Goal: Task Accomplishment & Management: Manage account settings

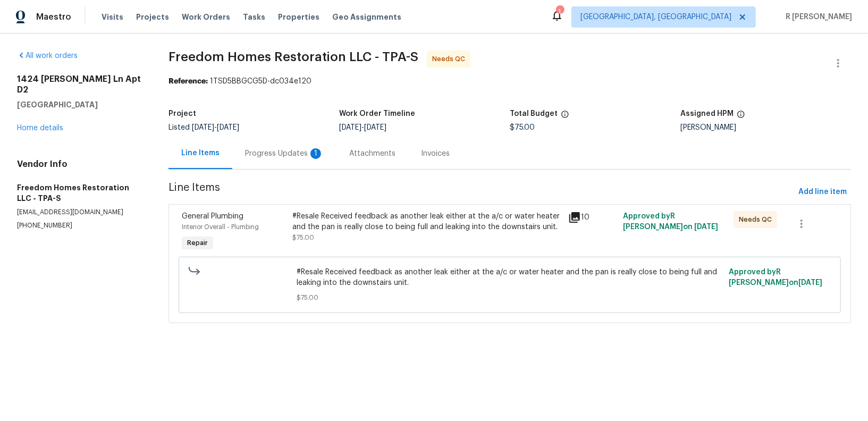
click at [279, 155] on div "Progress Updates 1" at bounding box center [284, 153] width 79 height 11
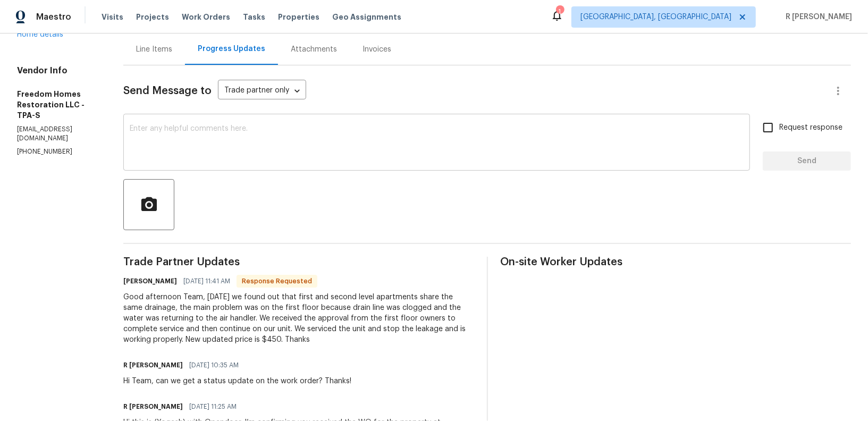
scroll to position [214, 0]
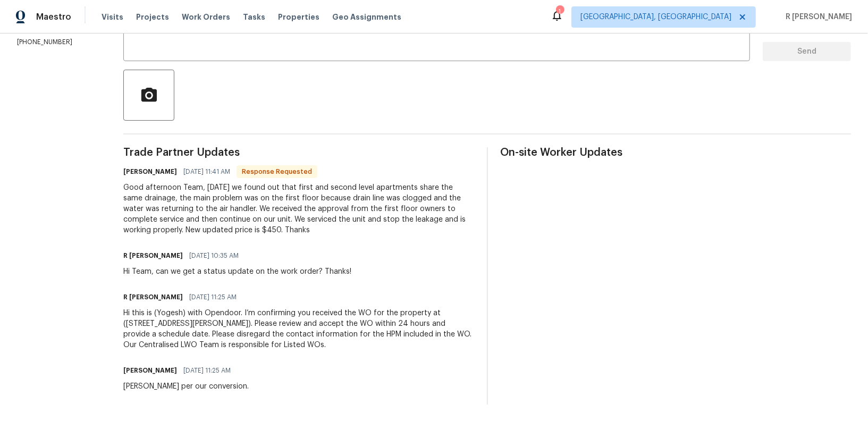
click at [216, 191] on div "Good afternoon Team, yesterday we found out that first and second level apartme…" at bounding box center [298, 208] width 351 height 53
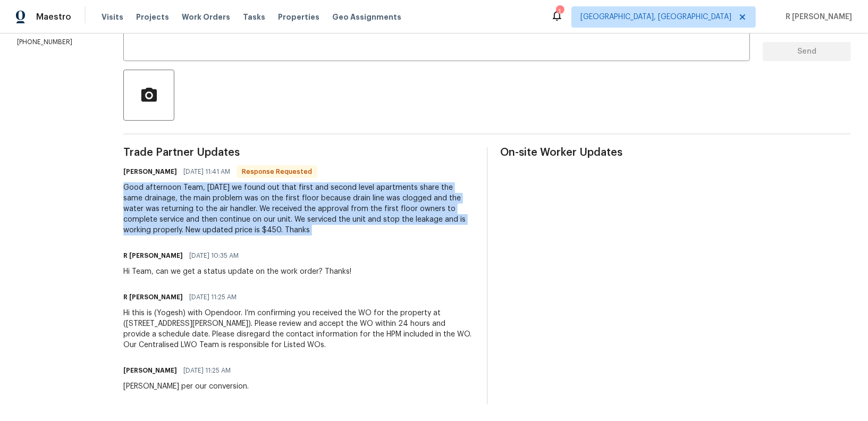
click at [216, 191] on div "Good afternoon Team, yesterday we found out that first and second level apartme…" at bounding box center [298, 208] width 351 height 53
click at [352, 82] on div at bounding box center [487, 95] width 728 height 51
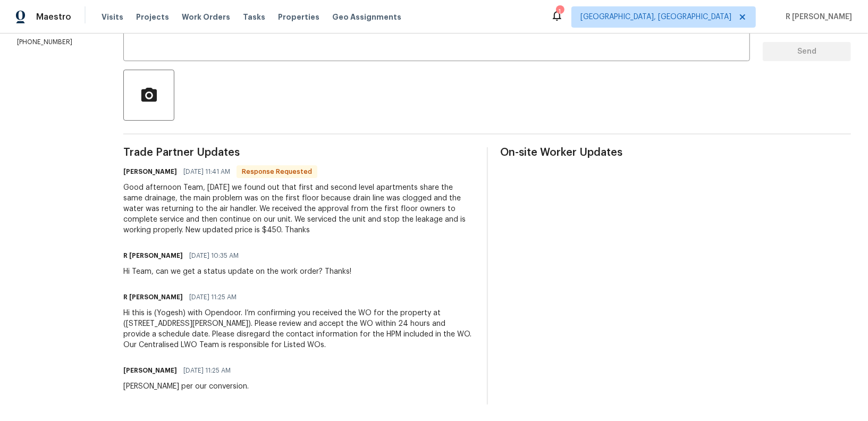
click at [352, 82] on div at bounding box center [487, 95] width 728 height 51
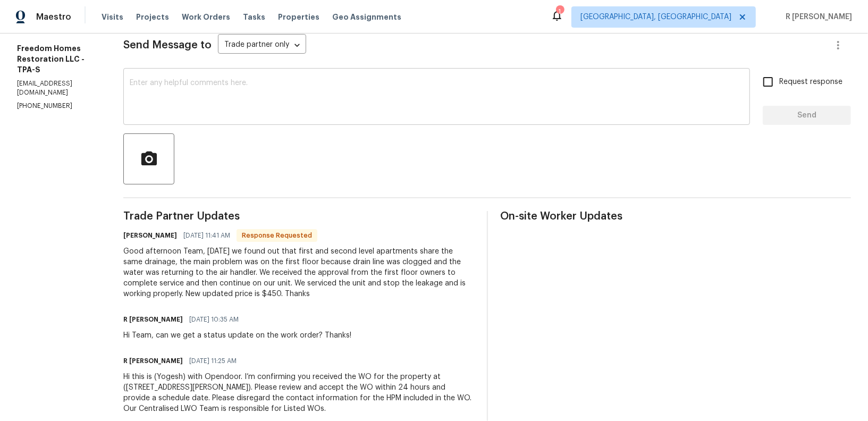
click at [313, 110] on textarea at bounding box center [437, 97] width 614 height 37
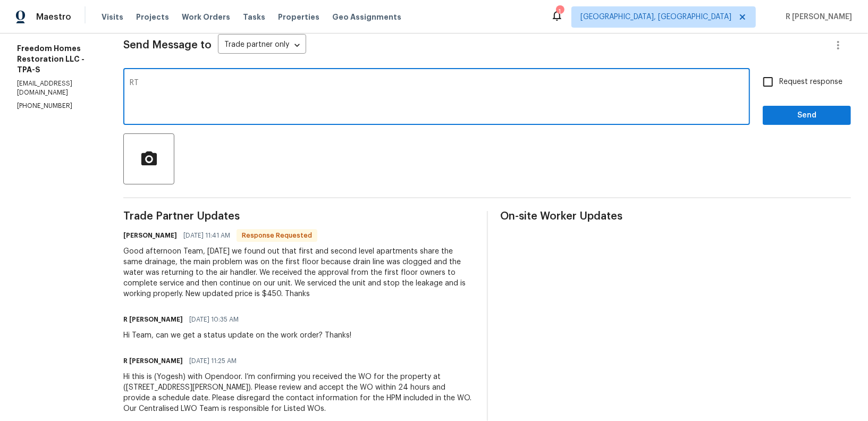
type textarea "R"
type textarea "Thank you Nelson. We will get back to you asap."
click at [804, 77] on span "Request response" at bounding box center [810, 82] width 63 height 11
click at [779, 77] on input "Request response" at bounding box center [768, 82] width 22 height 22
checkbox input "true"
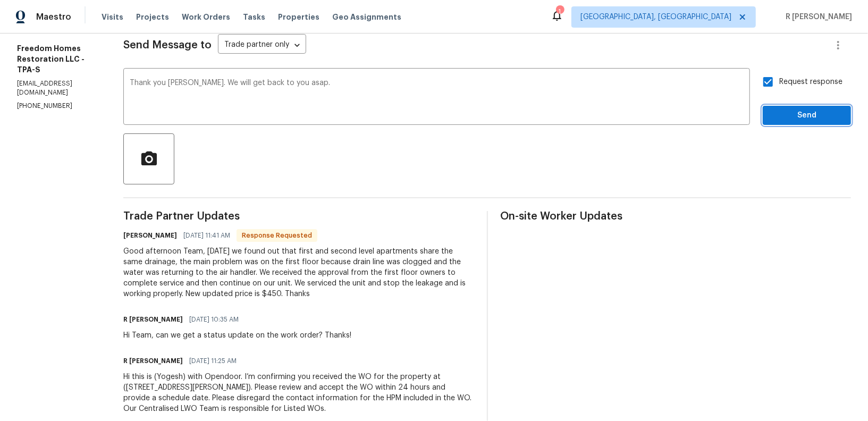
click at [810, 124] on button "Send" at bounding box center [807, 116] width 88 height 20
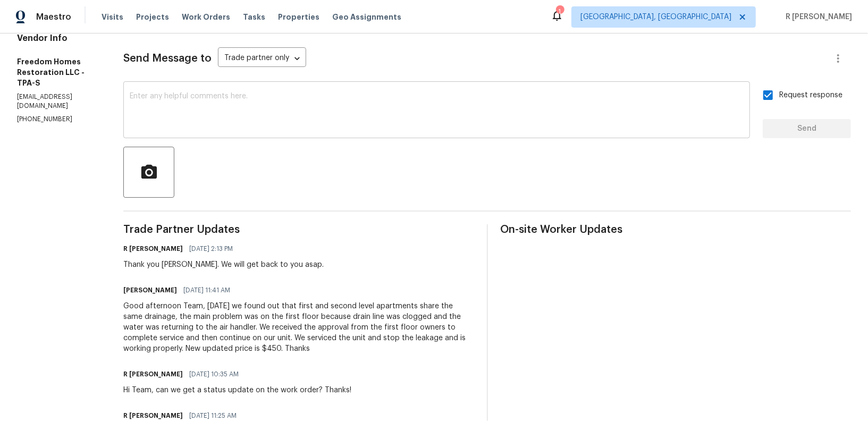
scroll to position [0, 0]
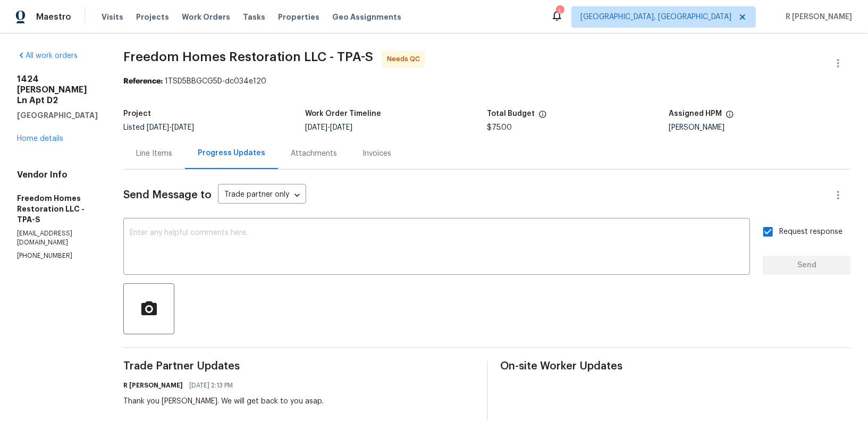
click at [33, 147] on div "All work orders 1424 Pine Glen Ln Apt D2 Tarpon Springs, FL 34688 Home details …" at bounding box center [57, 155] width 81 height 210
click at [40, 140] on link "Home details" at bounding box center [40, 138] width 46 height 7
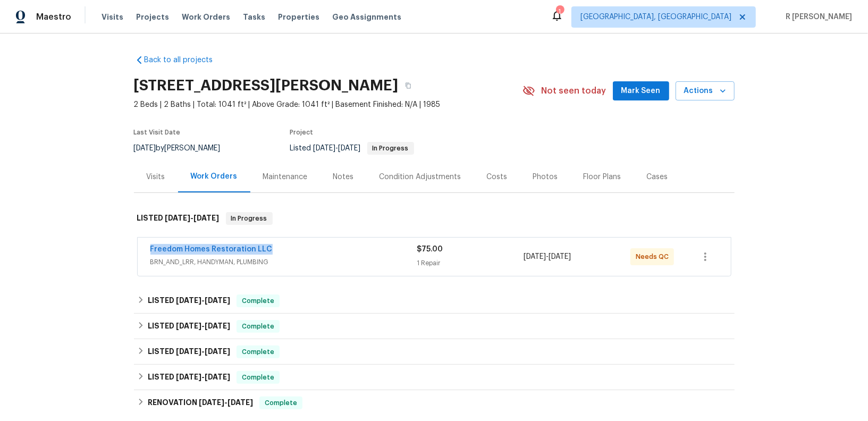
drag, startPoint x: 275, startPoint y: 249, endPoint x: 21, endPoint y: 249, distance: 254.6
click at [21, 249] on div "Back to all projects 1424 Pine Glen Ln Apt D2, Tarpon Springs, FL 34688 2 Beds …" at bounding box center [434, 226] width 868 height 387
copy link "Freedom Homes Restoration LLC"
click at [345, 263] on span "BRN_AND_LRR, HANDYMAN, PLUMBING" at bounding box center [283, 262] width 267 height 11
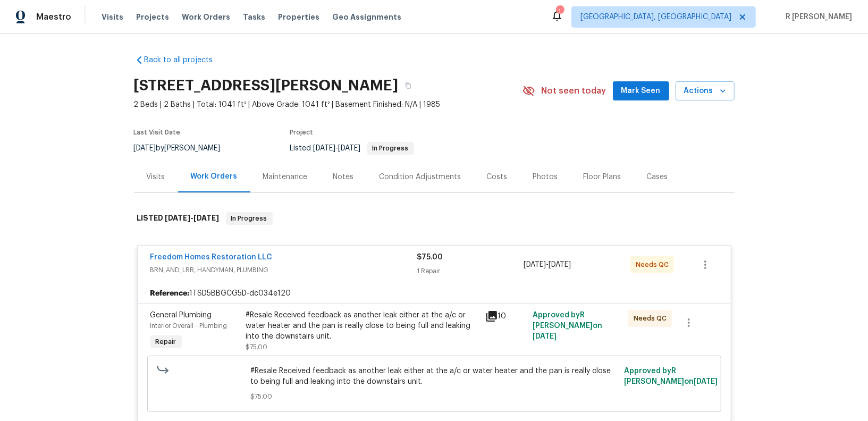
click at [307, 334] on div "#Resale Received feedback as another leak either at the a/c or water heater and…" at bounding box center [362, 326] width 233 height 32
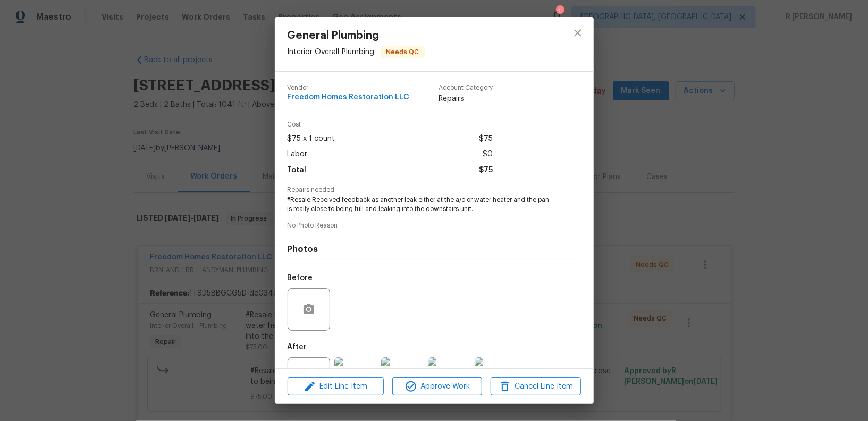
click at [386, 206] on span "#Resale Received feedback as another leak either at the a/c or water heater and…" at bounding box center [420, 205] width 264 height 18
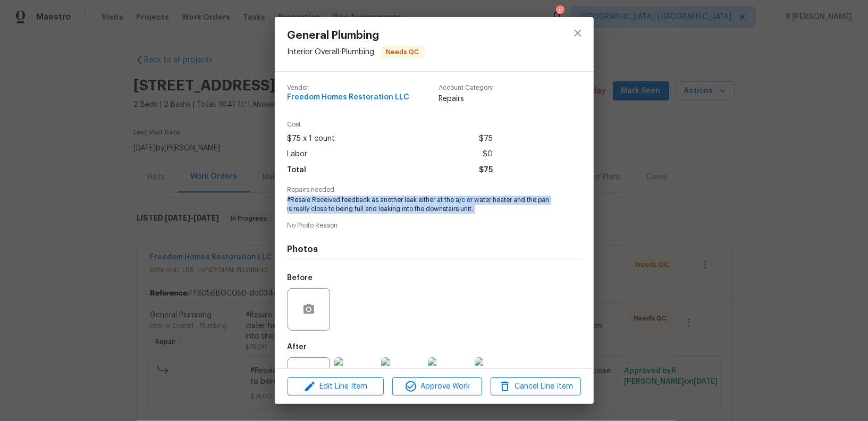
click at [386, 206] on span "#Resale Received feedback as another leak either at the a/c or water heater and…" at bounding box center [420, 205] width 264 height 18
copy span "#Resale Received feedback as another leak either at the a/c or water heater and…"
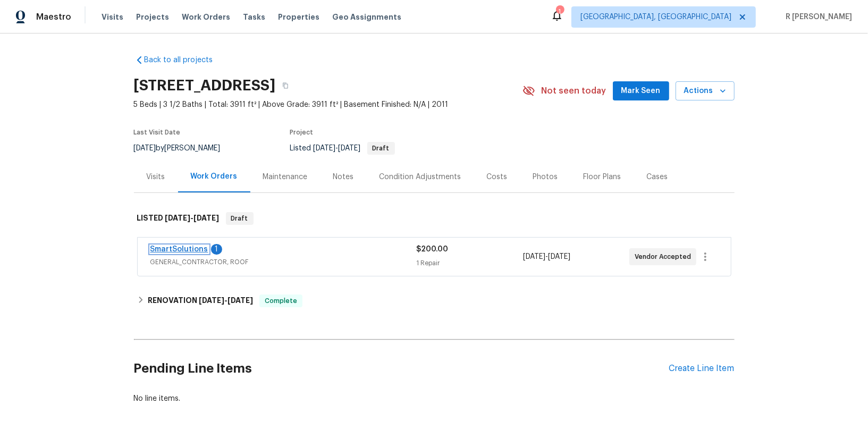
click at [174, 249] on link "SmartSolutions" at bounding box center [179, 249] width 58 height 7
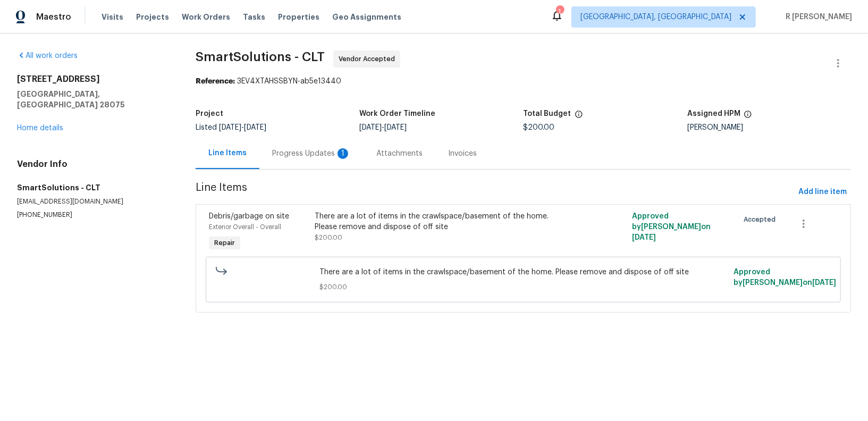
click at [318, 163] on div "Progress Updates 1" at bounding box center [311, 153] width 104 height 31
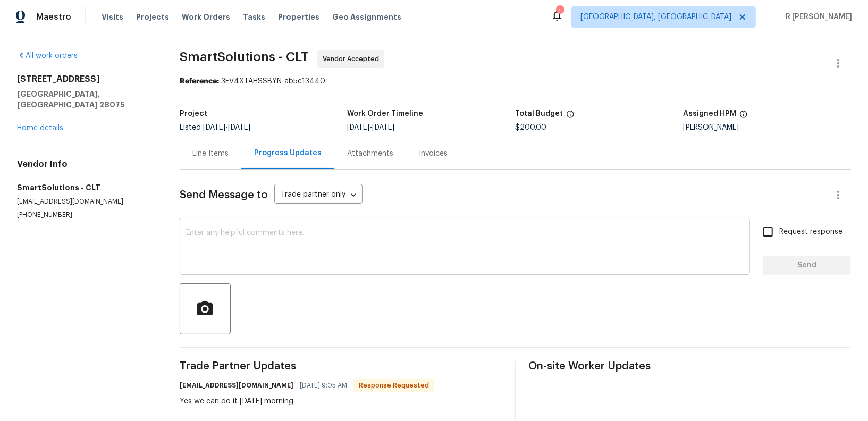
click at [335, 250] on textarea at bounding box center [464, 247] width 557 height 37
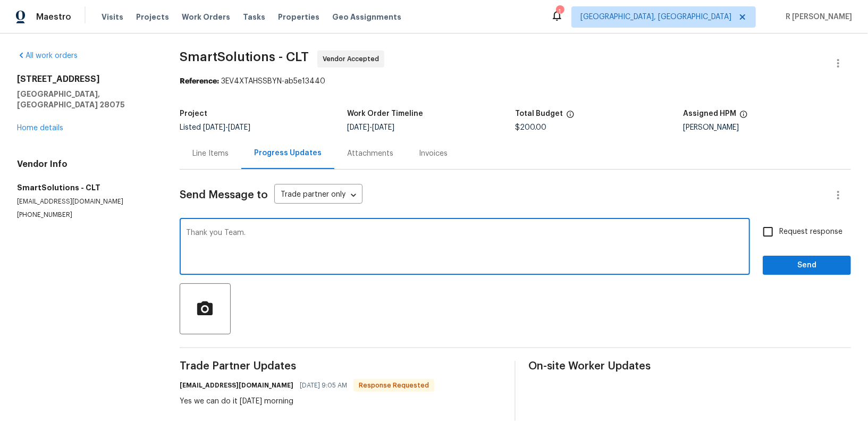
type textarea "Thank you Team."
click at [789, 237] on label "Request response" at bounding box center [800, 232] width 86 height 22
click at [779, 237] on input "Request response" at bounding box center [768, 232] width 22 height 22
checkbox input "true"
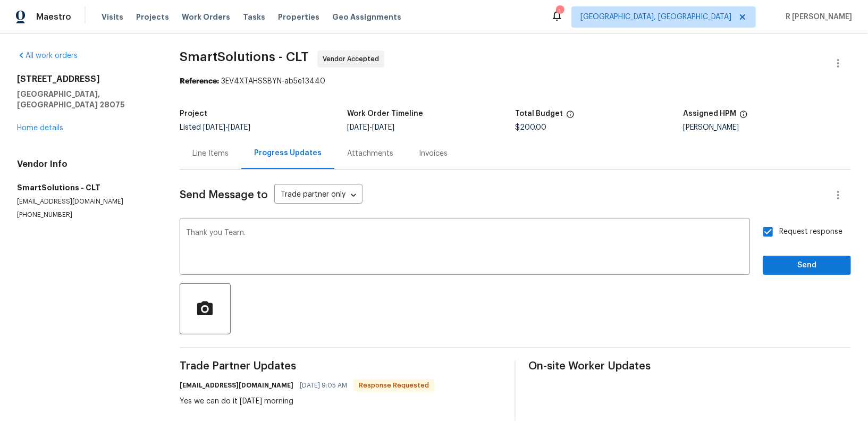
click at [789, 255] on div "Request response Send" at bounding box center [807, 248] width 88 height 54
click at [796, 261] on span "Send" at bounding box center [806, 265] width 71 height 13
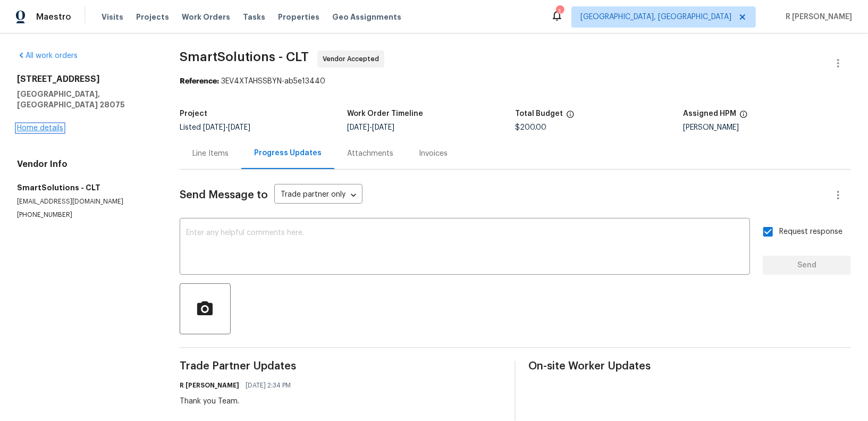
click at [49, 124] on link "Home details" at bounding box center [40, 127] width 46 height 7
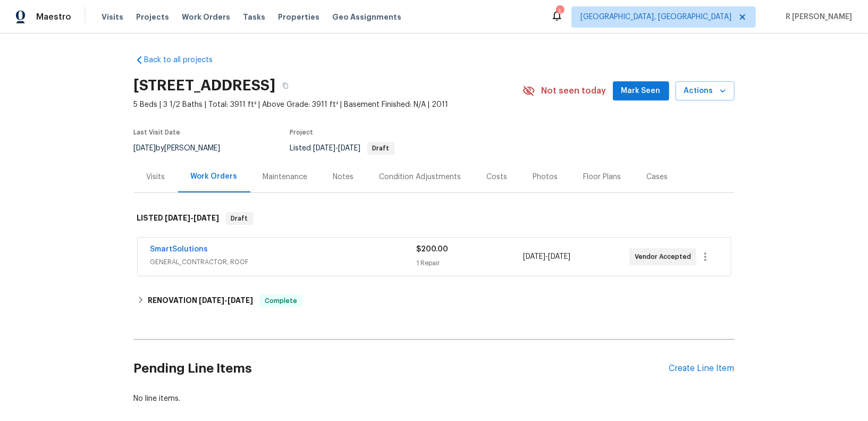
click at [275, 252] on div "SmartSolutions" at bounding box center [283, 250] width 266 height 13
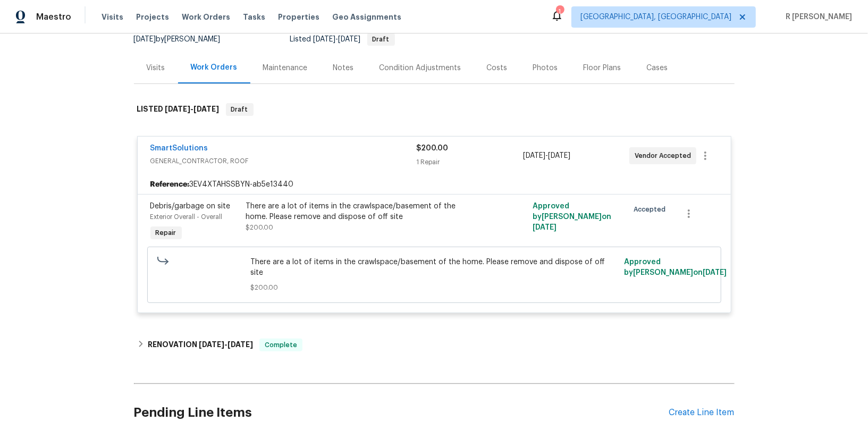
scroll to position [196, 0]
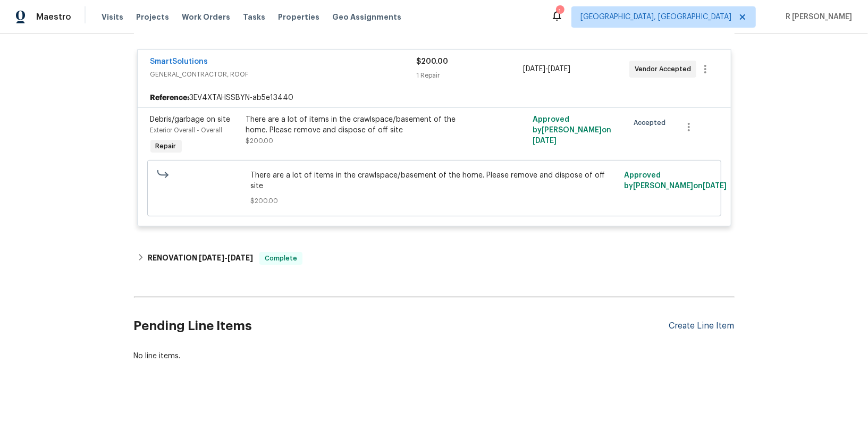
click at [709, 321] on div "Create Line Item" at bounding box center [701, 326] width 65 height 10
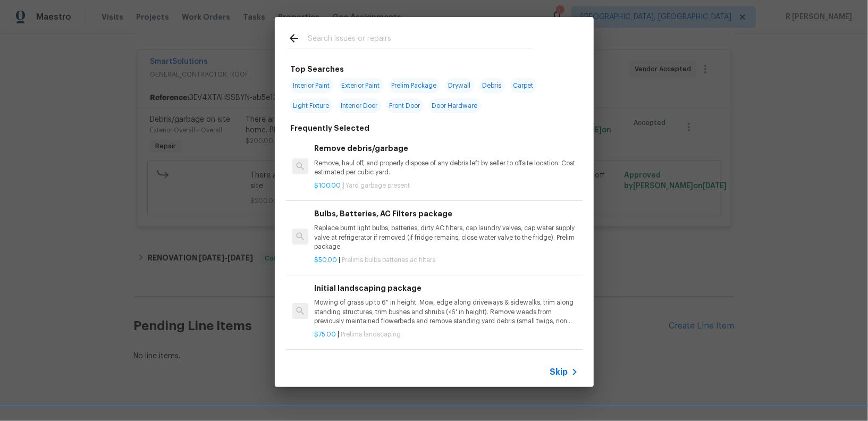
click at [561, 375] on span "Skip" at bounding box center [559, 372] width 18 height 11
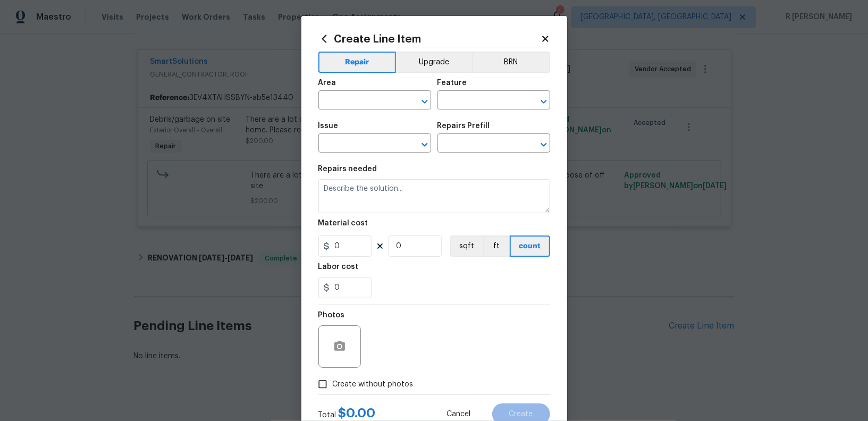
click at [550, 38] on div "Create Line Item Repair Upgrade BRN Area ​ Feature ​ Issue ​ Repairs Prefill ​ …" at bounding box center [434, 229] width 266 height 426
click at [545, 39] on icon at bounding box center [545, 39] width 6 height 6
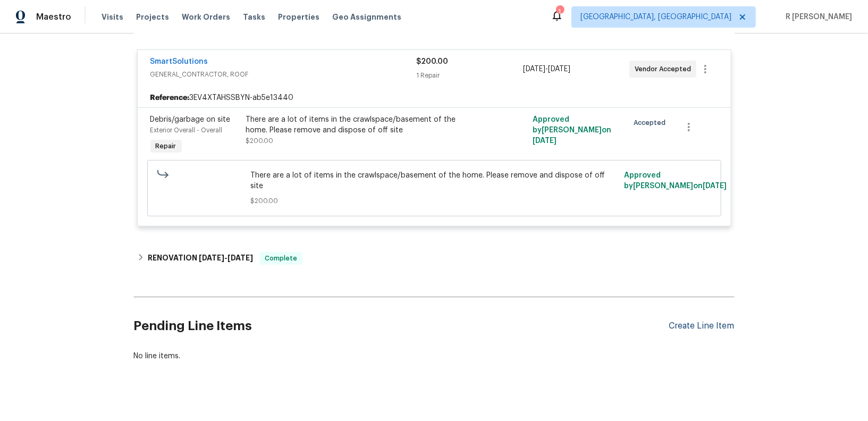
click at [719, 321] on div "Create Line Item" at bounding box center [701, 326] width 65 height 10
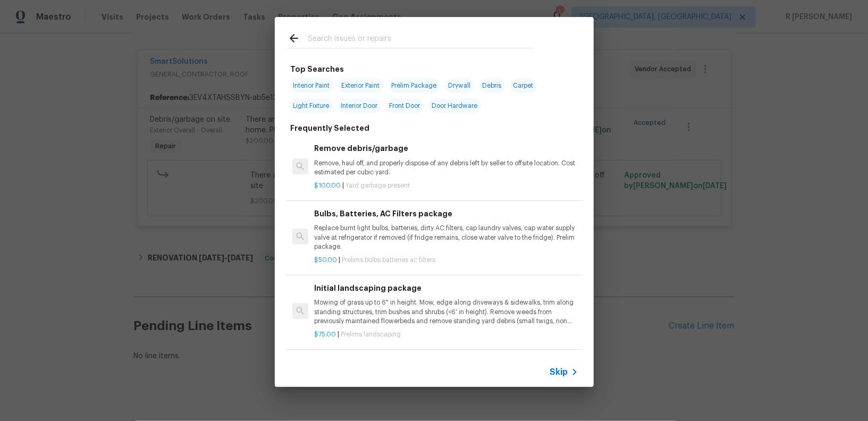
click at [333, 50] on div at bounding box center [410, 38] width 271 height 42
click at [336, 38] on input "text" at bounding box center [420, 40] width 225 height 16
paste input "backflow"
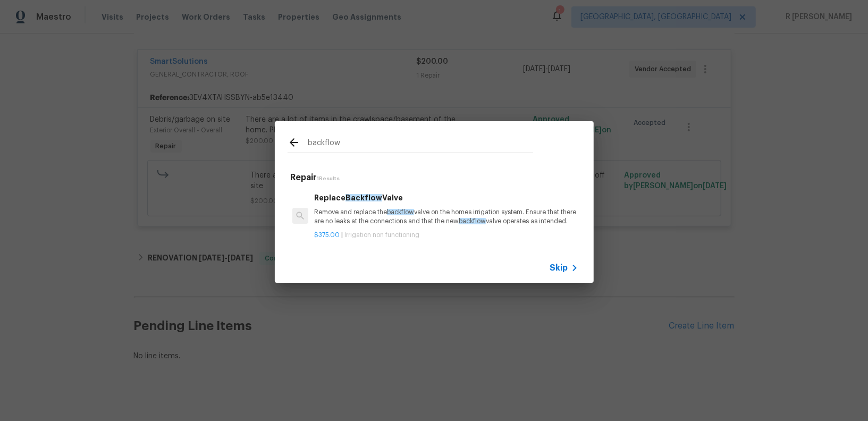
scroll to position [2, 0]
type input "backflow"
click at [567, 273] on span "Skip" at bounding box center [559, 268] width 18 height 11
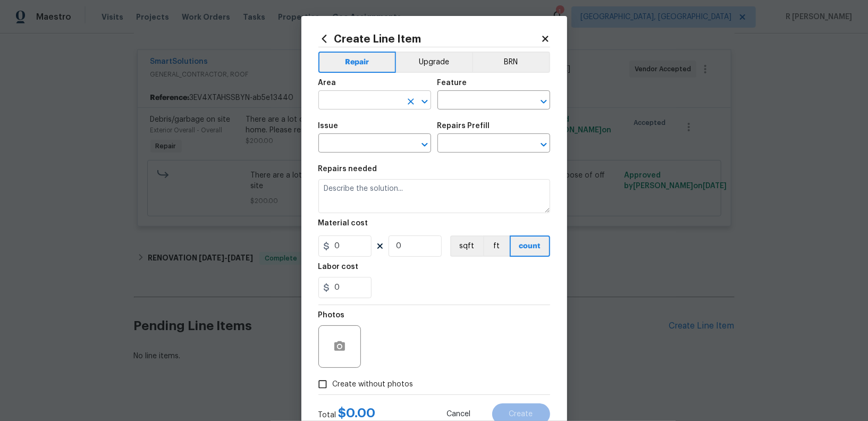
click at [385, 101] on input "text" at bounding box center [359, 101] width 83 height 16
click at [385, 148] on li "Exterior Overall" at bounding box center [374, 143] width 113 height 18
type input "Exterior Overall"
click at [461, 109] on input "text" at bounding box center [478, 101] width 83 height 16
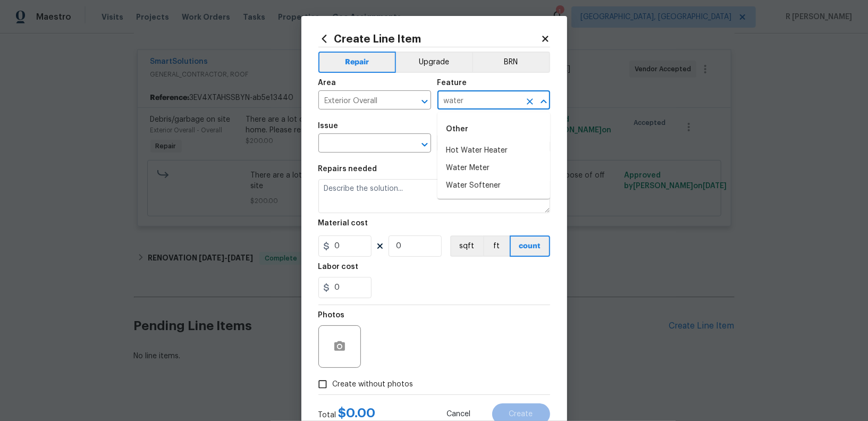
click at [490, 97] on input "water" at bounding box center [478, 101] width 83 height 16
click at [497, 146] on li "Exterior Plumbing" at bounding box center [493, 151] width 113 height 18
type input "Exterior Plumbing"
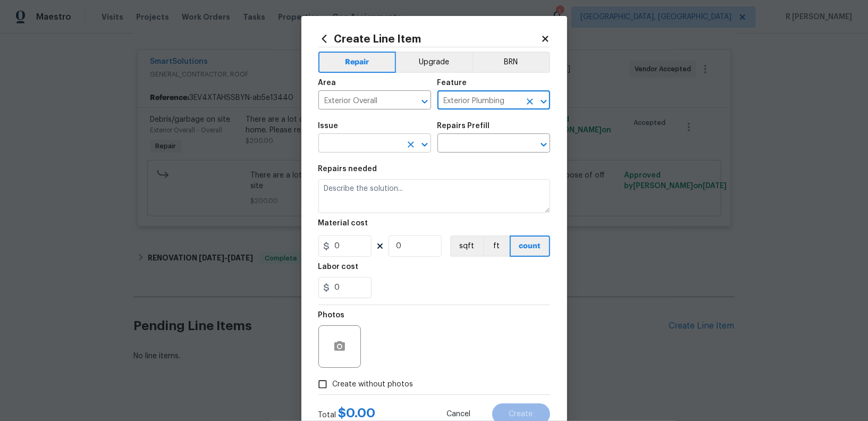
click at [353, 149] on input "text" at bounding box center [359, 144] width 83 height 16
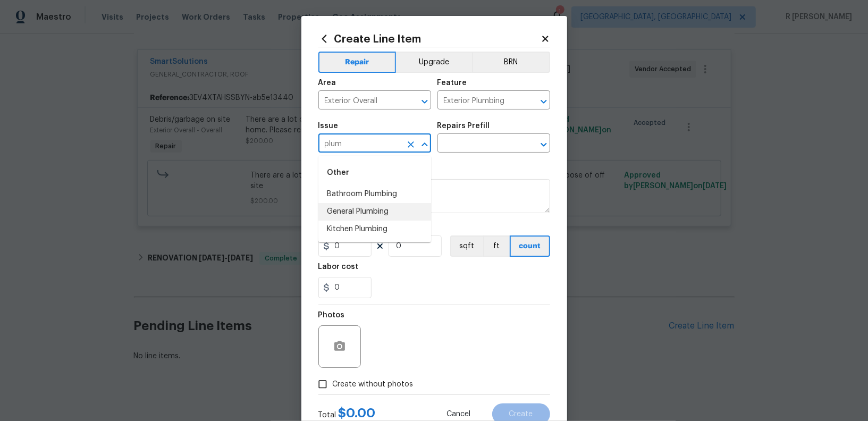
click at [339, 219] on li "General Plumbing" at bounding box center [374, 212] width 113 height 18
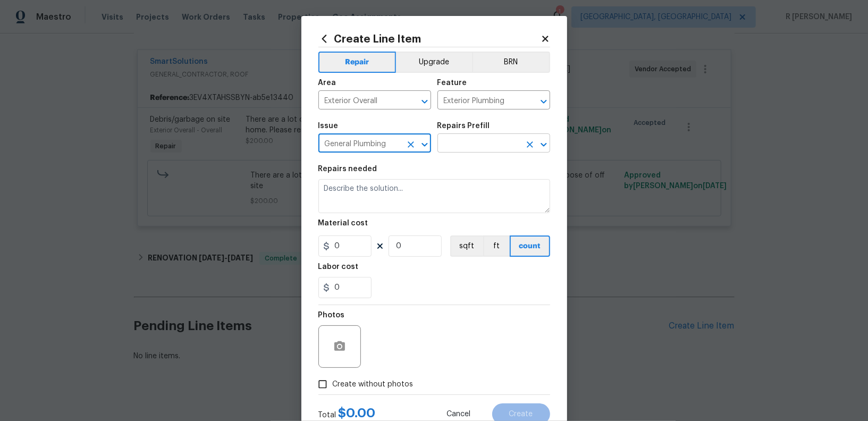
type input "General Plumbing"
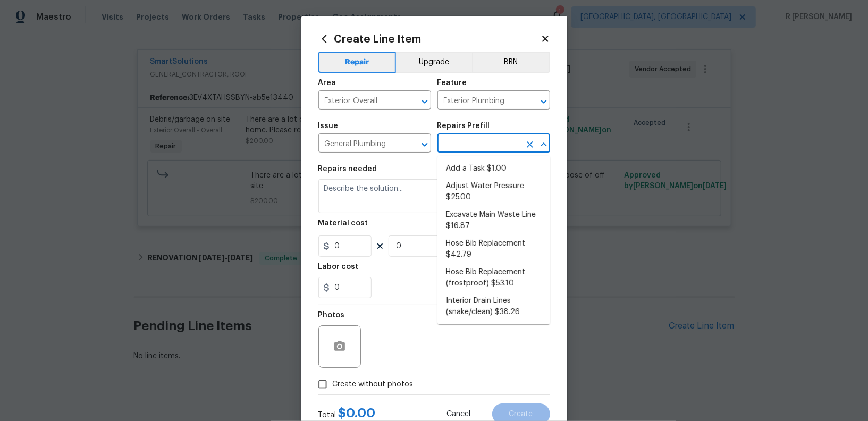
click at [485, 149] on input "text" at bounding box center [478, 144] width 83 height 16
click at [480, 162] on li "Add a Task $1.00" at bounding box center [493, 169] width 113 height 18
type input "Plumbing"
type input "Add a Task $1.00"
type textarea "HPM to detail"
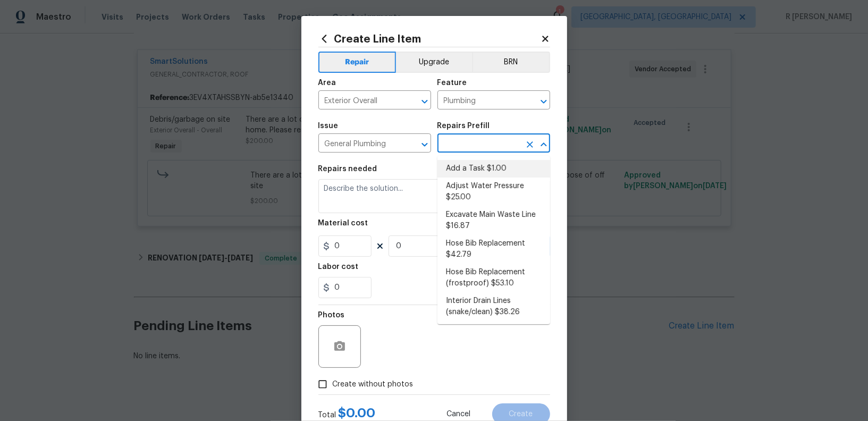
type input "1"
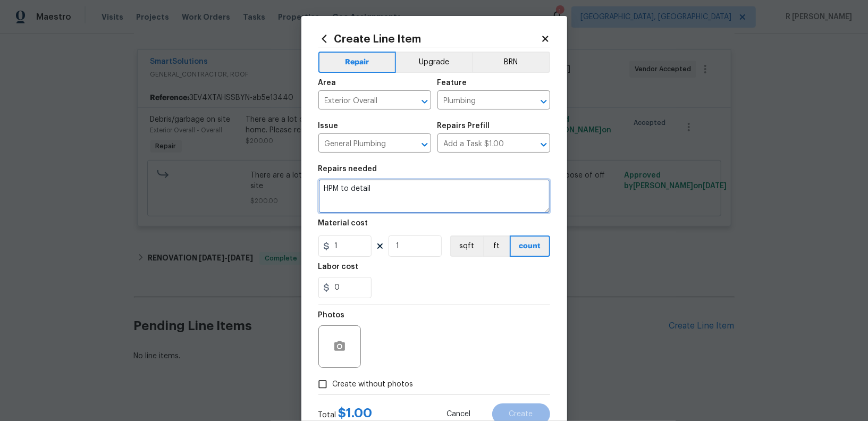
click at [395, 200] on textarea "HPM to detail" at bounding box center [434, 196] width 232 height 34
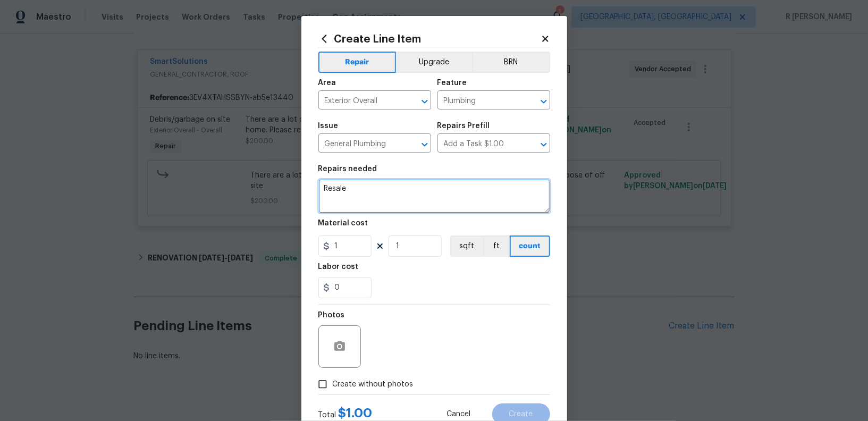
click at [326, 188] on textarea "Resale" at bounding box center [434, 196] width 232 height 34
click at [418, 188] on textarea "#Resale" at bounding box center [434, 196] width 232 height 34
paste textarea "backflow test completed."
click at [412, 191] on textarea "#Resale Kindly perform an backflow test." at bounding box center [434, 196] width 232 height 34
type textarea "#Resale Kindly perform a backflow test."
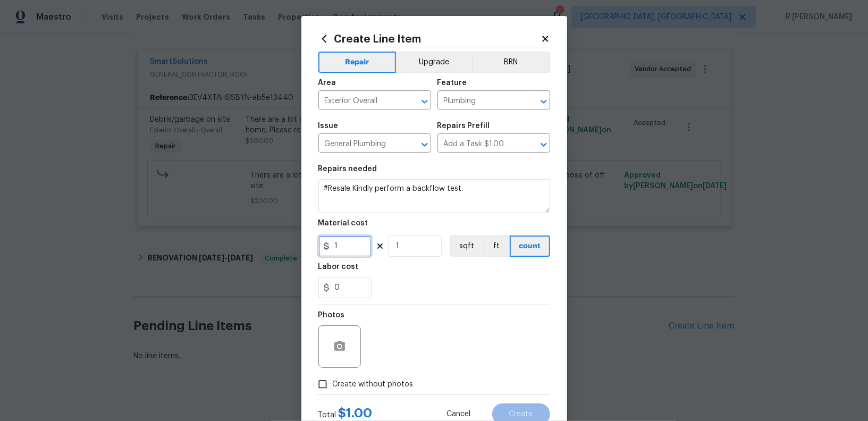
click at [365, 251] on input "1" at bounding box center [344, 245] width 53 height 21
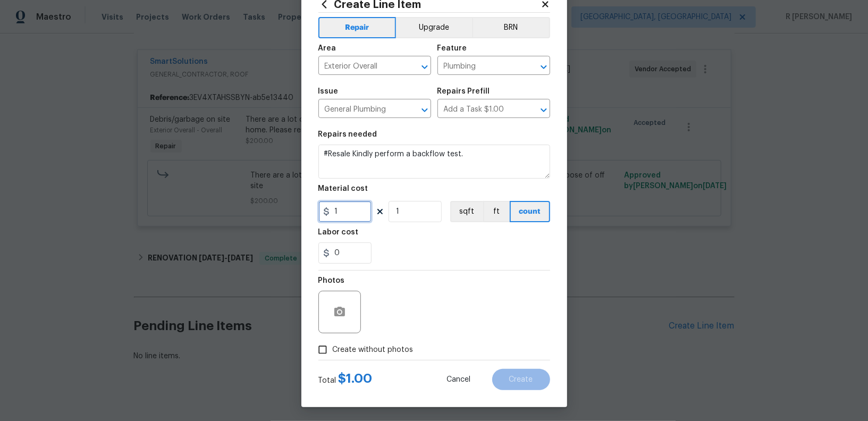
scroll to position [36, 0]
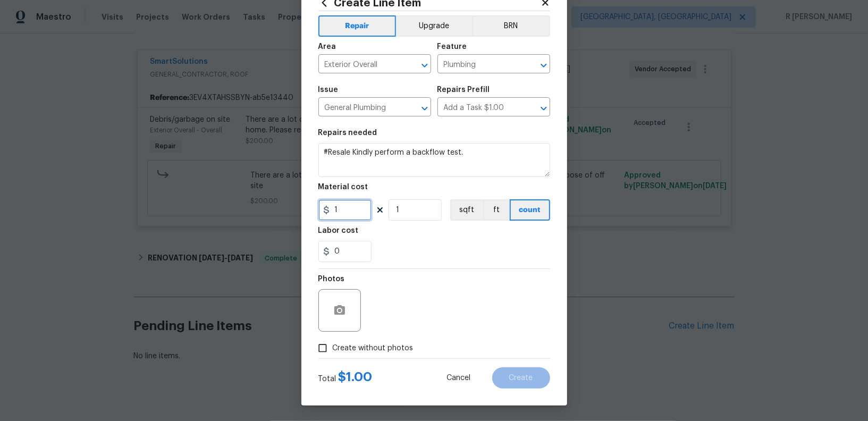
click at [348, 218] on input "1" at bounding box center [344, 209] width 53 height 21
click at [351, 212] on input "1" at bounding box center [344, 209] width 53 height 21
type input "150"
click at [382, 348] on span "Create without photos" at bounding box center [373, 348] width 81 height 11
click at [333, 348] on input "Create without photos" at bounding box center [322, 348] width 20 height 20
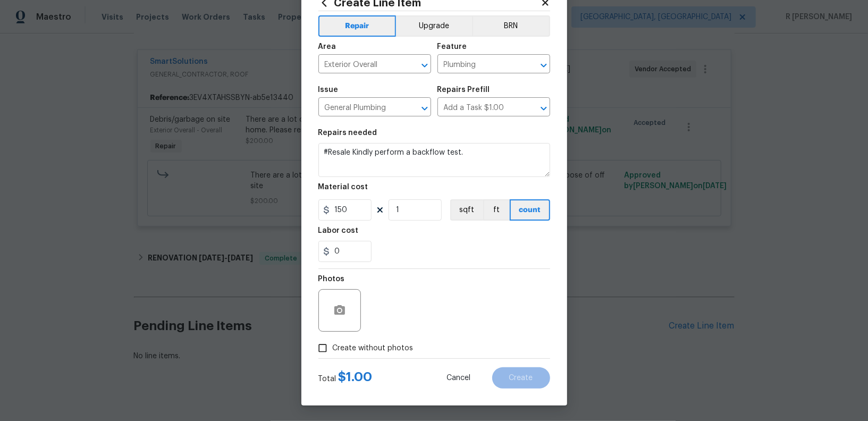
checkbox input "true"
click at [419, 333] on div "Reason*" at bounding box center [459, 303] width 181 height 69
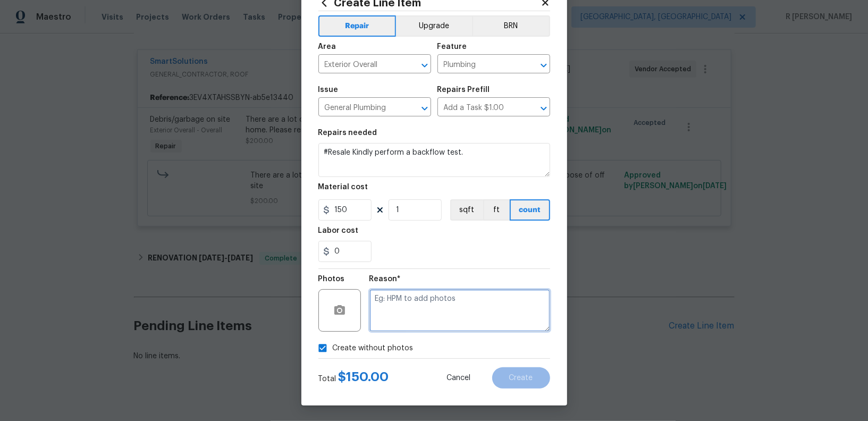
click at [417, 323] on textarea at bounding box center [459, 310] width 181 height 43
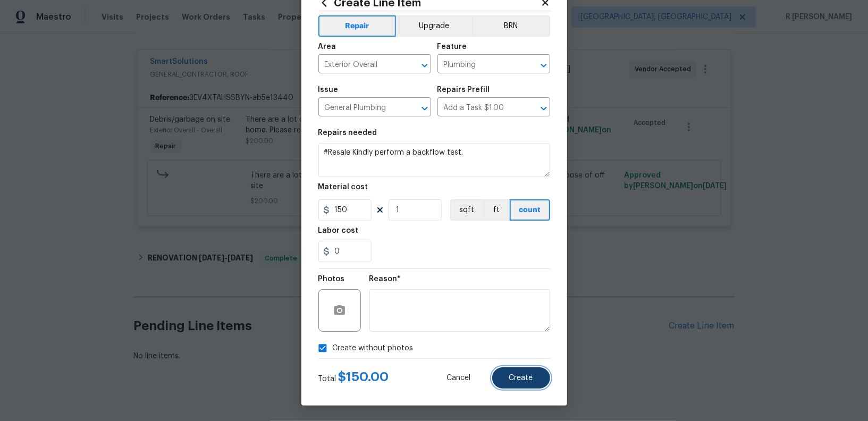
click at [531, 384] on button "Create" at bounding box center [521, 377] width 58 height 21
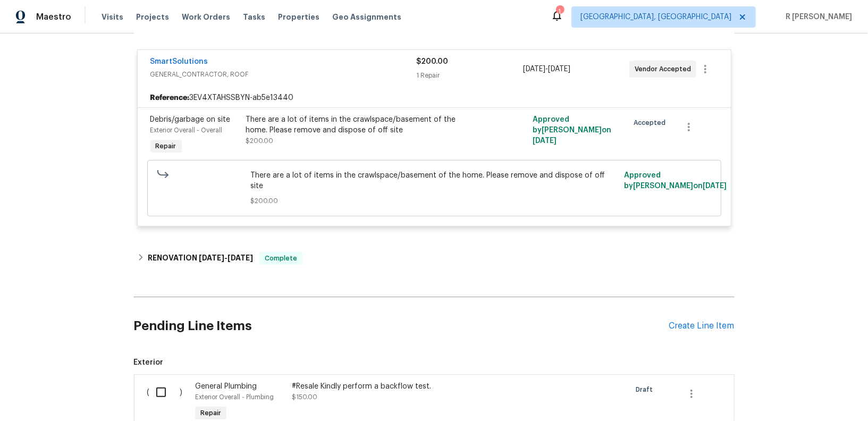
click at [158, 381] on input "checkbox" at bounding box center [165, 392] width 30 height 22
checkbox input "true"
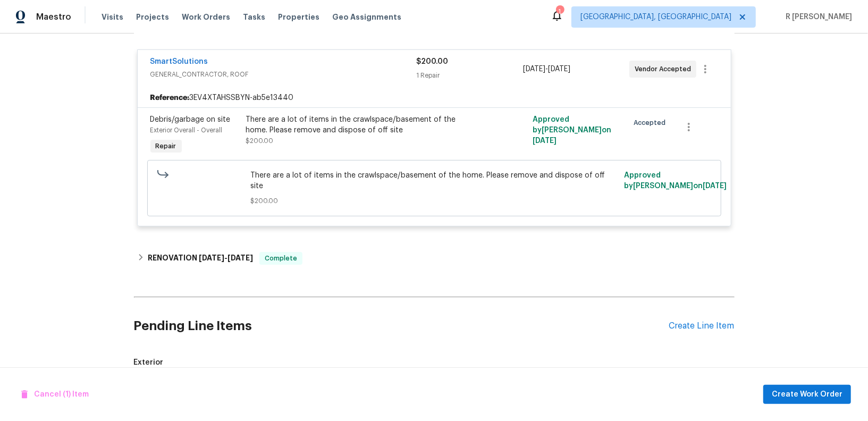
click at [779, 409] on div "Cancel (1) Item Create Work Order" at bounding box center [434, 394] width 868 height 54
click at [784, 405] on div "Cancel (1) Item Create Work Order" at bounding box center [434, 394] width 868 height 54
click at [796, 390] on span "Create Work Order" at bounding box center [807, 394] width 71 height 13
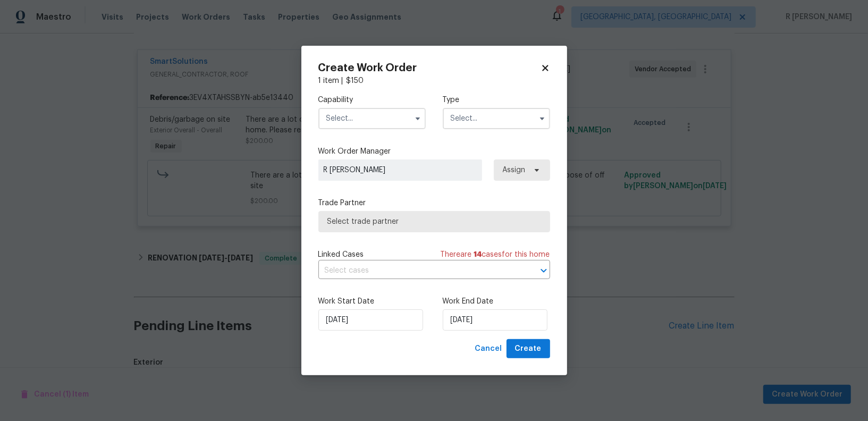
click at [360, 119] on input "text" at bounding box center [371, 118] width 107 height 21
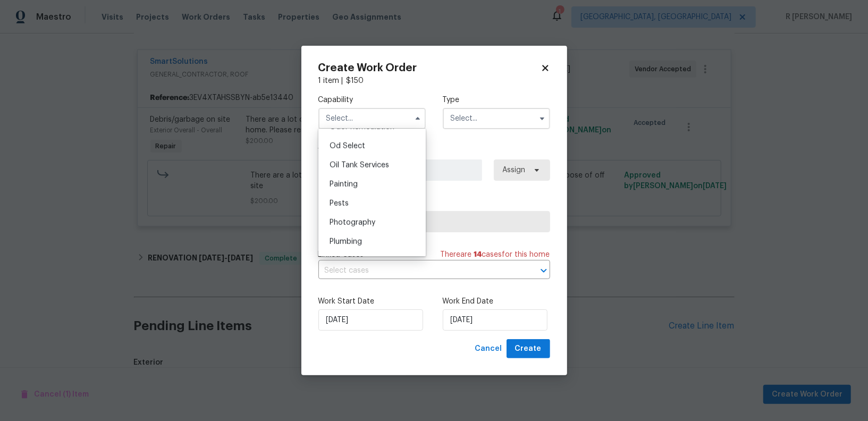
scroll to position [885, 0]
click at [351, 208] on span "Plumbing" at bounding box center [345, 205] width 32 height 7
type input "Plumbing"
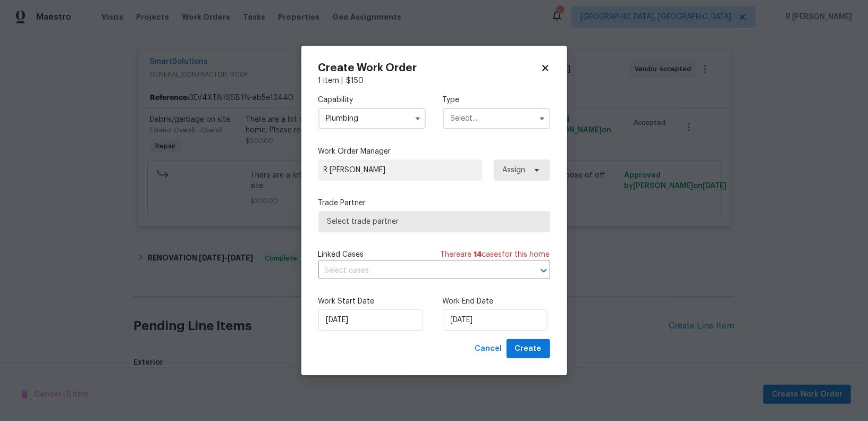
click at [500, 108] on input "text" at bounding box center [496, 118] width 107 height 21
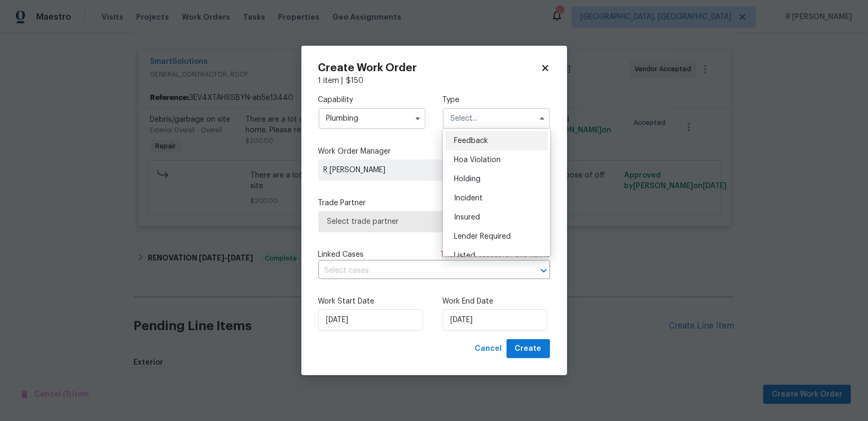
click at [482, 146] on div "Feedback" at bounding box center [496, 140] width 102 height 19
type input "Feedback"
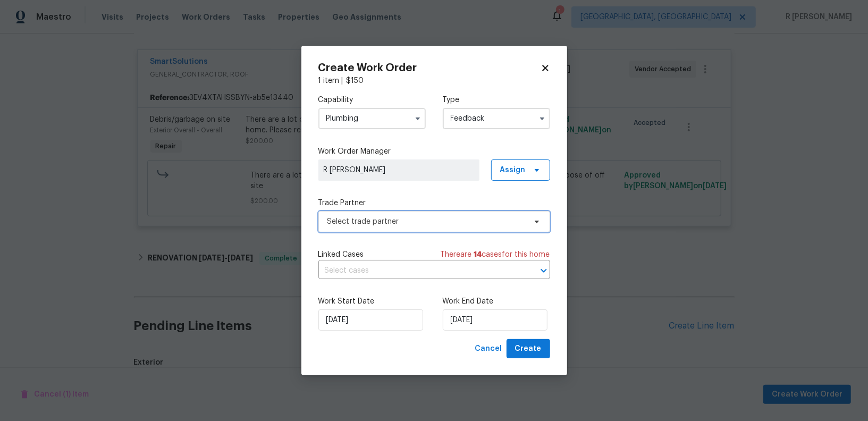
click at [402, 222] on span "Select trade partner" at bounding box center [426, 221] width 198 height 11
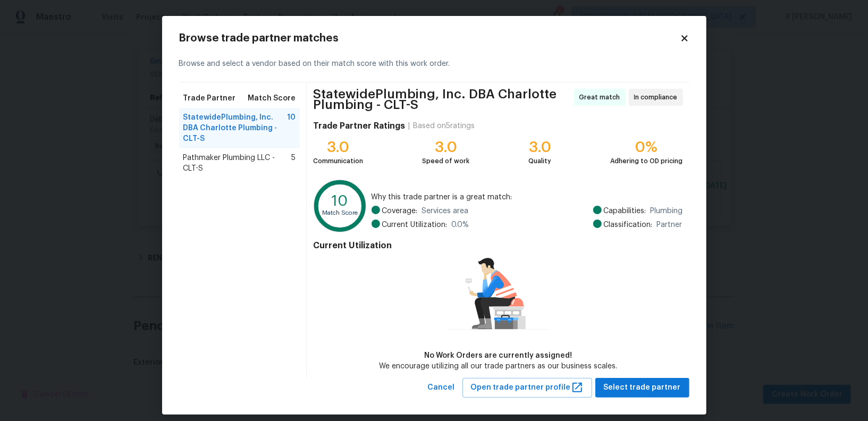
scroll to position [9, 0]
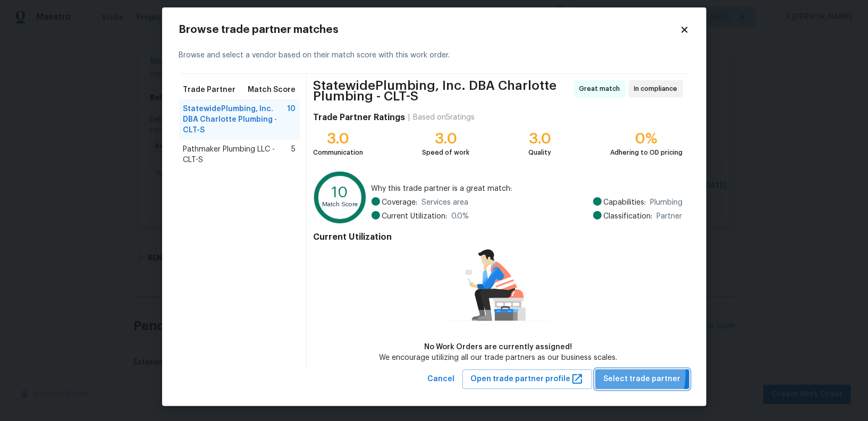
click at [627, 374] on span "Select trade partner" at bounding box center [642, 379] width 77 height 13
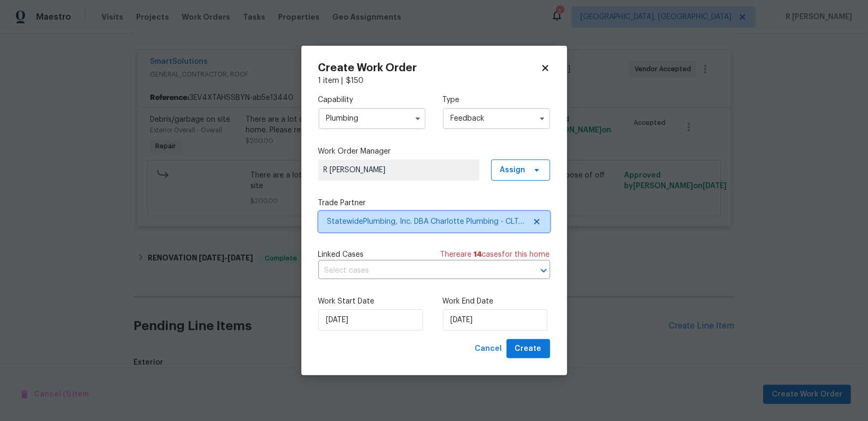
scroll to position [0, 0]
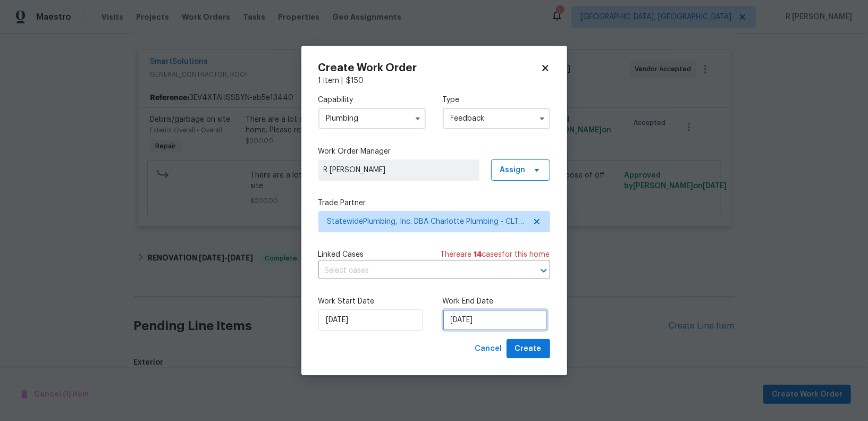
click at [461, 329] on input "27/08/2025" at bounding box center [495, 319] width 105 height 21
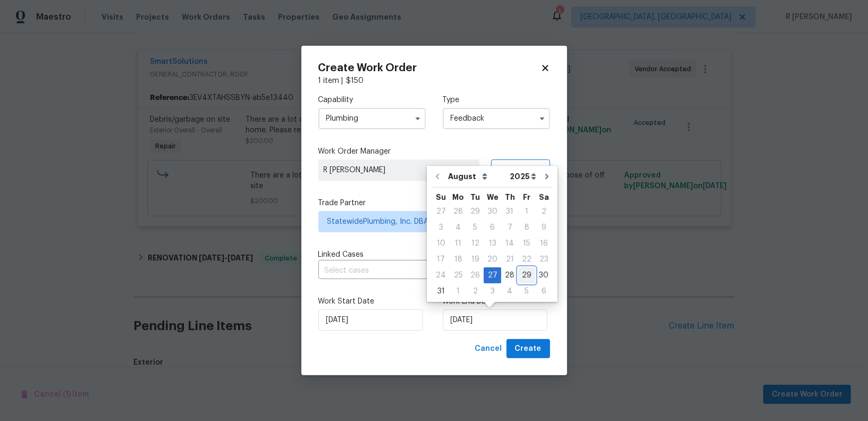
click at [529, 272] on div "29" at bounding box center [526, 275] width 17 height 15
type input "29/08/2025"
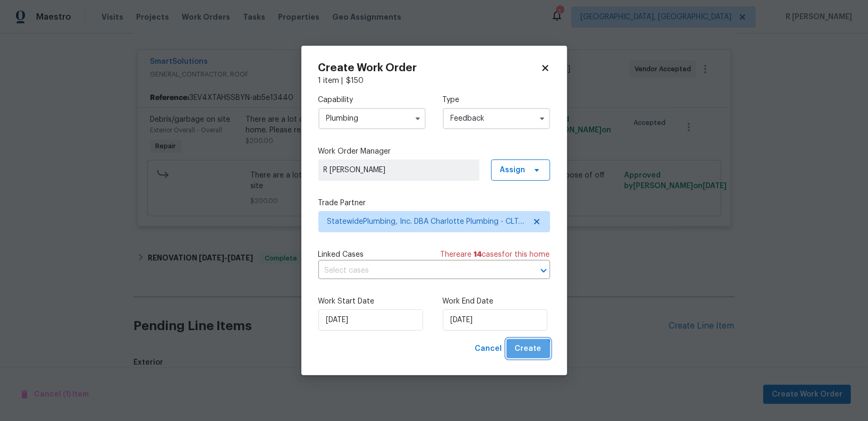
click at [529, 354] on span "Create" at bounding box center [528, 348] width 27 height 13
checkbox input "false"
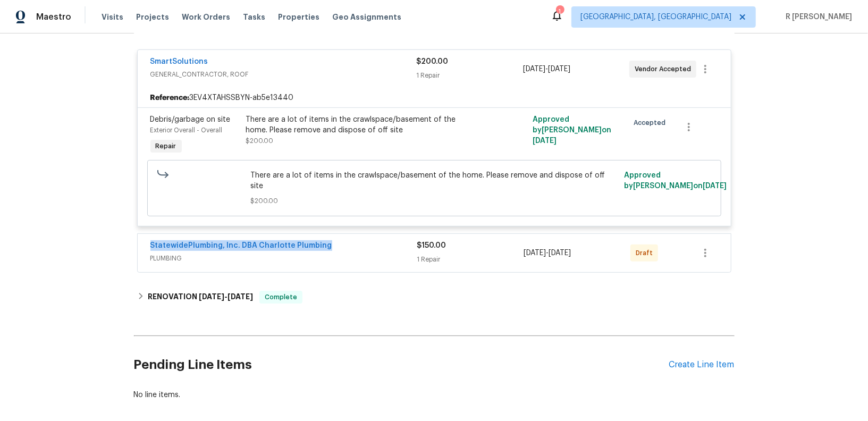
drag, startPoint x: 341, startPoint y: 236, endPoint x: 137, endPoint y: 233, distance: 204.1
click at [136, 233] on div "SmartSolutions GENERAL_CONTRACTOR, ROOF $200.00 1 Repair 8/21/2025 - 8/22/2025 …" at bounding box center [434, 158] width 601 height 236
copy link "StatewidePlumbing, Inc. DBA Charlotte Plumbing"
click at [214, 242] on link "StatewidePlumbing, Inc. DBA Charlotte Plumbing" at bounding box center [241, 245] width 182 height 7
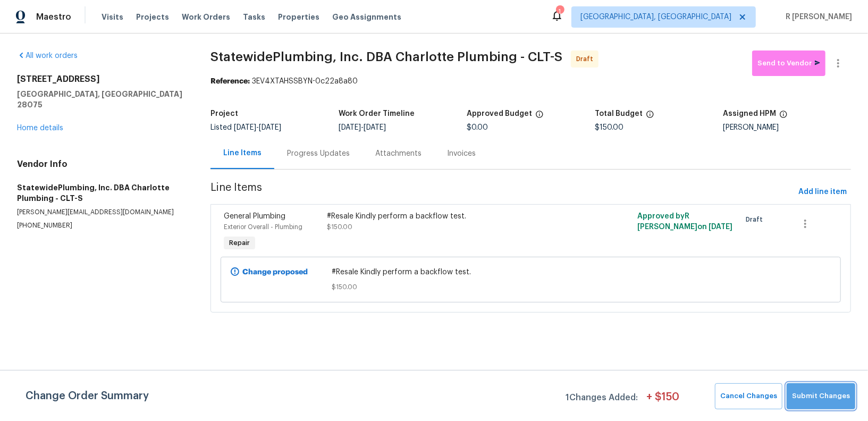
click at [828, 400] on span "Submit Changes" at bounding box center [821, 396] width 58 height 12
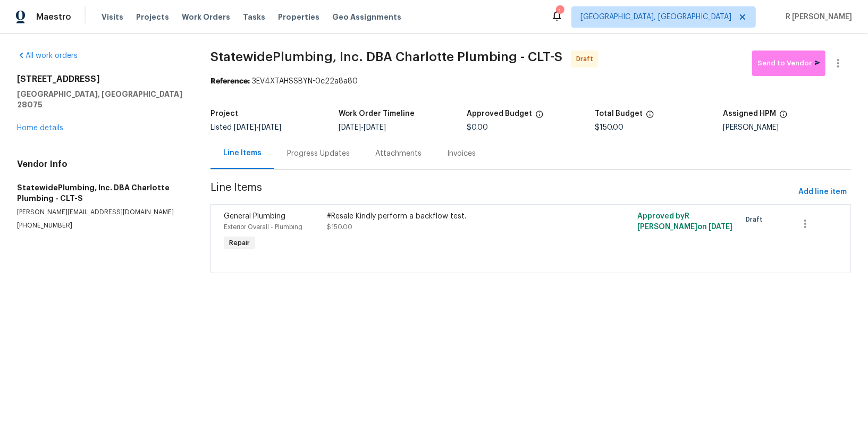
click at [310, 160] on div "Progress Updates" at bounding box center [318, 153] width 88 height 31
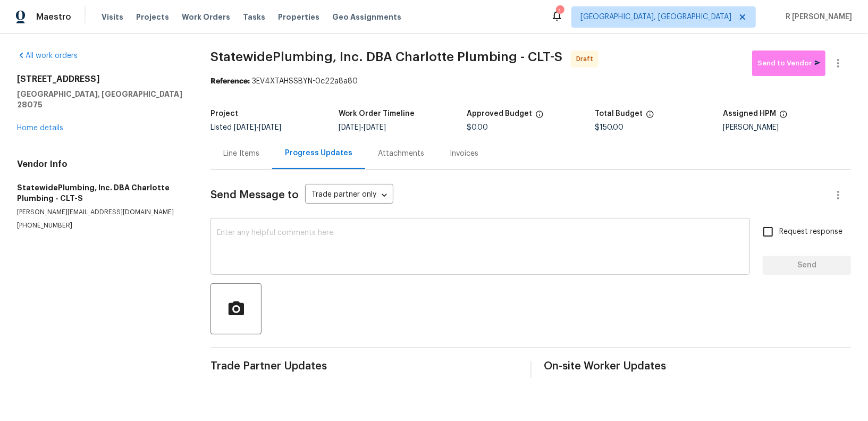
click at [366, 257] on textarea at bounding box center [480, 247] width 527 height 37
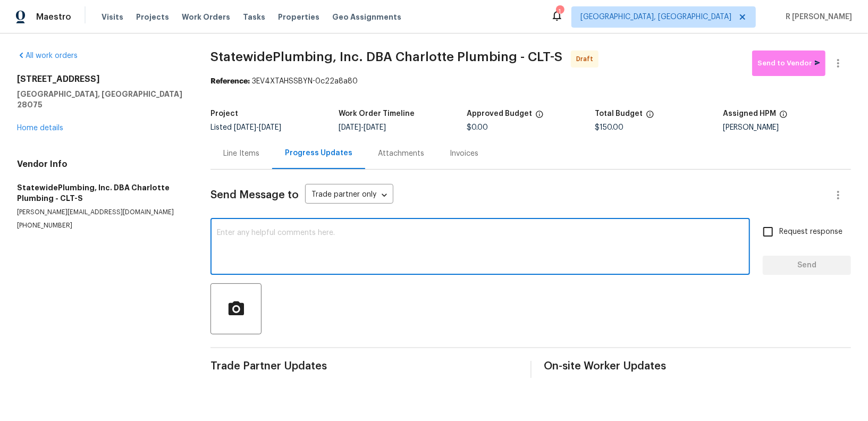
paste textarea "Hi this is (Yogesh) with Opendoor. I’m confirming you received the WO for the p…"
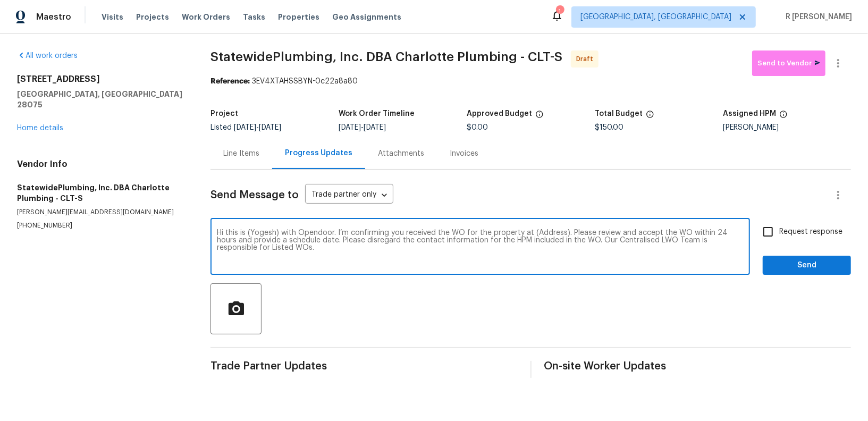
click at [536, 230] on textarea "Hi this is (Yogesh) with Opendoor. I’m confirming you received the WO for the p…" at bounding box center [480, 247] width 527 height 37
paste textarea "3904 Hounslow Ln, Harrisburg, NC 28075"
type textarea "Hi this is (Yogesh) with Opendoor. I’m confirming you received the WO for the p…"
click at [787, 240] on label "Request response" at bounding box center [800, 232] width 86 height 22
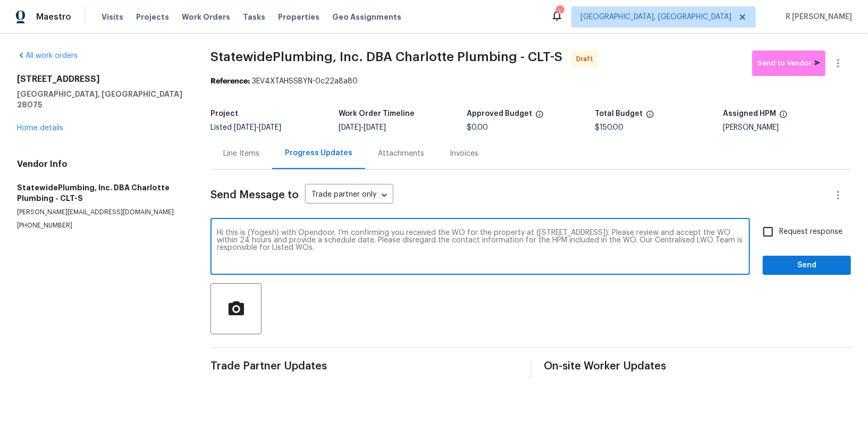
click at [779, 240] on input "Request response" at bounding box center [768, 232] width 22 height 22
checkbox input "true"
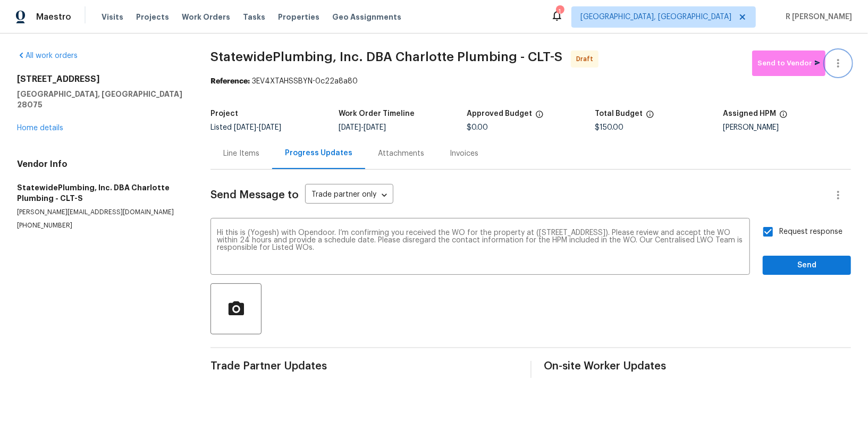
click at [834, 55] on button "button" at bounding box center [838, 63] width 26 height 26
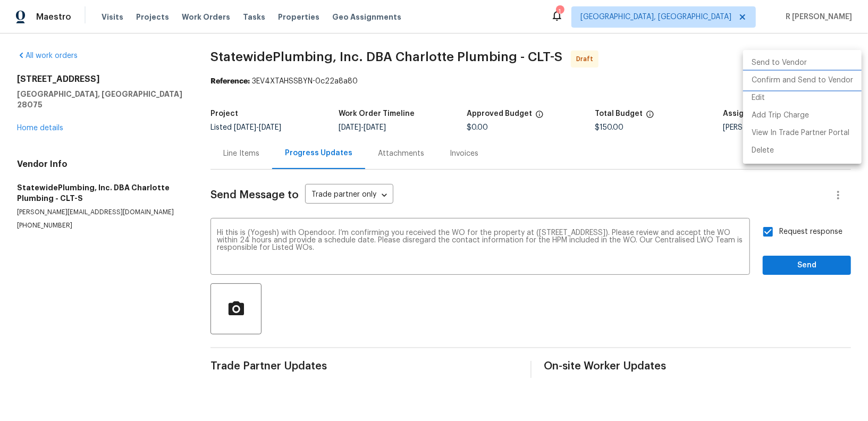
click at [801, 77] on li "Confirm and Send to Vendor" at bounding box center [802, 81] width 119 height 18
click at [561, 77] on div at bounding box center [434, 210] width 868 height 421
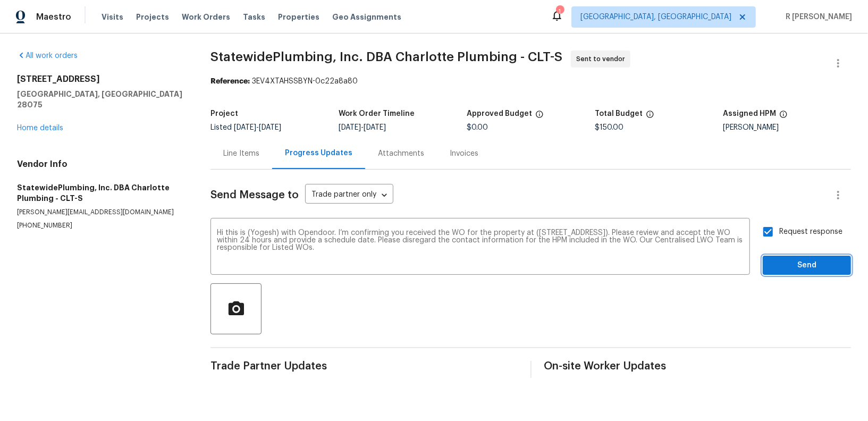
click at [789, 271] on span "Send" at bounding box center [806, 265] width 71 height 13
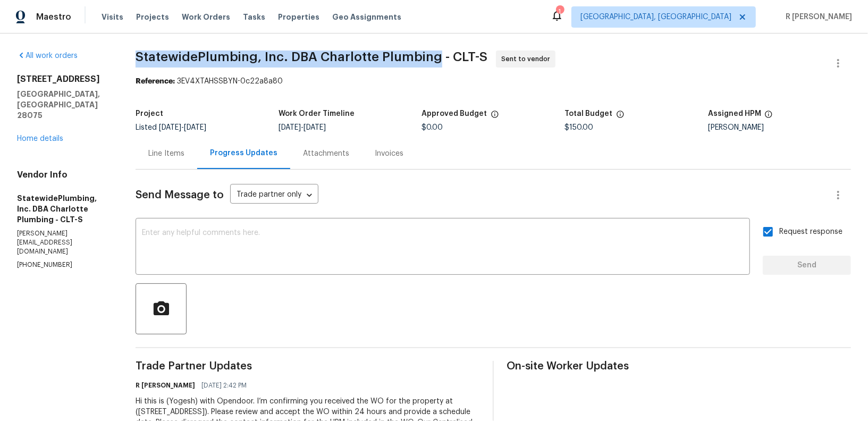
drag, startPoint x: 441, startPoint y: 57, endPoint x: 140, endPoint y: 62, distance: 300.8
click at [140, 62] on div "All work orders 3904 Hounslow Ln Harrisburg, NC 28075 Home details Vendor Info …" at bounding box center [434, 250] width 868 height 435
copy span "StatewidePlumbing, Inc. DBA Charlotte Plumbing"
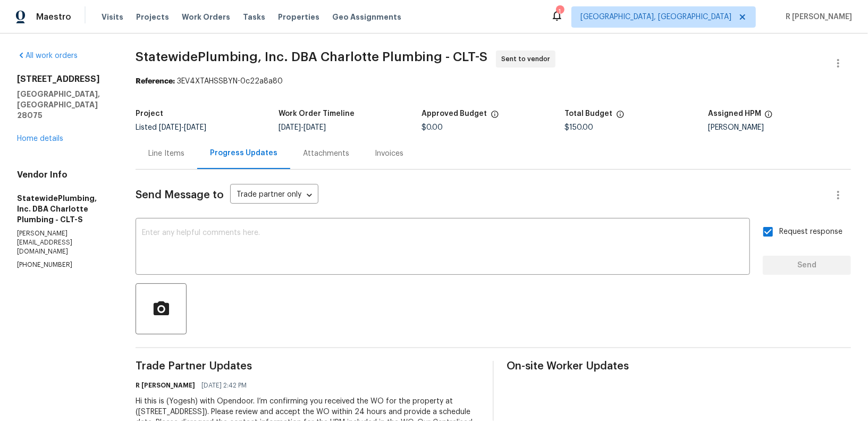
click at [24, 122] on div "3904 Hounslow Ln Harrisburg, NC 28075 Home details" at bounding box center [63, 109] width 93 height 70
click at [28, 135] on link "Home details" at bounding box center [40, 138] width 46 height 7
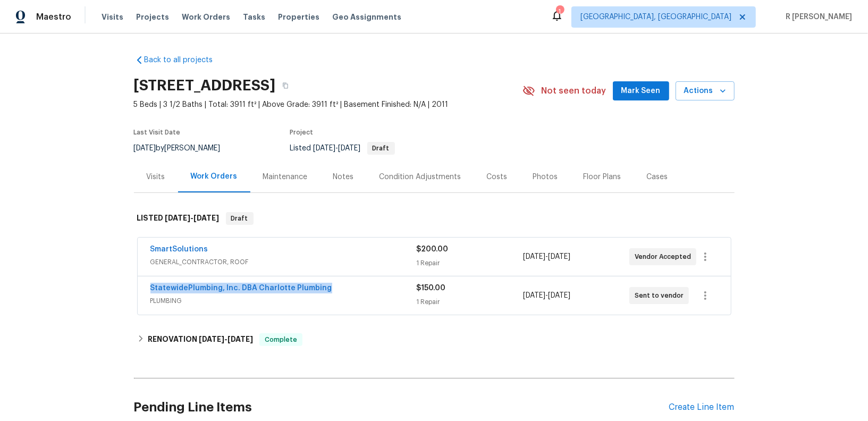
drag, startPoint x: 332, startPoint y: 288, endPoint x: 95, endPoint y: 277, distance: 236.7
click at [95, 277] on div "Back to all projects 3904 Hounslow Ln, Harrisburg, NC 28075 5 Beds | 3 1/2 Bath…" at bounding box center [434, 226] width 868 height 387
copy link "StatewidePlumbing, Inc. DBA Charlotte Plumbing"
click at [281, 295] on span "PLUMBING" at bounding box center [283, 300] width 266 height 11
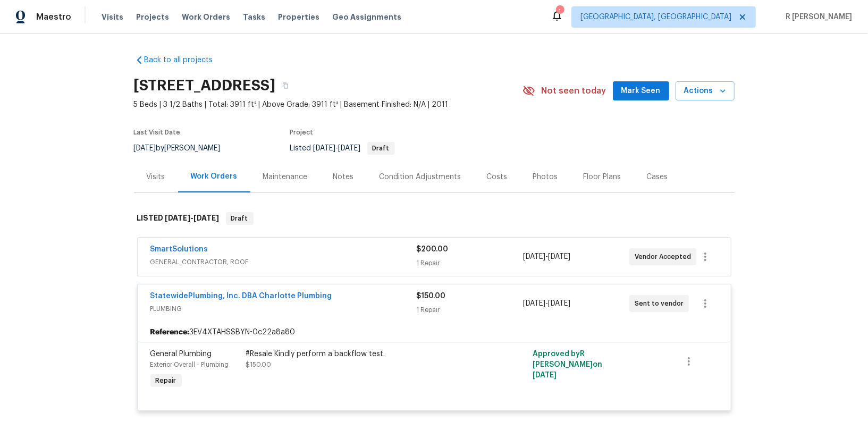
click at [305, 351] on div "#Resale Kindly perform a backflow test." at bounding box center [362, 354] width 233 height 11
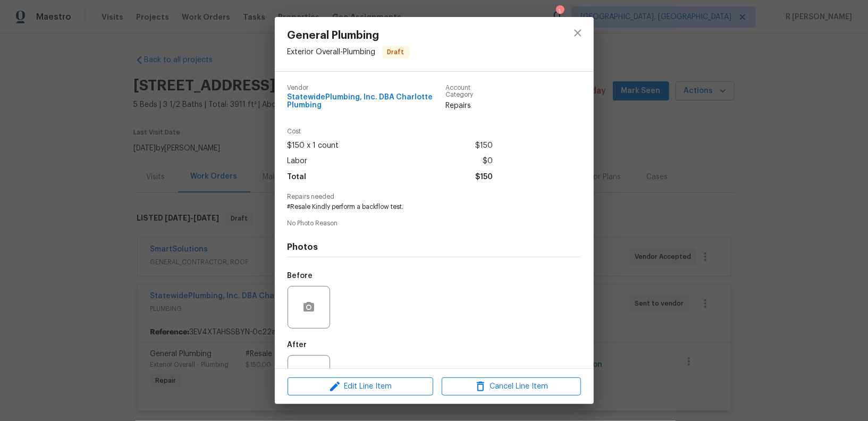
click at [370, 207] on span "#Resale Kindly perform a backflow test." at bounding box center [420, 206] width 264 height 9
copy span "#Resale Kindly perform a backflow test."
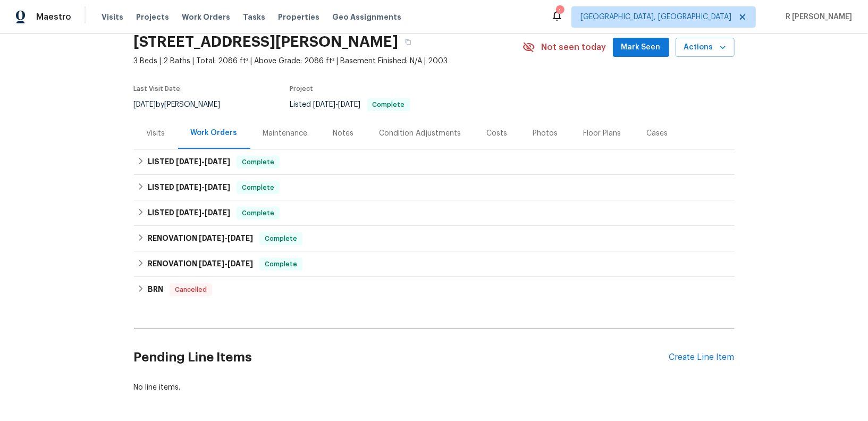
scroll to position [87, 0]
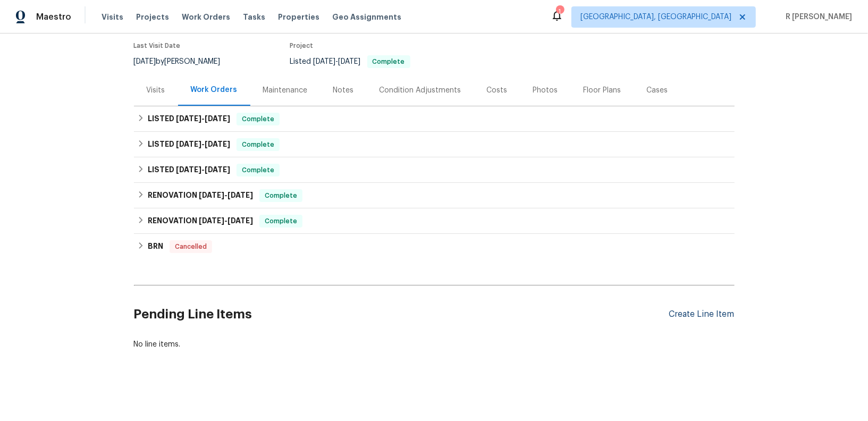
click at [690, 312] on div "Create Line Item" at bounding box center [701, 314] width 65 height 10
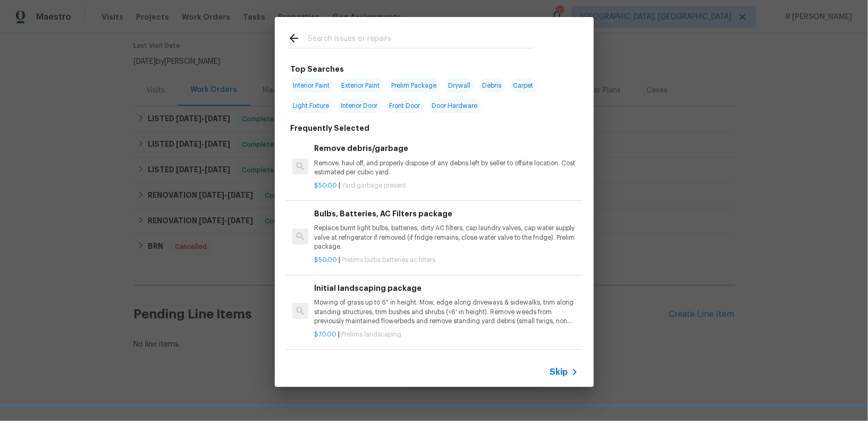
click at [394, 23] on div at bounding box center [410, 38] width 271 height 42
click at [390, 40] on input "text" at bounding box center [420, 40] width 225 height 16
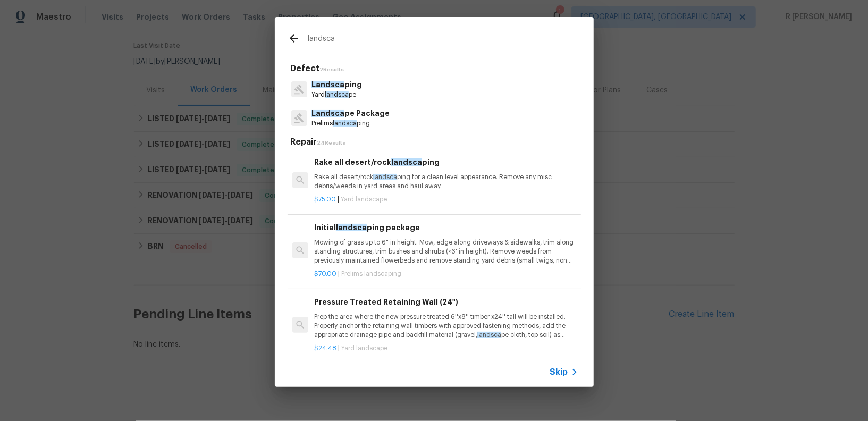
type input "landsca"
click at [360, 87] on div "Landsca ping Yard landsca pe" at bounding box center [434, 89] width 293 height 29
click at [306, 93] on div at bounding box center [299, 89] width 16 height 16
click at [351, 88] on p "Landsca ping" at bounding box center [336, 84] width 50 height 11
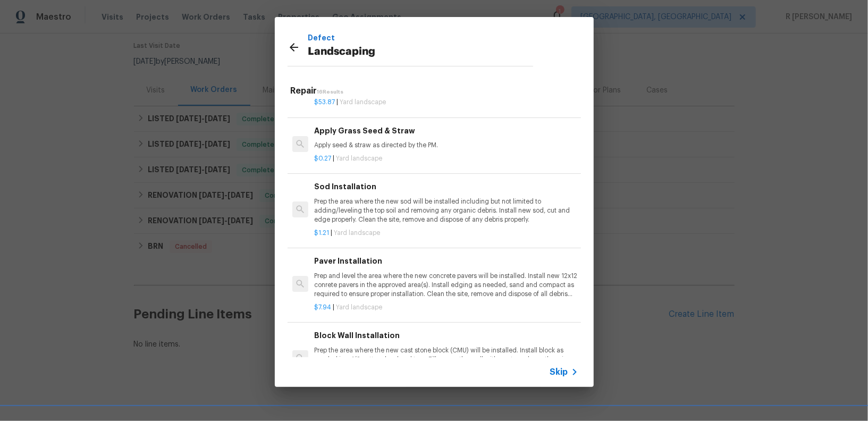
scroll to position [96, 0]
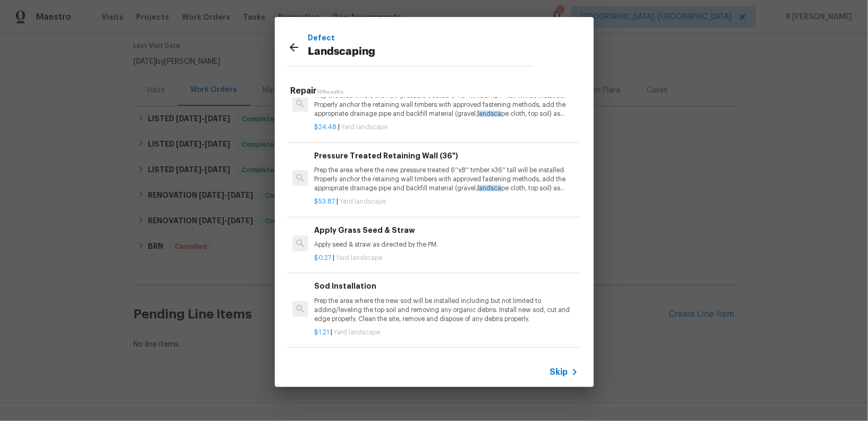
click at [401, 234] on h6 "Apply Grass Seed & Straw" at bounding box center [446, 230] width 264 height 12
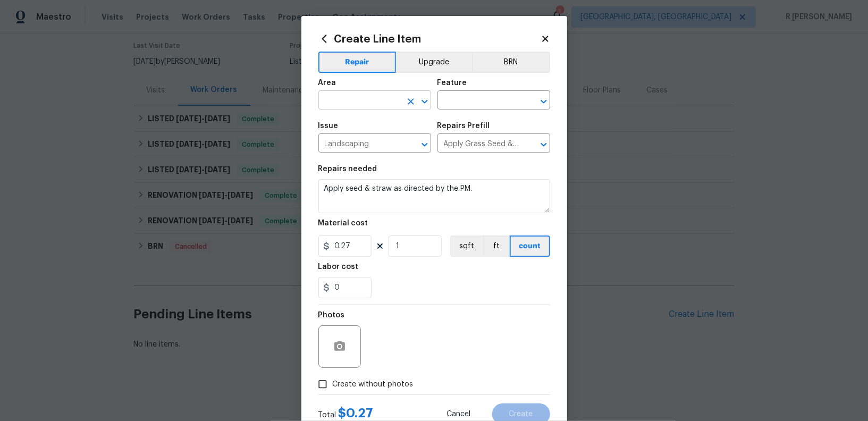
click at [395, 96] on input "text" at bounding box center [359, 101] width 83 height 16
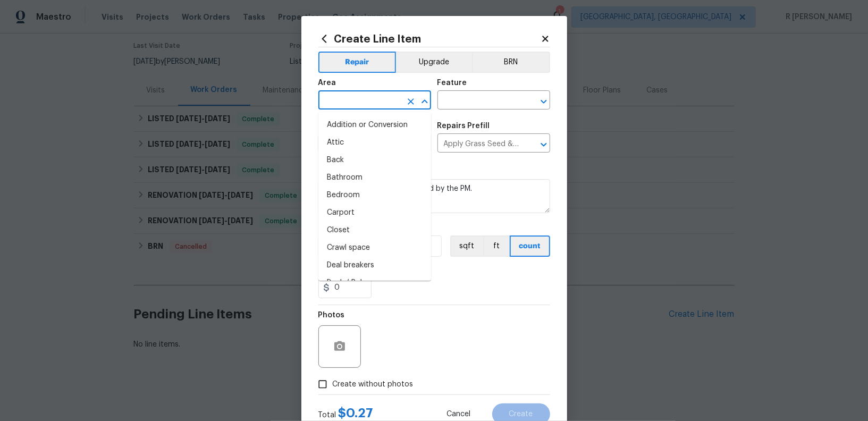
click at [395, 96] on input "text" at bounding box center [359, 101] width 83 height 16
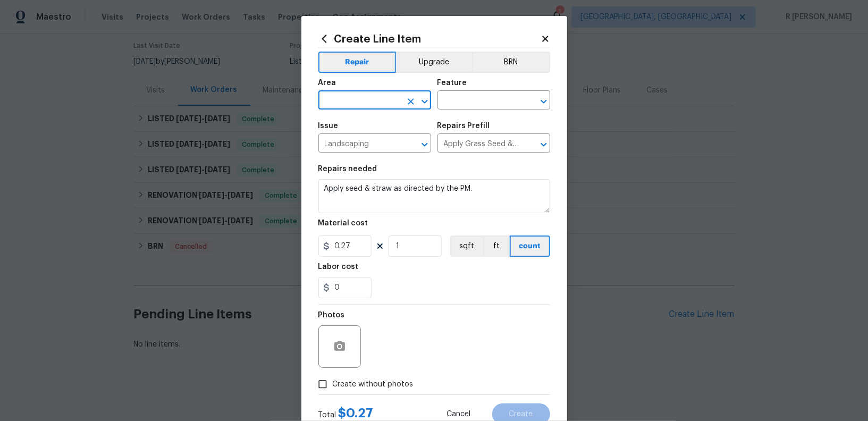
click at [395, 96] on input "text" at bounding box center [359, 101] width 83 height 16
click at [384, 142] on li "Exterior Overall" at bounding box center [374, 143] width 113 height 18
type input "Exterior Overall"
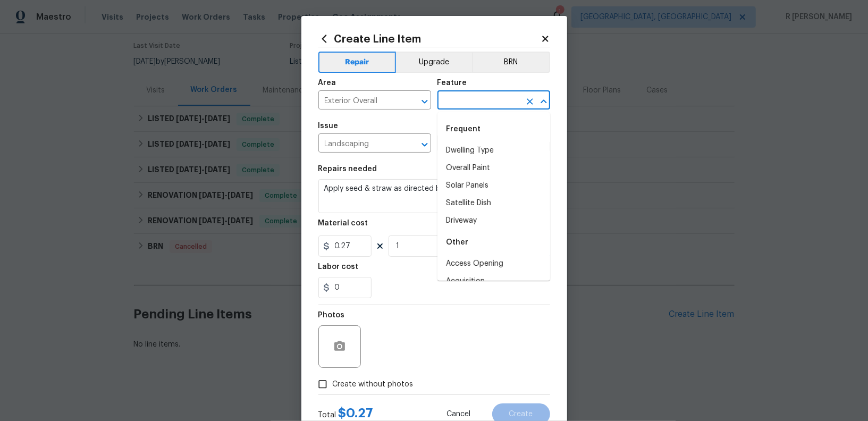
click at [481, 104] on input "text" at bounding box center [478, 101] width 83 height 16
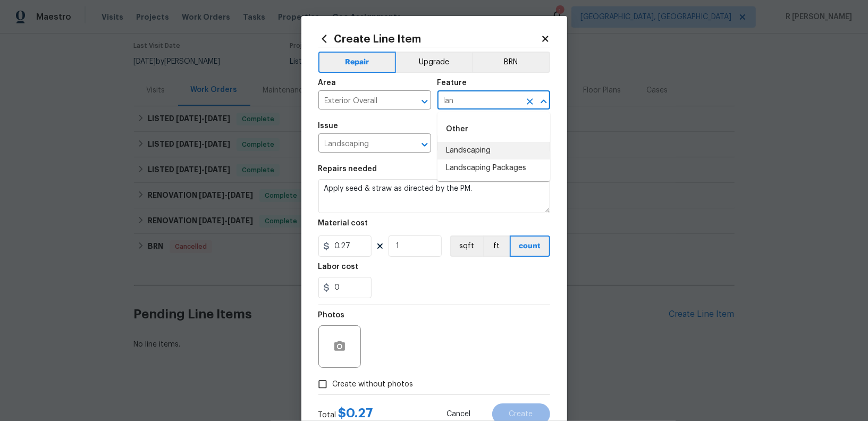
click at [489, 150] on li "Landscaping" at bounding box center [493, 151] width 113 height 18
click at [529, 145] on icon "Clear" at bounding box center [530, 144] width 6 height 6
type input "Landscaping"
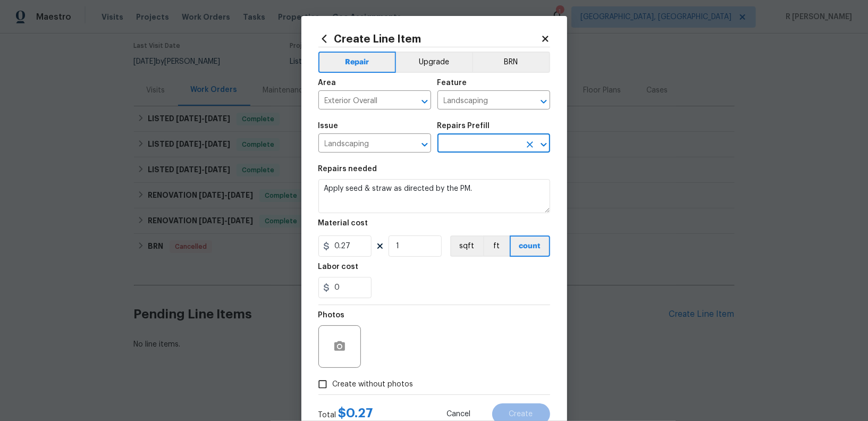
scroll to position [0, 0]
click at [463, 147] on input "text" at bounding box center [478, 144] width 83 height 16
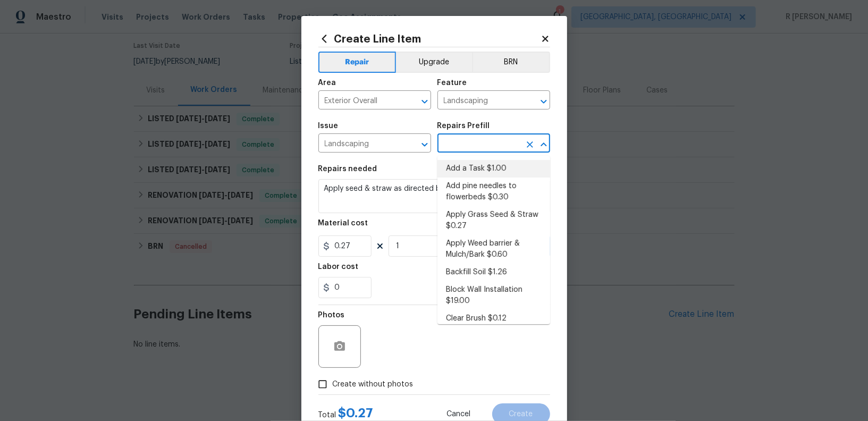
click at [465, 166] on li "Add a Task $1.00" at bounding box center [493, 169] width 113 height 18
type input "Add a Task $1.00"
type textarea "HPM to detail"
type input "1"
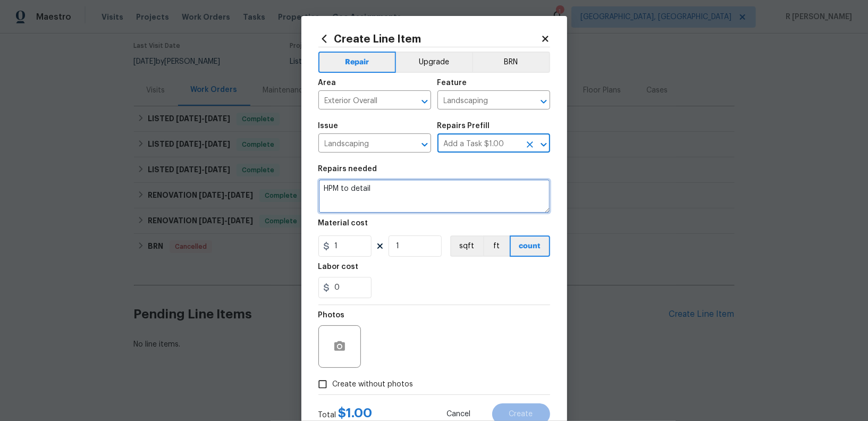
click at [414, 207] on textarea "HPM to detail" at bounding box center [434, 196] width 232 height 34
paste textarea "Additional funds for overgrowth"
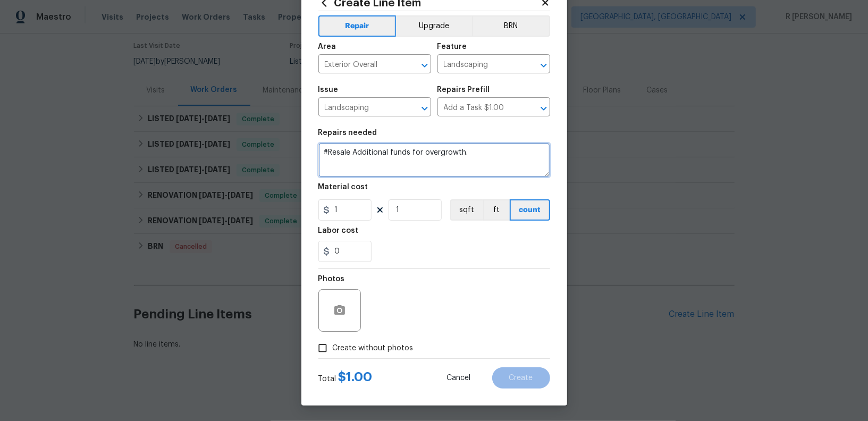
type textarea "#Resale Additional funds for overgrowth."
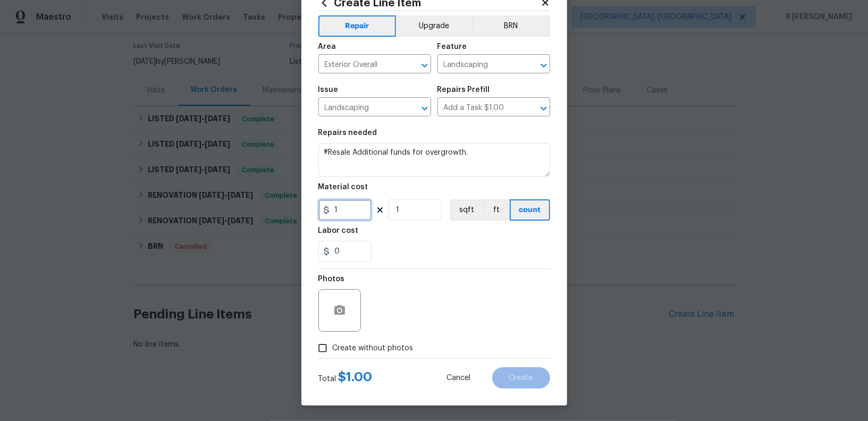
click at [349, 217] on input "1" at bounding box center [344, 209] width 53 height 21
type input "200"
click at [339, 349] on span "Create without photos" at bounding box center [373, 348] width 81 height 11
click at [333, 349] on input "Create without photos" at bounding box center [322, 348] width 20 height 20
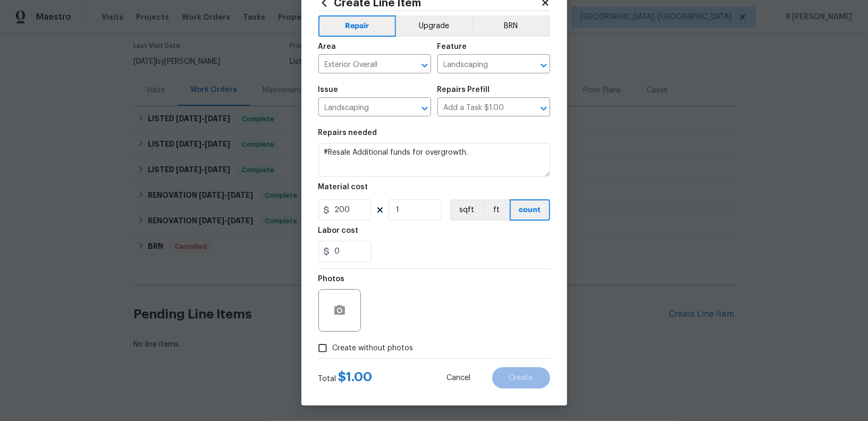
checkbox input "true"
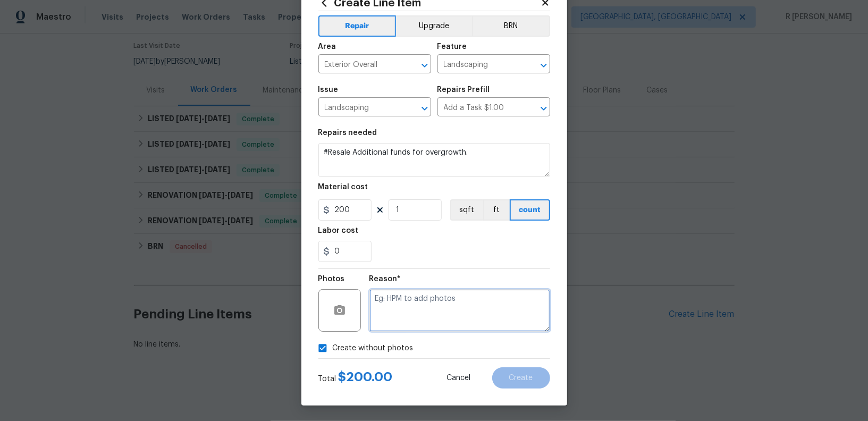
click at [385, 319] on textarea at bounding box center [459, 310] width 181 height 43
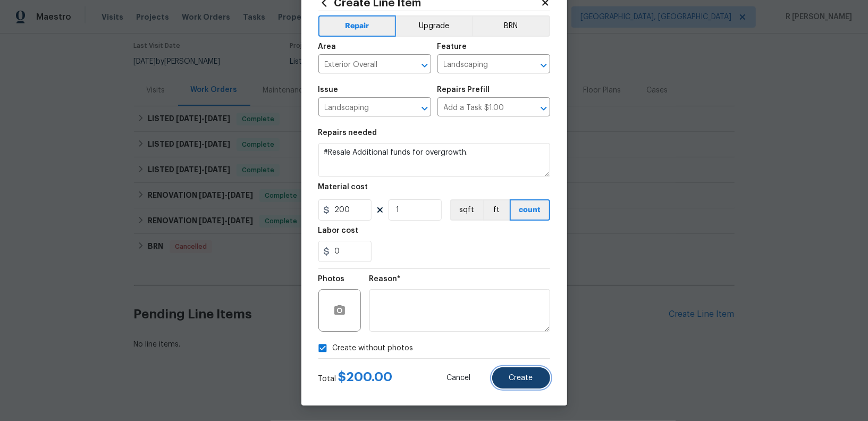
click at [533, 373] on button "Create" at bounding box center [521, 377] width 58 height 21
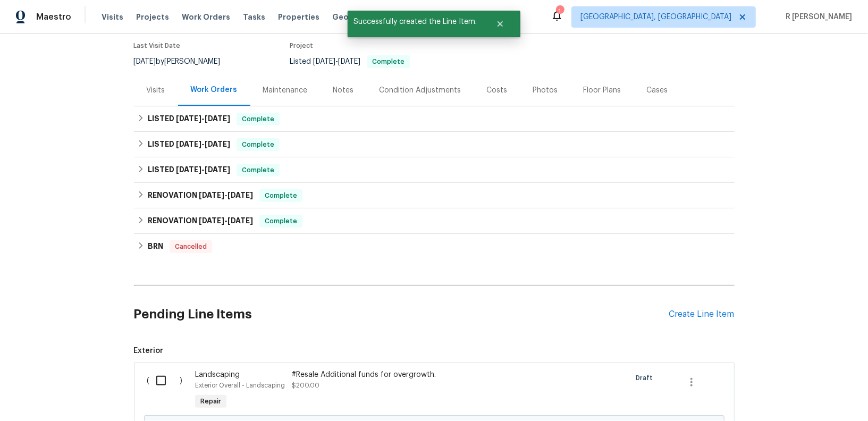
click at [166, 373] on input "checkbox" at bounding box center [165, 380] width 30 height 22
checkbox input "true"
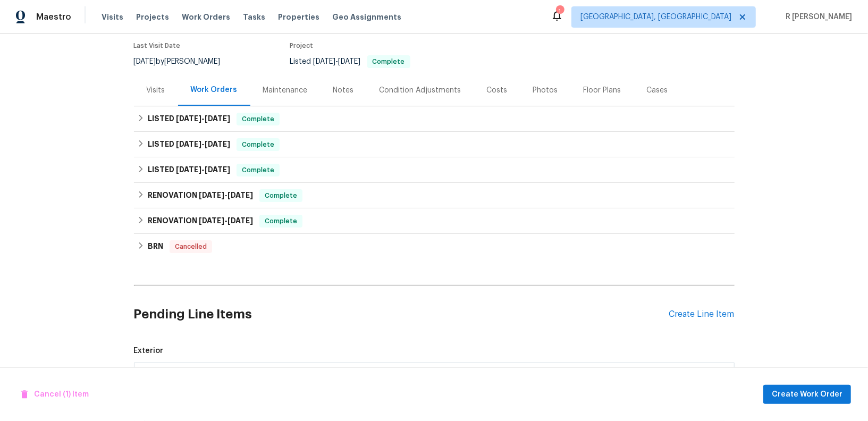
scroll to position [207, 0]
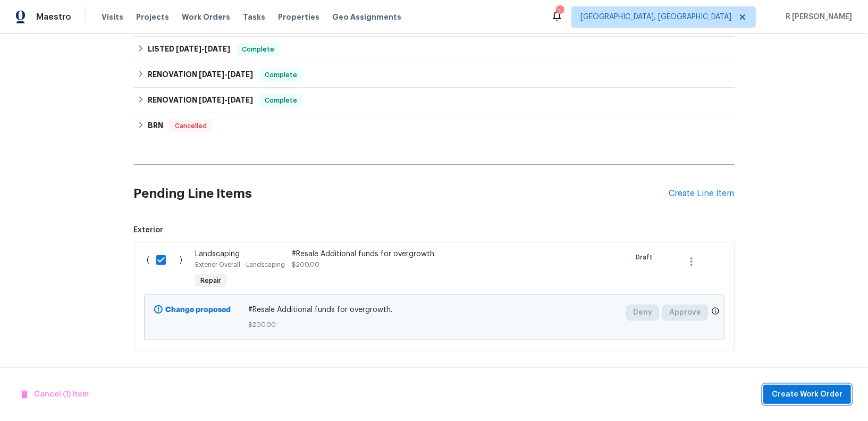
click at [773, 392] on button "Create Work Order" at bounding box center [807, 395] width 88 height 20
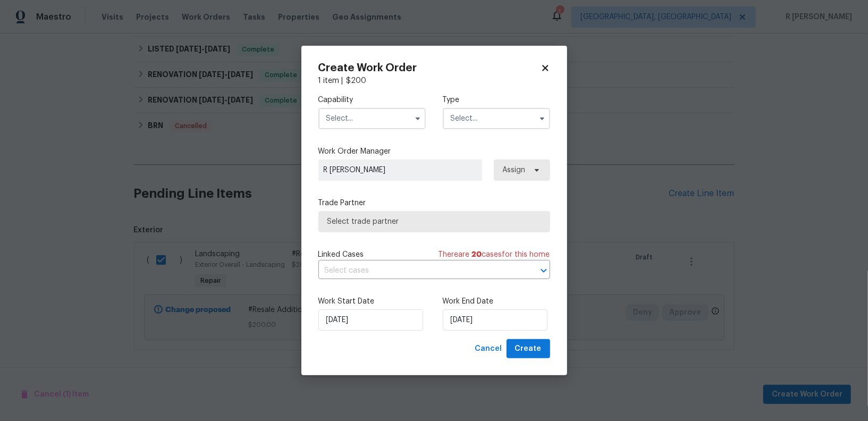
click at [374, 115] on input "text" at bounding box center [371, 118] width 107 height 21
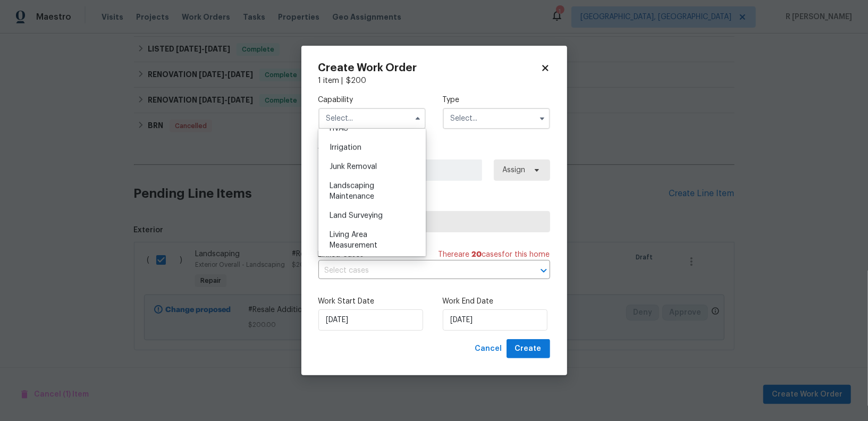
scroll to position [670, 0]
click at [354, 173] on span "Landscaping Maintenance" at bounding box center [351, 175] width 45 height 18
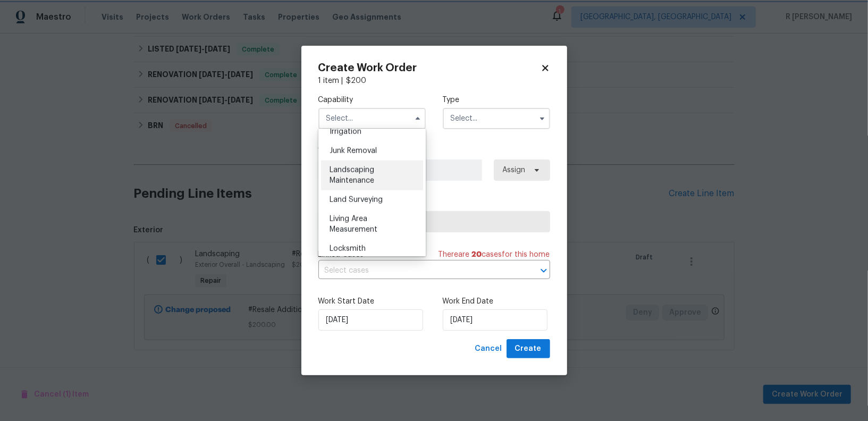
type input "Landscaping Maintenance"
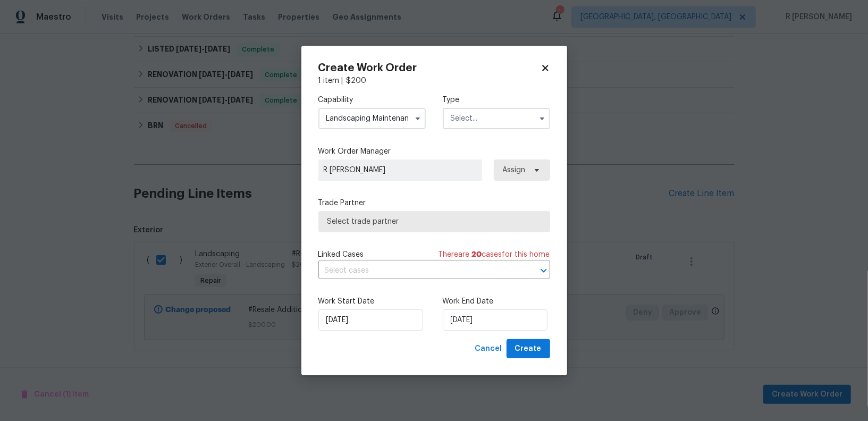
click at [493, 124] on input "text" at bounding box center [496, 118] width 107 height 21
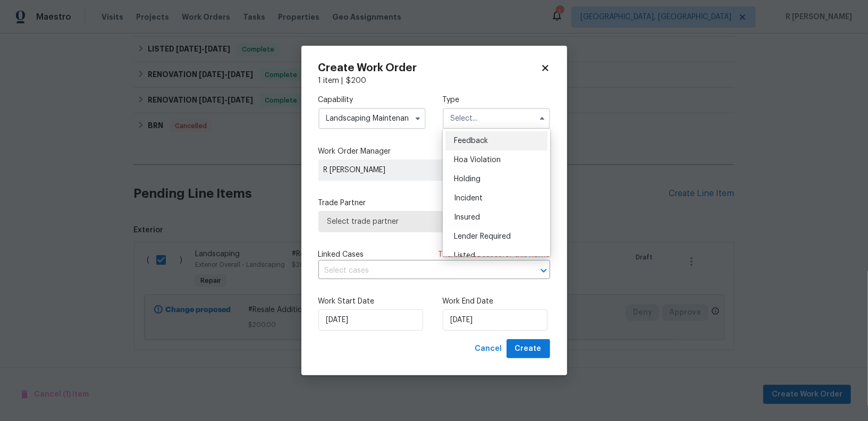
click at [485, 138] on span "Feedback" at bounding box center [471, 140] width 34 height 7
type input "Feedback"
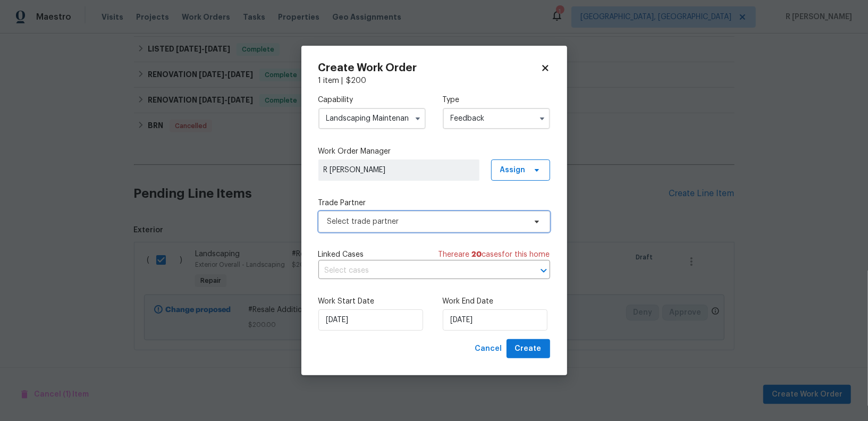
click at [354, 228] on span "Select trade partner" at bounding box center [434, 221] width 232 height 21
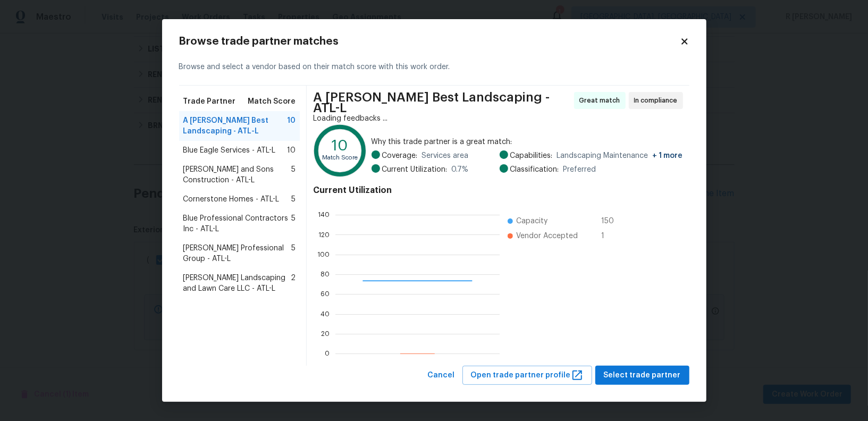
scroll to position [149, 164]
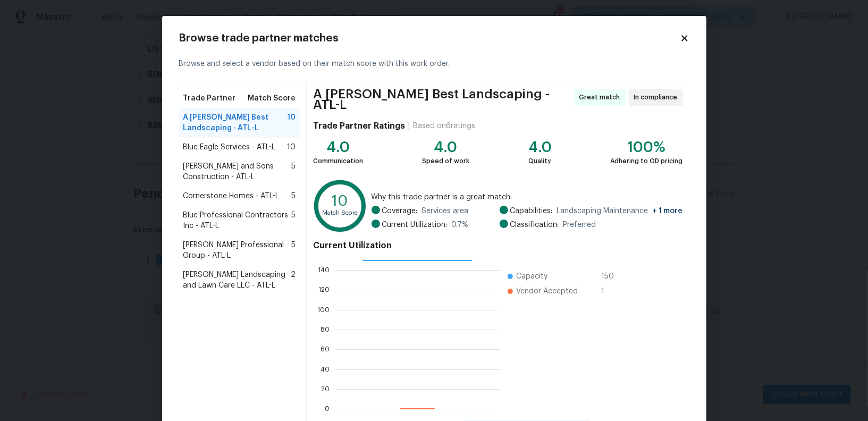
click at [234, 143] on span "Blue Eagle Services - ATL-L" at bounding box center [229, 147] width 92 height 11
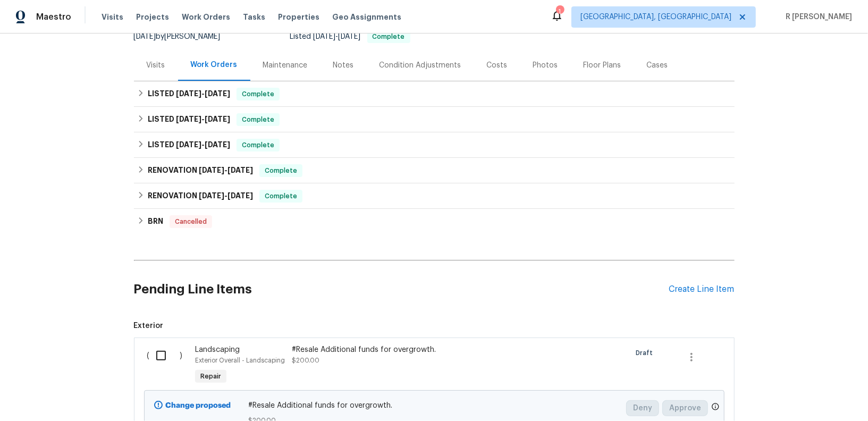
scroll to position [207, 0]
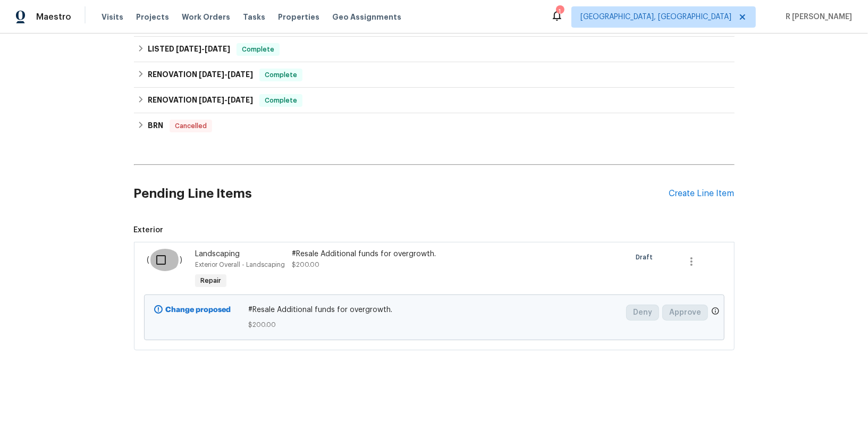
click at [158, 261] on input "checkbox" at bounding box center [165, 260] width 30 height 22
checkbox input "true"
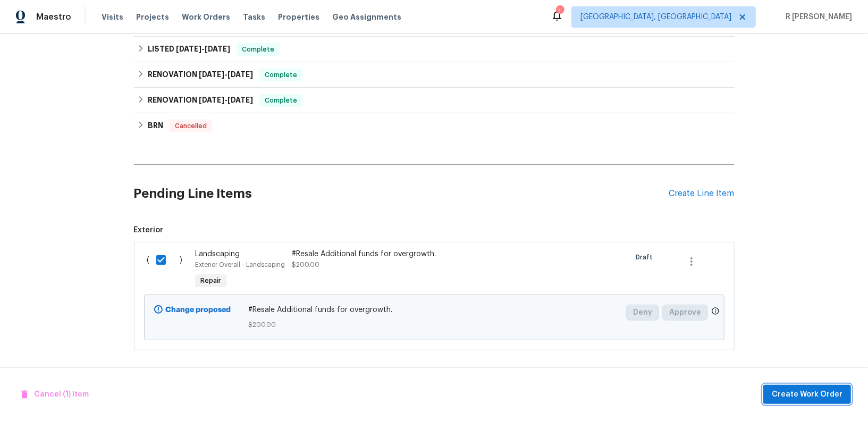
click at [795, 397] on span "Create Work Order" at bounding box center [807, 394] width 71 height 13
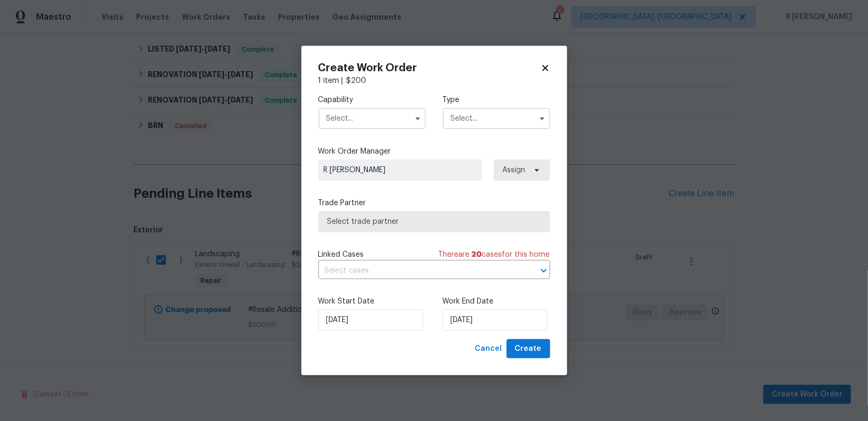
drag, startPoint x: 541, startPoint y: 262, endPoint x: 503, endPoint y: 244, distance: 42.3
click at [538, 260] on div "Linked Cases There are 20 case s for this home ​" at bounding box center [434, 264] width 232 height 30
click at [375, 110] on input "text" at bounding box center [371, 118] width 107 height 21
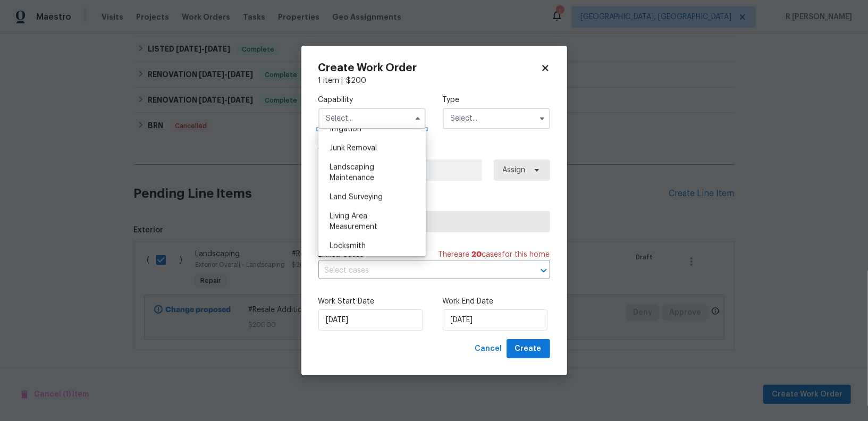
scroll to position [687, 0]
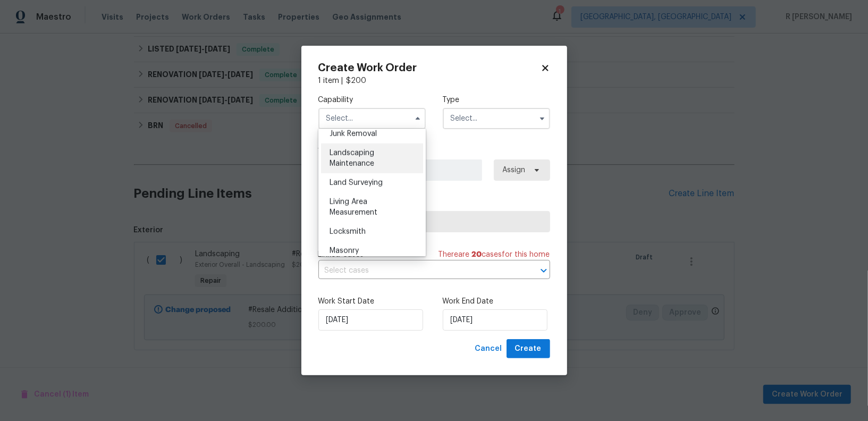
click at [367, 156] on span "Landscaping Maintenance" at bounding box center [351, 158] width 45 height 18
type input "Landscaping Maintenance"
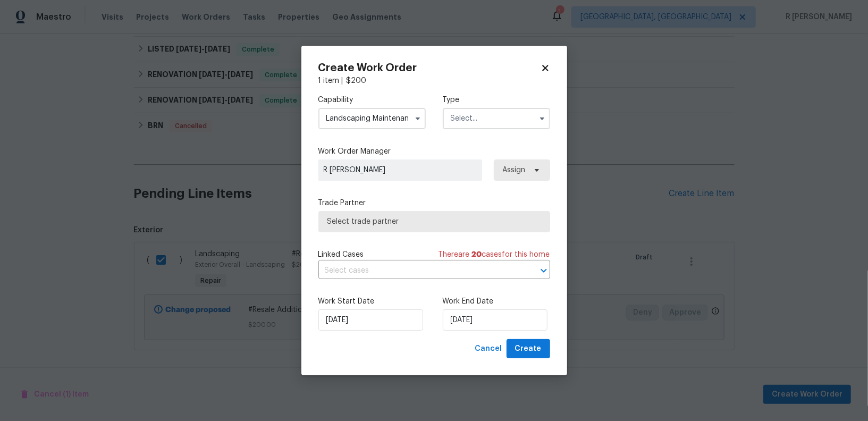
click at [488, 116] on input "text" at bounding box center [496, 118] width 107 height 21
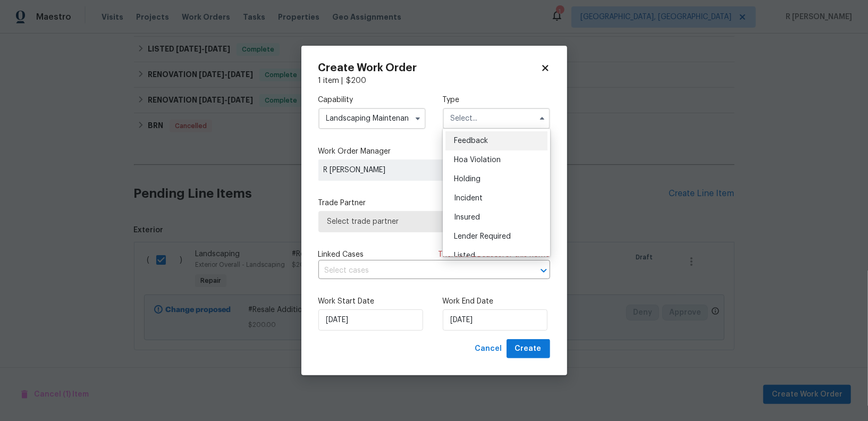
click at [477, 146] on div "Feedback" at bounding box center [496, 140] width 102 height 19
type input "Feedback"
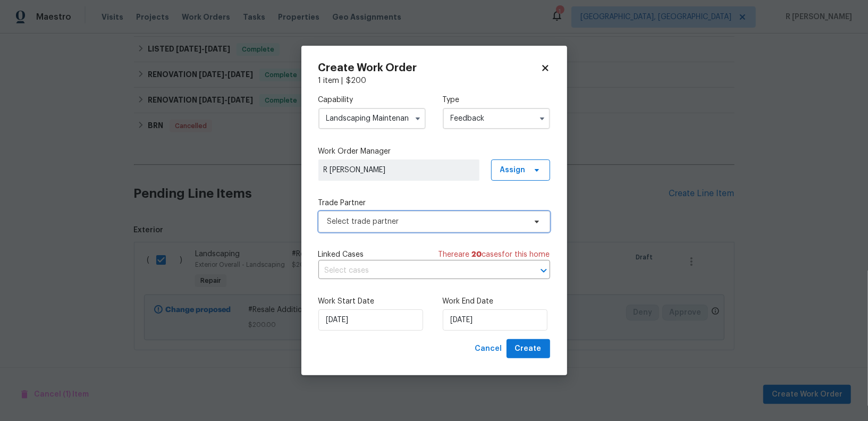
click at [424, 219] on span "Select trade partner" at bounding box center [426, 221] width 198 height 11
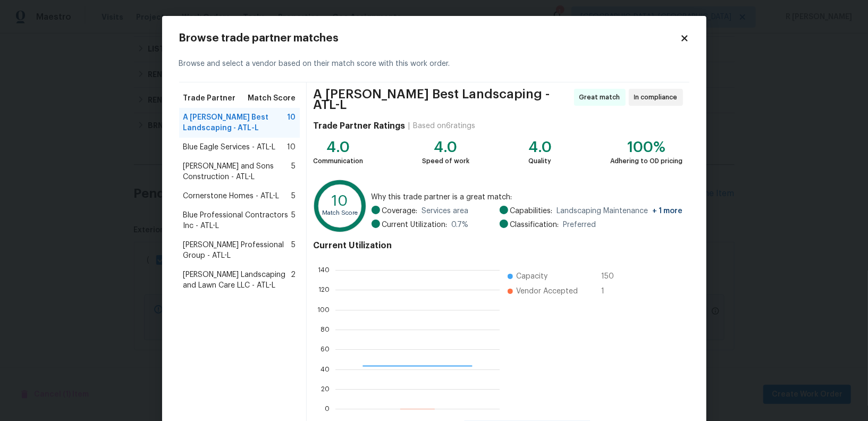
scroll to position [149, 164]
click at [197, 150] on span "Blue Eagle Services - ATL-L" at bounding box center [229, 147] width 92 height 11
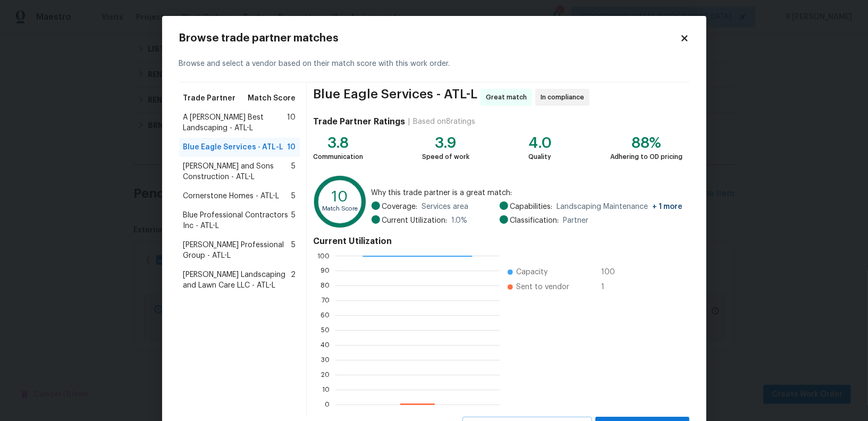
scroll to position [47, 0]
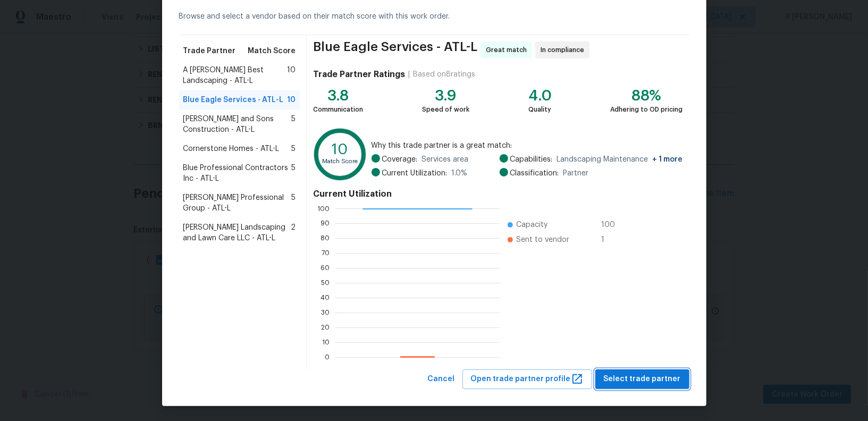
click at [644, 373] on span "Select trade partner" at bounding box center [642, 379] width 77 height 13
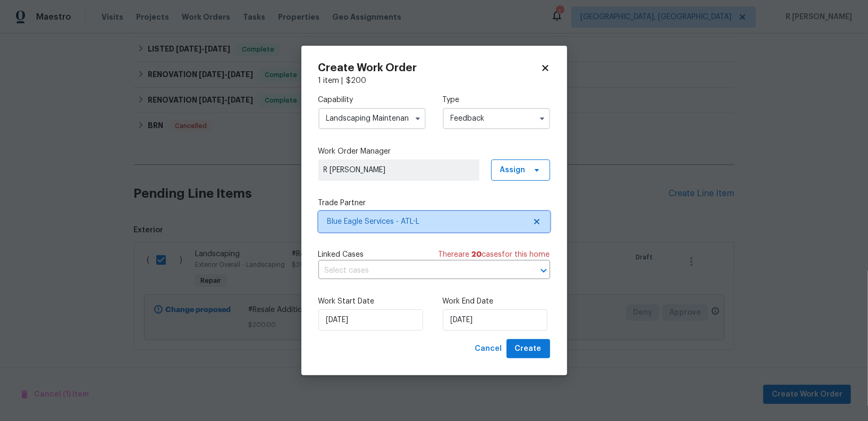
scroll to position [0, 0]
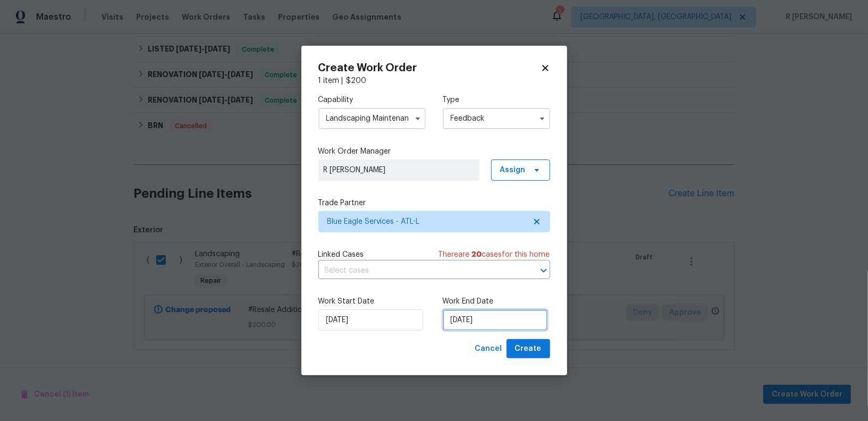
click at [450, 327] on input "27/08/2025" at bounding box center [495, 319] width 105 height 21
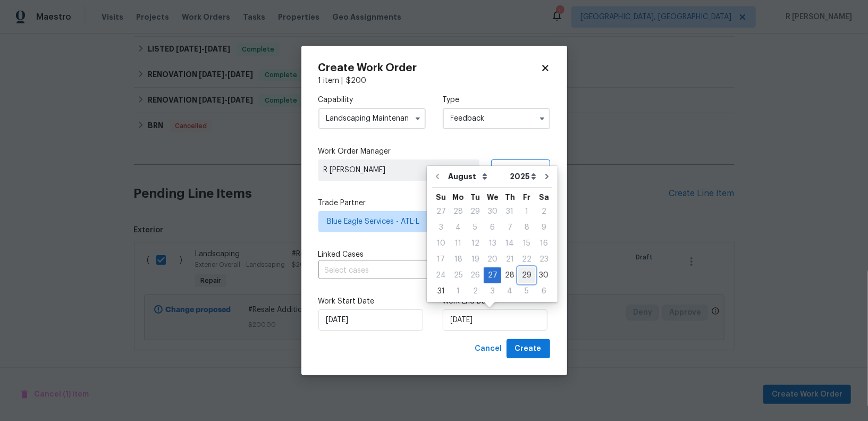
click at [518, 276] on div "29" at bounding box center [526, 275] width 17 height 15
type input "[DATE]"
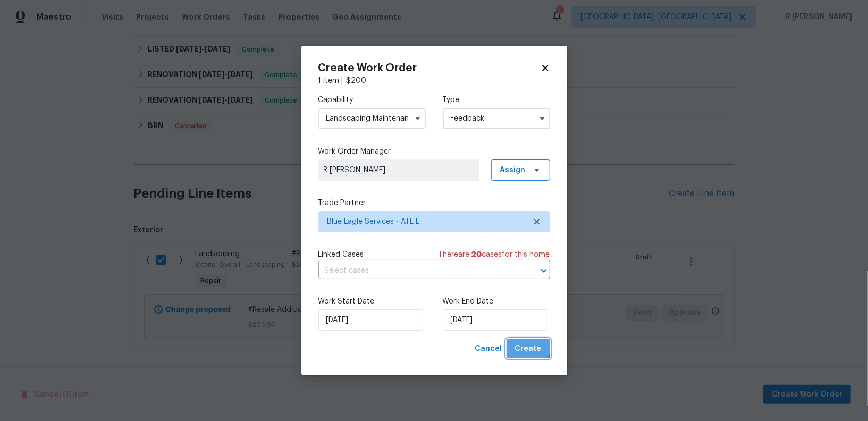
click at [523, 344] on span "Create" at bounding box center [528, 348] width 27 height 13
checkbox input "false"
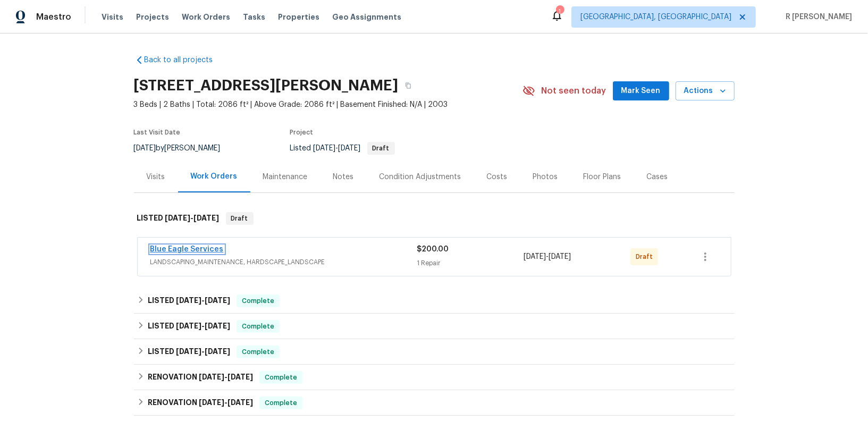
click at [196, 250] on link "Blue Eagle Services" at bounding box center [186, 249] width 73 height 7
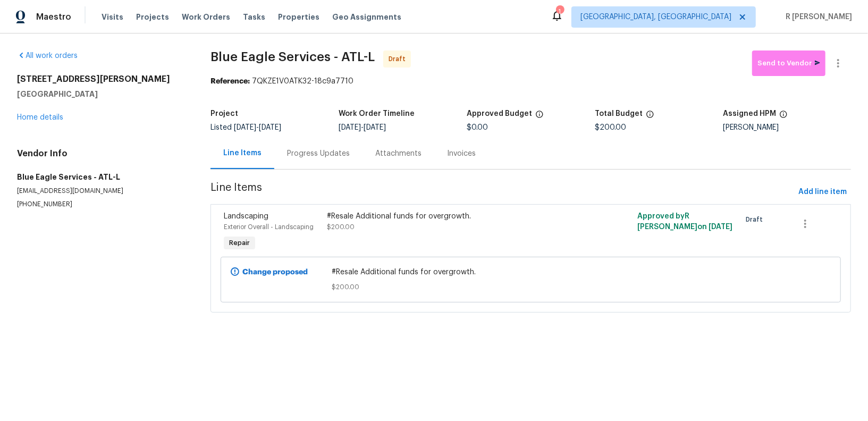
click at [318, 157] on div "Progress Updates" at bounding box center [318, 153] width 63 height 11
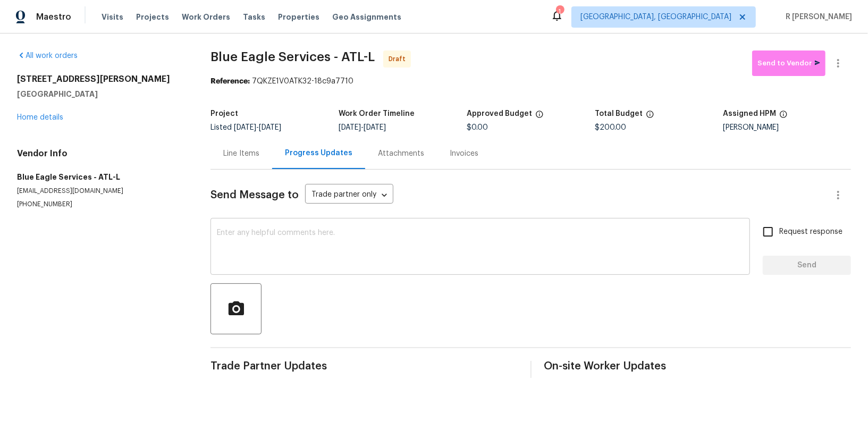
click at [336, 235] on textarea at bounding box center [480, 247] width 527 height 37
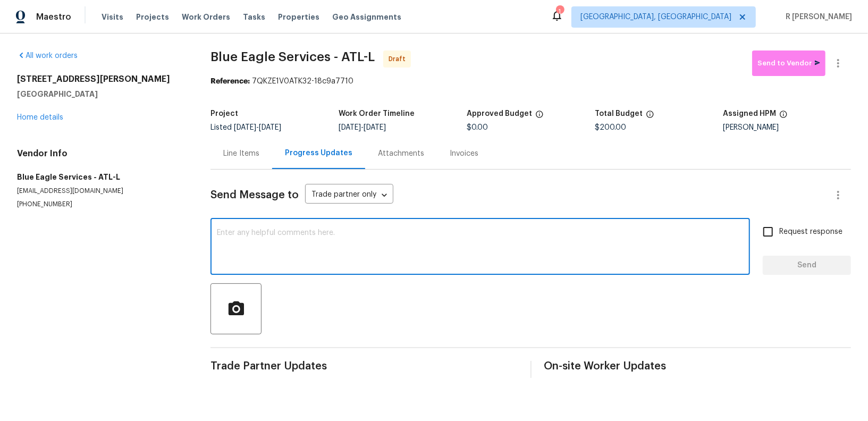
paste textarea "Hi this is (Yogesh) with Opendoor. I’m confirming you received the WO for the p…"
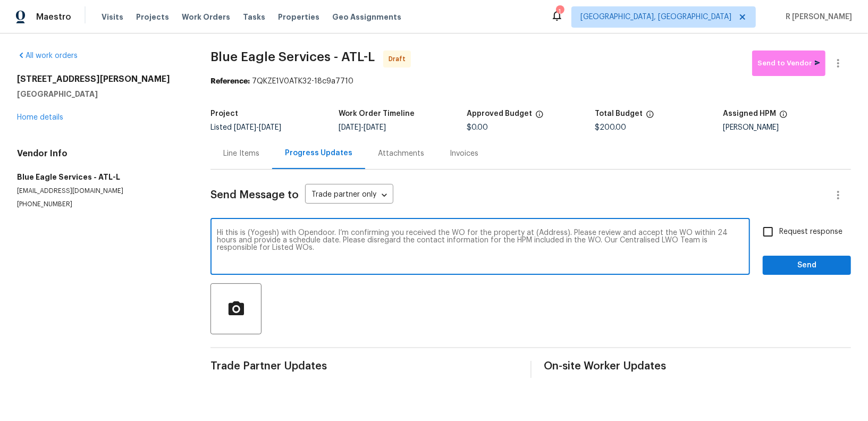
click at [542, 239] on textarea "Hi this is (Yogesh) with Opendoor. I’m confirming you received the WO for the p…" at bounding box center [480, 247] width 527 height 37
click at [545, 230] on textarea "Hi this is (Yogesh) with Opendoor. I’m confirming you received the WO for the p…" at bounding box center [480, 247] width 527 height 37
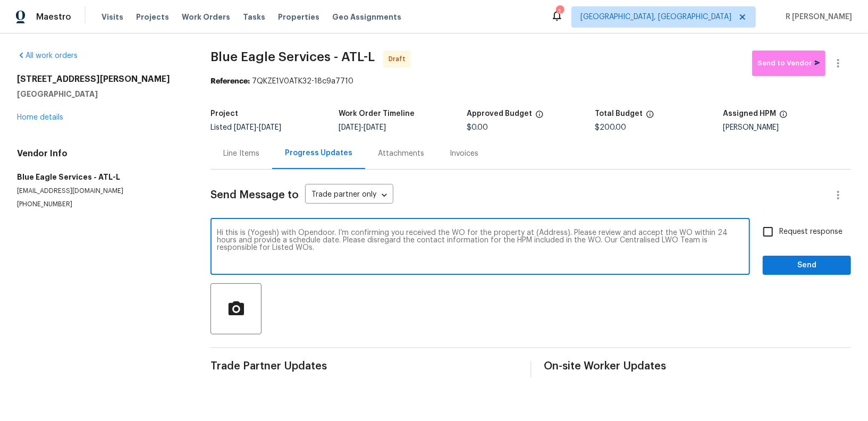
click at [544, 235] on textarea "Hi this is (Yogesh) with Opendoor. I’m confirming you received the WO for the p…" at bounding box center [480, 247] width 527 height 37
click at [537, 230] on textarea "Hi this is (Yogesh) with Opendoor. I’m confirming you received the WO for the p…" at bounding box center [480, 247] width 527 height 37
paste textarea "[STREET_ADDRESS][PERSON_NAME]"
type textarea "Hi this is (Yogesh) with Opendoor. I’m confirming you received the WO for the p…"
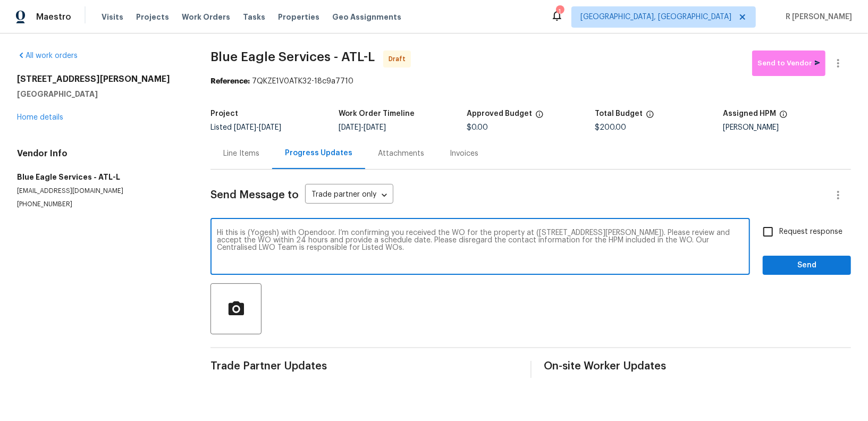
click at [772, 241] on input "Request response" at bounding box center [768, 232] width 22 height 22
checkbox input "true"
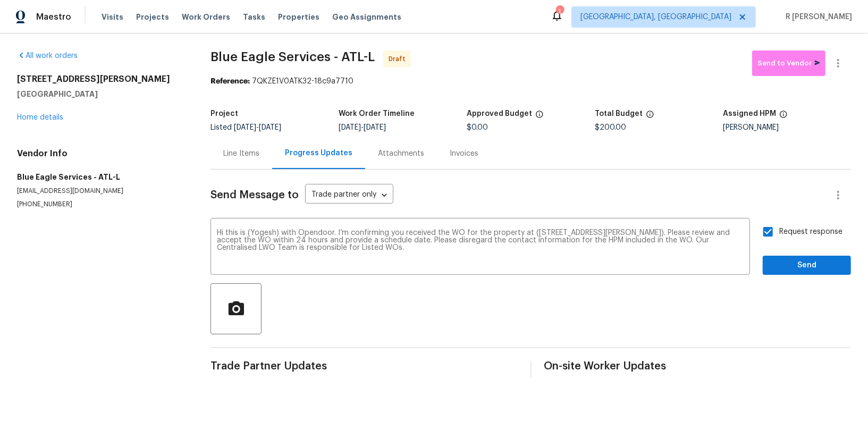
click at [780, 280] on div "Send Message to Trade partner only Trade partner only ​ Hi this is (Yogesh) wit…" at bounding box center [530, 274] width 640 height 208
click at [781, 268] on span "Send" at bounding box center [806, 265] width 71 height 13
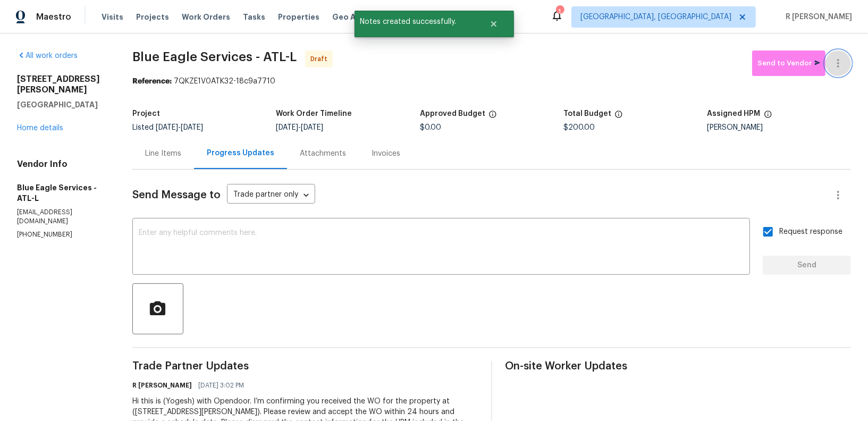
click at [844, 54] on button "button" at bounding box center [838, 63] width 26 height 26
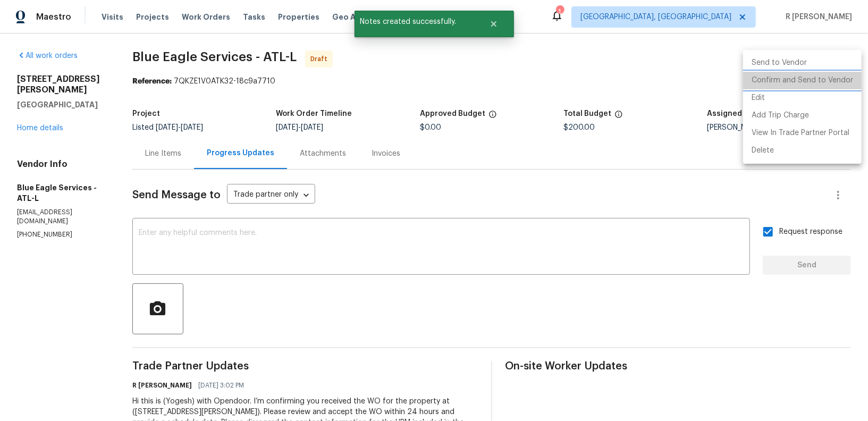
click at [804, 85] on li "Confirm and Send to Vendor" at bounding box center [802, 81] width 119 height 18
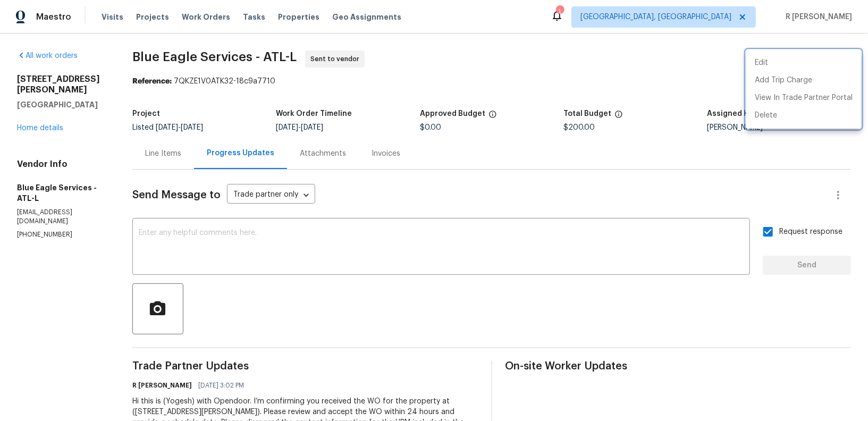
click at [497, 223] on div at bounding box center [434, 210] width 868 height 421
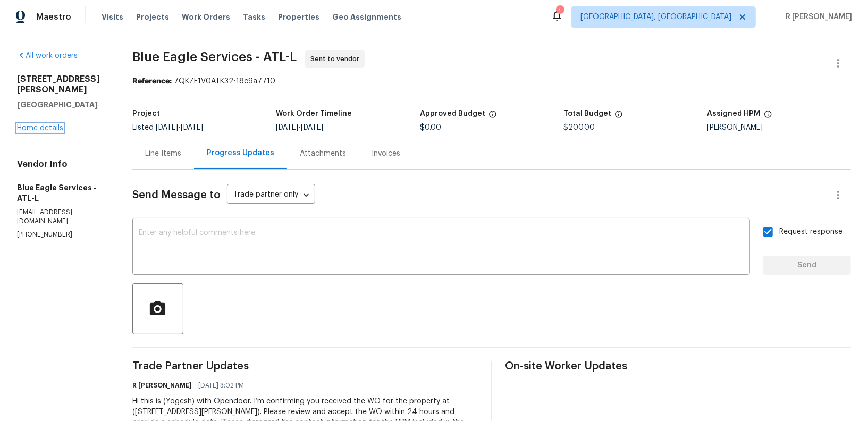
click at [34, 132] on link "Home details" at bounding box center [40, 127] width 46 height 7
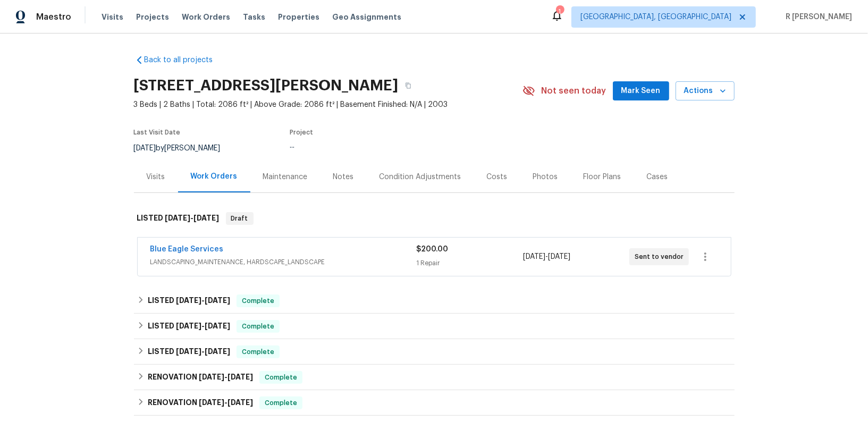
click at [252, 244] on div "Blue Eagle Services" at bounding box center [283, 250] width 266 height 13
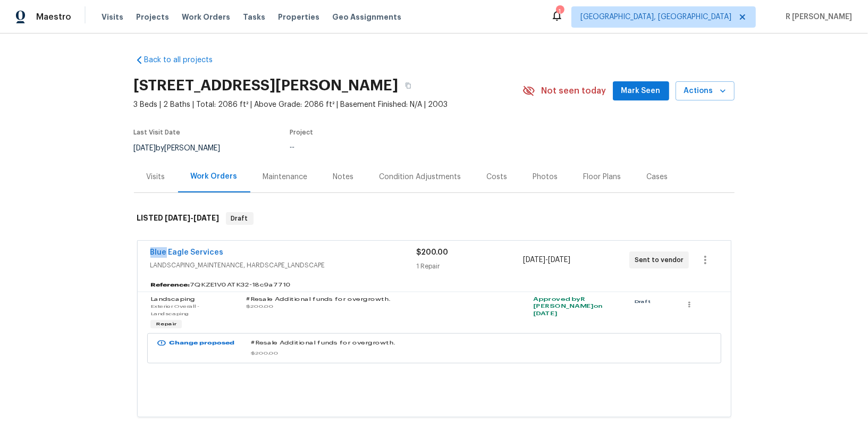
drag, startPoint x: 252, startPoint y: 244, endPoint x: 38, endPoint y: 244, distance: 213.6
click at [38, 244] on div "Back to all projects 1446 Dunton Green Way, Lawrenceville, GA 30043 3 Beds | 2 …" at bounding box center [434, 226] width 868 height 387
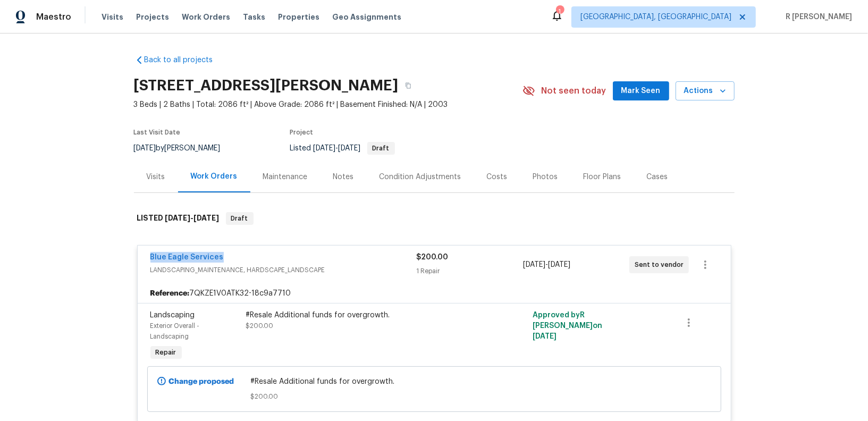
drag, startPoint x: 233, startPoint y: 258, endPoint x: 134, endPoint y: 257, distance: 98.9
click at [134, 257] on div "Blue Eagle Services LANDSCAPING_MAINTENANCE, HARDSCAPE_LANDSCAPE $200.00 1 Repa…" at bounding box center [434, 333] width 601 height 197
copy link "Blue Eagle Services"
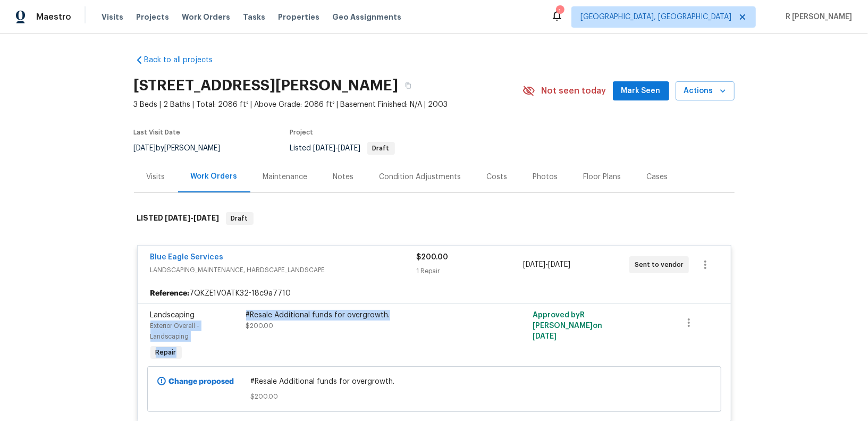
drag, startPoint x: 396, startPoint y: 316, endPoint x: 234, endPoint y: 312, distance: 161.6
click at [234, 312] on div "Landscaping Exterior Overall - Landscaping Repair #Resale Additional funds for …" at bounding box center [434, 337] width 574 height 60
click at [429, 311] on div "#Resale Additional funds for overgrowth." at bounding box center [362, 315] width 233 height 11
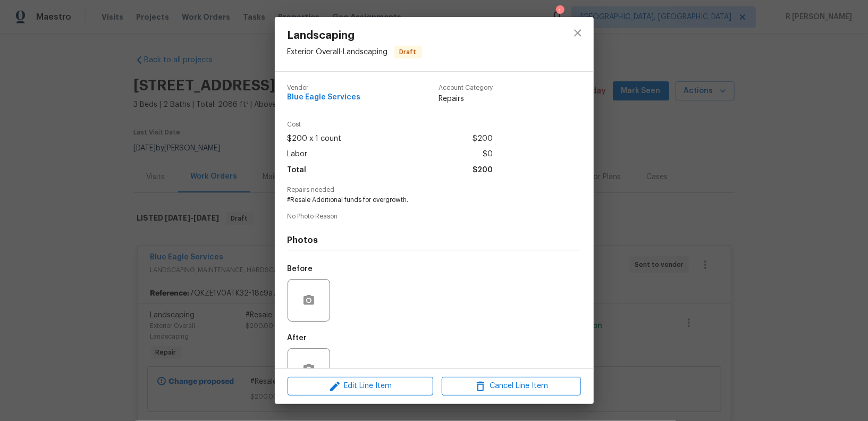
click at [371, 197] on span "#Resale Additional funds for overgrowth." at bounding box center [420, 200] width 264 height 9
copy span "#Resale Additional funds for overgrowth."
click at [581, 33] on icon "close" at bounding box center [577, 33] width 13 height 13
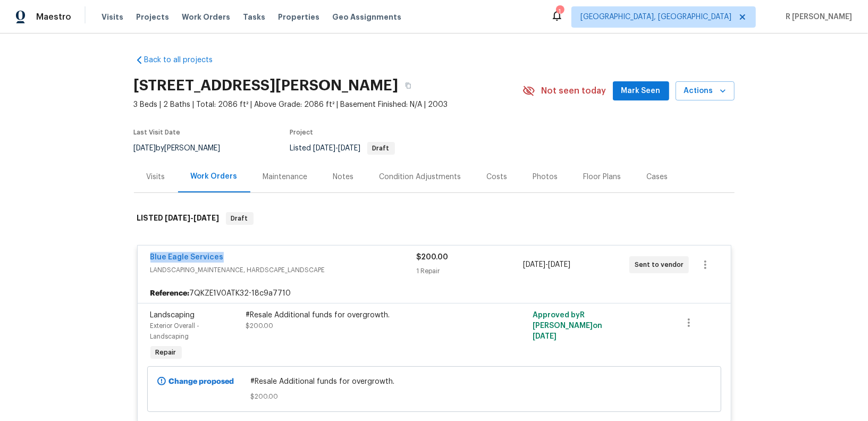
drag, startPoint x: 234, startPoint y: 260, endPoint x: 126, endPoint y: 260, distance: 107.4
click at [126, 260] on div "Back to all projects 1446 Dunton Green Way, Lawrenceville, GA 30043 3 Beds | 2 …" at bounding box center [434, 226] width 868 height 387
copy link "Blue Eagle Services"
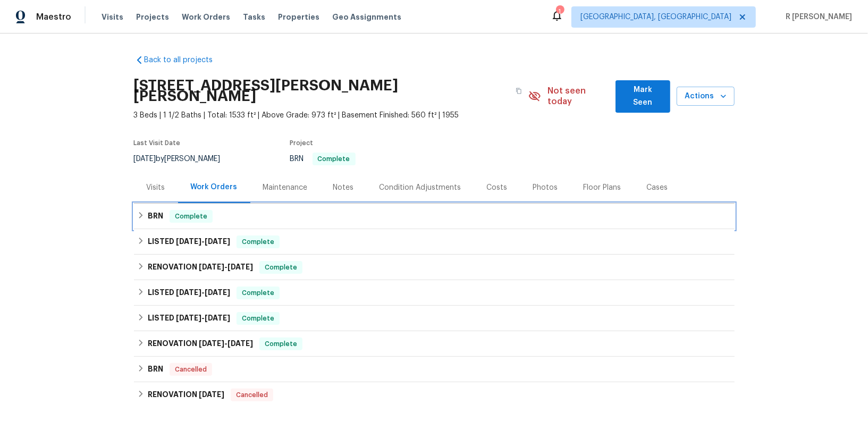
click at [201, 211] on span "Complete" at bounding box center [191, 216] width 41 height 11
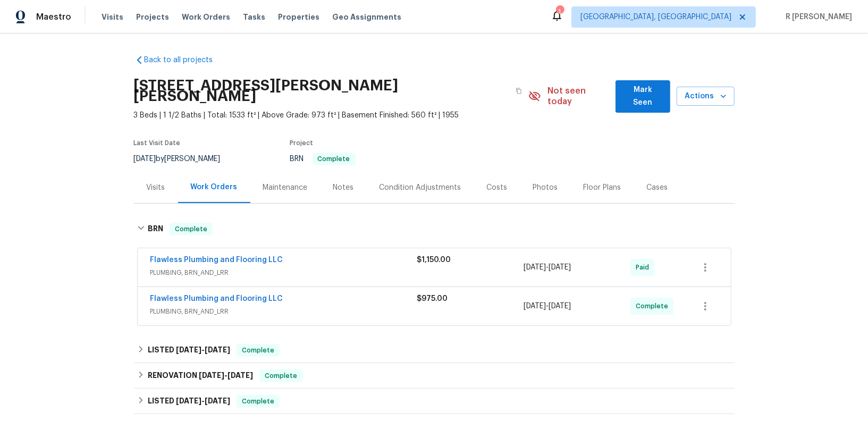
click at [338, 255] on div "Flawless Plumbing and Flooring LLC" at bounding box center [283, 261] width 267 height 13
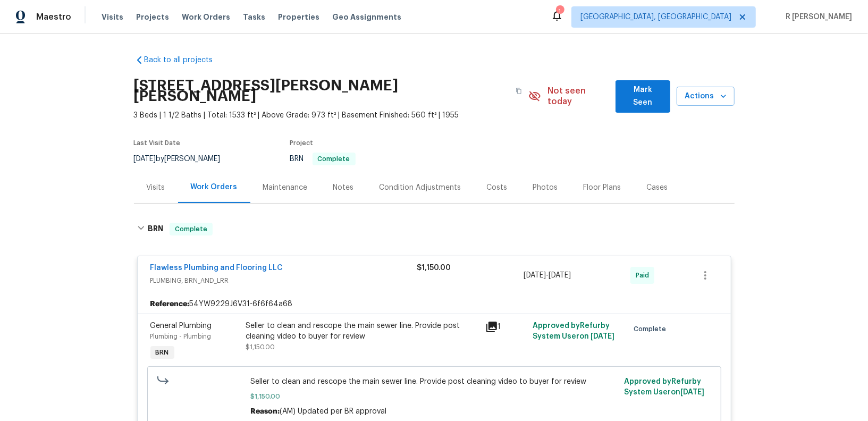
scroll to position [106, 0]
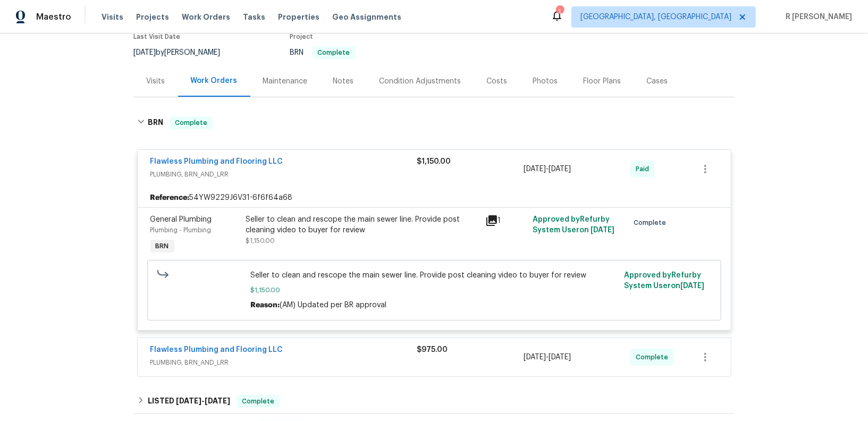
click at [332, 344] on div "Flawless Plumbing and Flooring LLC" at bounding box center [283, 350] width 267 height 13
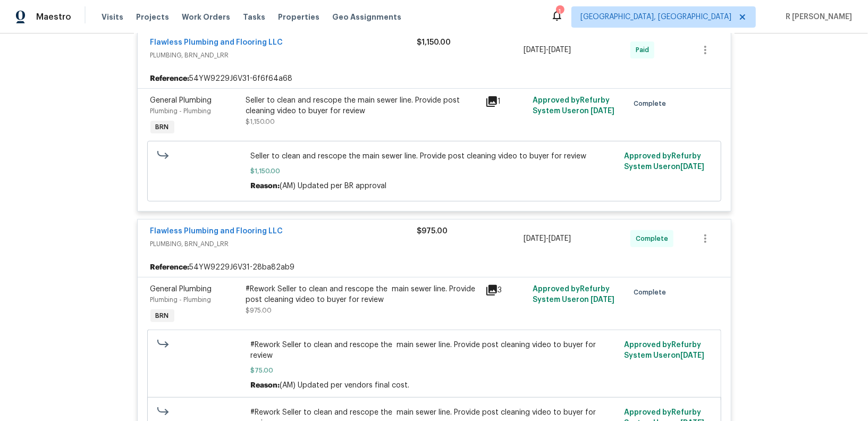
scroll to position [236, 0]
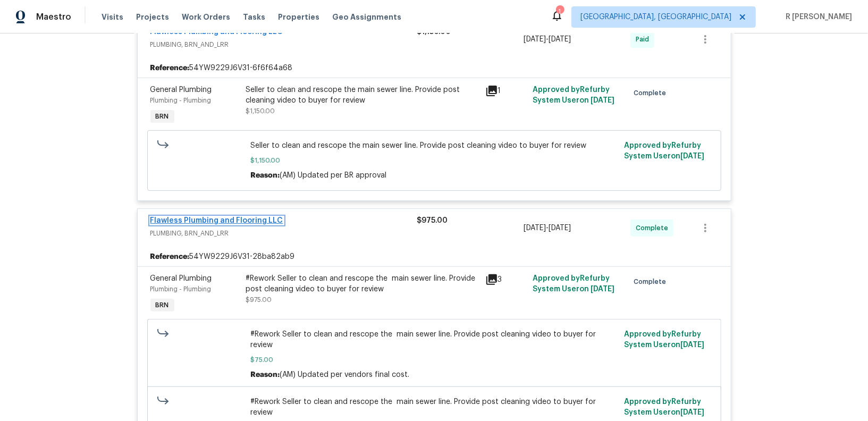
click at [203, 217] on link "Flawless Plumbing and Flooring LLC" at bounding box center [216, 220] width 133 height 7
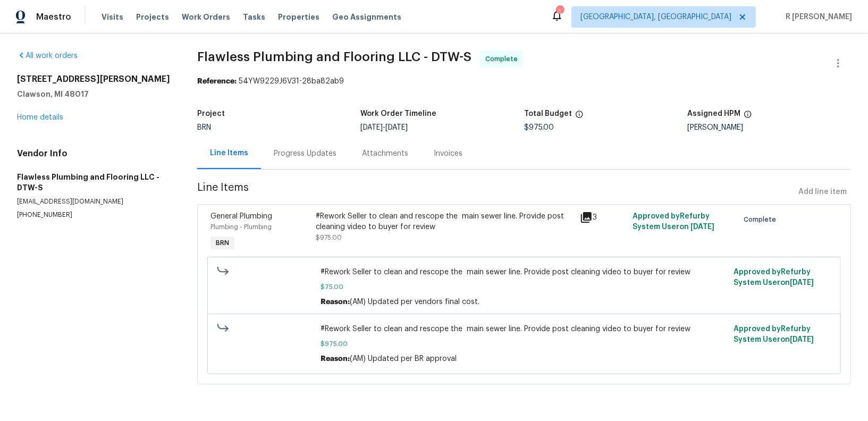
click at [306, 154] on div "Progress Updates" at bounding box center [305, 153] width 63 height 11
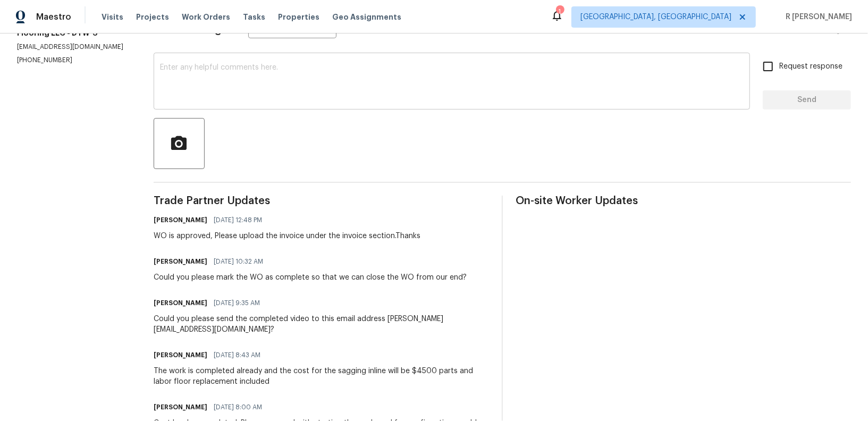
scroll to position [199, 0]
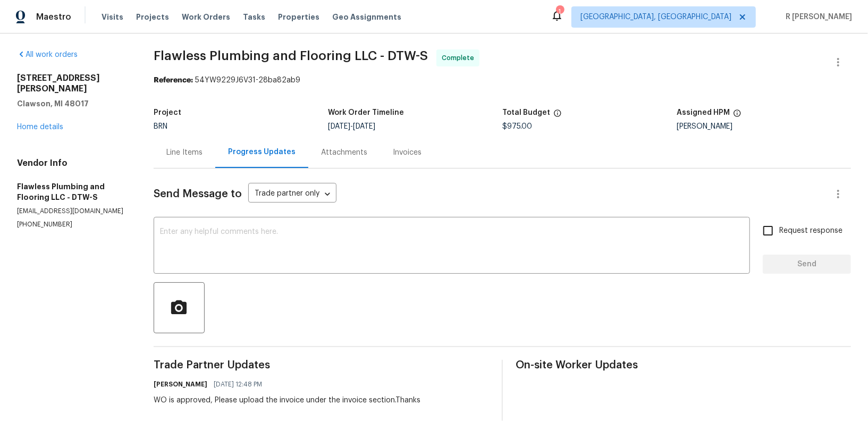
scroll to position [0, 0]
click at [35, 121] on div "419 Leroy Ave Clawson, MI 48017 Home details" at bounding box center [72, 104] width 111 height 60
click at [37, 124] on link "Home details" at bounding box center [40, 127] width 46 height 7
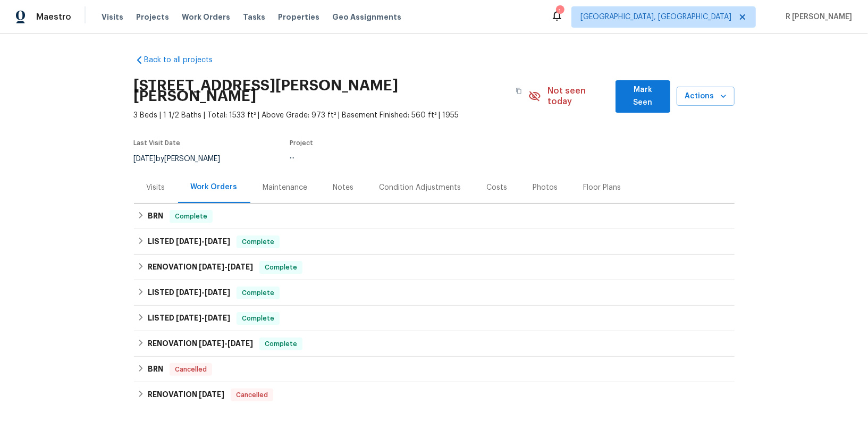
click at [37, 115] on div "Back to all projects 419 Leroy Ave, Clawson, MI 48017 3 Beds | 1 1/2 Baths | To…" at bounding box center [434, 226] width 868 height 387
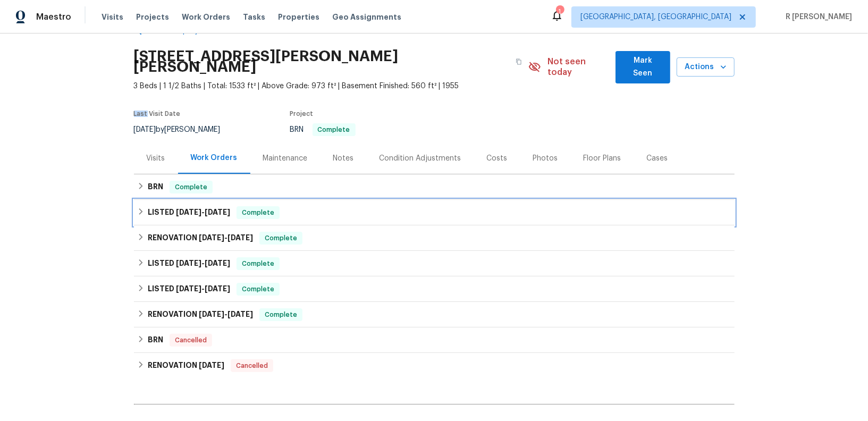
click at [168, 206] on h6 "LISTED 7/9/25 - 7/17/25" at bounding box center [189, 212] width 82 height 13
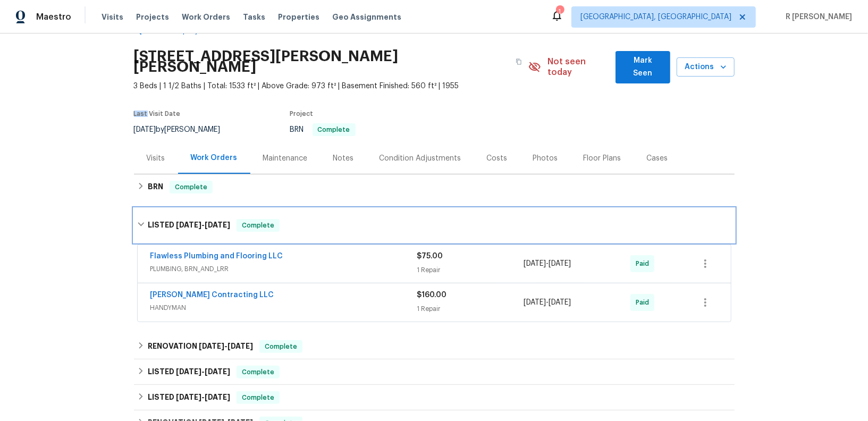
click at [191, 221] on span "7/9/25" at bounding box center [189, 224] width 26 height 7
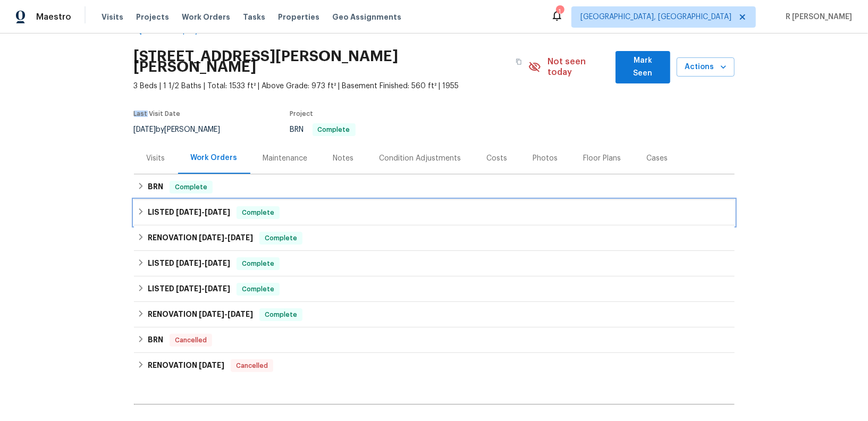
scroll to position [137, 0]
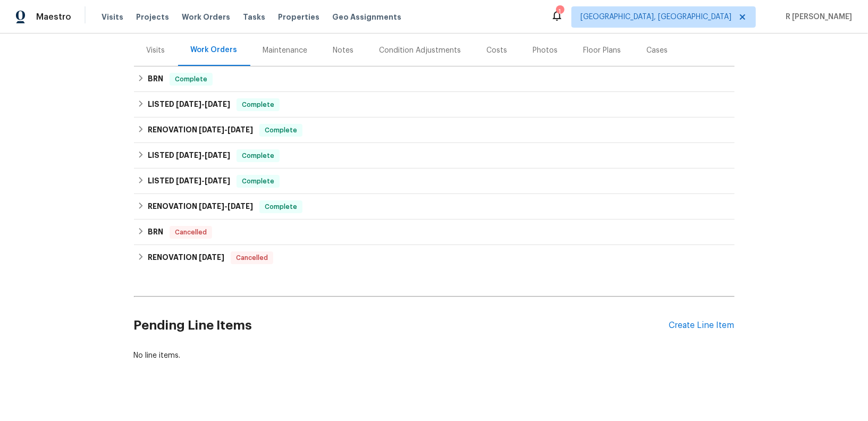
click at [671, 307] on div "Pending Line Items Create Line Item" at bounding box center [434, 325] width 601 height 49
click at [674, 320] on div "Create Line Item" at bounding box center [701, 325] width 65 height 10
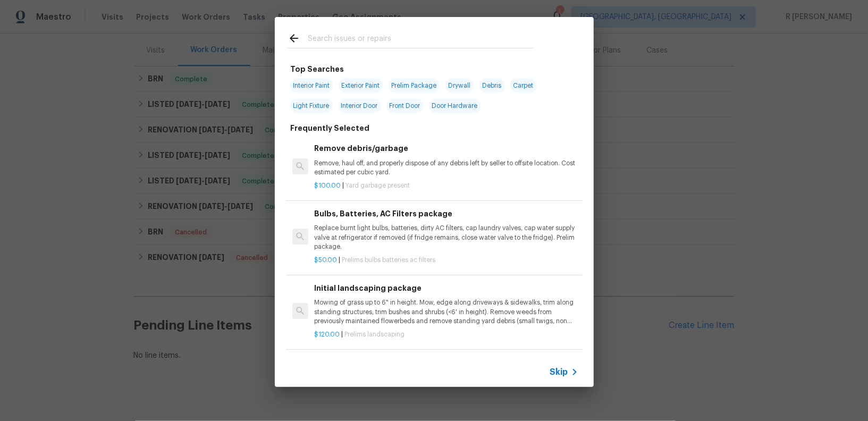
click at [325, 45] on input "text" at bounding box center [420, 40] width 225 height 16
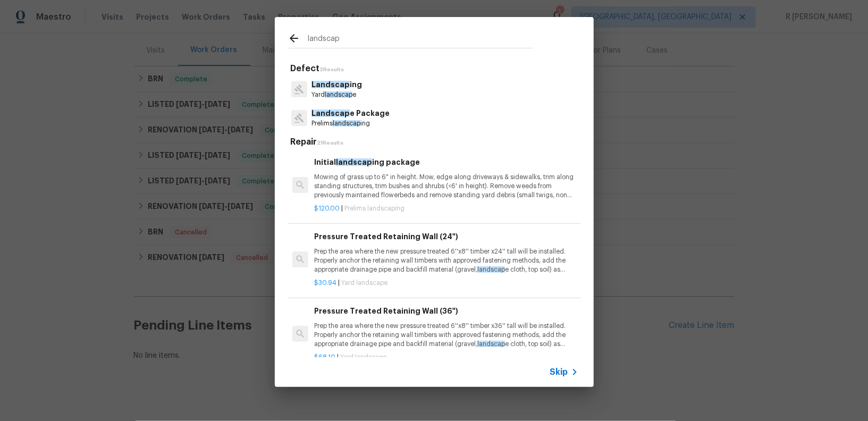
type input "landscap"
click at [329, 86] on span "Landscap" at bounding box center [330, 84] width 38 height 7
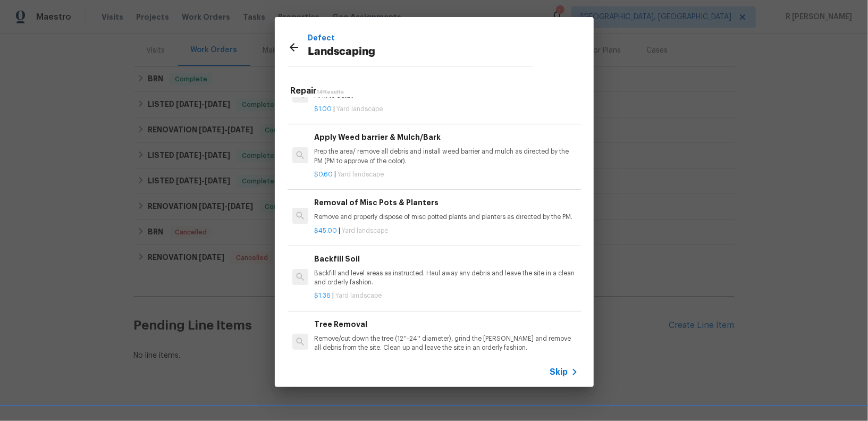
scroll to position [496, 0]
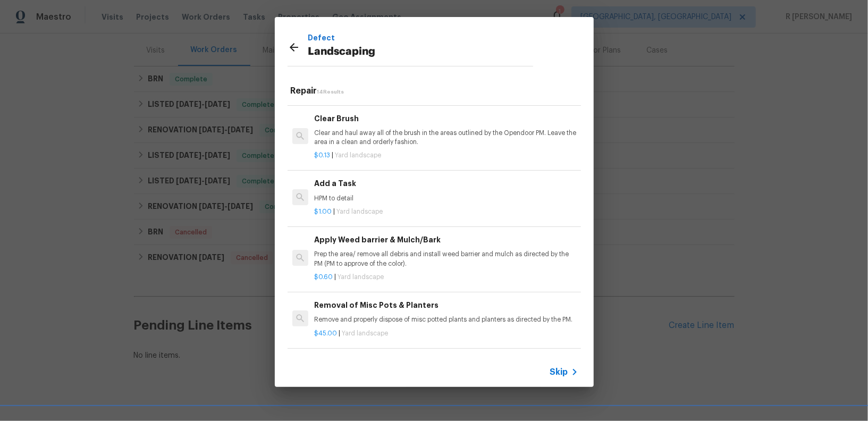
click at [348, 190] on div "Add a Task HPM to detail" at bounding box center [446, 191] width 264 height 26
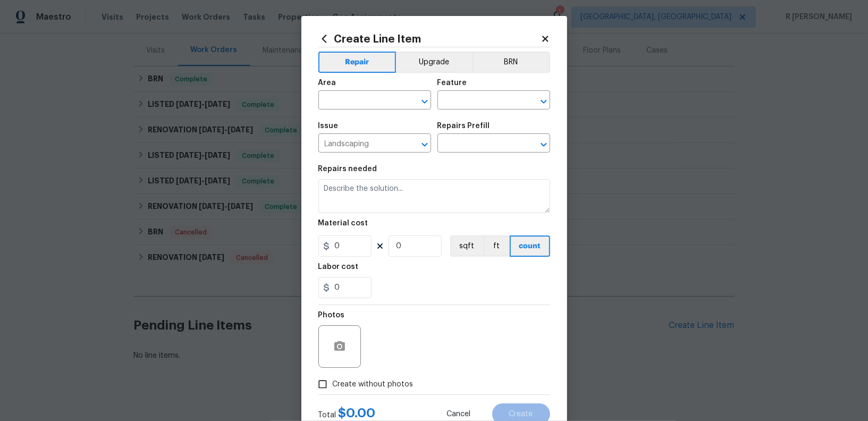
type input "Add a Task $1.00"
type textarea "HPM to detail"
type input "1"
click at [370, 98] on input "text" at bounding box center [359, 101] width 83 height 16
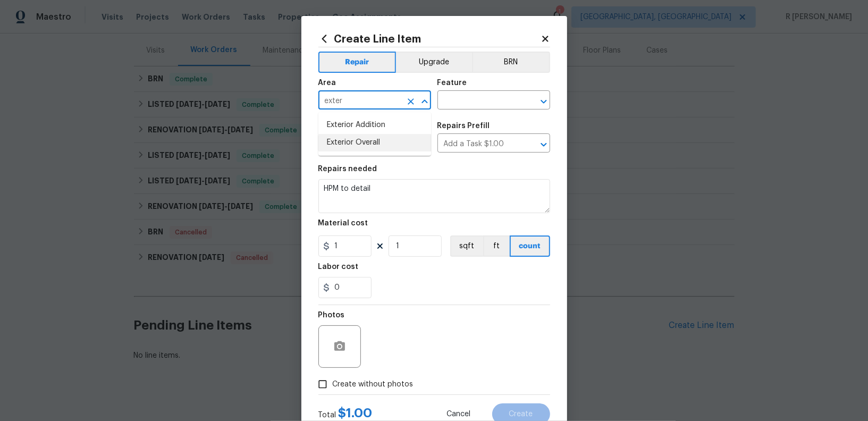
click at [394, 145] on li "Exterior Overall" at bounding box center [374, 143] width 113 height 18
type input "Exterior Overall"
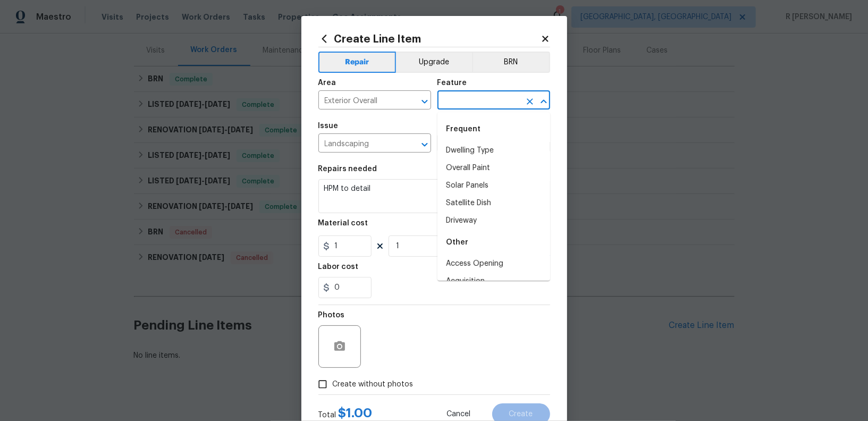
click at [496, 106] on input "text" at bounding box center [478, 101] width 83 height 16
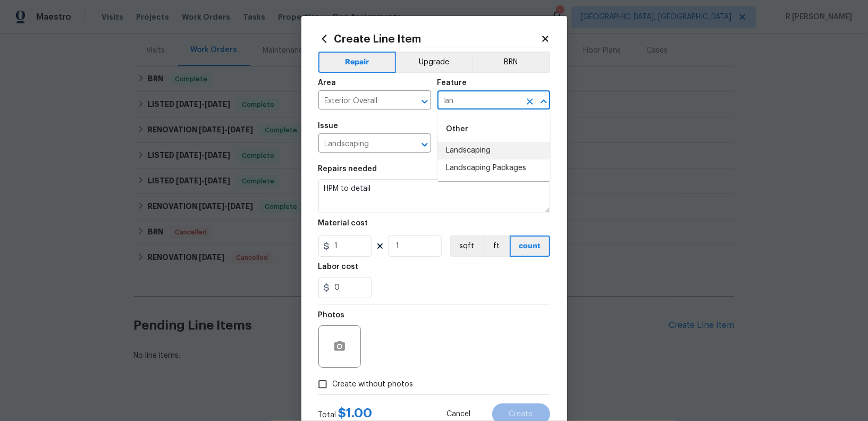
click at [494, 156] on li "Landscaping" at bounding box center [493, 151] width 113 height 18
type input "Landscaping"
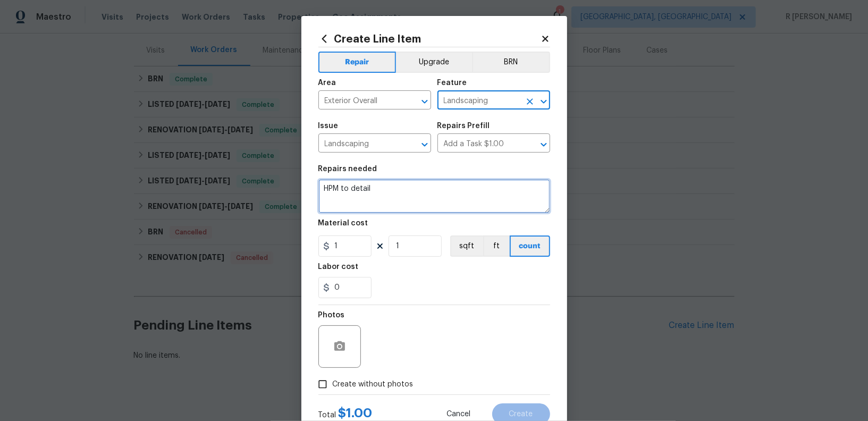
click at [390, 184] on textarea "HPM to detail" at bounding box center [434, 196] width 232 height 34
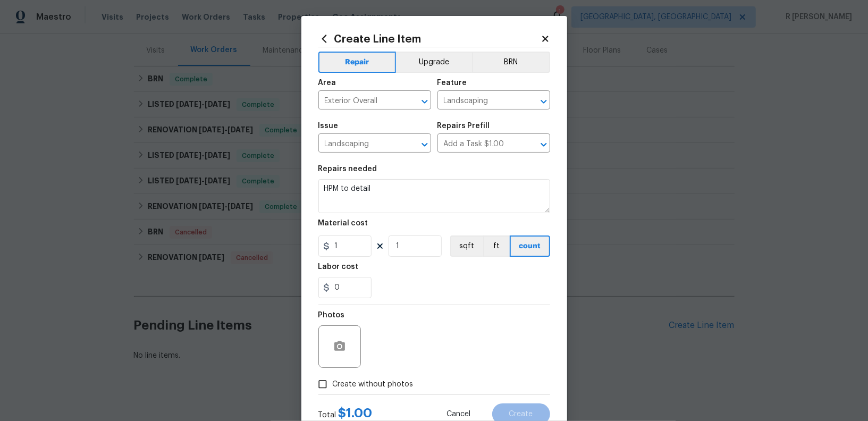
click at [384, 174] on div "Repairs needed" at bounding box center [434, 172] width 232 height 14
click at [384, 188] on textarea "HPM to detail" at bounding box center [434, 196] width 232 height 34
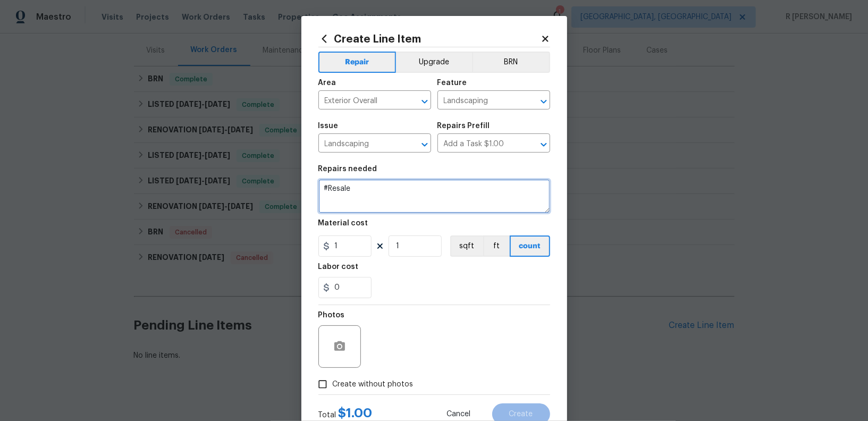
paste textarea "Additional funds from a previous maintenance visit"
type textarea "#Resale Additional funds from a previous maintenance visit"
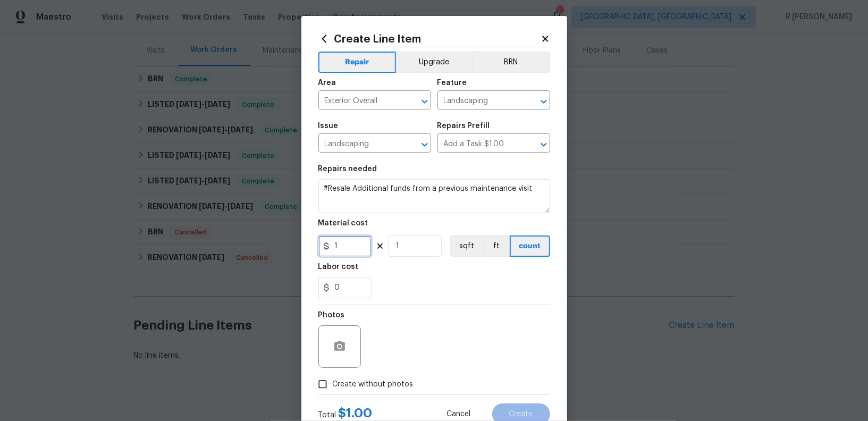
click at [363, 239] on input "1" at bounding box center [344, 245] width 53 height 21
type input "200"
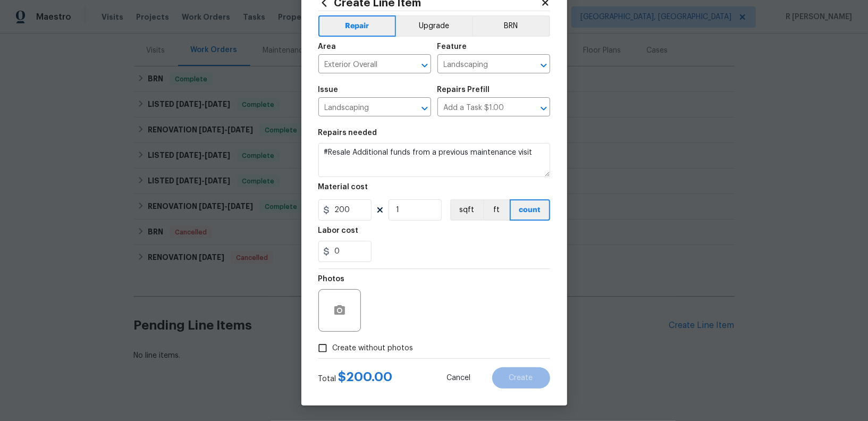
click at [327, 346] on input "Create without photos" at bounding box center [322, 348] width 20 height 20
checkbox input "true"
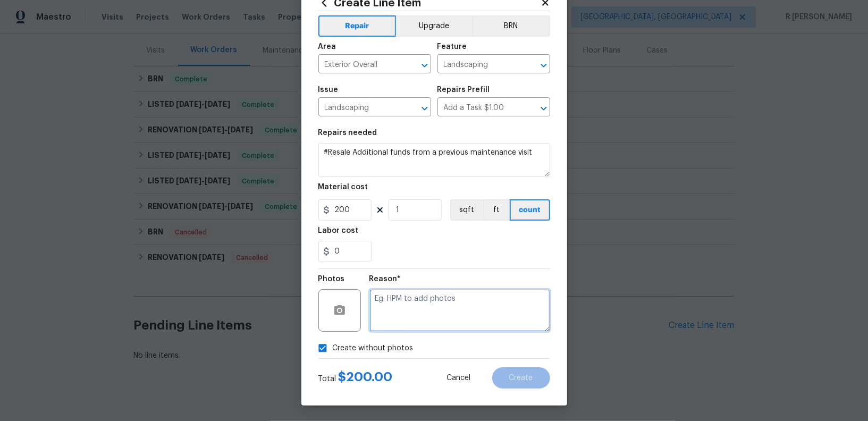
click at [420, 295] on textarea at bounding box center [459, 310] width 181 height 43
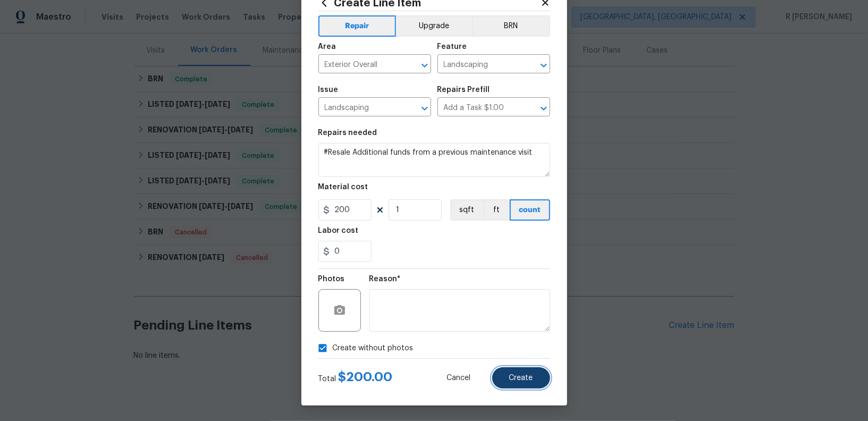
click at [542, 375] on button "Create" at bounding box center [521, 377] width 58 height 21
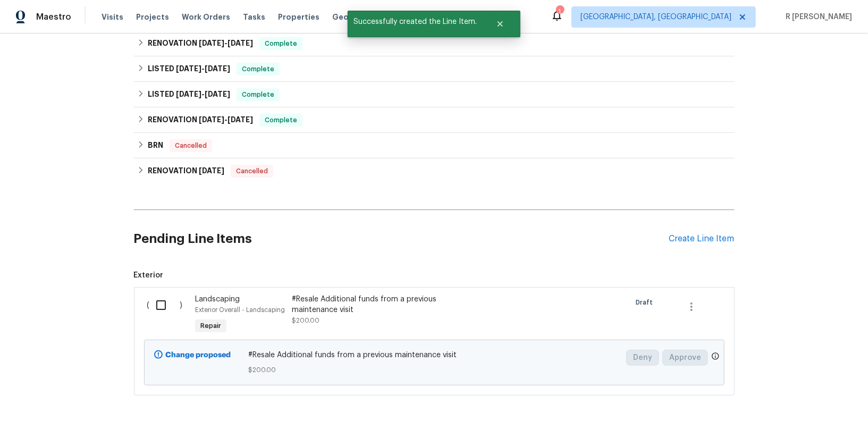
scroll to position [258, 0]
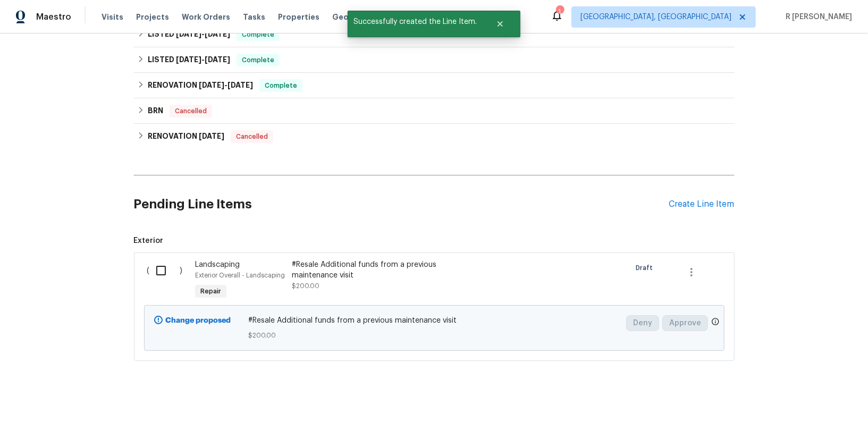
click at [162, 261] on input "checkbox" at bounding box center [165, 270] width 30 height 22
checkbox input "true"
click at [779, 394] on span "Create Work Order" at bounding box center [807, 394] width 71 height 13
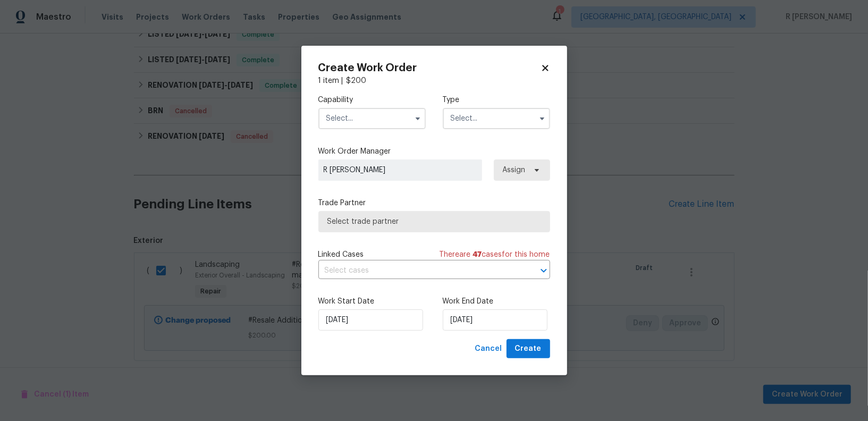
click at [364, 118] on input "text" at bounding box center [371, 118] width 107 height 21
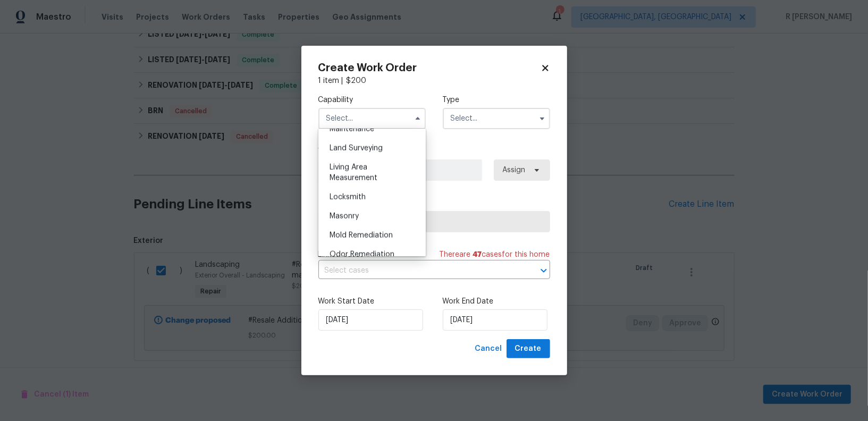
scroll to position [692, 0]
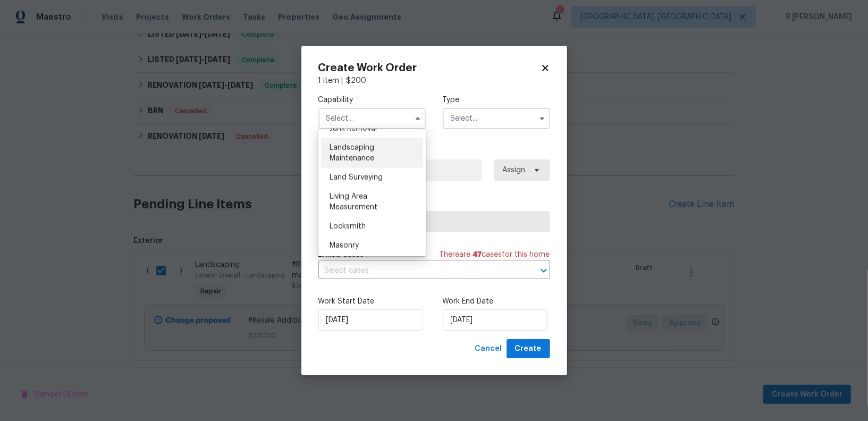
click at [373, 147] on span "Landscaping Maintenance" at bounding box center [351, 153] width 45 height 18
type input "Landscaping Maintenance"
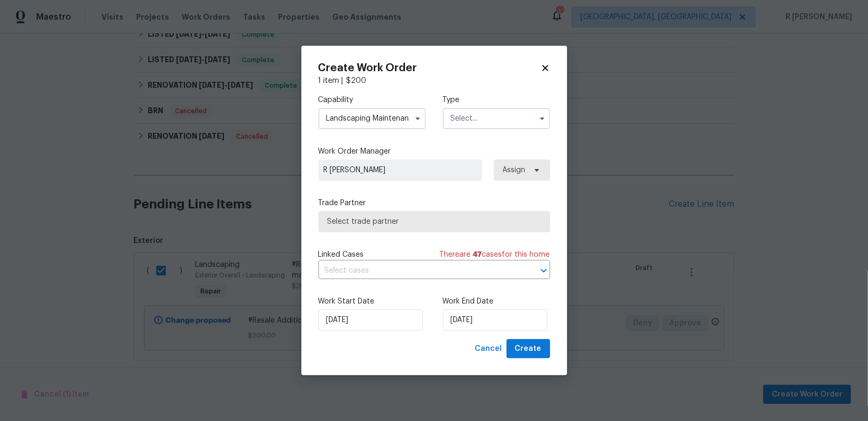
click at [502, 122] on input "text" at bounding box center [496, 118] width 107 height 21
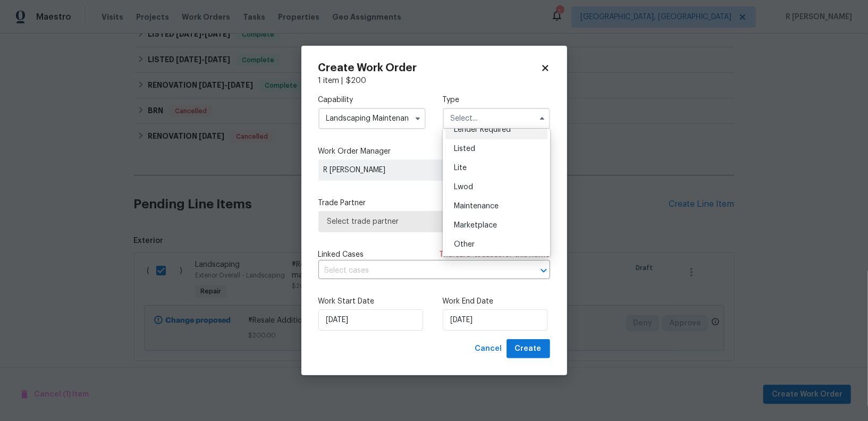
scroll to position [0, 0]
click at [498, 137] on div "Feedback" at bounding box center [496, 140] width 102 height 19
type input "Feedback"
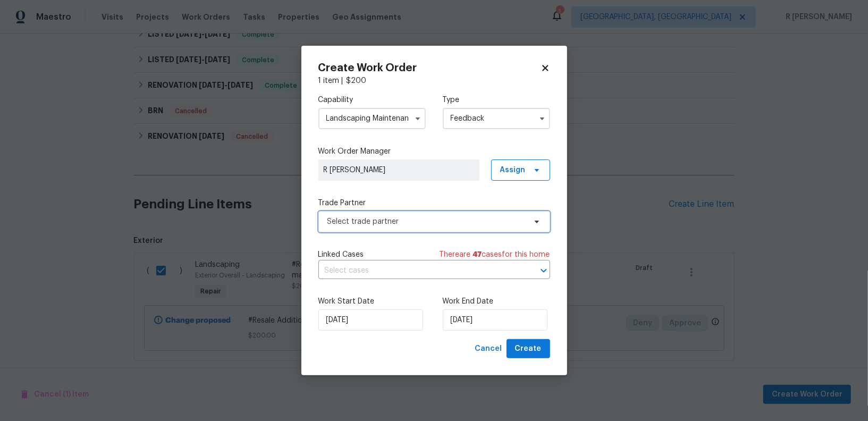
click at [394, 214] on span "Select trade partner" at bounding box center [434, 221] width 232 height 21
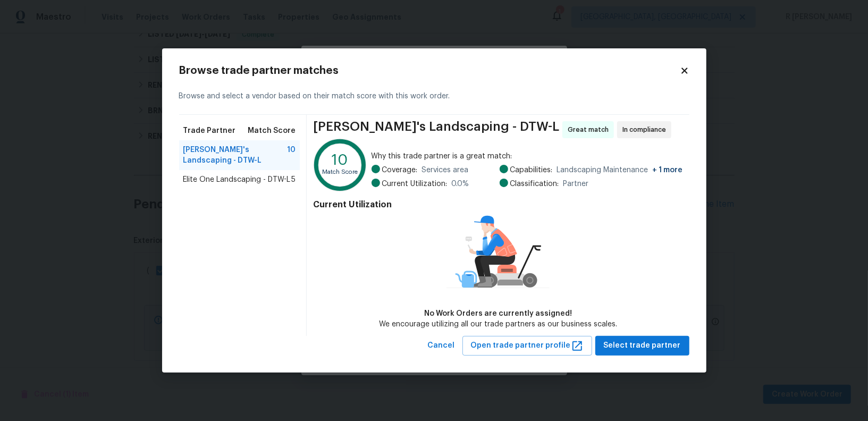
click at [684, 65] on div "Browse trade partner matches" at bounding box center [434, 70] width 510 height 11
click at [683, 72] on icon at bounding box center [684, 71] width 6 height 6
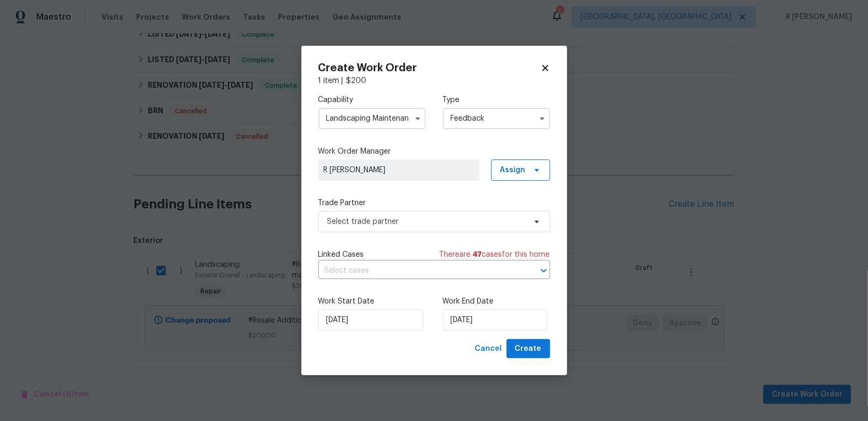
click at [542, 69] on icon at bounding box center [545, 68] width 10 height 10
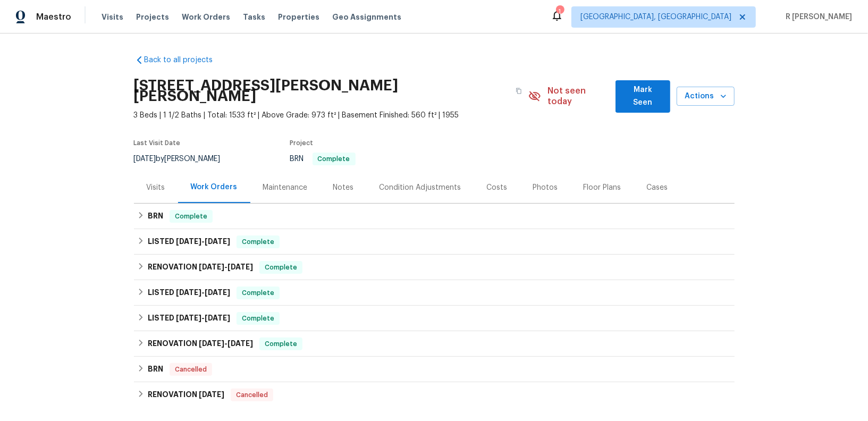
scroll to position [258, 0]
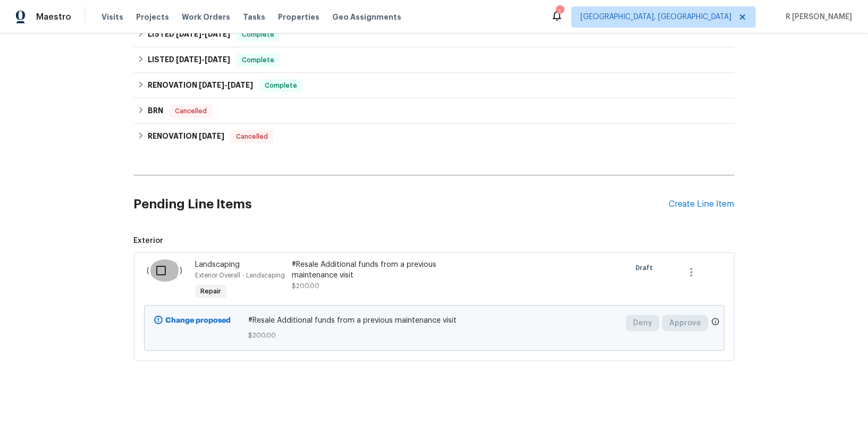
click at [159, 259] on input "checkbox" at bounding box center [165, 270] width 30 height 22
checkbox input "true"
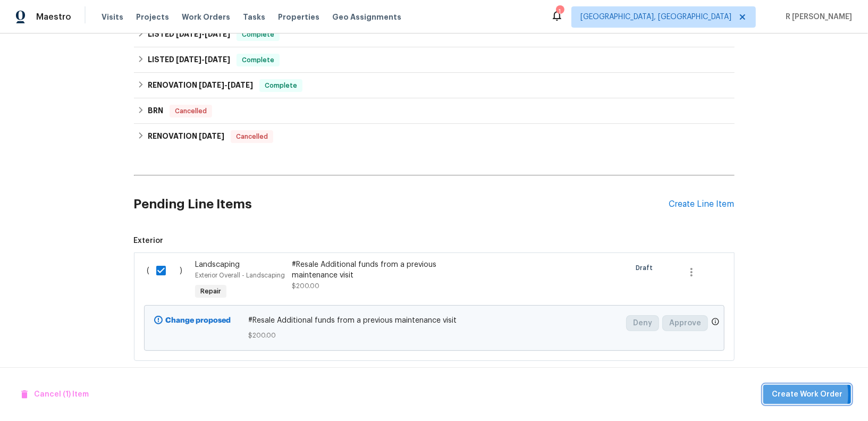
click at [790, 395] on span "Create Work Order" at bounding box center [807, 394] width 71 height 13
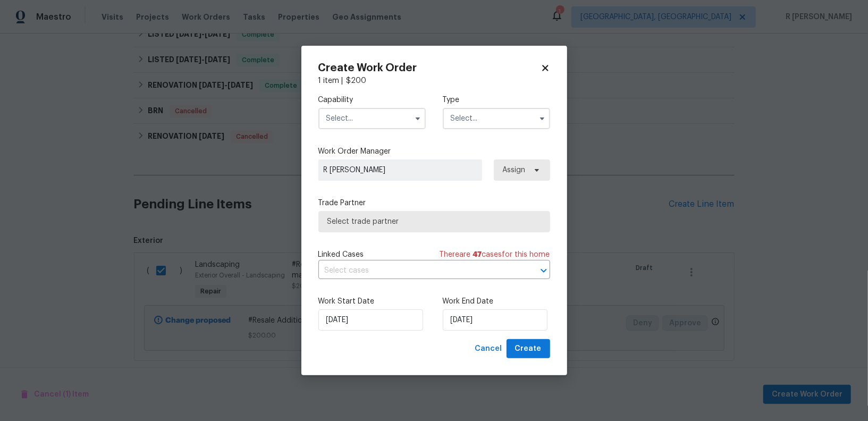
click at [397, 121] on input "text" at bounding box center [371, 118] width 107 height 21
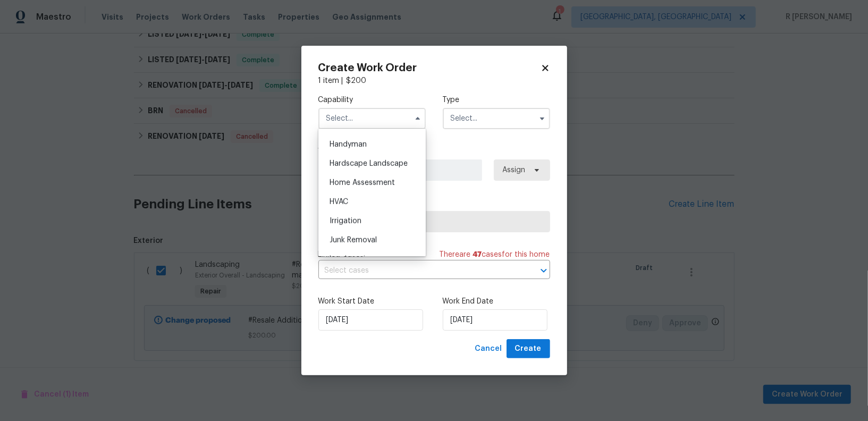
scroll to position [657, 0]
click at [374, 182] on div "Landscaping Maintenance" at bounding box center [372, 189] width 102 height 30
type input "Landscaping Maintenance"
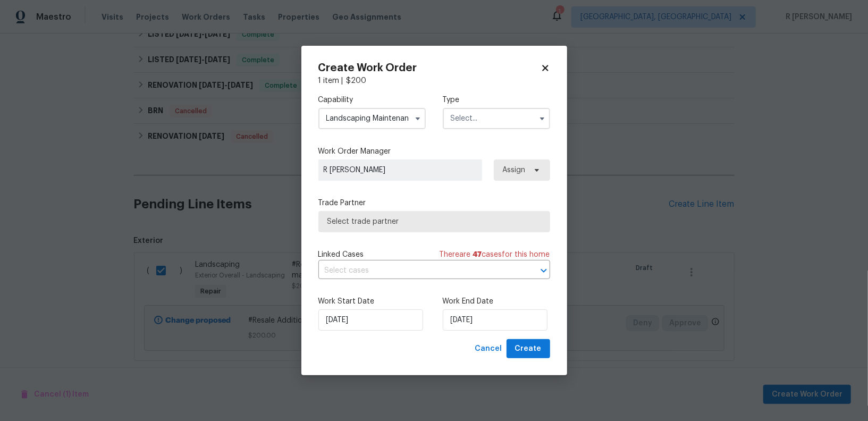
click at [515, 104] on label "Type" at bounding box center [496, 100] width 107 height 11
click at [509, 111] on input "text" at bounding box center [496, 118] width 107 height 21
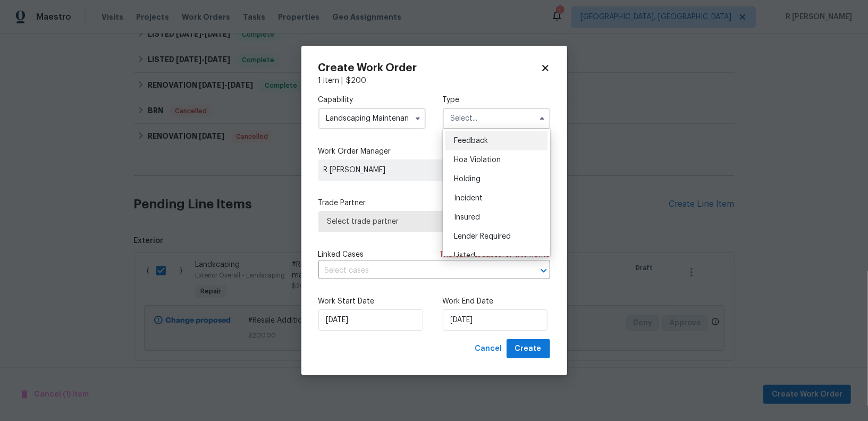
click at [487, 137] on span "Feedback" at bounding box center [471, 140] width 34 height 7
type input "Feedback"
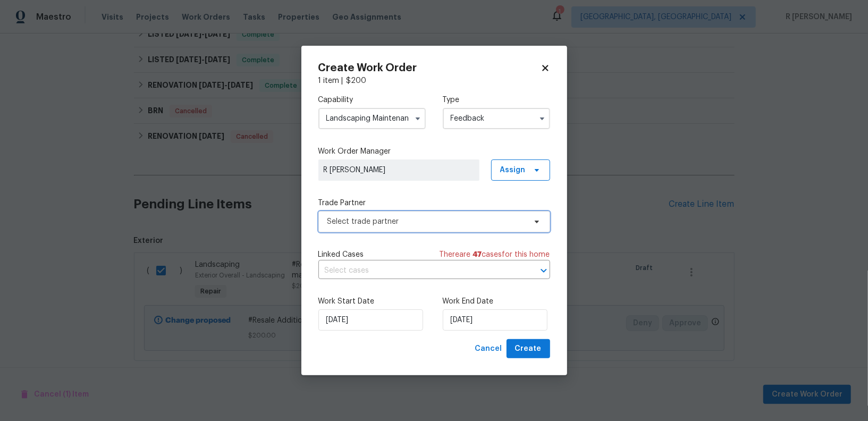
click at [360, 225] on span "Select trade partner" at bounding box center [426, 221] width 198 height 11
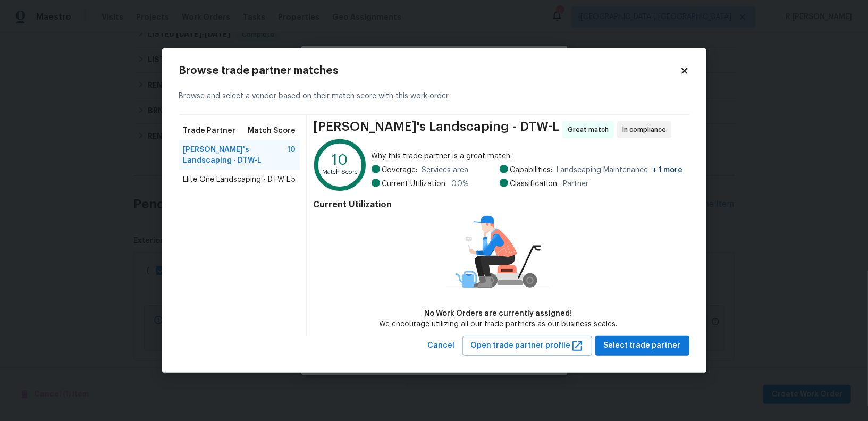
click at [686, 73] on icon at bounding box center [684, 71] width 6 height 6
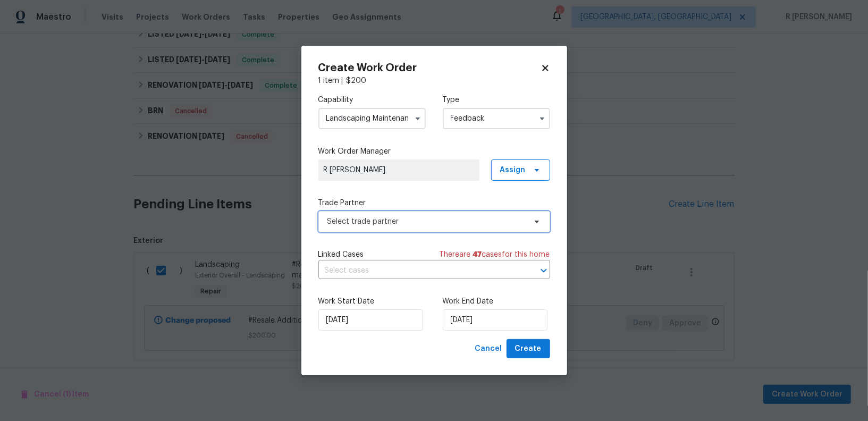
click at [412, 215] on span "Select trade partner" at bounding box center [434, 221] width 232 height 21
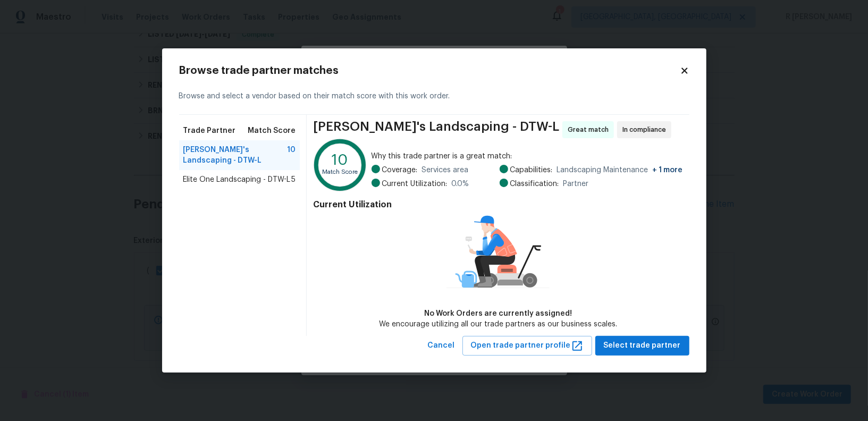
click at [692, 67] on div "Browse trade partner matches Browse and select a vendor based on their match sc…" at bounding box center [434, 210] width 544 height 324
click at [687, 70] on icon at bounding box center [684, 71] width 6 height 6
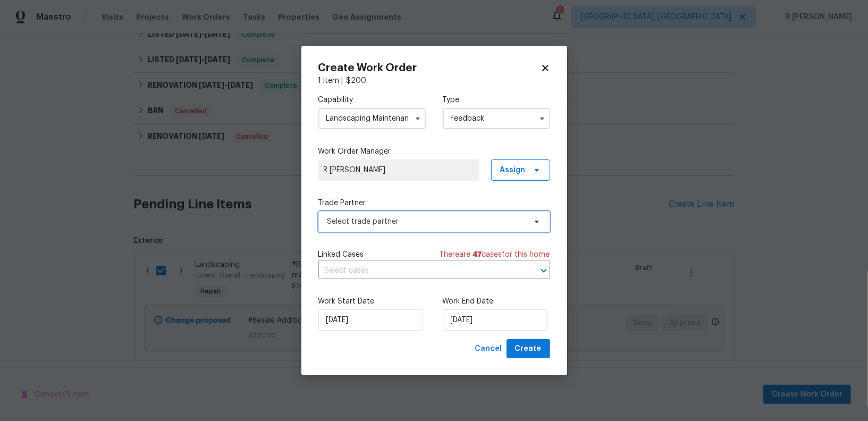
click at [402, 227] on span "Select trade partner" at bounding box center [434, 221] width 232 height 21
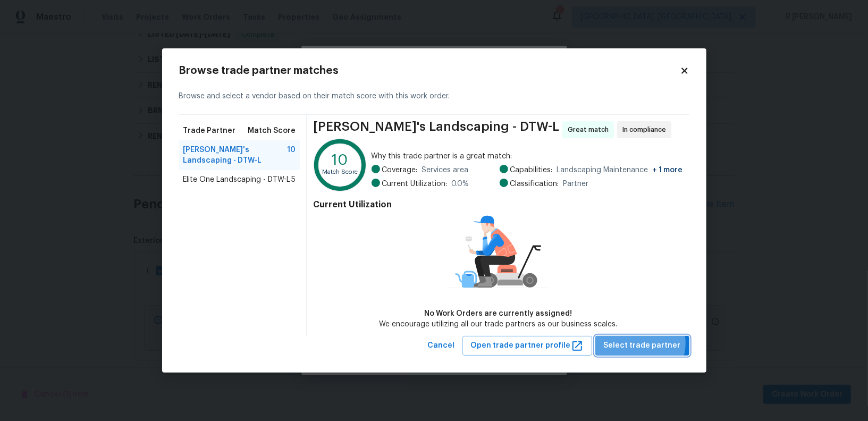
click at [644, 343] on span "Select trade partner" at bounding box center [642, 345] width 77 height 13
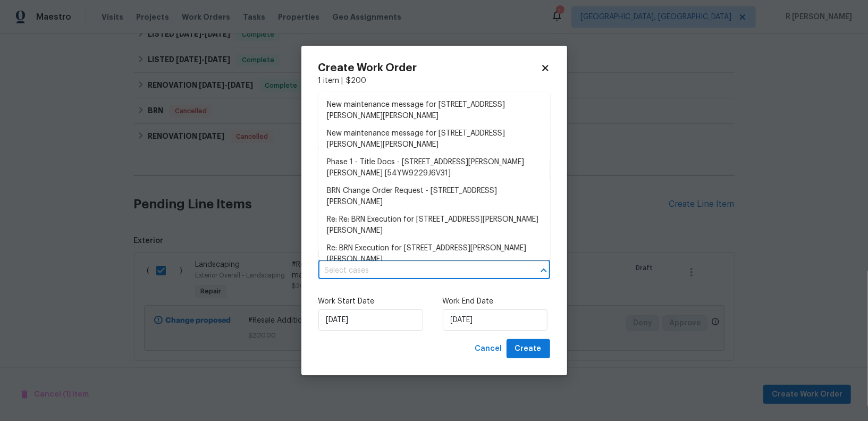
click at [361, 263] on input "text" at bounding box center [419, 271] width 202 height 16
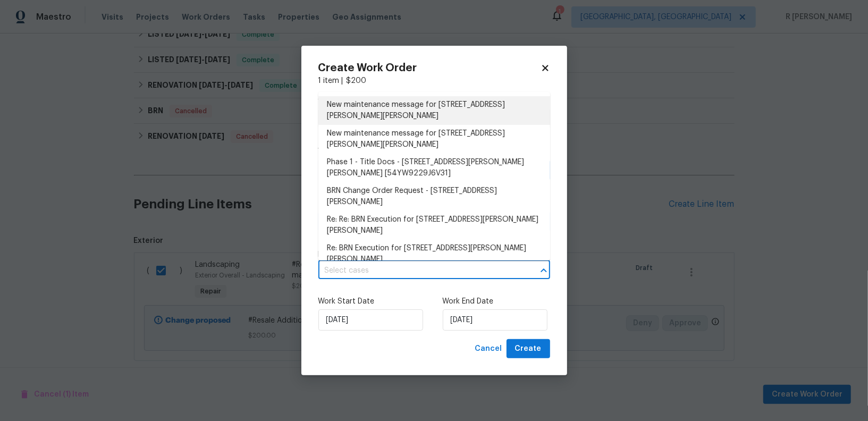
click at [375, 117] on li "New maintenance message for 419 Leroy Ave , Clawson, MI 48017" at bounding box center [434, 110] width 232 height 29
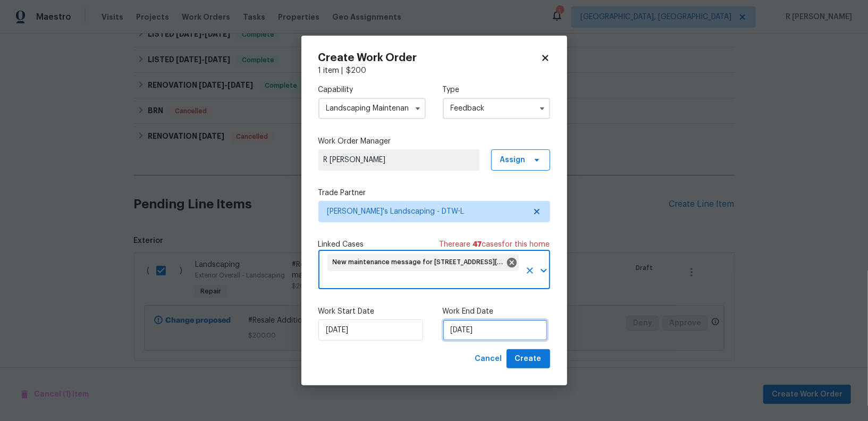
click at [468, 336] on input "27/08/2025" at bounding box center [495, 329] width 105 height 21
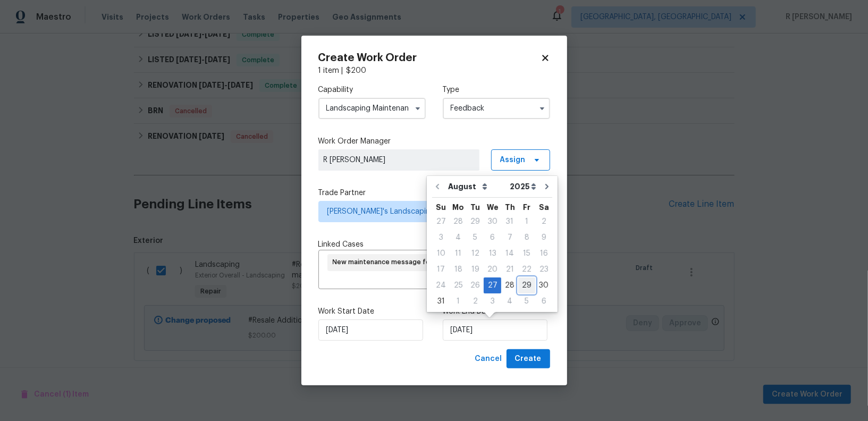
click at [519, 287] on div "29" at bounding box center [526, 285] width 17 height 15
type input "29/08/2025"
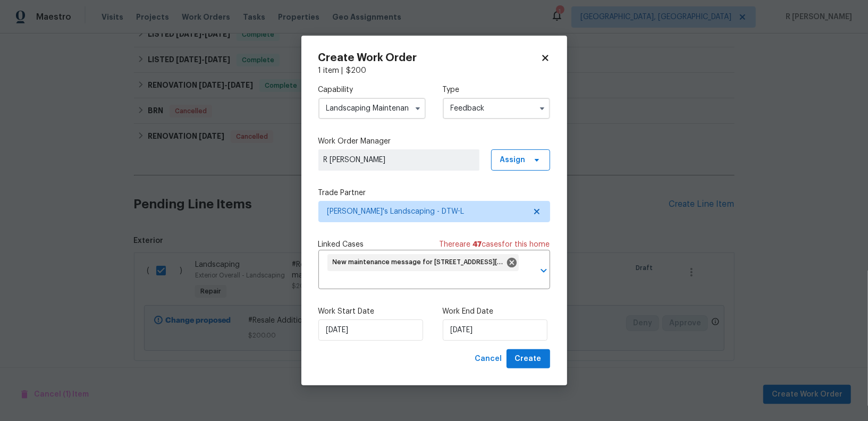
click at [530, 369] on div "Create Work Order 1 item | $ 200 Capability Landscaping Maintenance Type Feedba…" at bounding box center [434, 211] width 266 height 350
click at [508, 343] on div "Work Start Date 27/08/2025 Work End Date 29/08/2025" at bounding box center [434, 324] width 232 height 52
click at [521, 358] on span "Create" at bounding box center [528, 358] width 27 height 13
checkbox input "false"
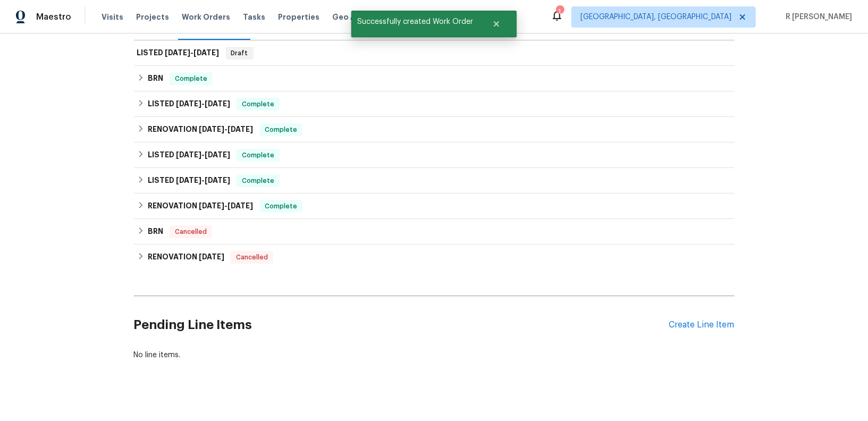
scroll to position [0, 0]
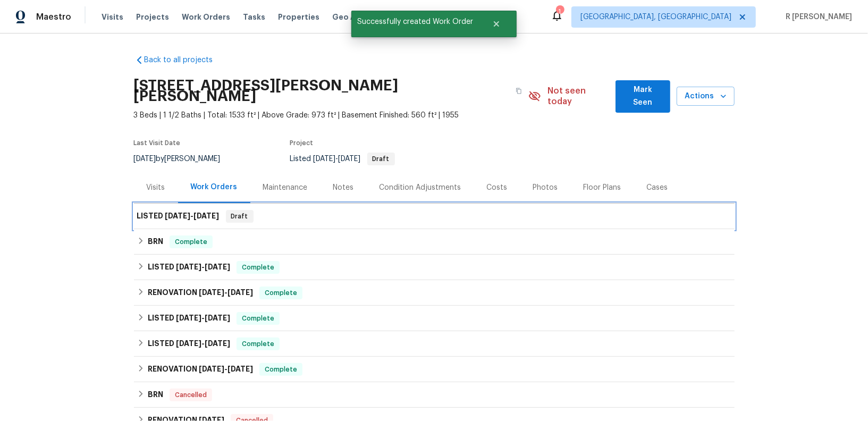
click at [184, 210] on h6 "LISTED 8/27/25 - 8/29/25" at bounding box center [178, 216] width 82 height 13
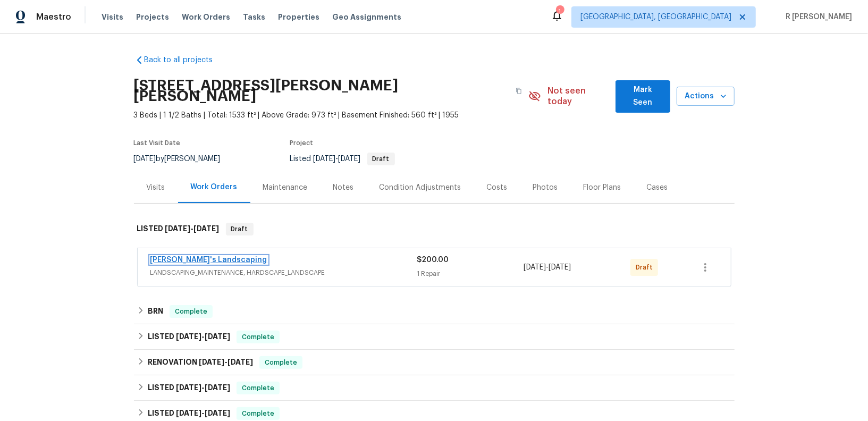
click at [196, 256] on link "[PERSON_NAME]'s Landscaping" at bounding box center [208, 259] width 117 height 7
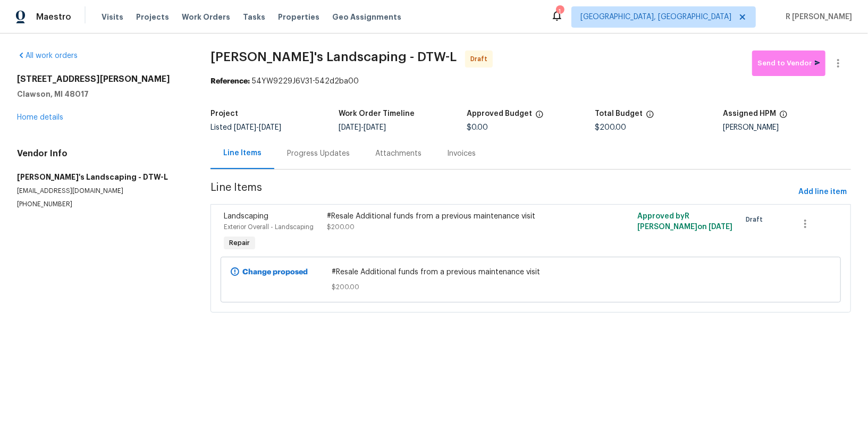
click at [309, 152] on div "Progress Updates" at bounding box center [318, 153] width 63 height 11
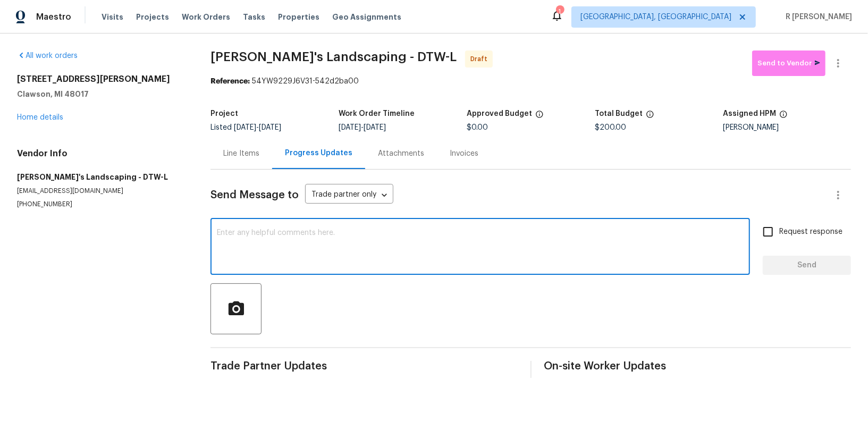
click at [361, 235] on textarea at bounding box center [480, 247] width 527 height 37
paste textarea "Hi this is (Yogesh) with Opendoor. I’m confirming you received the WO for the p…"
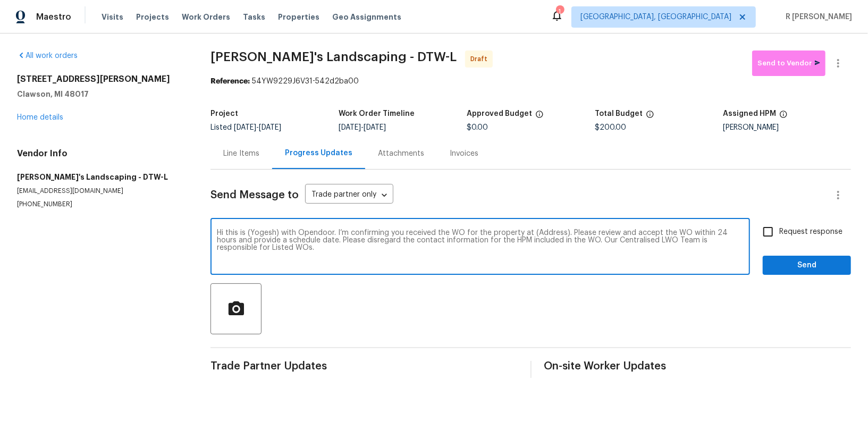
click at [539, 232] on textarea "Hi this is (Yogesh) with Opendoor. I’m confirming you received the WO for the p…" at bounding box center [480, 247] width 527 height 37
paste textarea "[STREET_ADDRESS][PERSON_NAME][PERSON_NAME]"
type textarea "Hi this is (Yogesh) with Opendoor. I’m confirming you received the WO for the p…"
click at [773, 234] on input "Request response" at bounding box center [768, 232] width 22 height 22
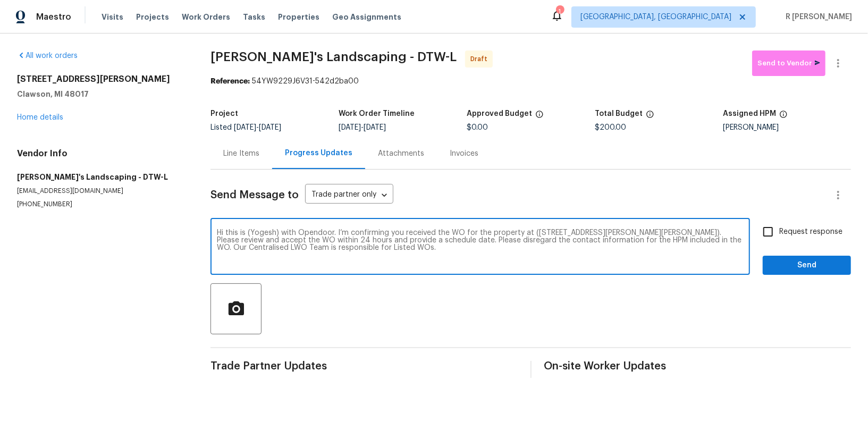
checkbox input "true"
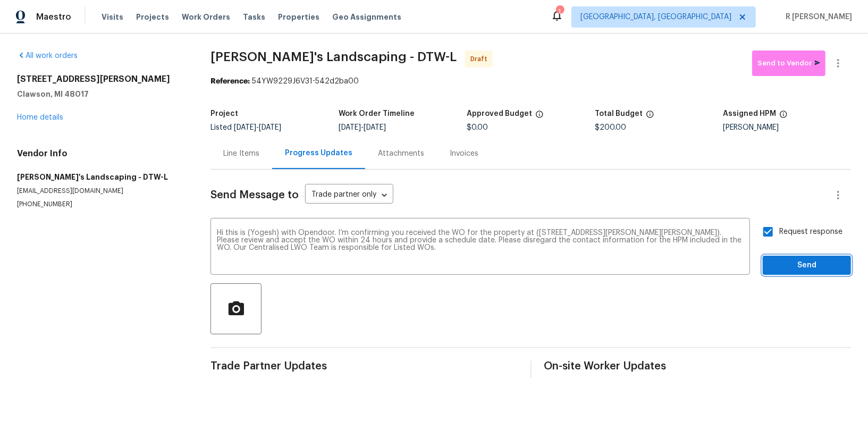
click at [779, 256] on button "Send" at bounding box center [807, 266] width 88 height 20
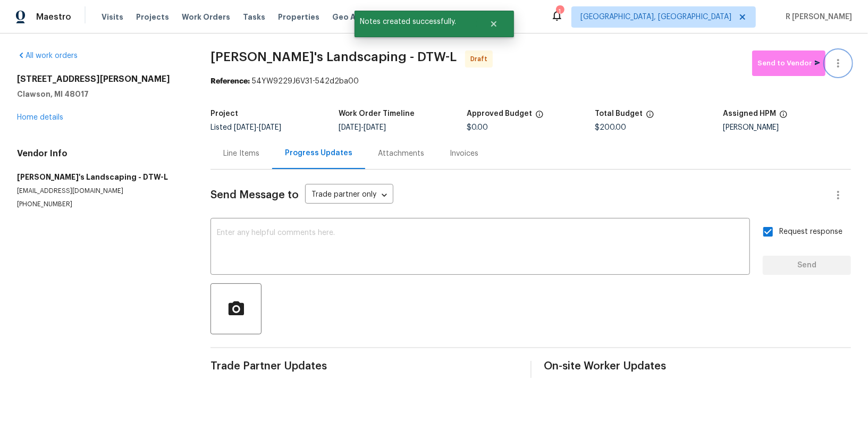
click at [834, 60] on icon "button" at bounding box center [838, 63] width 13 height 13
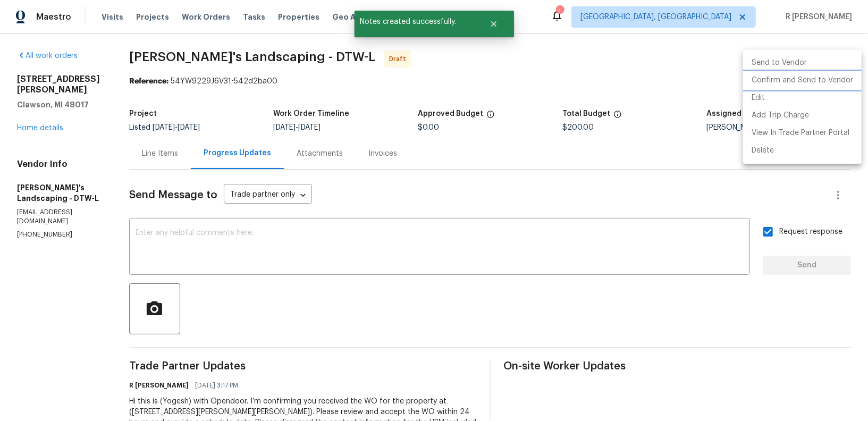
click at [787, 86] on li "Confirm and Send to Vendor" at bounding box center [802, 81] width 119 height 18
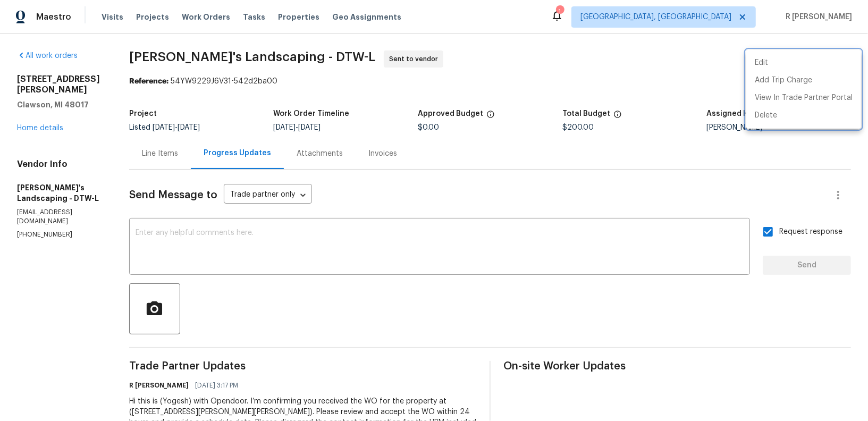
click at [275, 58] on div at bounding box center [434, 210] width 868 height 421
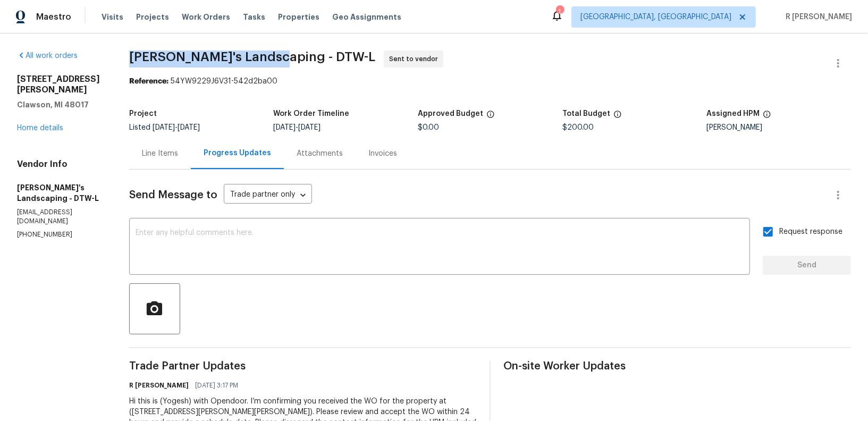
drag, startPoint x: 278, startPoint y: 57, endPoint x: 183, endPoint y: 38, distance: 97.0
click at [183, 38] on div "All work orders [STREET_ADDRESS][PERSON_NAME] Home details Vendor Info [PERSON_…" at bounding box center [434, 250] width 868 height 435
copy span "[PERSON_NAME]'s Landscaping"
click at [47, 124] on link "Home details" at bounding box center [40, 127] width 46 height 7
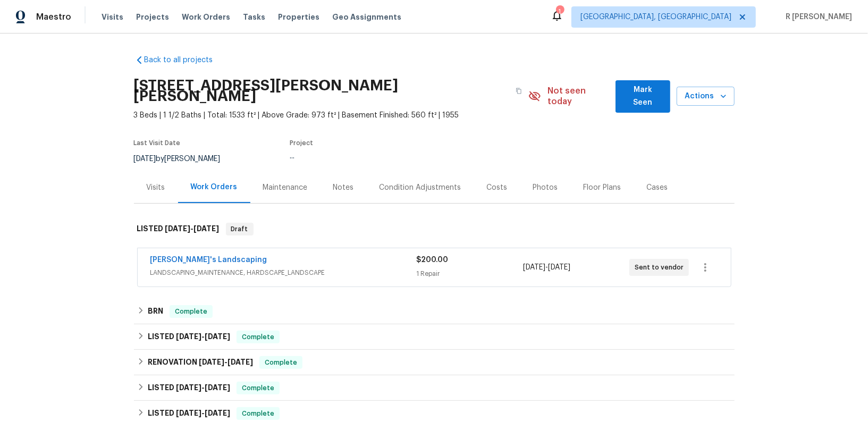
drag, startPoint x: 261, startPoint y: 250, endPoint x: 23, endPoint y: 231, distance: 239.4
click at [23, 231] on div "Back to all projects [STREET_ADDRESS][PERSON_NAME] 3 Beds | 1 1/2 Baths | Total…" at bounding box center [434, 226] width 868 height 387
copy link "[PERSON_NAME]'s Landscaping"
click at [320, 255] on div "[PERSON_NAME]'s Landscaping" at bounding box center [283, 261] width 266 height 13
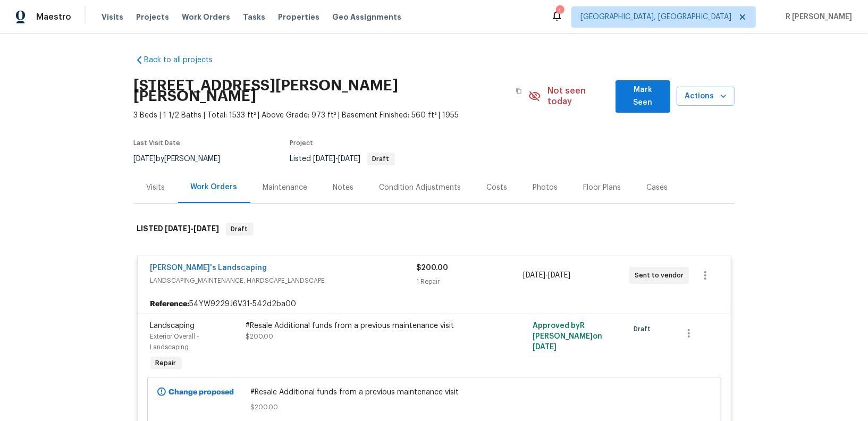
click at [292, 320] on div "#Resale Additional funds from a previous maintenance visit" at bounding box center [362, 325] width 233 height 11
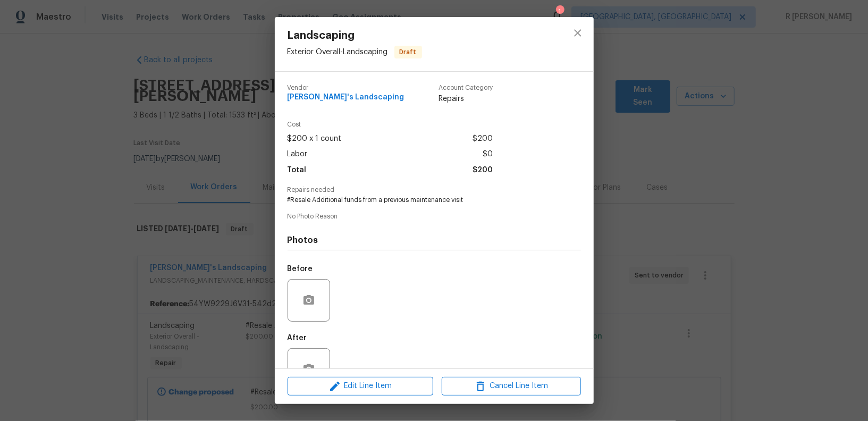
click at [350, 203] on span "#Resale Additional funds from a previous maintenance visit" at bounding box center [420, 200] width 264 height 9
copy span "#Resale Additional funds from a previous maintenance visit"
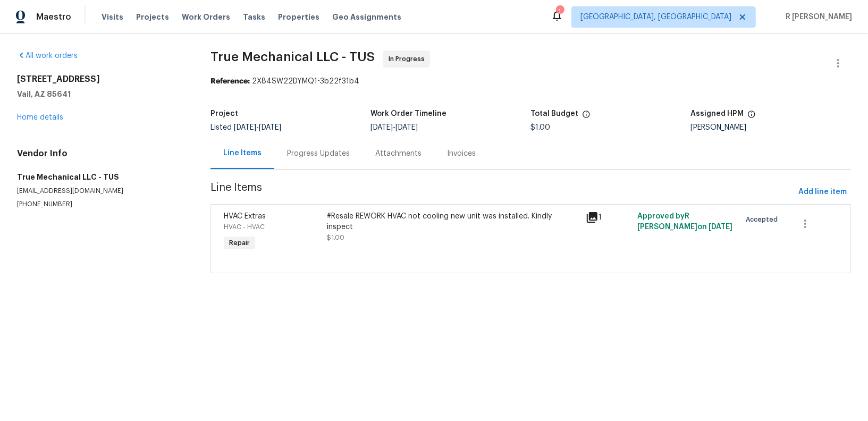
click at [301, 153] on div "Progress Updates" at bounding box center [318, 153] width 63 height 11
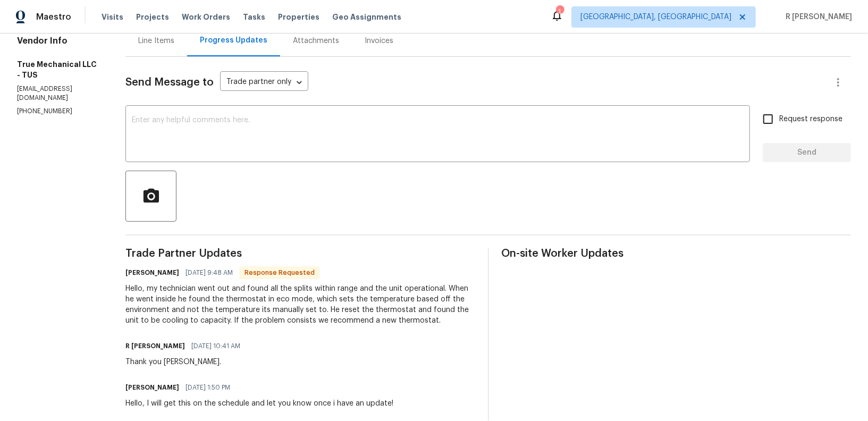
scroll to position [112, 0]
click at [249, 311] on div "Hello, my technician went out and found all the splits within range and the uni…" at bounding box center [300, 305] width 350 height 43
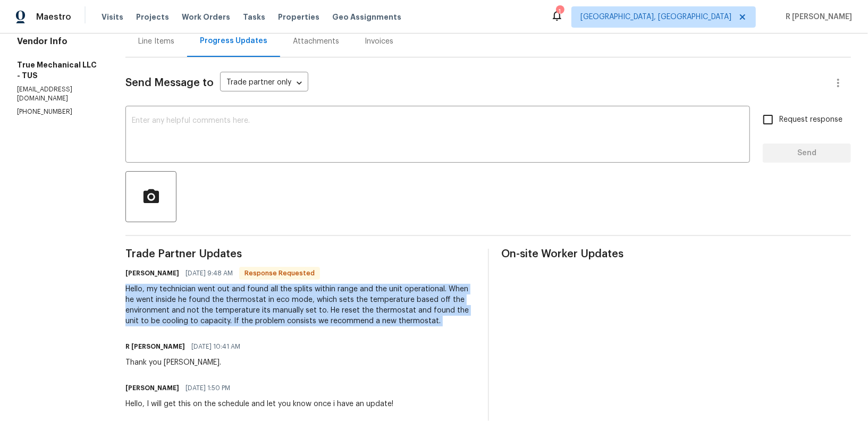
click at [249, 311] on div "Hello, my technician went out and found all the splits within range and the uni…" at bounding box center [300, 305] width 350 height 43
copy div "Hello, my technician went out and found all the splits within range and the uni…"
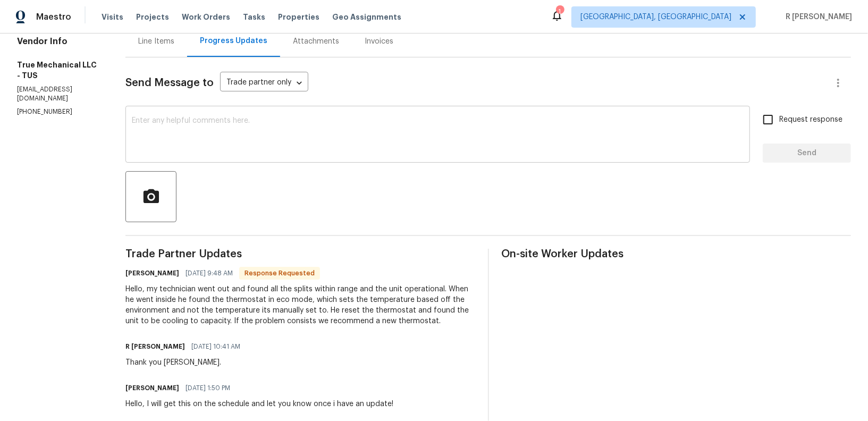
click at [222, 156] on div "x ​" at bounding box center [437, 135] width 624 height 54
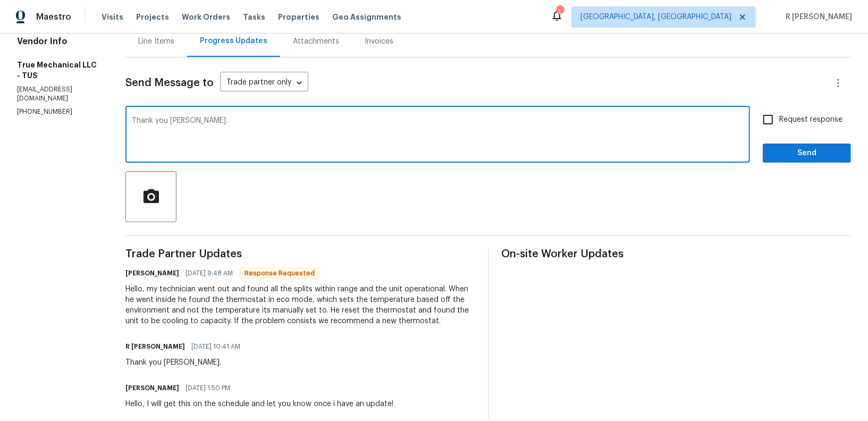
type textarea "Thank you [PERSON_NAME]."
click at [825, 143] on button "Send" at bounding box center [807, 153] width 88 height 20
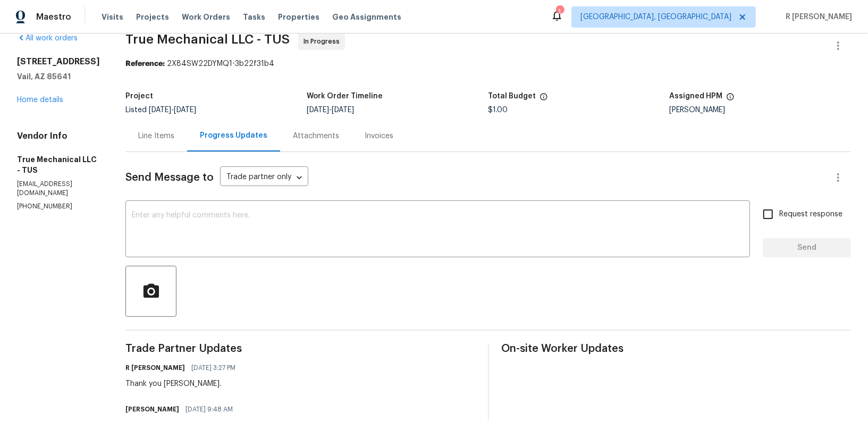
scroll to position [0, 0]
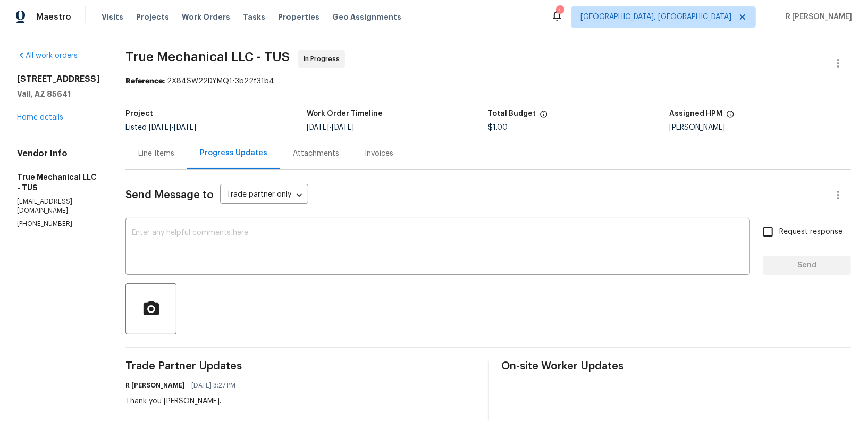
click at [39, 123] on div "[STREET_ADDRESS][PERSON_NAME] Home details" at bounding box center [58, 98] width 83 height 49
click at [43, 121] on link "Home details" at bounding box center [40, 117] width 46 height 7
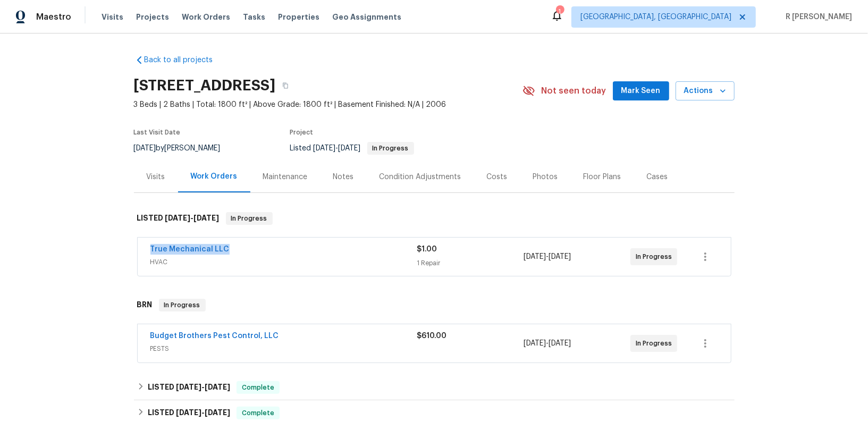
drag, startPoint x: 236, startPoint y: 245, endPoint x: 137, endPoint y: 240, distance: 99.5
click at [138, 240] on div "True Mechanical LLC HVAC $1.00 1 Repair [DATE] - [DATE] In Progress" at bounding box center [434, 257] width 593 height 38
copy link "True Mechanical LLC"
click at [239, 335] on link "Budget Brothers Pest Control, LLC" at bounding box center [214, 335] width 129 height 7
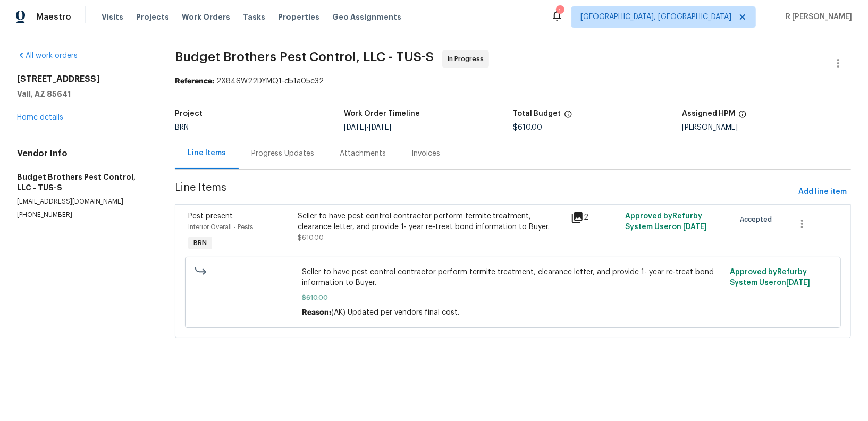
click at [287, 160] on div "Progress Updates" at bounding box center [283, 153] width 88 height 31
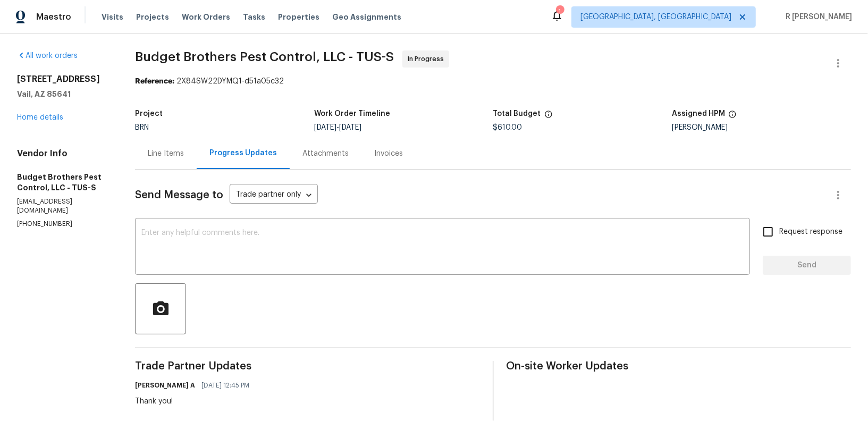
click at [29, 121] on div "[STREET_ADDRESS][PERSON_NAME] Home details" at bounding box center [63, 98] width 92 height 49
click at [28, 115] on link "Home details" at bounding box center [40, 117] width 46 height 7
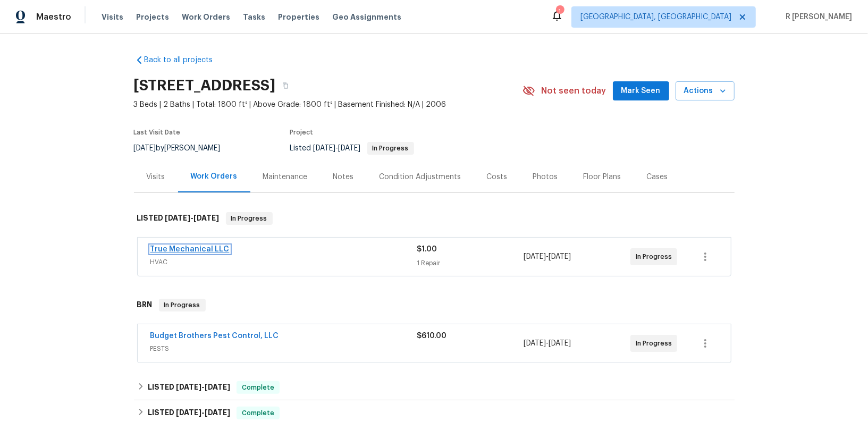
click at [214, 247] on link "True Mechanical LLC" at bounding box center [189, 249] width 79 height 7
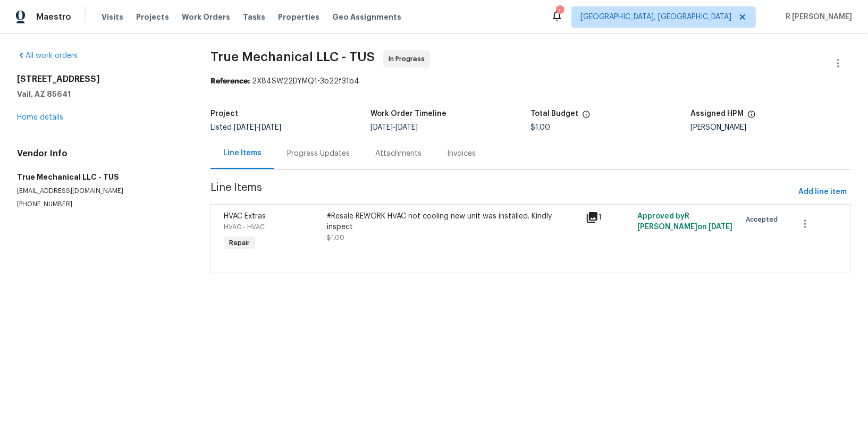
click at [318, 159] on div "Progress Updates" at bounding box center [318, 153] width 88 height 31
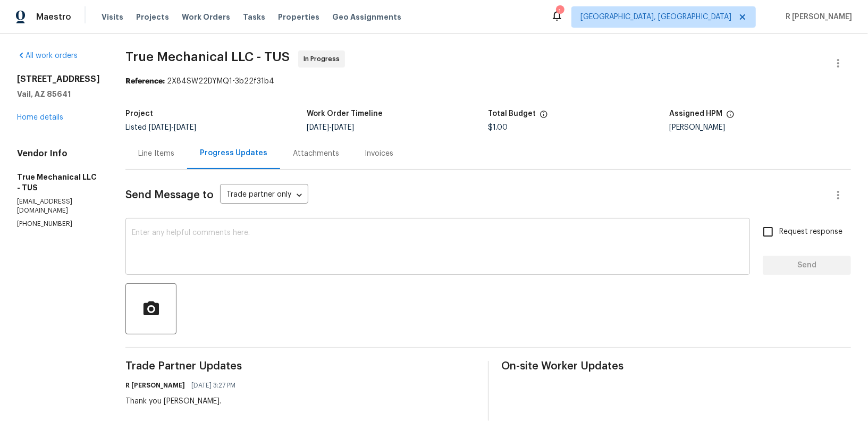
click at [348, 250] on textarea at bounding box center [438, 247] width 612 height 37
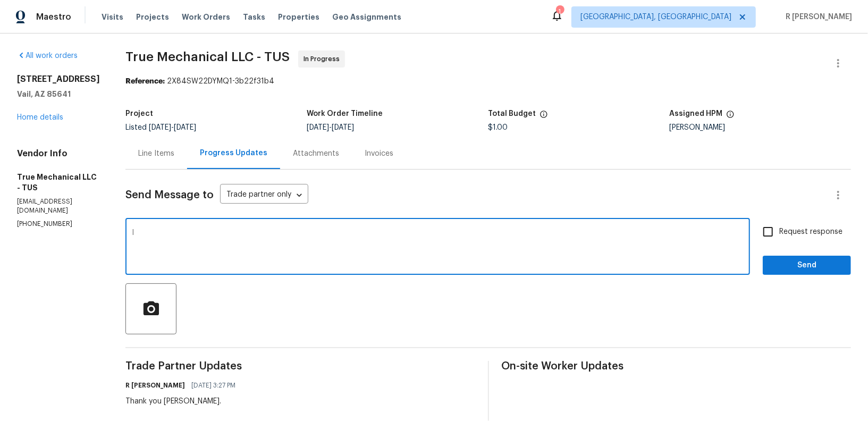
type textarea "I"
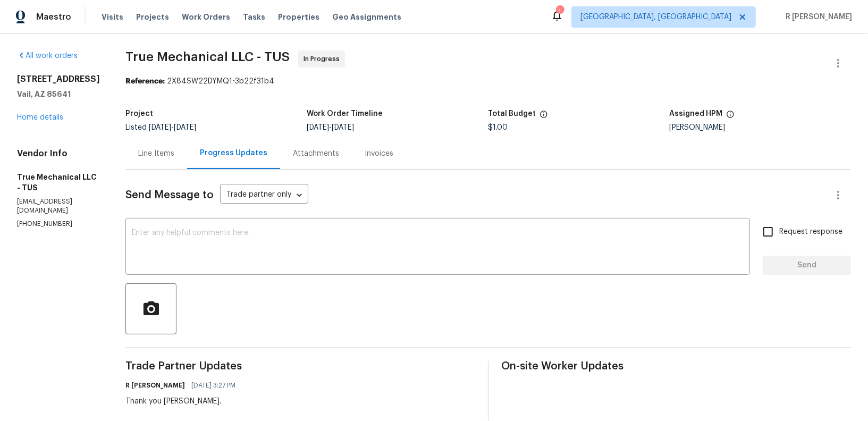
click at [148, 154] on div "Line Items" at bounding box center [156, 153] width 36 height 11
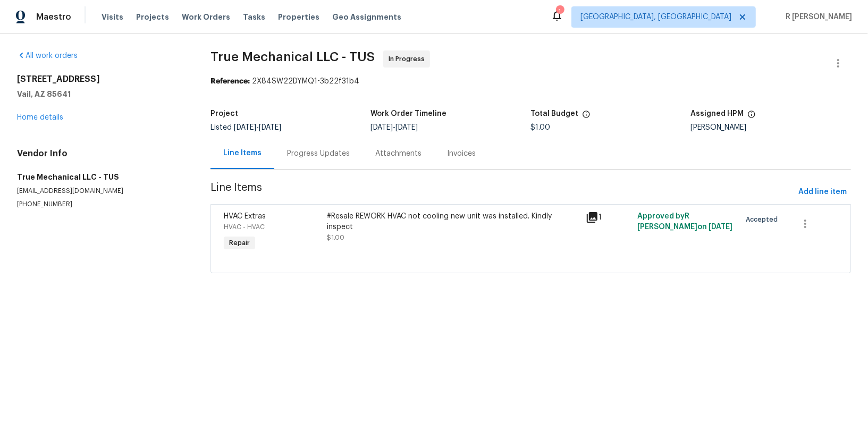
click at [307, 214] on div "HVAC Extras" at bounding box center [272, 216] width 97 height 11
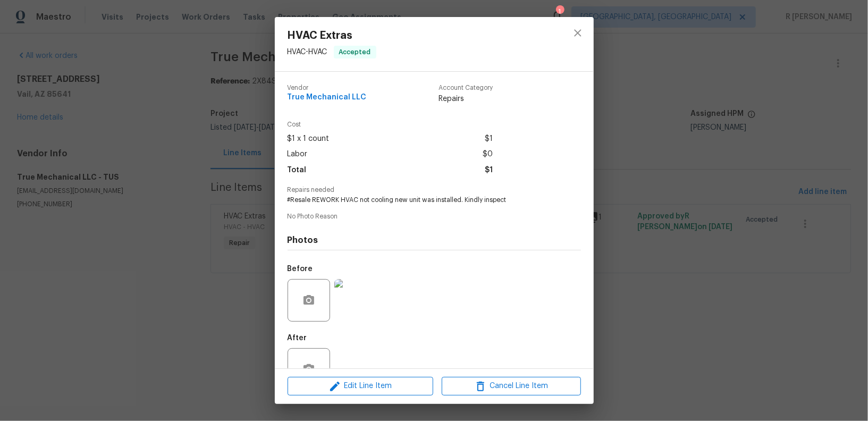
scroll to position [33, 0]
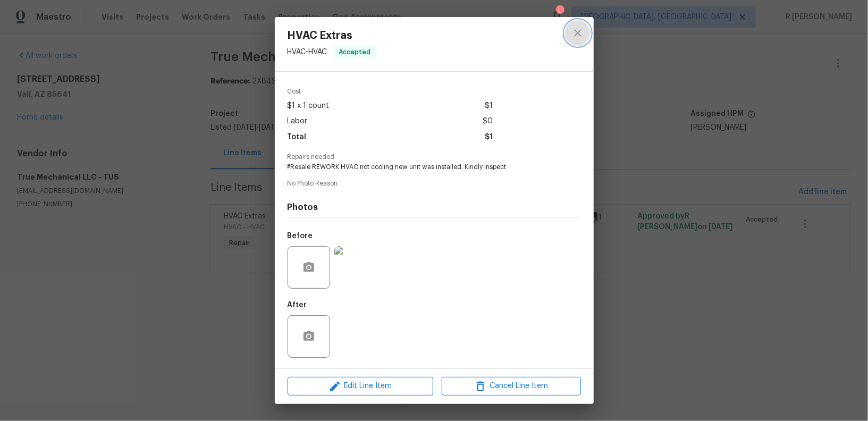
click at [579, 31] on icon "close" at bounding box center [577, 32] width 7 height 7
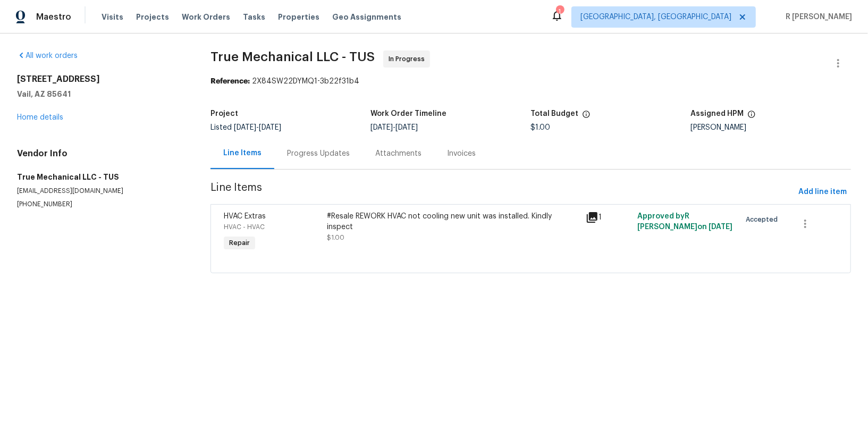
click at [332, 238] on span "$1.00" at bounding box center [336, 237] width 18 height 6
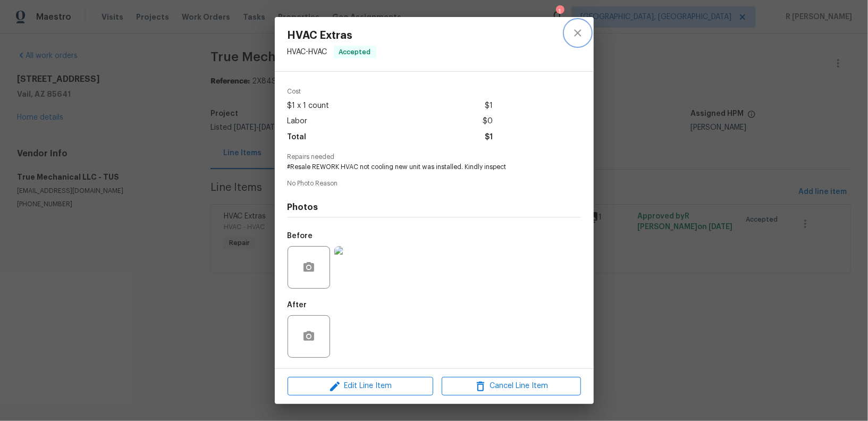
click at [576, 41] on button "close" at bounding box center [578, 33] width 26 height 26
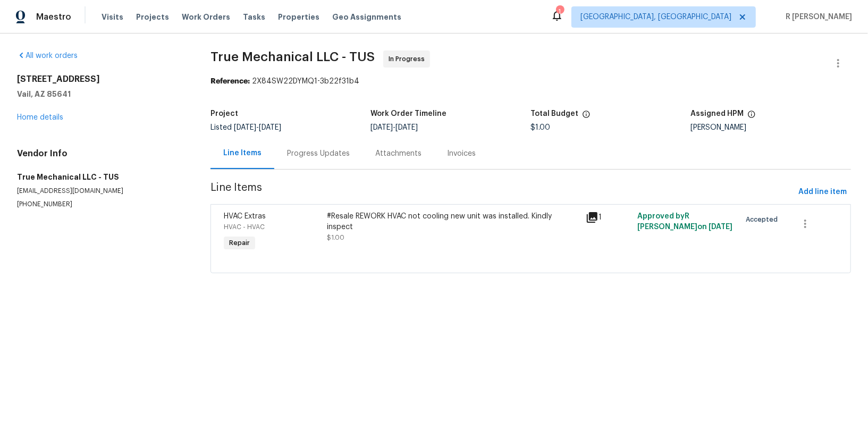
click at [335, 150] on div "Progress Updates" at bounding box center [318, 153] width 63 height 11
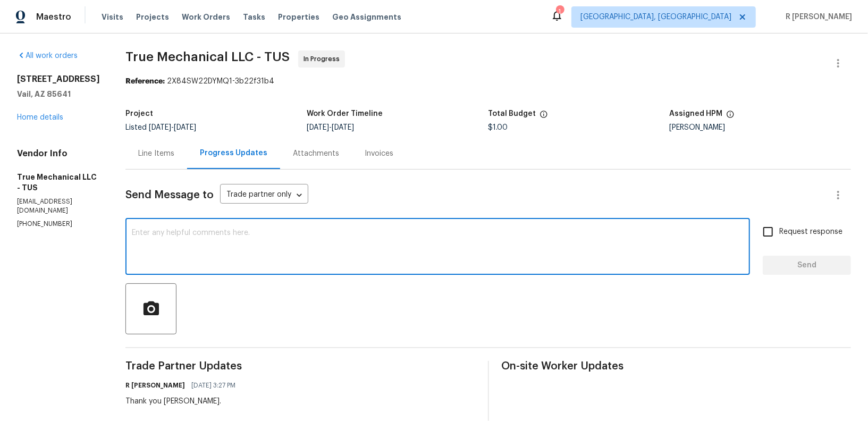
click at [348, 264] on textarea at bounding box center [438, 247] width 612 height 37
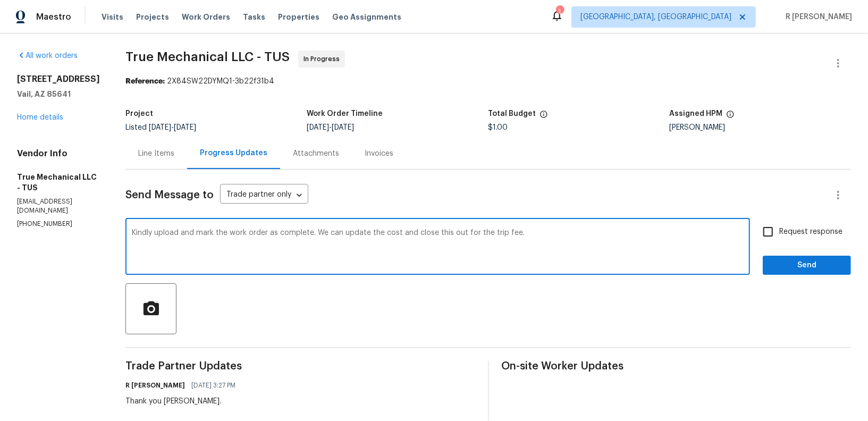
type textarea "Kindly upload and mark the work order as complete. We can update the cost and c…"
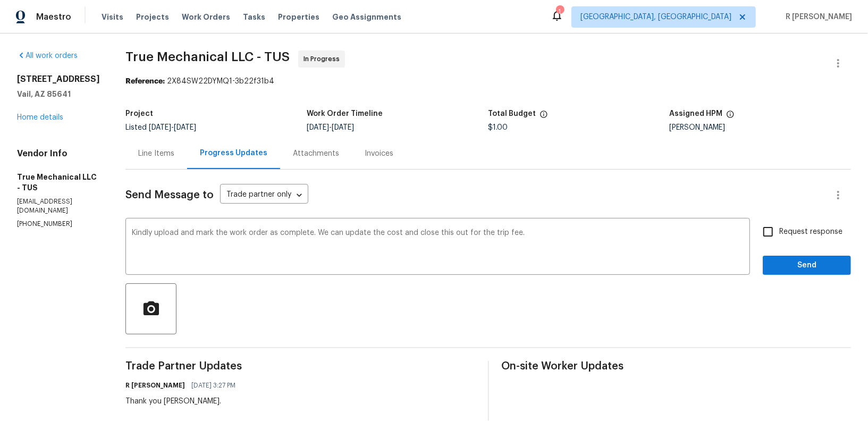
click at [804, 229] on span "Request response" at bounding box center [810, 231] width 63 height 11
click at [779, 229] on input "Request response" at bounding box center [768, 232] width 22 height 22
checkbox input "true"
click at [801, 273] on button "Send" at bounding box center [807, 266] width 88 height 20
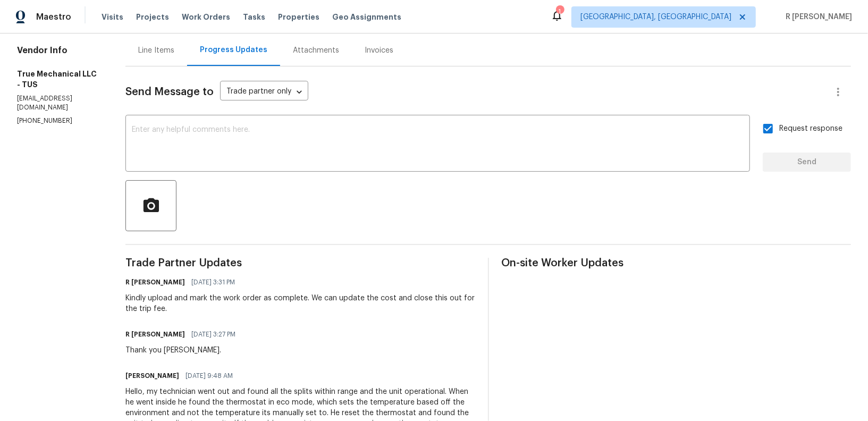
scroll to position [183, 0]
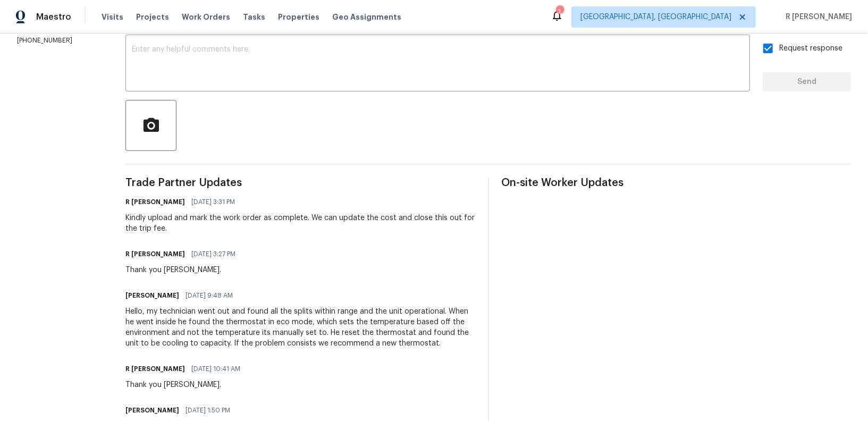
click at [248, 306] on div "Hello, my technician went out and found all the splits within range and the uni…" at bounding box center [300, 327] width 350 height 43
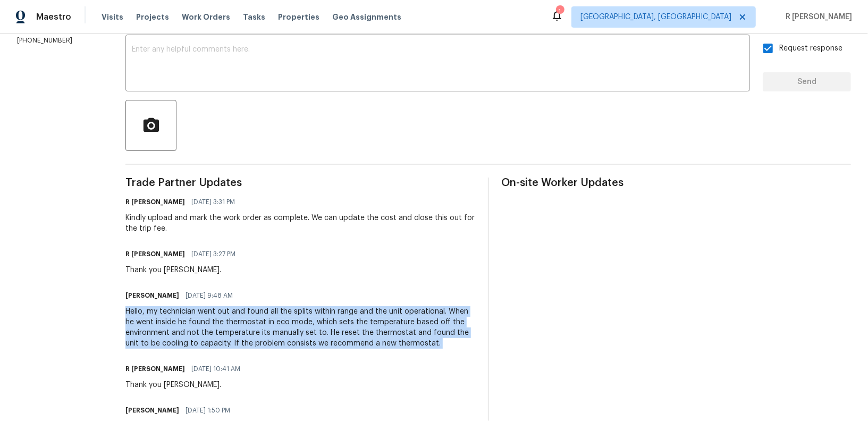
click at [248, 306] on div "Hello, my technician went out and found all the splits within range and the uni…" at bounding box center [300, 327] width 350 height 43
copy div "Hello, my technician went out and found all the splits within range and the uni…"
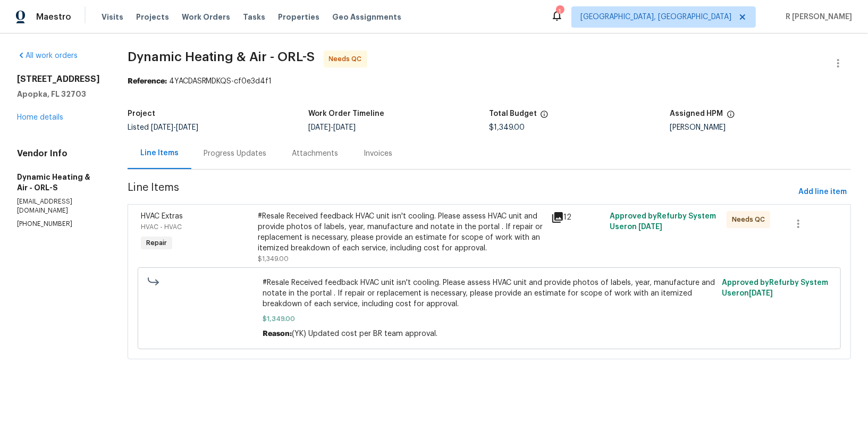
click at [252, 146] on div "Progress Updates" at bounding box center [235, 153] width 88 height 31
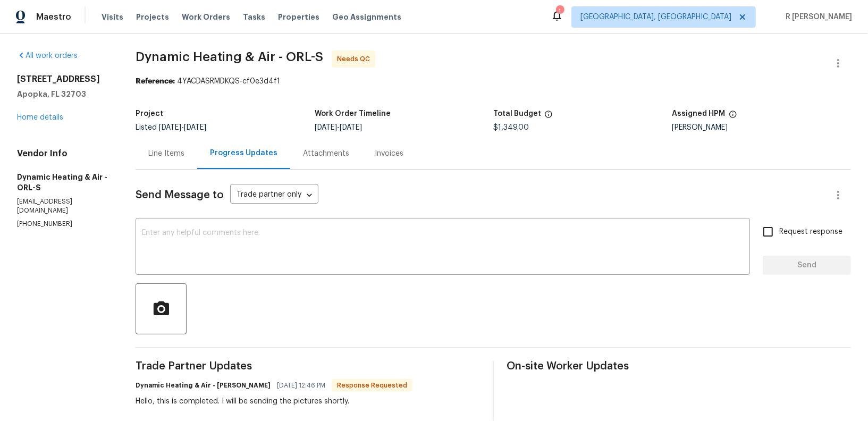
click at [400, 196] on div "Send Message to Trade partner only Trade partner only ​" at bounding box center [481, 195] width 690 height 26
click at [835, 67] on icon "button" at bounding box center [838, 63] width 13 height 13
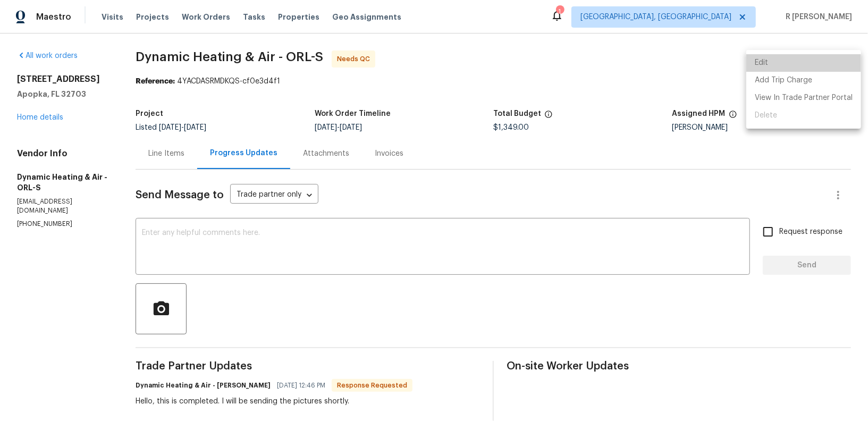
click at [826, 65] on li "Edit" at bounding box center [803, 63] width 115 height 18
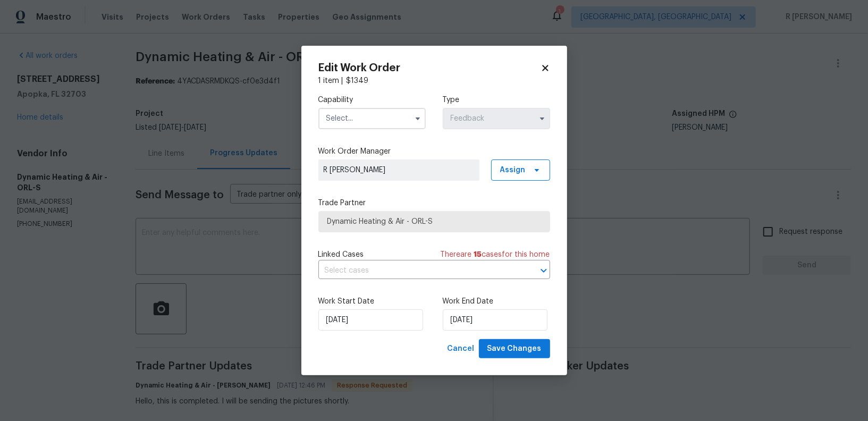
click at [375, 125] on input "text" at bounding box center [371, 118] width 107 height 21
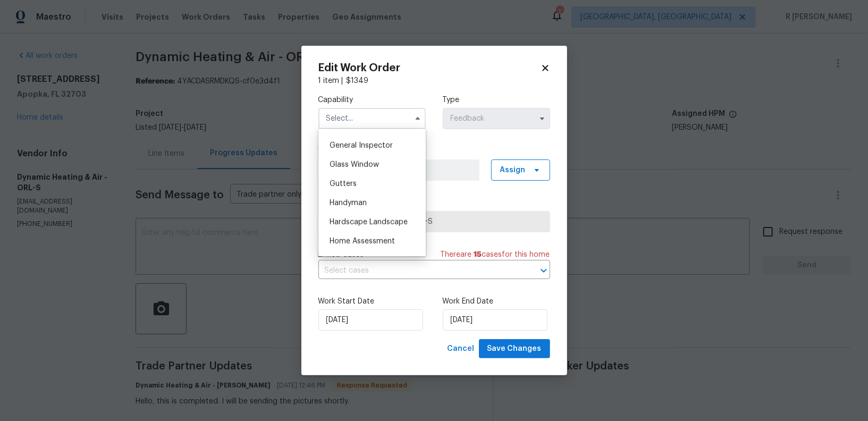
scroll to position [472, 0]
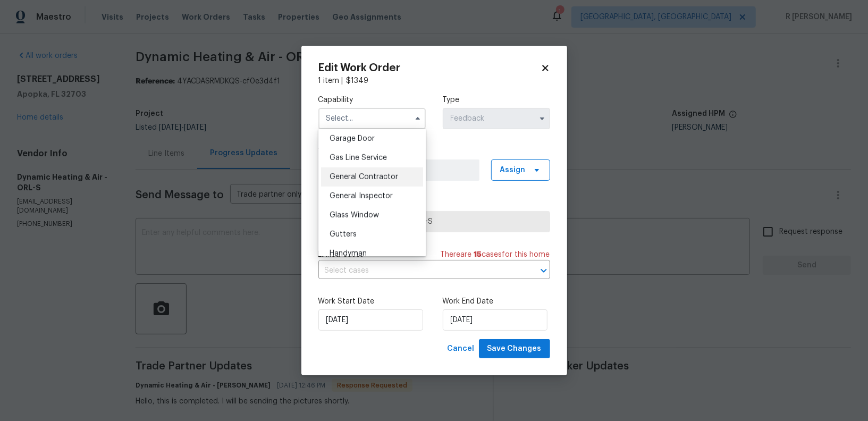
click at [360, 180] on div "General Contractor" at bounding box center [372, 176] width 102 height 19
type input "General Contractor"
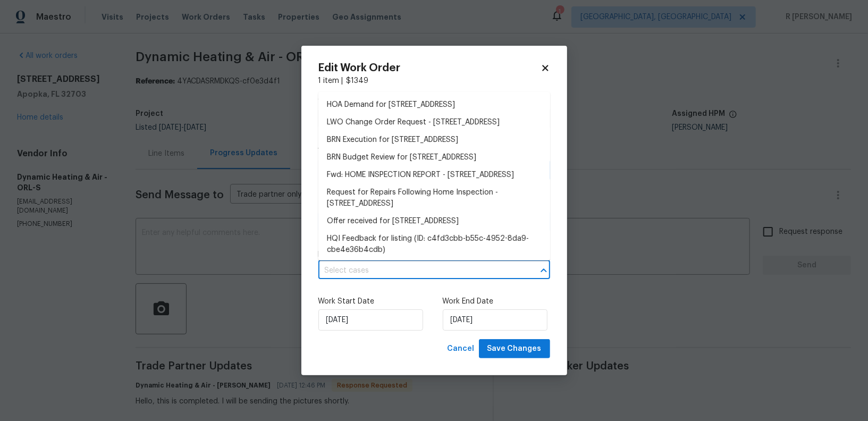
click at [369, 279] on input "text" at bounding box center [419, 271] width 202 height 16
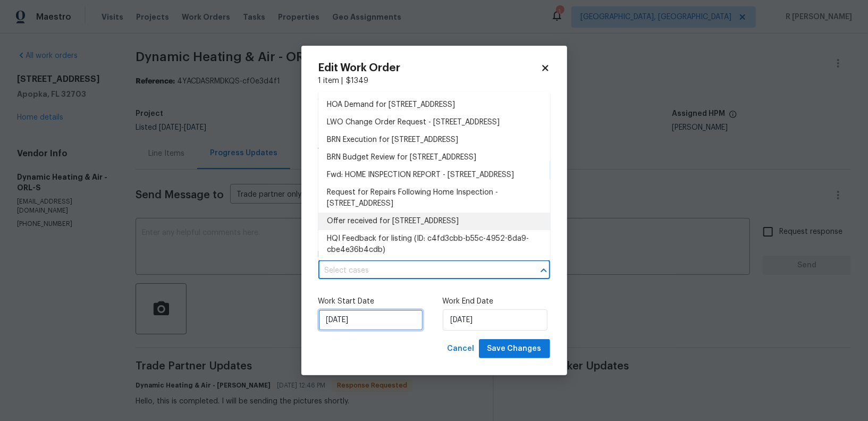
click at [368, 325] on input "[DATE]" at bounding box center [370, 319] width 105 height 21
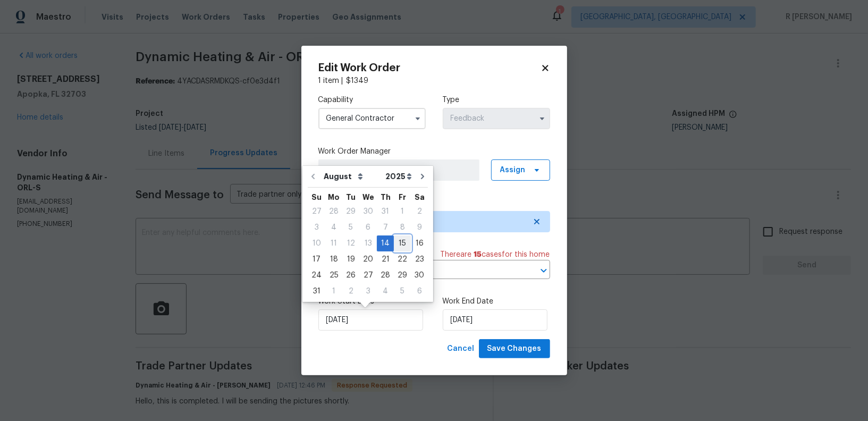
click at [401, 241] on div "15" at bounding box center [402, 243] width 17 height 15
type input "[DATE]"
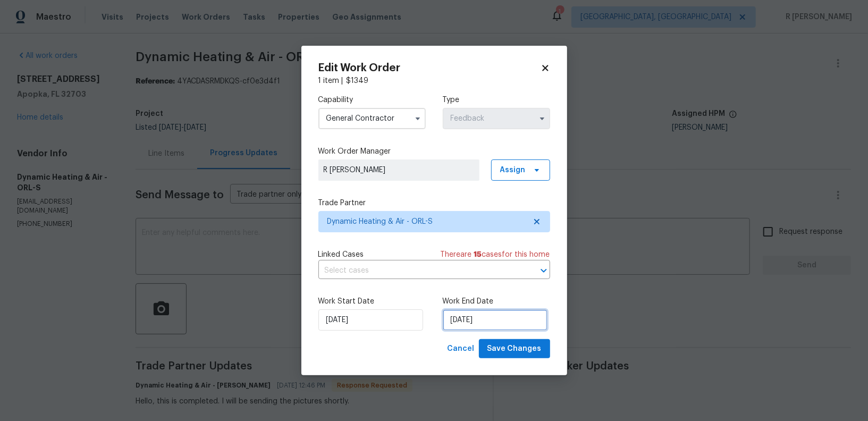
click at [483, 322] on input "[DATE]" at bounding box center [495, 319] width 105 height 21
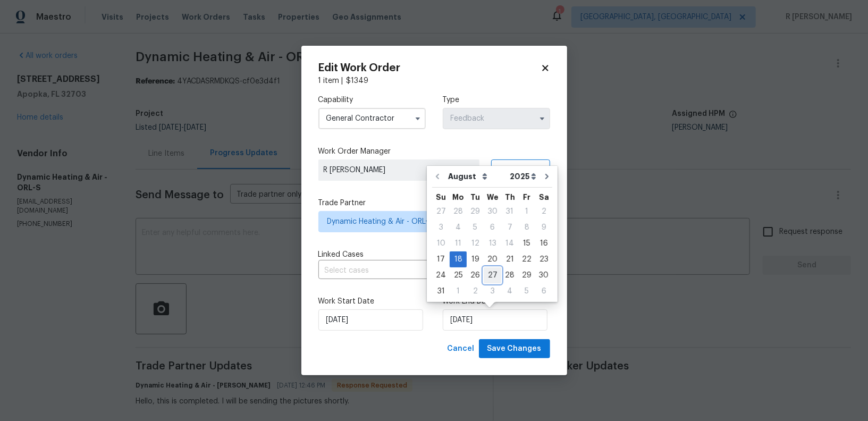
click at [487, 277] on div "27" at bounding box center [493, 275] width 18 height 15
type input "[DATE]"
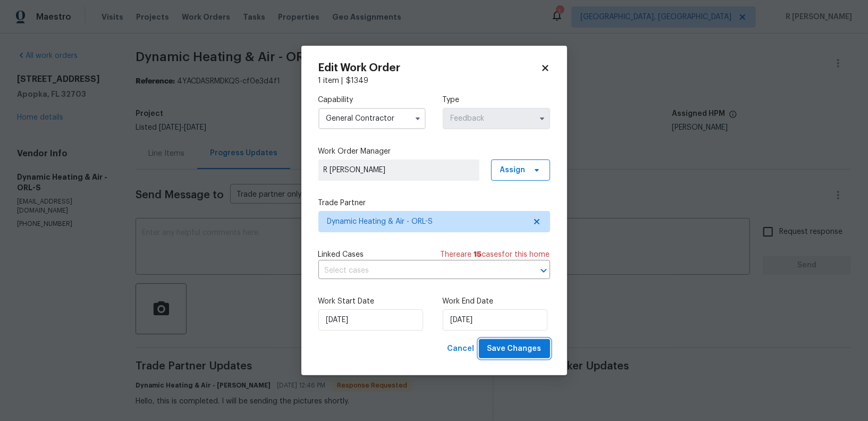
click at [530, 357] on button "Save Changes" at bounding box center [514, 349] width 71 height 20
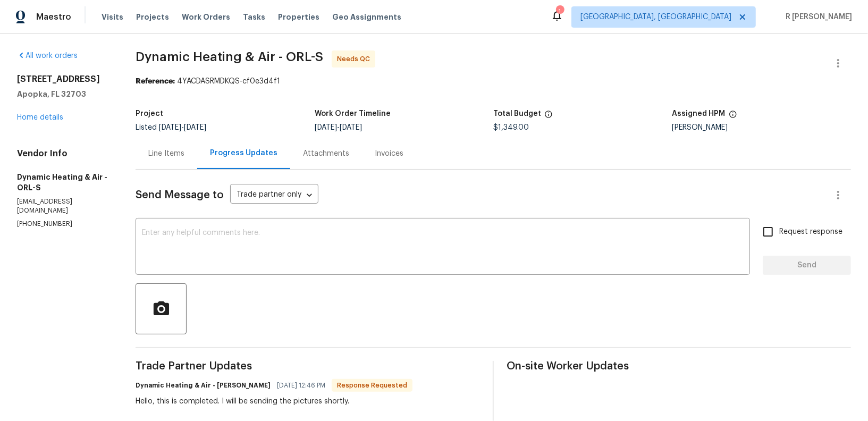
click at [148, 155] on div "Line Items" at bounding box center [166, 153] width 36 height 11
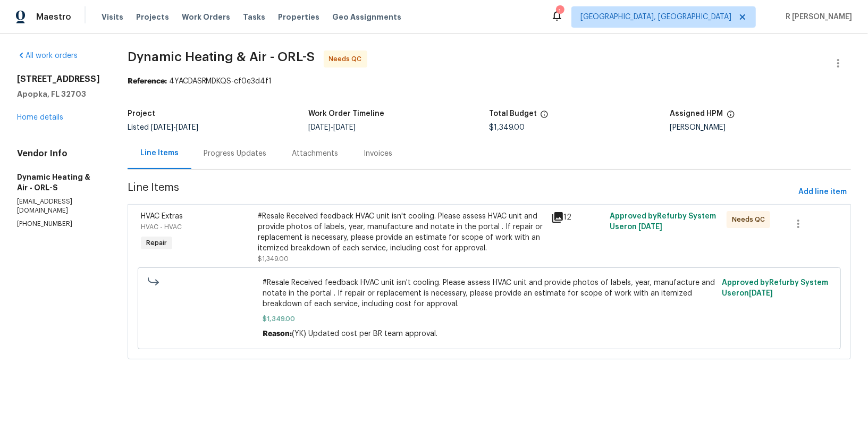
click at [391, 226] on div "#Resale Received feedback HVAC unit isn't cooling. Please assess HVAC unit and …" at bounding box center [401, 232] width 286 height 43
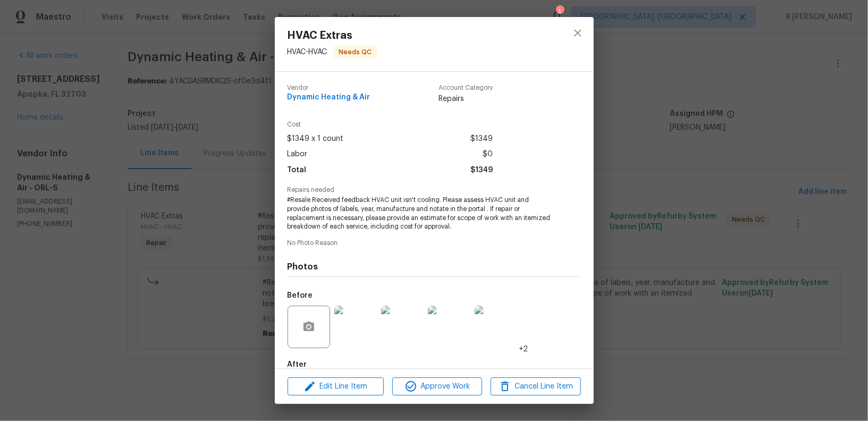
scroll to position [60, 0]
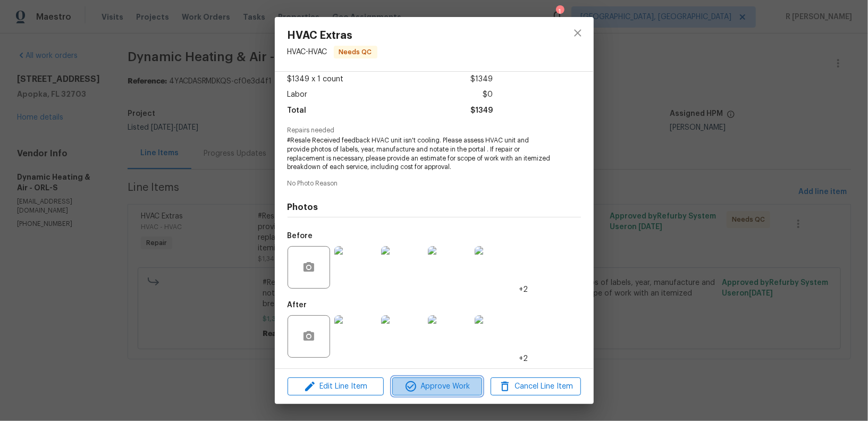
click at [452, 383] on span "Approve Work" at bounding box center [436, 386] width 83 height 13
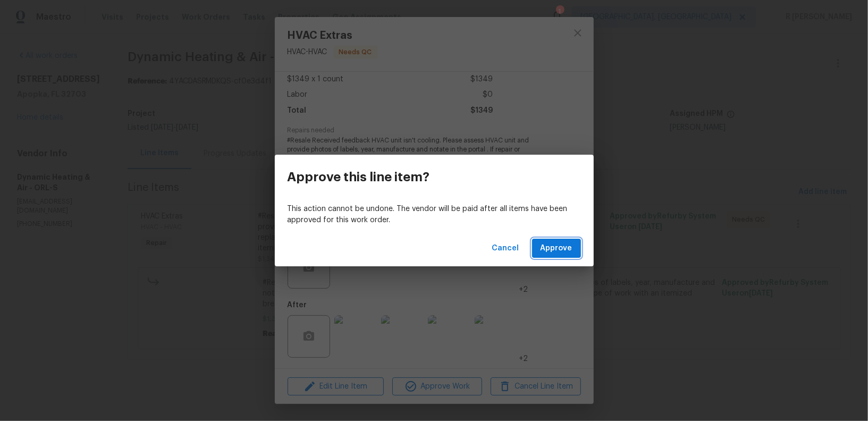
click at [567, 249] on span "Approve" at bounding box center [556, 248] width 32 height 13
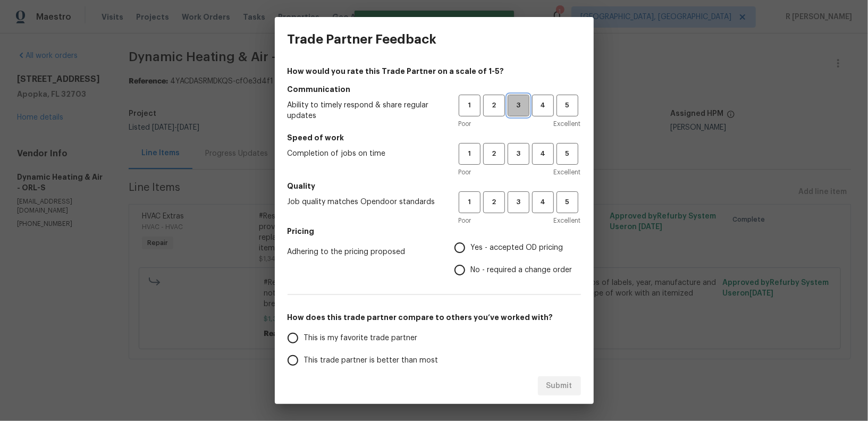
click at [522, 109] on span "3" at bounding box center [519, 105] width 20 height 12
click at [520, 150] on span "3" at bounding box center [519, 154] width 20 height 12
click at [521, 202] on span "3" at bounding box center [519, 202] width 20 height 12
click at [476, 267] on span "No - required a change order" at bounding box center [522, 270] width 102 height 11
click at [471, 267] on input "No - required a change order" at bounding box center [460, 270] width 22 height 22
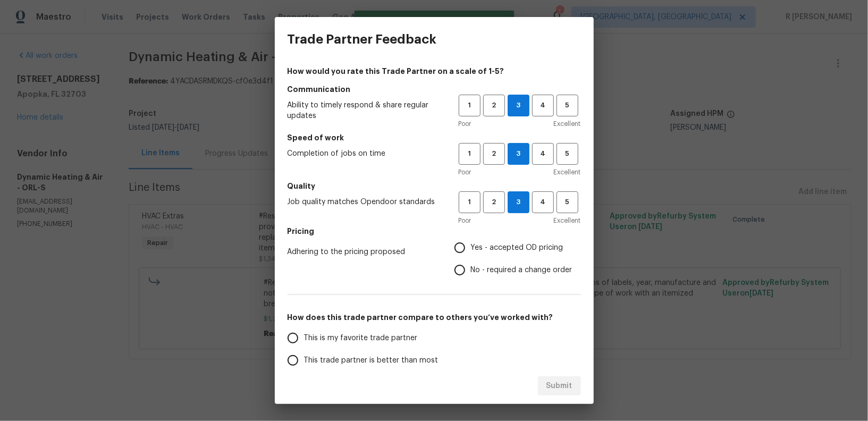
radio input "true"
click at [354, 361] on span "This trade partner is better than most" at bounding box center [371, 360] width 134 height 11
click at [304, 361] on input "This trade partner is better than most" at bounding box center [293, 360] width 22 height 22
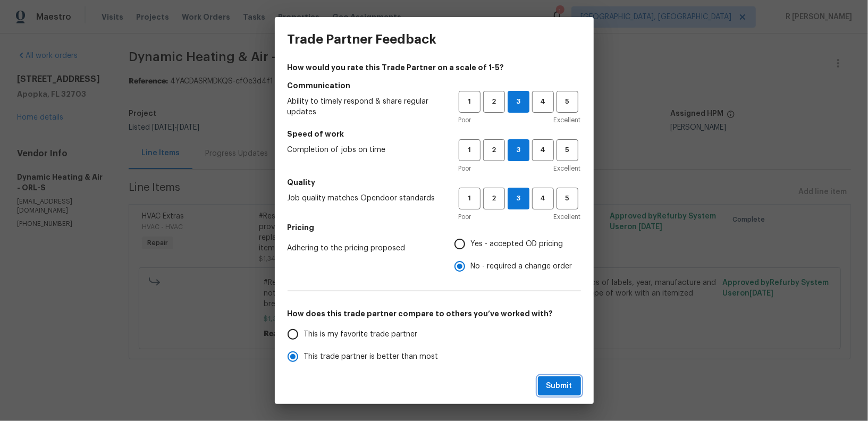
click at [543, 382] on button "Submit" at bounding box center [559, 386] width 43 height 20
radio input "true"
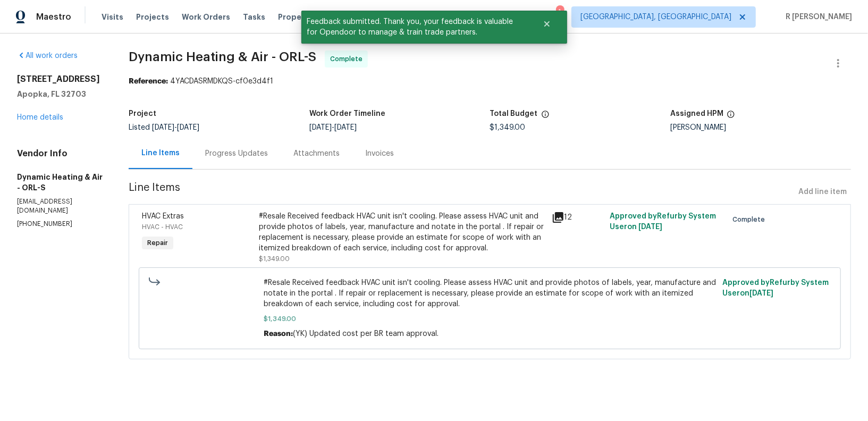
click at [247, 139] on div "Progress Updates" at bounding box center [236, 153] width 88 height 31
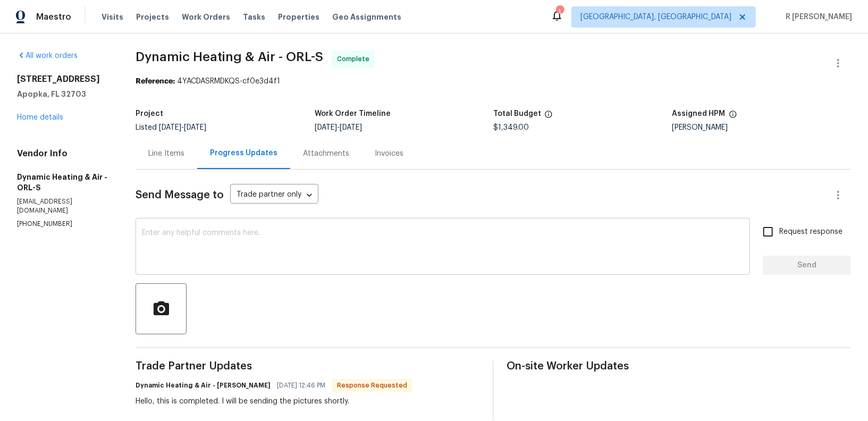
click at [350, 261] on textarea at bounding box center [443, 247] width 602 height 37
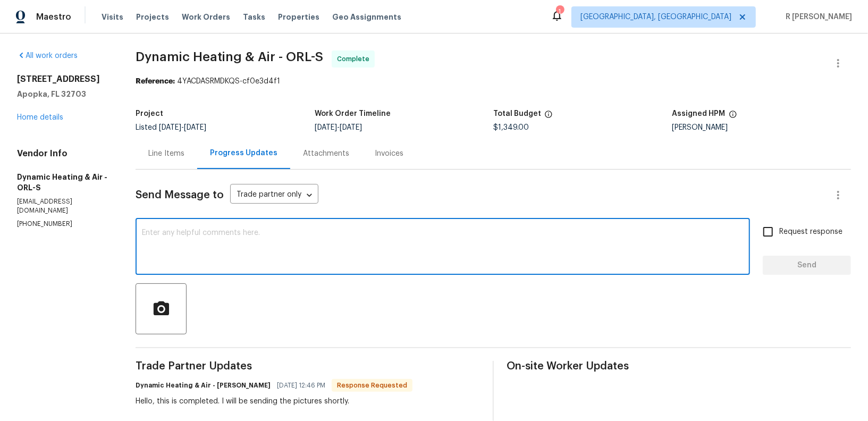
paste textarea "Hi Team, the work order has been approved. Kindly upload the detailed invoice. …"
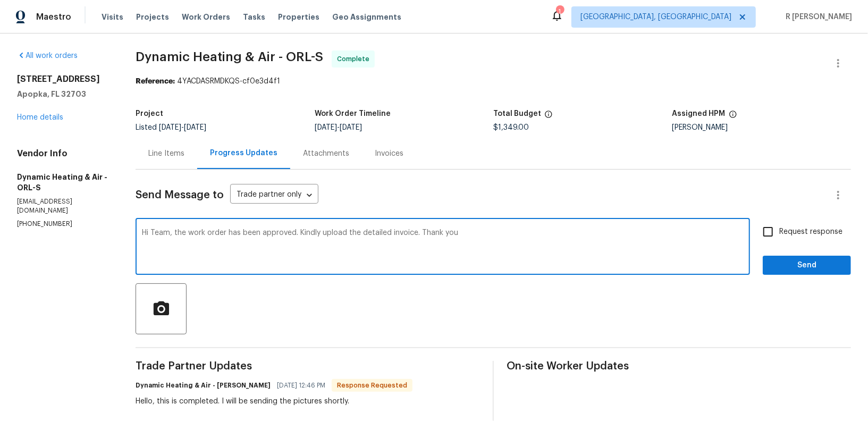
type textarea "Hi Team, the work order has been approved. Kindly upload the detailed invoice. …"
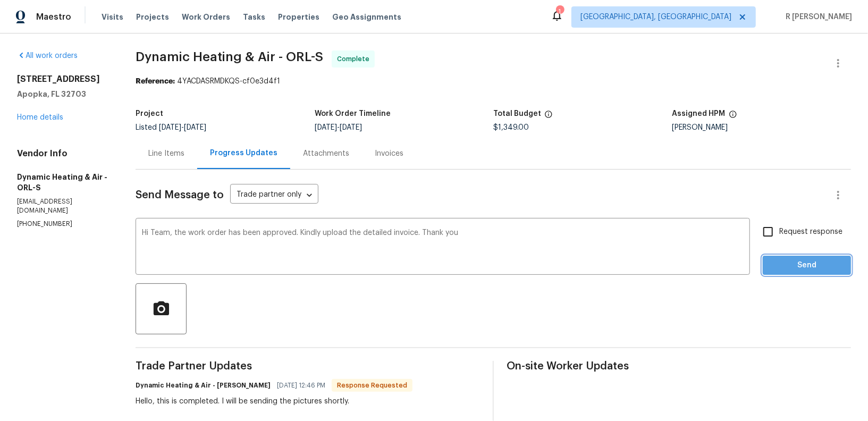
click at [804, 256] on button "Send" at bounding box center [807, 266] width 88 height 20
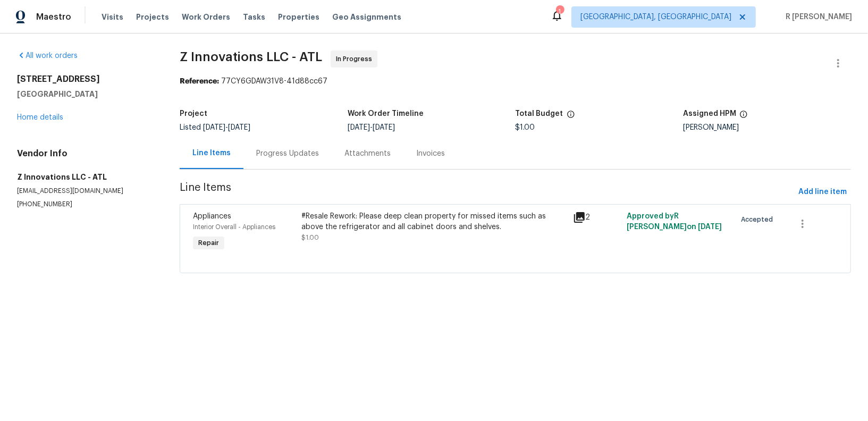
click at [290, 151] on div "Progress Updates" at bounding box center [287, 153] width 63 height 11
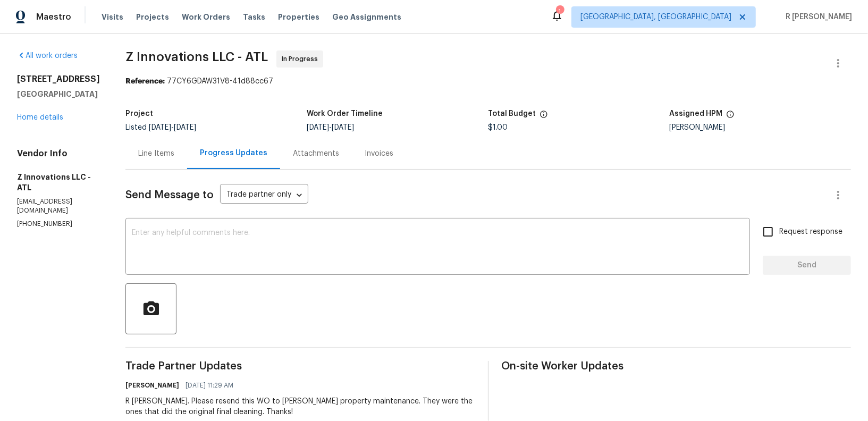
click at [247, 264] on textarea at bounding box center [438, 247] width 612 height 37
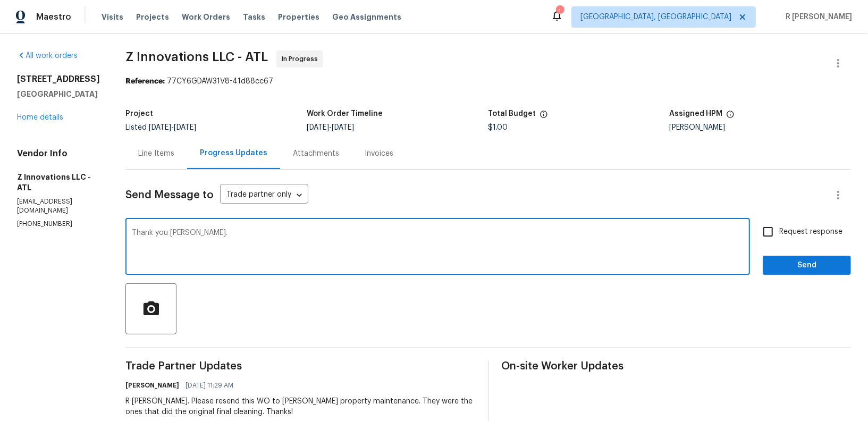
type textarea "Thank you [PERSON_NAME]."
click at [809, 234] on span "Request response" at bounding box center [810, 231] width 63 height 11
click at [779, 234] on input "Request response" at bounding box center [768, 232] width 22 height 22
checkbox input "true"
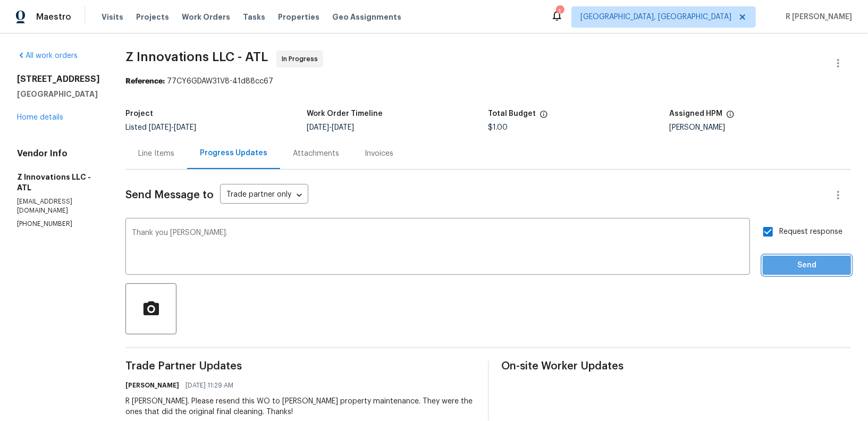
click at [817, 265] on span "Send" at bounding box center [806, 265] width 71 height 13
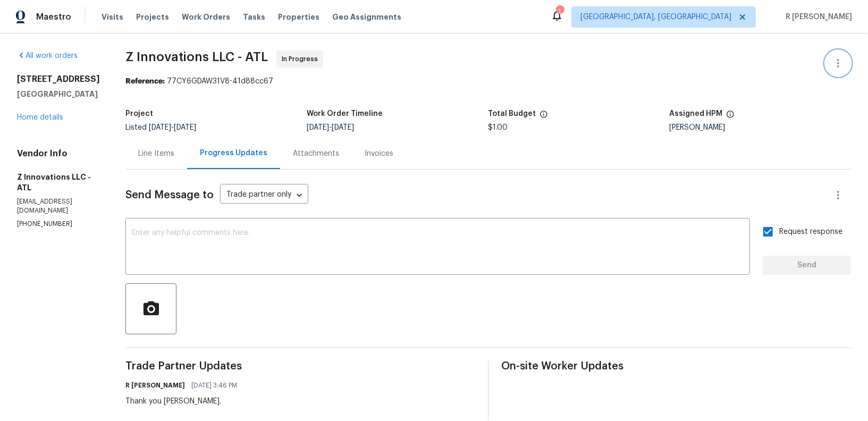
click at [846, 60] on button "button" at bounding box center [838, 63] width 26 height 26
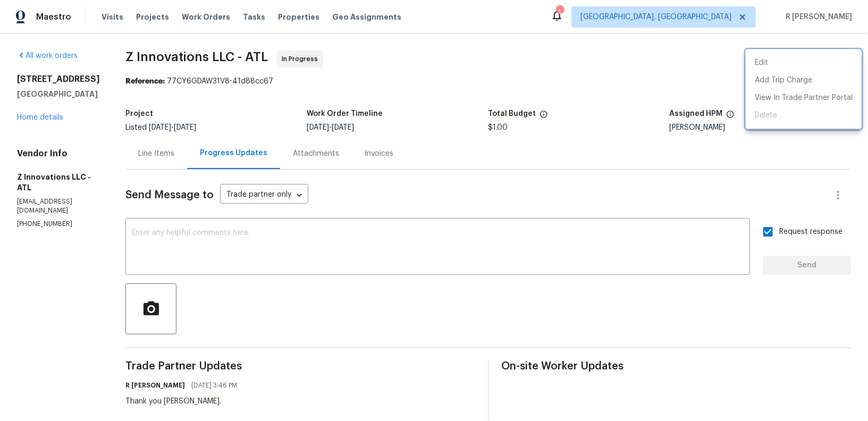
click at [36, 116] on div at bounding box center [434, 210] width 868 height 421
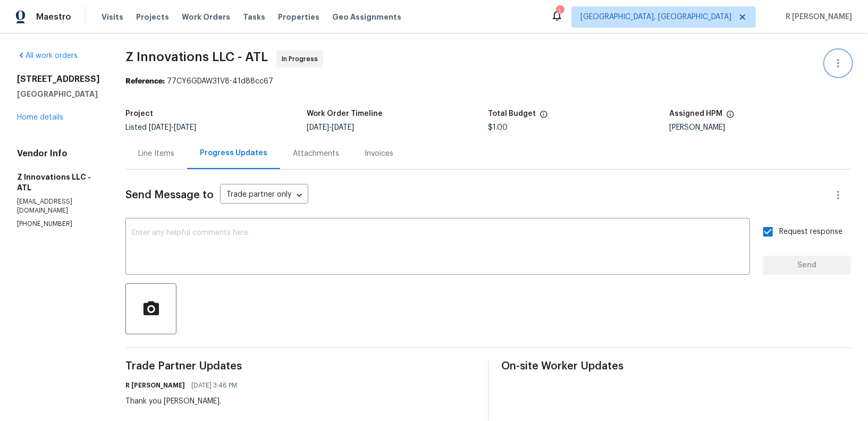
click at [839, 63] on icon "button" at bounding box center [838, 63] width 13 height 13
click at [807, 54] on ul "Edit Add Trip Charge View In Trade Partner Portal Delete" at bounding box center [803, 89] width 115 height 79
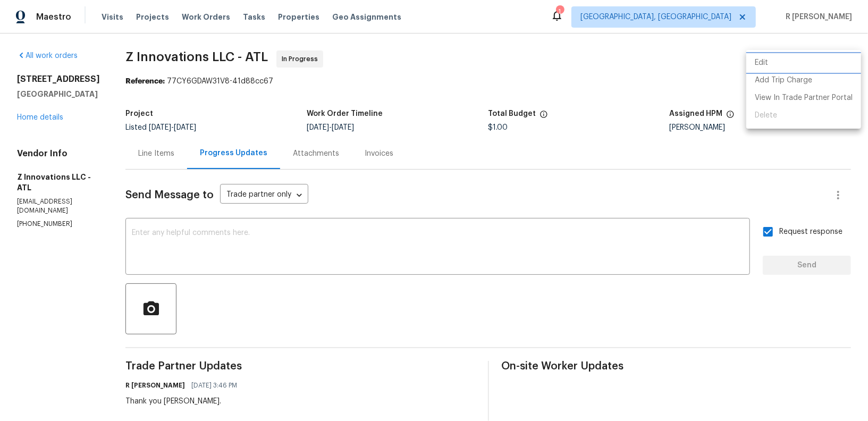
click at [782, 66] on li "Edit" at bounding box center [803, 63] width 115 height 18
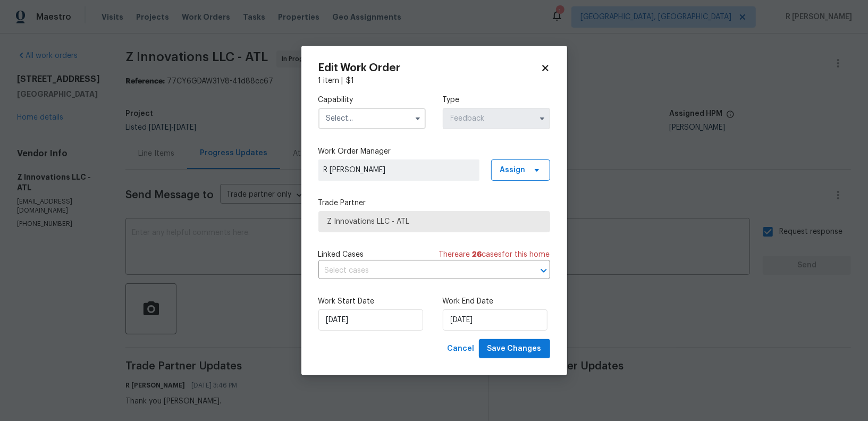
click at [398, 118] on input "text" at bounding box center [371, 118] width 107 height 21
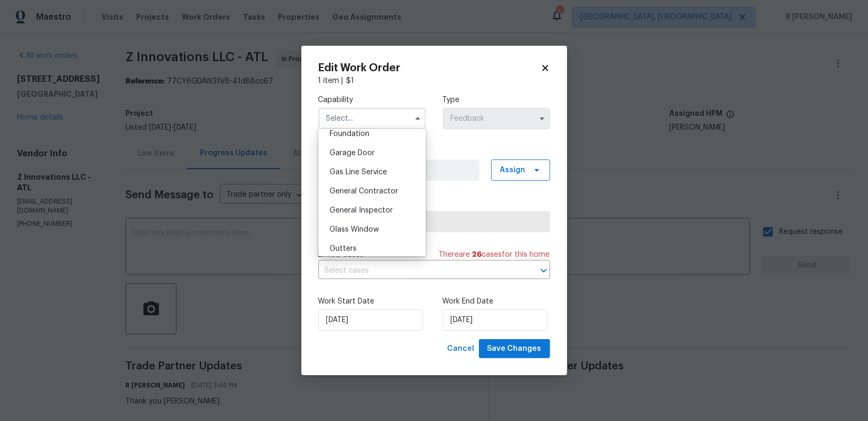
scroll to position [455, 0]
click at [354, 194] on span "General Contractor" at bounding box center [363, 193] width 69 height 7
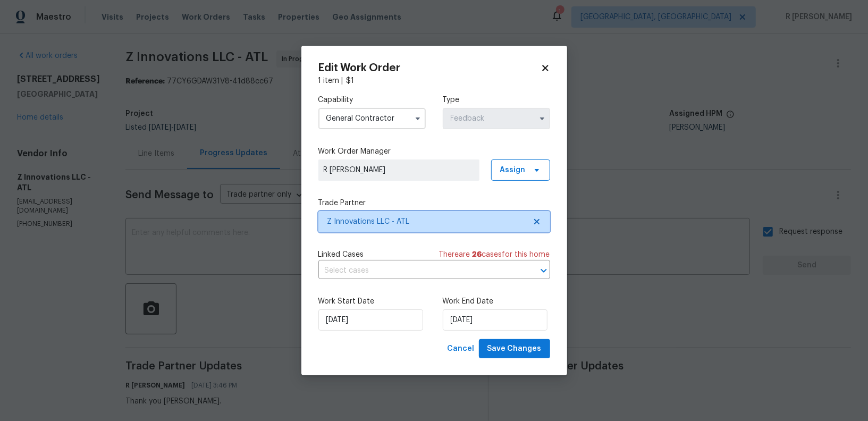
click at [392, 220] on span "Z Innovations LLC - ATL" at bounding box center [426, 221] width 198 height 11
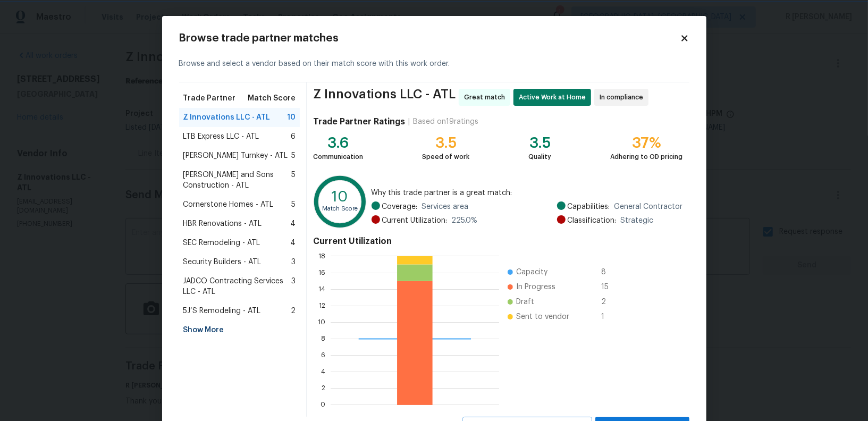
scroll to position [47, 0]
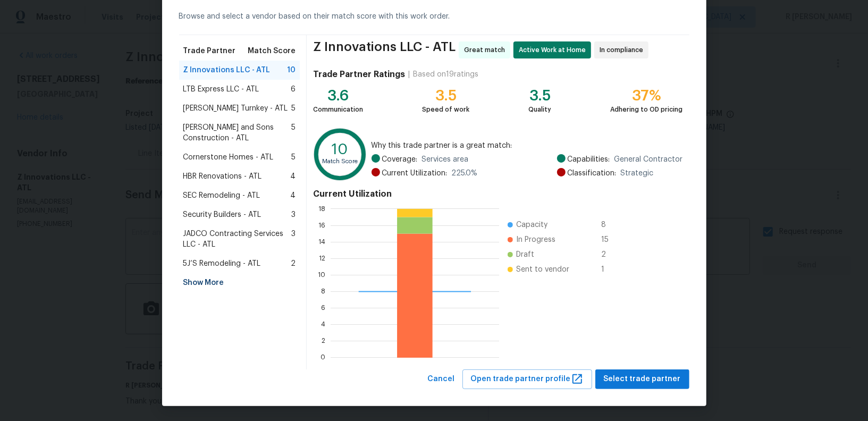
click at [221, 282] on div "Show More" at bounding box center [239, 282] width 121 height 19
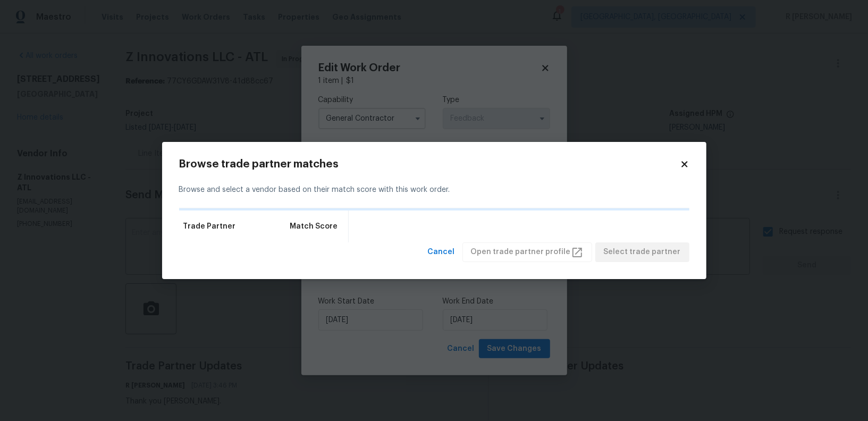
scroll to position [0, 0]
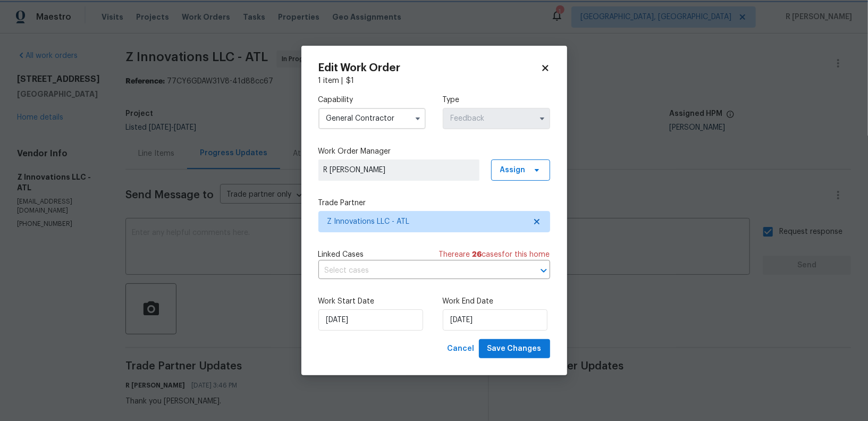
click at [398, 114] on body "Maestro Visits Projects Work Orders Tasks Properties Geo Assignments 1 Albuquer…" at bounding box center [434, 210] width 868 height 421
click at [398, 114] on input "General Contractor" at bounding box center [371, 118] width 107 height 21
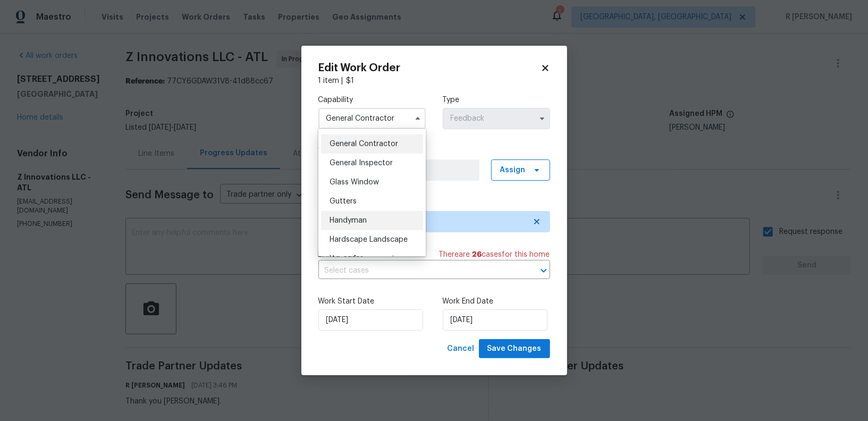
scroll to position [506, 0]
click at [386, 225] on div "Handyman" at bounding box center [372, 219] width 102 height 19
type input "Handyman"
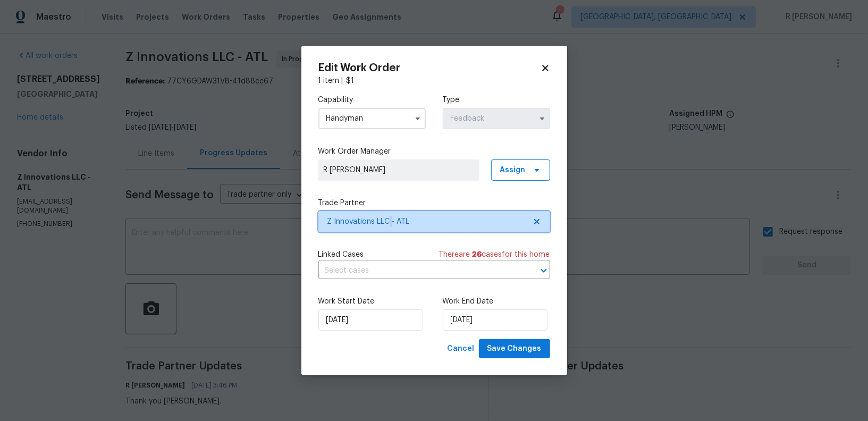
click at [386, 225] on span "Z Innovations LLC - ATL" at bounding box center [426, 221] width 198 height 11
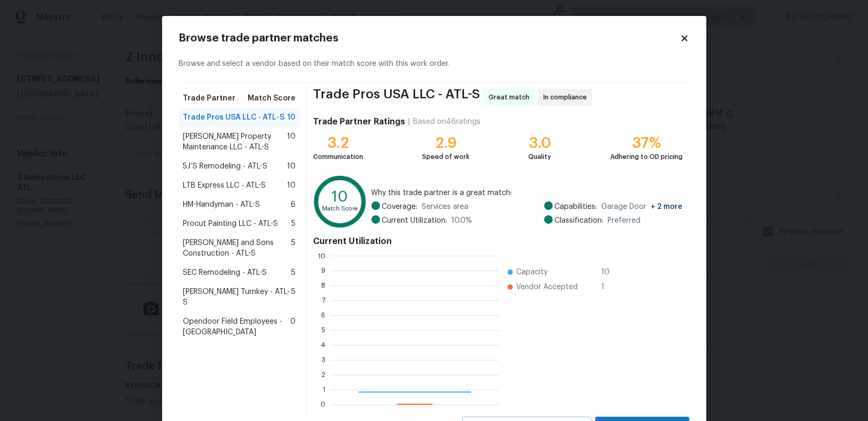
scroll to position [149, 168]
click at [230, 137] on span "Glen Property Maintenance LLC - ATL-S" at bounding box center [235, 141] width 104 height 21
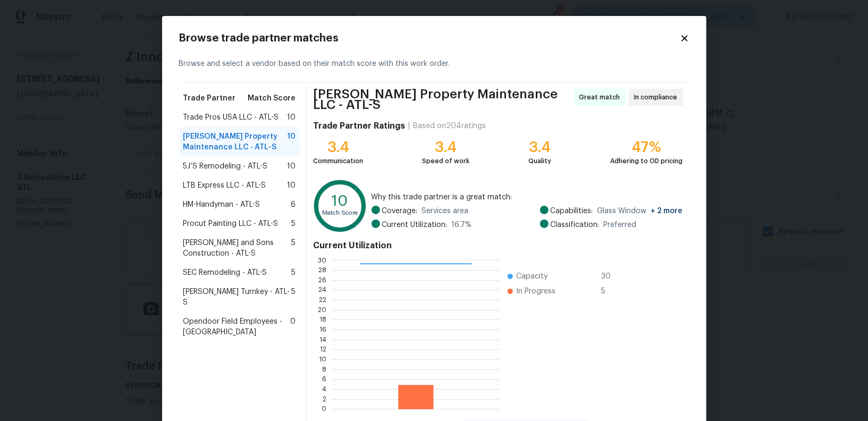
scroll to position [47, 0]
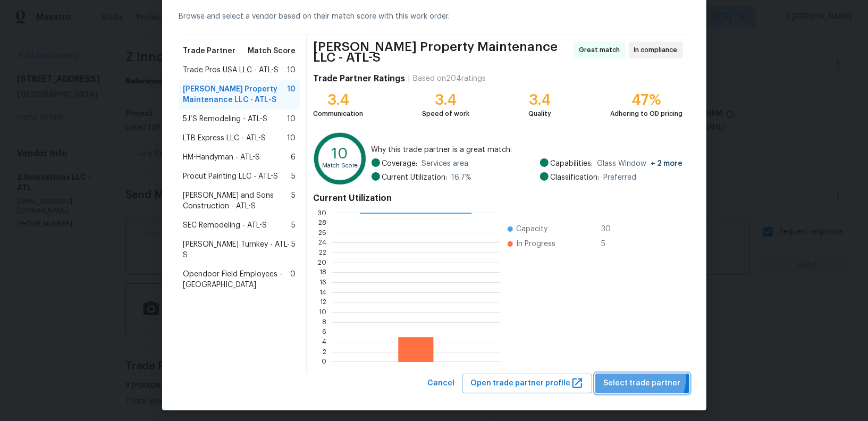
click at [643, 377] on span "Select trade partner" at bounding box center [642, 383] width 77 height 13
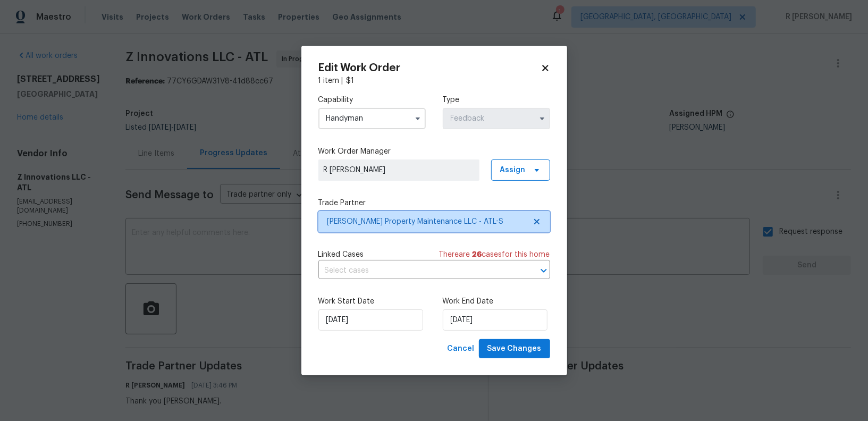
scroll to position [0, 0]
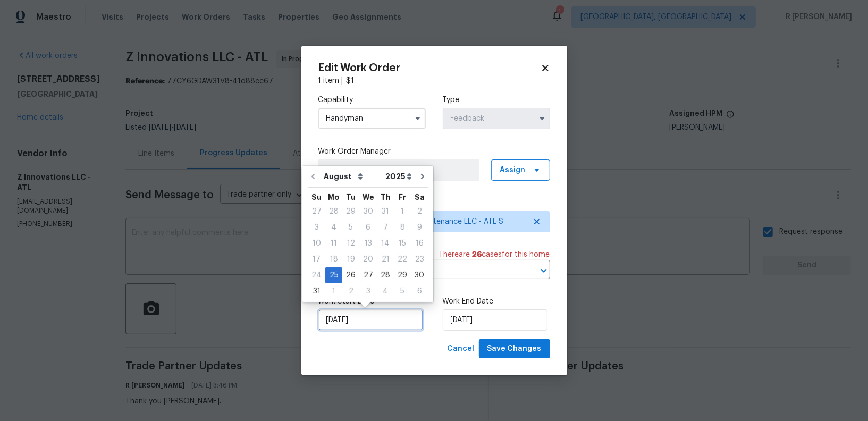
click at [364, 319] on input "25/08/2025" at bounding box center [370, 319] width 105 height 21
click at [367, 285] on div "3" at bounding box center [368, 291] width 18 height 15
type input "03/09/2025"
select select "8"
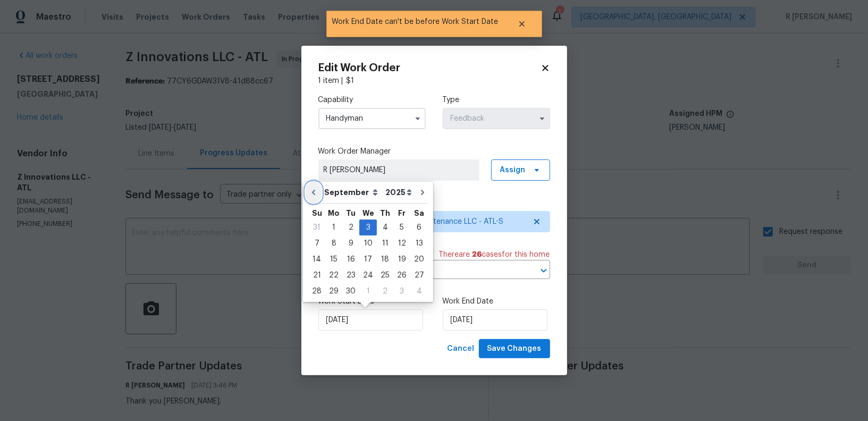
click at [318, 196] on button "Go to previous month" at bounding box center [314, 192] width 16 height 21
type input "27/08/2025"
select select "7"
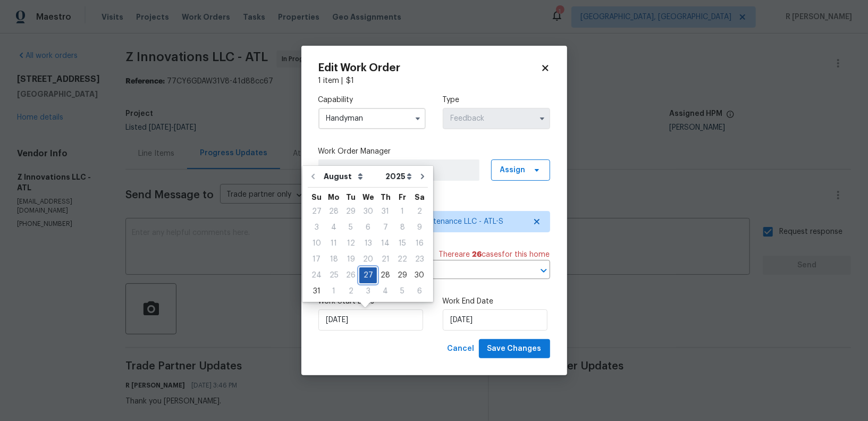
click at [369, 277] on div "27" at bounding box center [368, 275] width 18 height 15
click at [492, 316] on input "03/09/2025" at bounding box center [495, 319] width 105 height 21
select select "8"
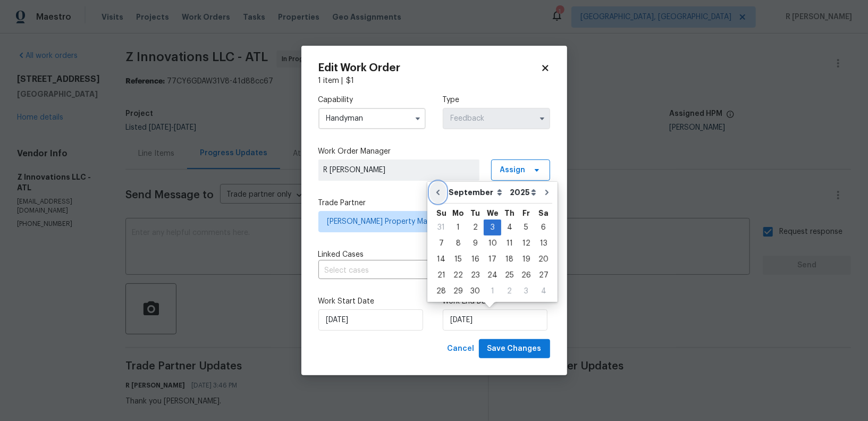
click at [437, 192] on icon "Go to previous month" at bounding box center [437, 192] width 3 height 5
type input "27/08/2025"
select select "7"
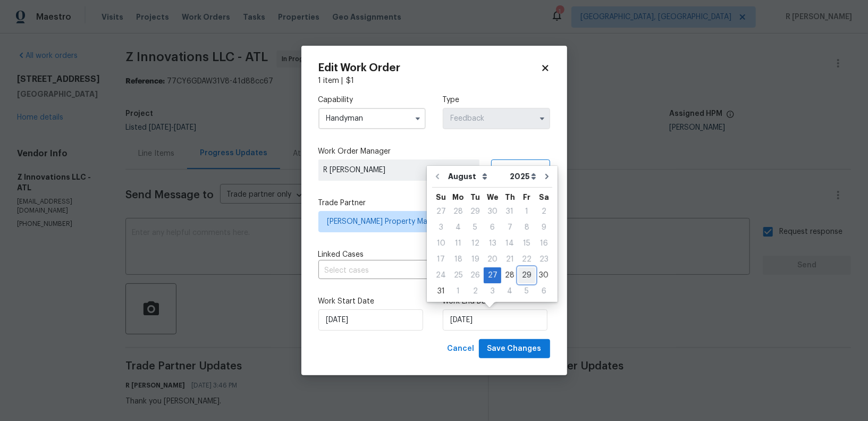
click at [524, 277] on div "29" at bounding box center [526, 275] width 17 height 15
type input "29/08/2025"
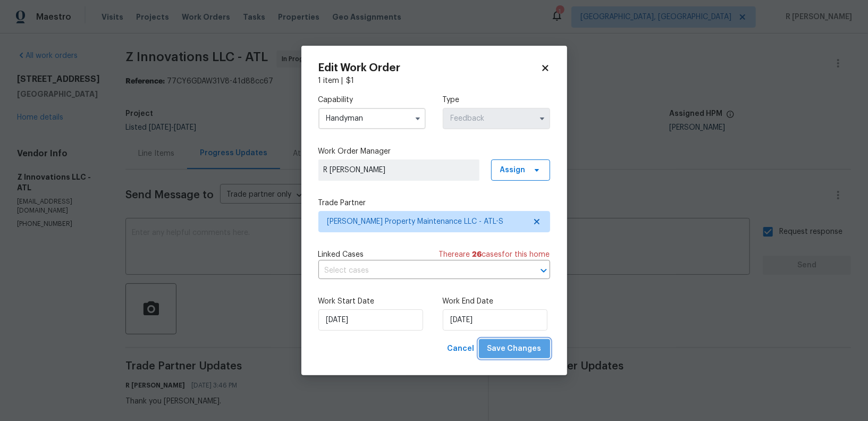
click at [521, 348] on span "Save Changes" at bounding box center [514, 348] width 54 height 13
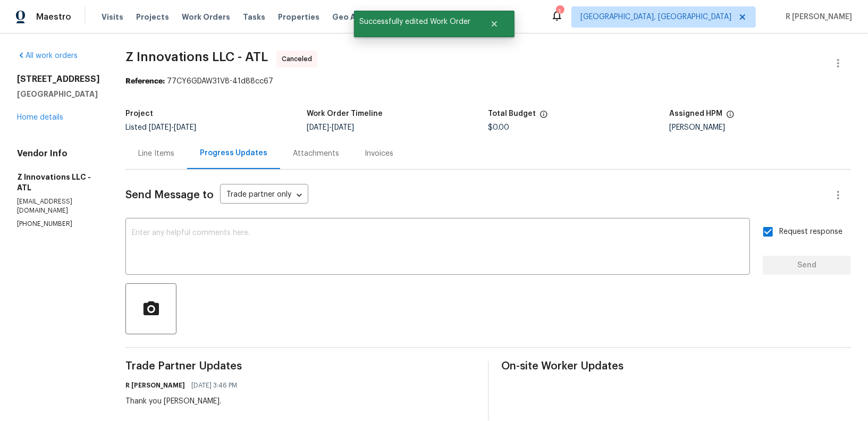
click at [43, 111] on div "4212 Kenwood Trl Atlanta, GA 30349 Home details" at bounding box center [58, 98] width 83 height 49
click at [44, 120] on link "Home details" at bounding box center [40, 117] width 46 height 7
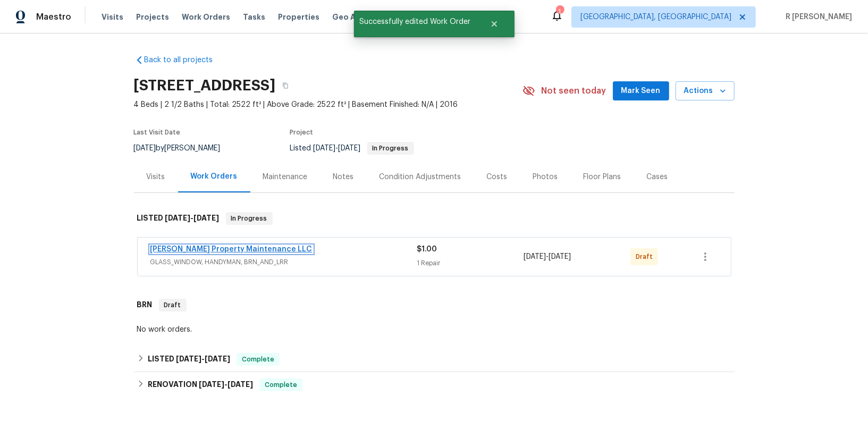
click at [181, 249] on link "[PERSON_NAME] Property Maintenance LLC" at bounding box center [231, 249] width 162 height 7
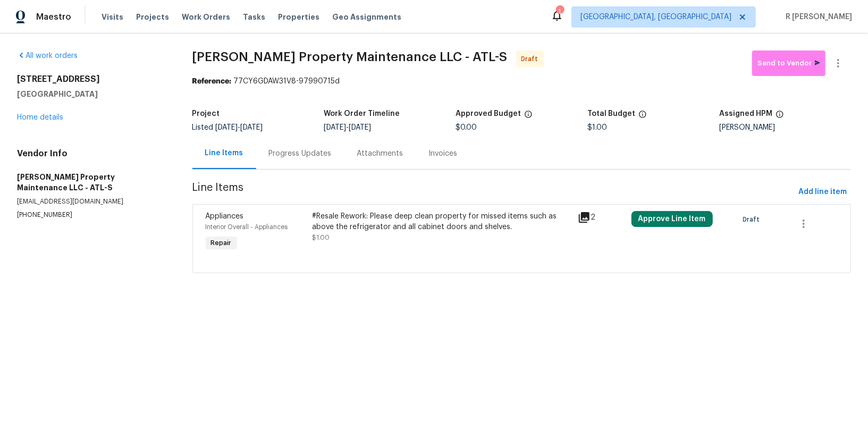
click at [309, 147] on div "Progress Updates" at bounding box center [300, 153] width 88 height 31
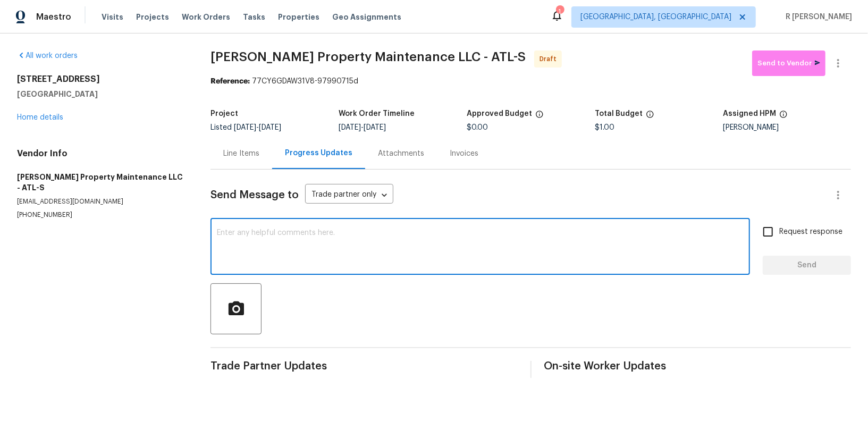
click at [359, 234] on textarea at bounding box center [480, 247] width 527 height 37
paste textarea "Hi this is (Yogesh) with Opendoor. I’m confirming you received the WO for the p…"
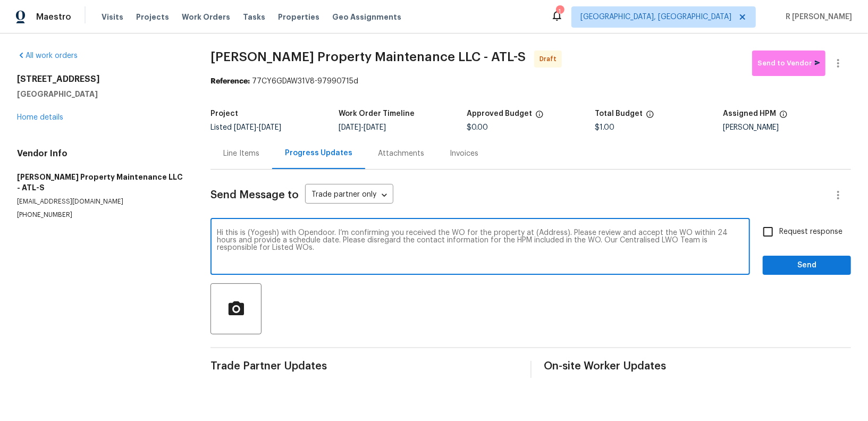
click at [548, 235] on textarea "Hi this is (Yogesh) with Opendoor. I’m confirming you received the WO for the p…" at bounding box center [480, 247] width 527 height 37
paste textarea "[STREET_ADDRESS]"
type textarea "Hi this is (Yogesh) with Opendoor. I’m confirming you received the WO for the p…"
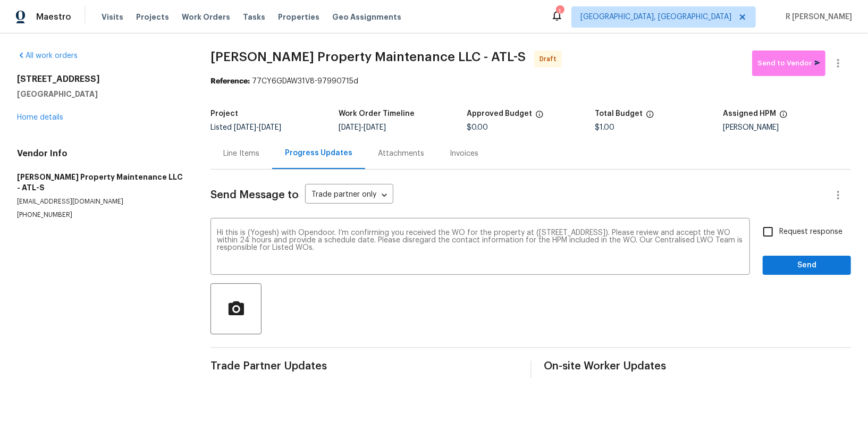
click at [791, 238] on label "Request response" at bounding box center [800, 232] width 86 height 22
click at [779, 238] on input "Request response" at bounding box center [768, 232] width 22 height 22
checkbox input "true"
click at [787, 259] on span "Send" at bounding box center [806, 265] width 71 height 13
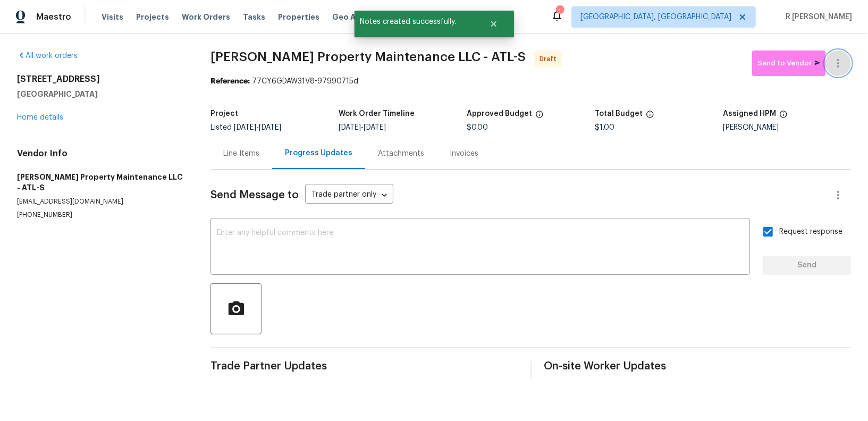
click at [839, 57] on icon "button" at bounding box center [838, 63] width 13 height 13
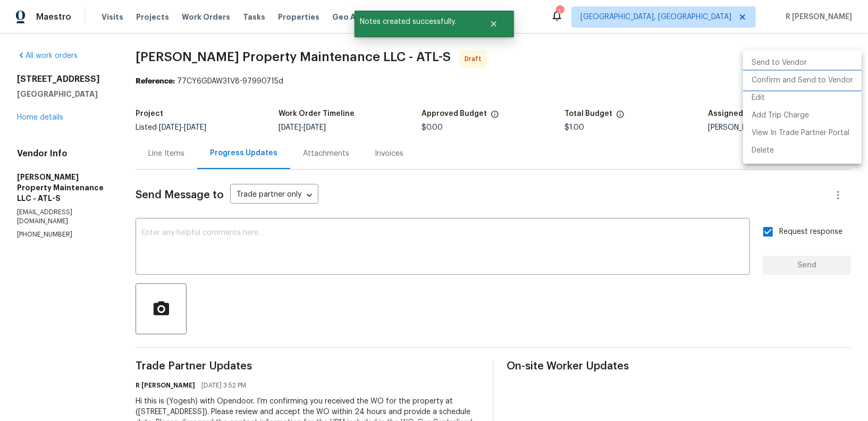
click at [789, 82] on li "Confirm and Send to Vendor" at bounding box center [802, 81] width 119 height 18
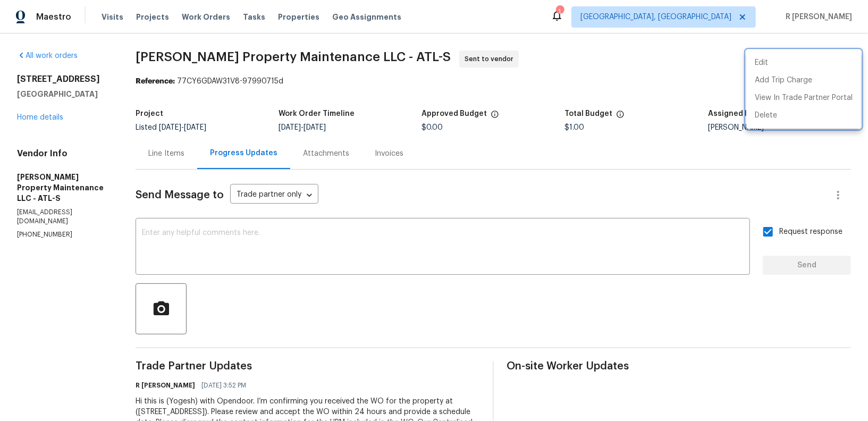
click at [28, 113] on div at bounding box center [434, 210] width 868 height 421
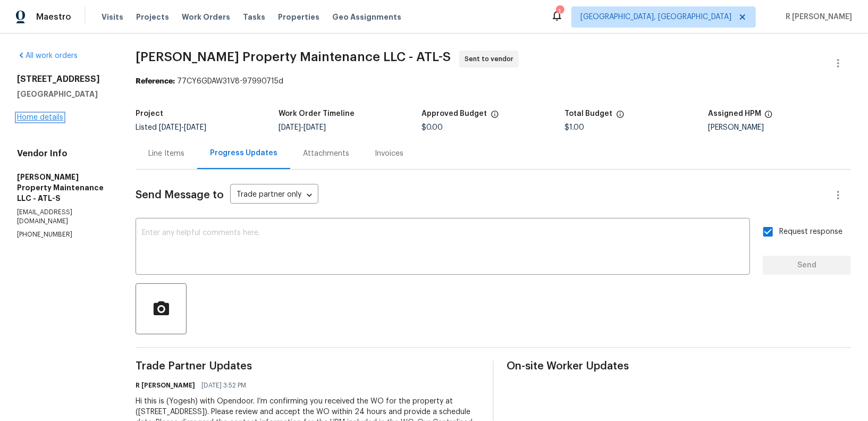
click at [26, 120] on link "Home details" at bounding box center [40, 117] width 46 height 7
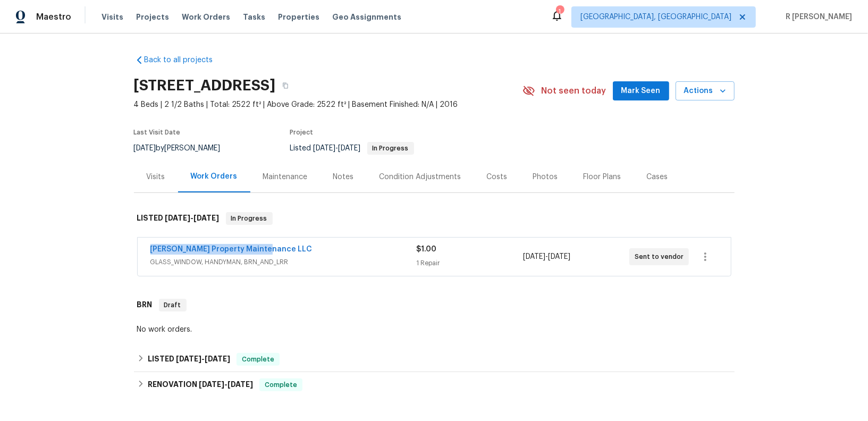
drag, startPoint x: 288, startPoint y: 246, endPoint x: 110, endPoint y: 246, distance: 178.0
click at [110, 246] on div "Back to all projects 4212 Kenwood Trl, Atlanta, GA 30349 4 Beds | 2 1/2 Baths |…" at bounding box center [434, 226] width 868 height 387
copy link "[PERSON_NAME] Property Maintenance LLC"
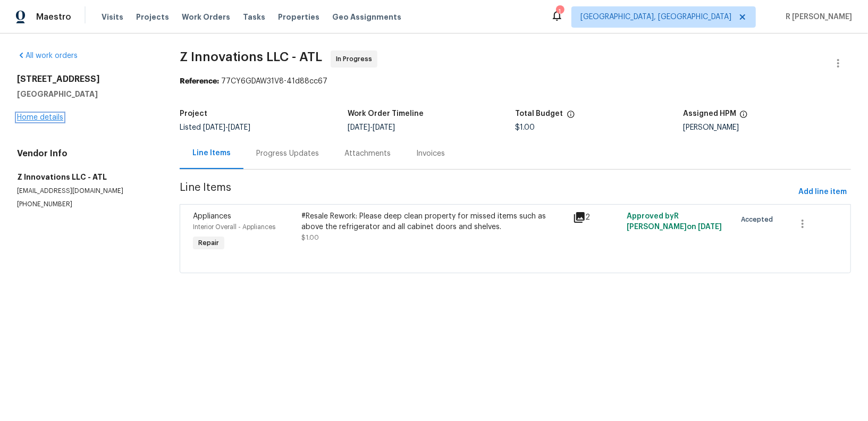
click at [57, 119] on link "Home details" at bounding box center [40, 117] width 46 height 7
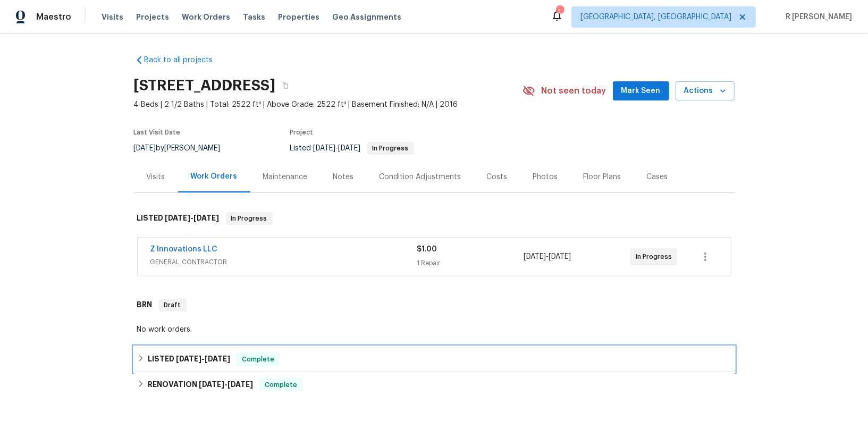
click at [200, 366] on div "LISTED 8/6/25 - 8/7/25 Complete" at bounding box center [434, 360] width 601 height 26
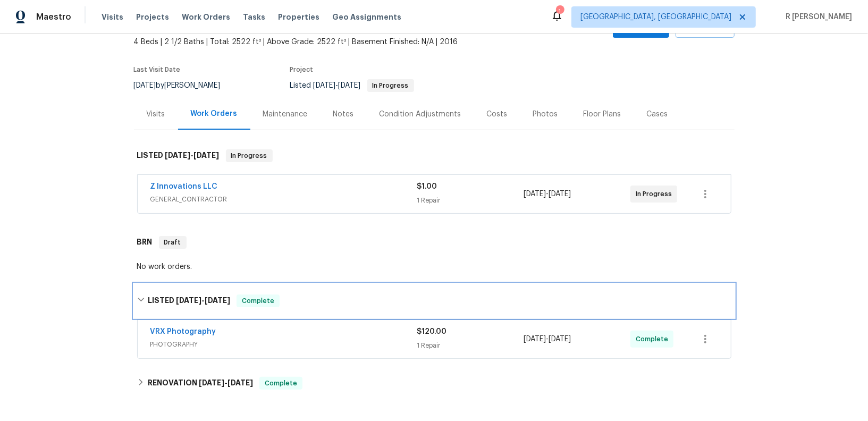
scroll to position [184, 0]
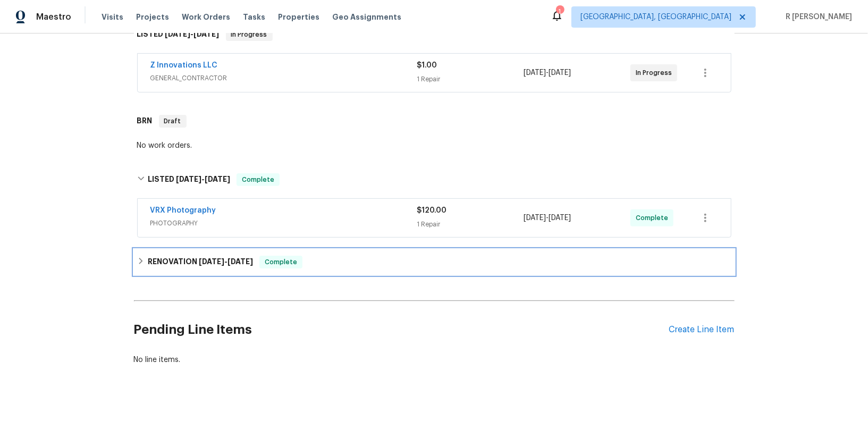
click at [242, 249] on div "RENOVATION 7/28/25 - 8/2/25 Complete" at bounding box center [434, 262] width 601 height 26
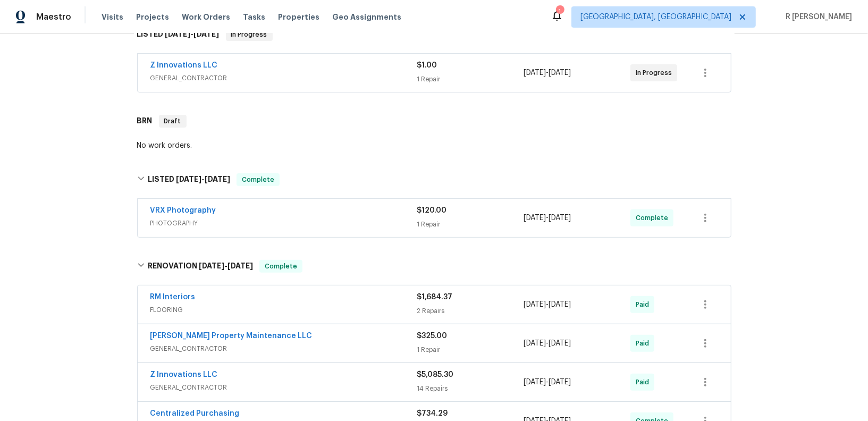
click at [318, 344] on span "GENERAL_CONTRACTOR" at bounding box center [283, 348] width 267 height 11
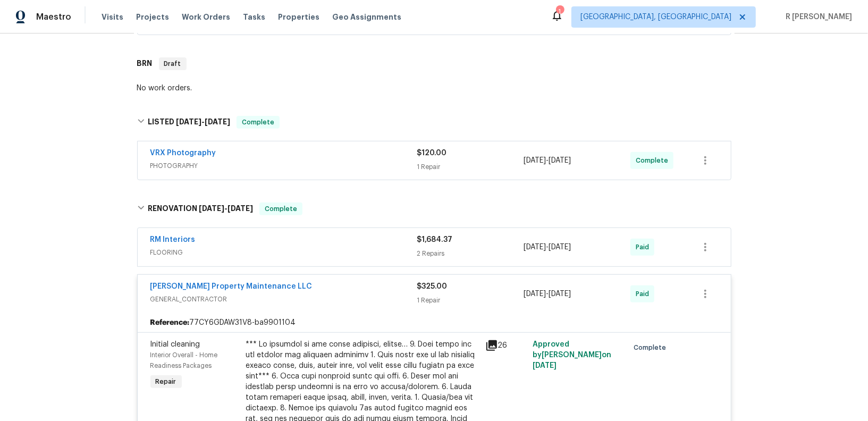
scroll to position [0, 0]
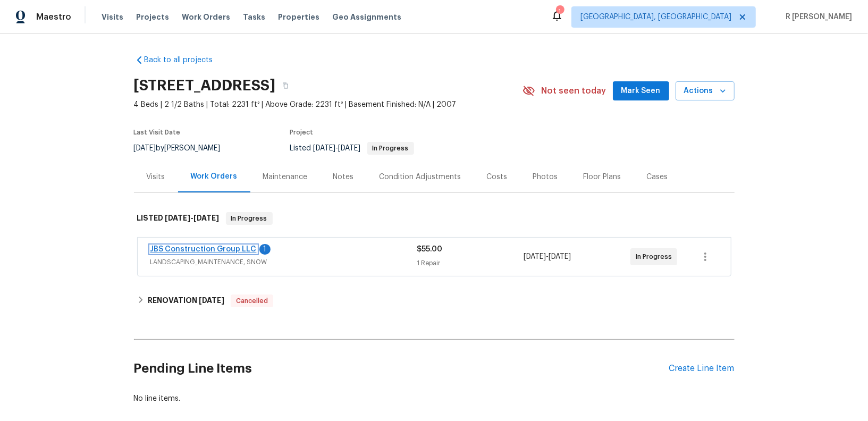
click at [187, 250] on link "JBS Construction Group LLC" at bounding box center [203, 249] width 106 height 7
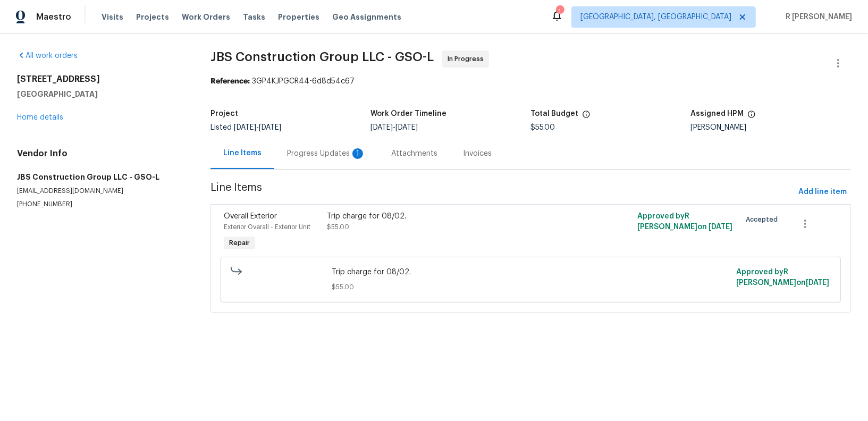
click at [318, 154] on div "Progress Updates 1" at bounding box center [326, 153] width 79 height 11
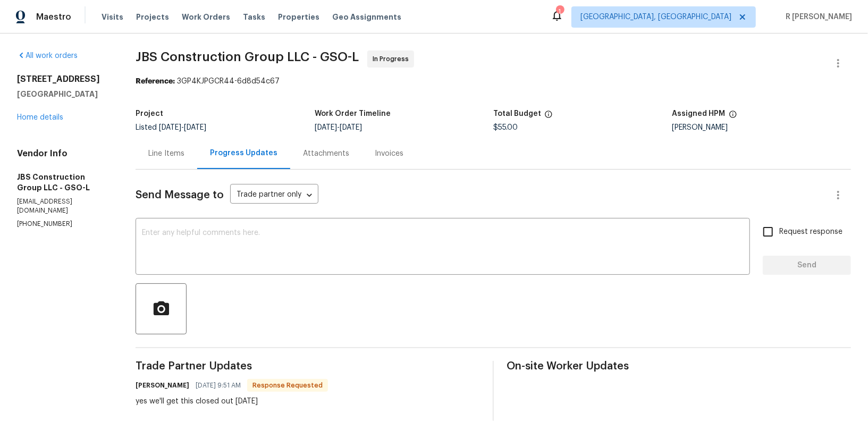
click at [184, 151] on div "Line Items" at bounding box center [166, 153] width 36 height 11
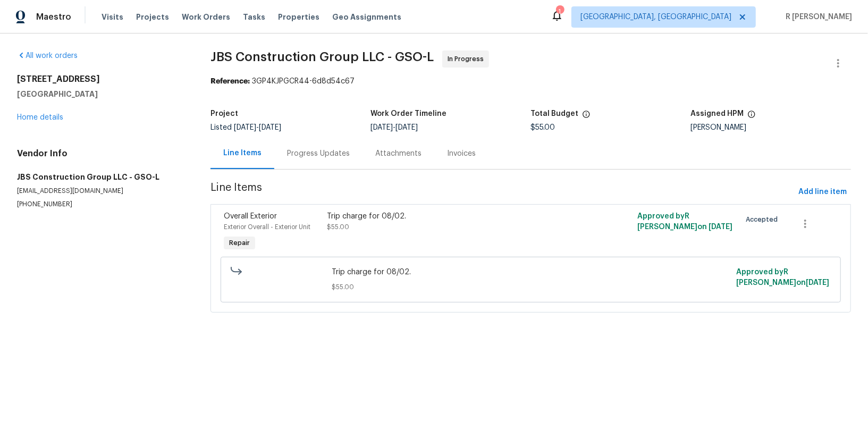
click at [323, 155] on div "Progress Updates" at bounding box center [318, 153] width 63 height 11
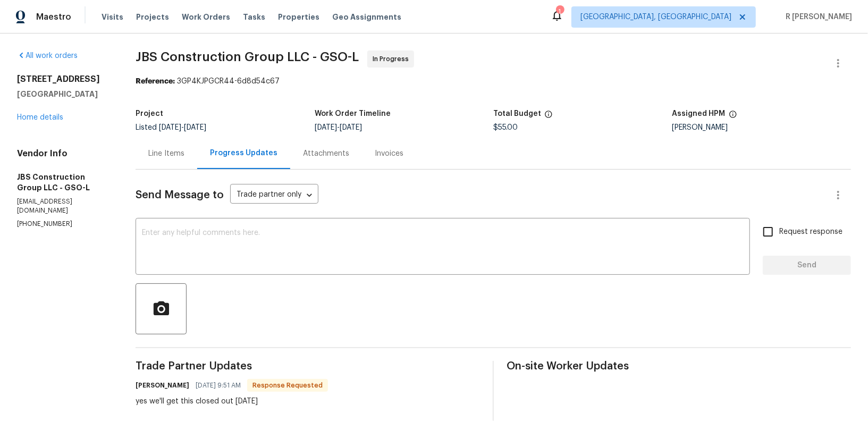
scroll to position [88, 0]
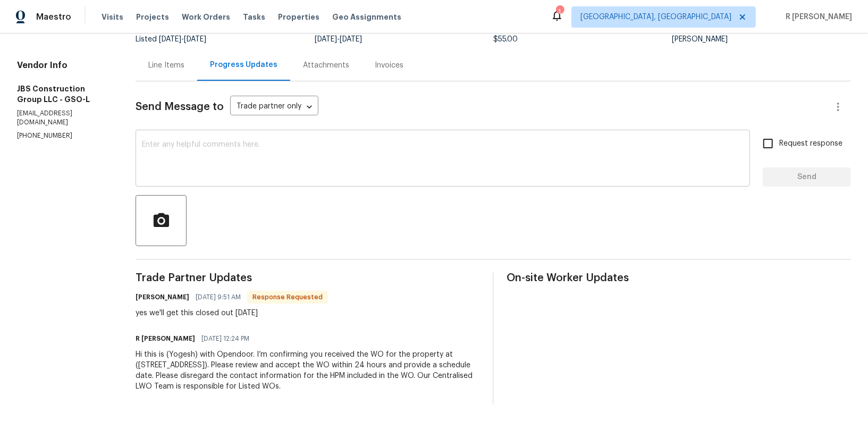
click at [332, 155] on textarea at bounding box center [443, 159] width 602 height 37
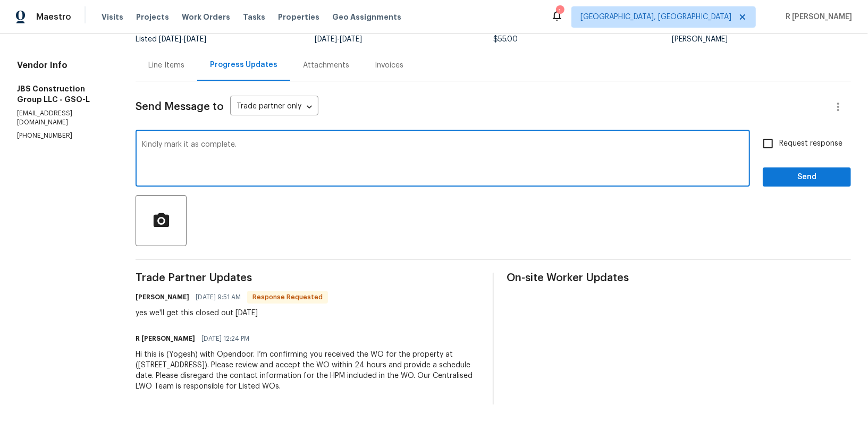
type textarea "Kindly mark it as complete."
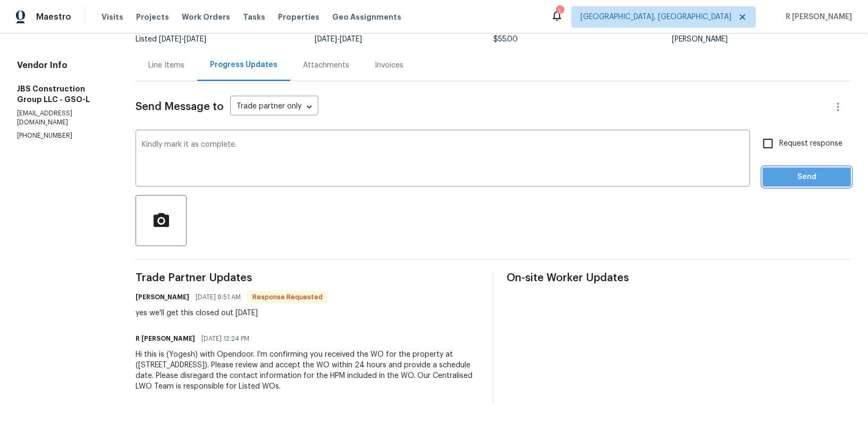
click at [784, 171] on span "Send" at bounding box center [806, 177] width 71 height 13
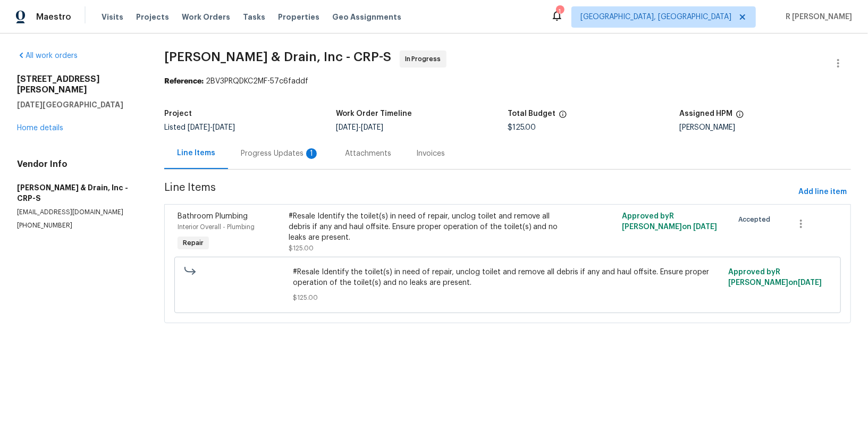
click at [284, 165] on div "Progress Updates 1" at bounding box center [280, 153] width 104 height 31
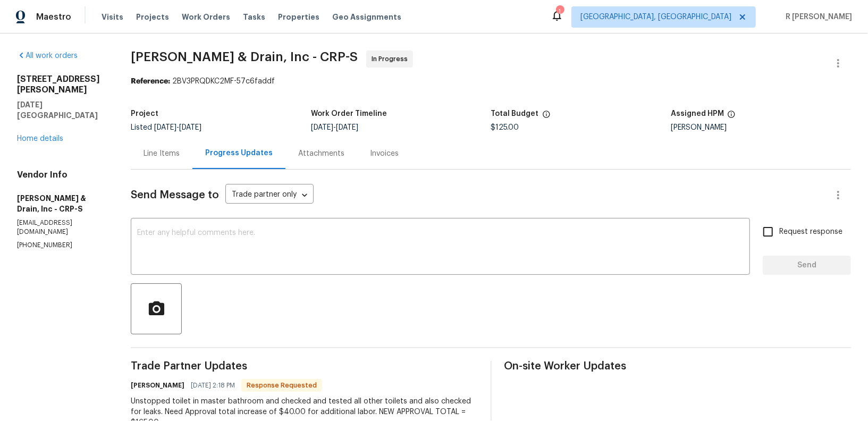
click at [158, 138] on div "Line Items" at bounding box center [162, 153] width 62 height 31
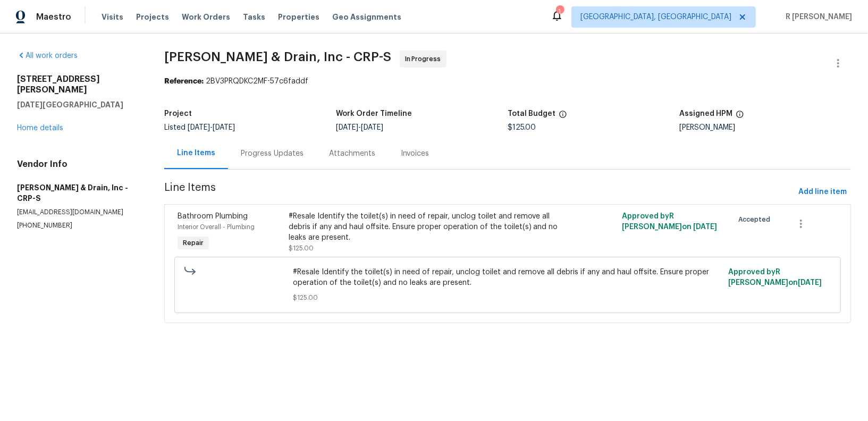
click at [383, 233] on div "#Resale Identify the toilet(s) in need of repair, unclog toilet and remove all …" at bounding box center [425, 227] width 272 height 32
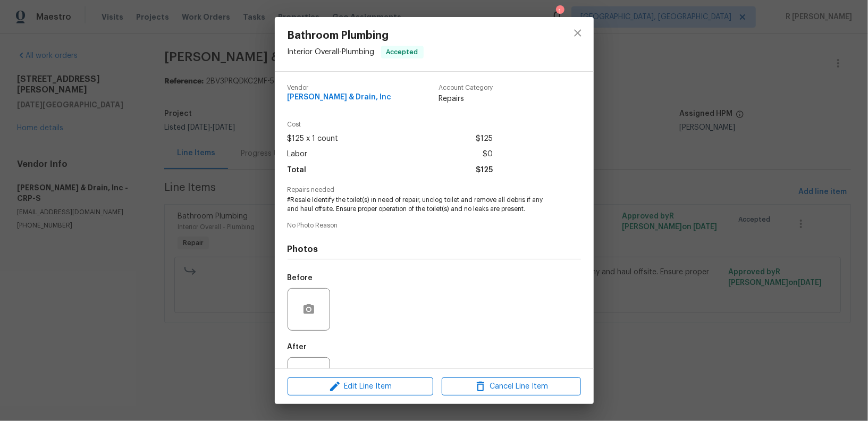
scroll to position [41, 0]
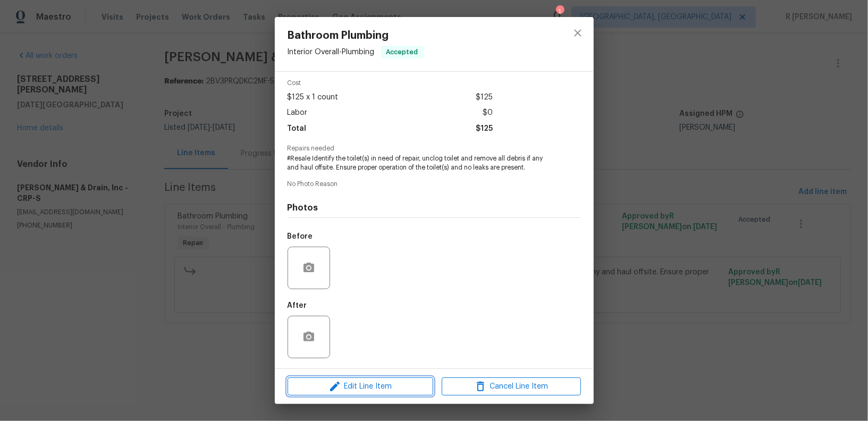
click at [383, 382] on span "Edit Line Item" at bounding box center [360, 386] width 139 height 13
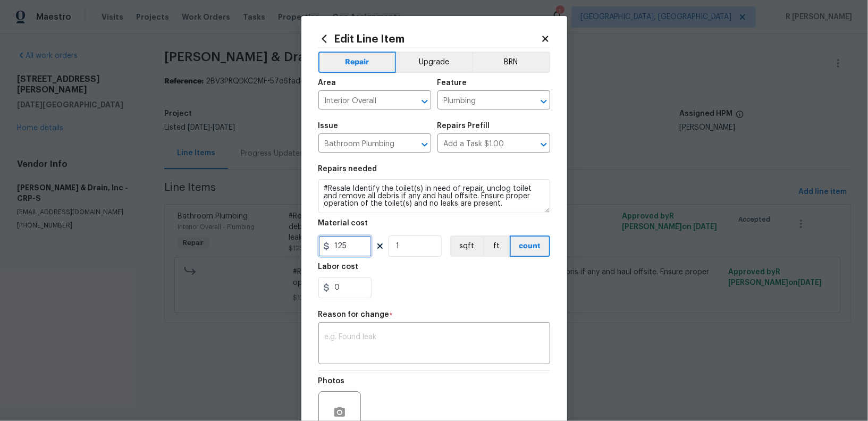
click at [351, 249] on input "125" at bounding box center [344, 245] width 53 height 21
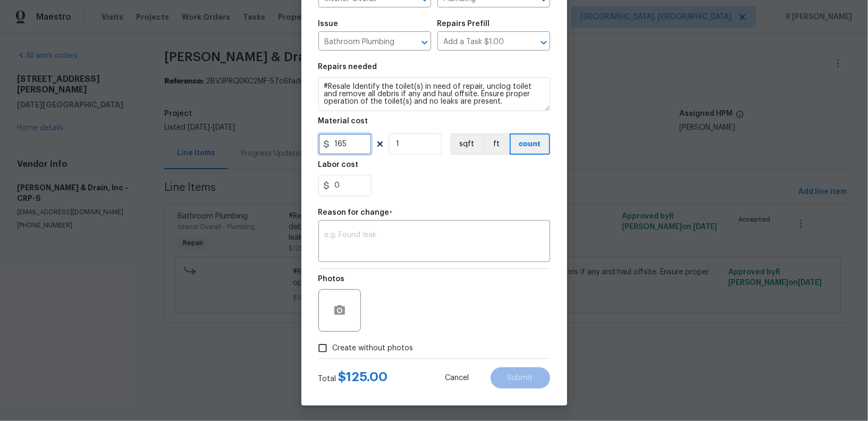
type input "165"
click at [393, 254] on div "x ​" at bounding box center [434, 242] width 232 height 39
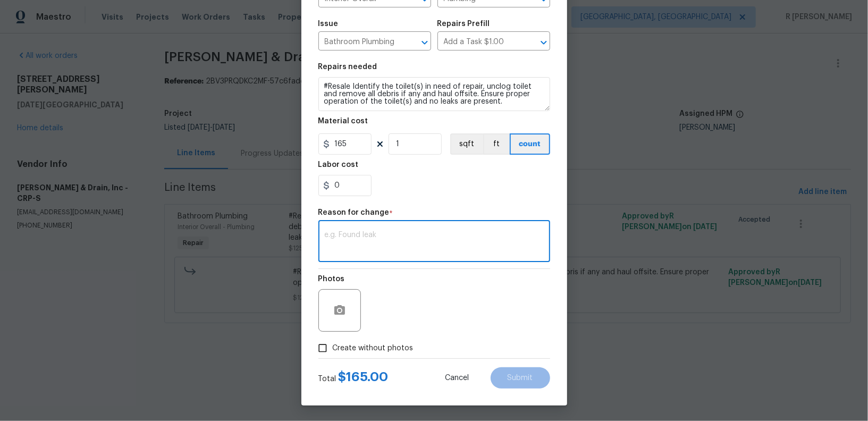
paste textarea "(YK) Updated per vendor’s final cost."
type textarea "(YK) Updated per vendor’s final cost."
click at [395, 343] on span "Create without photos" at bounding box center [373, 348] width 81 height 11
click at [333, 343] on input "Create without photos" at bounding box center [322, 348] width 20 height 20
checkbox input "true"
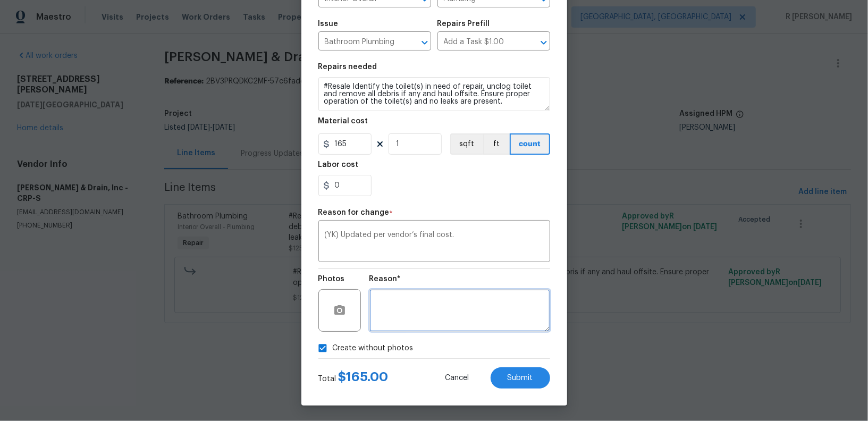
click at [447, 304] on textarea at bounding box center [459, 310] width 181 height 43
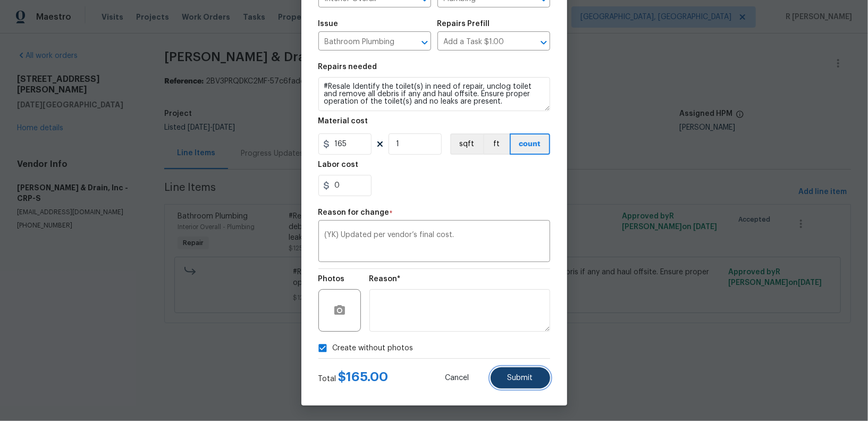
click at [525, 376] on span "Submit" at bounding box center [521, 378] width 26 height 8
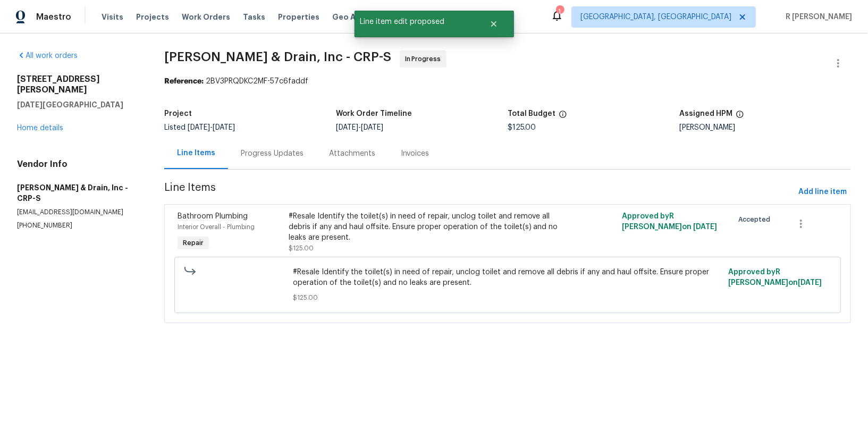
scroll to position [0, 0]
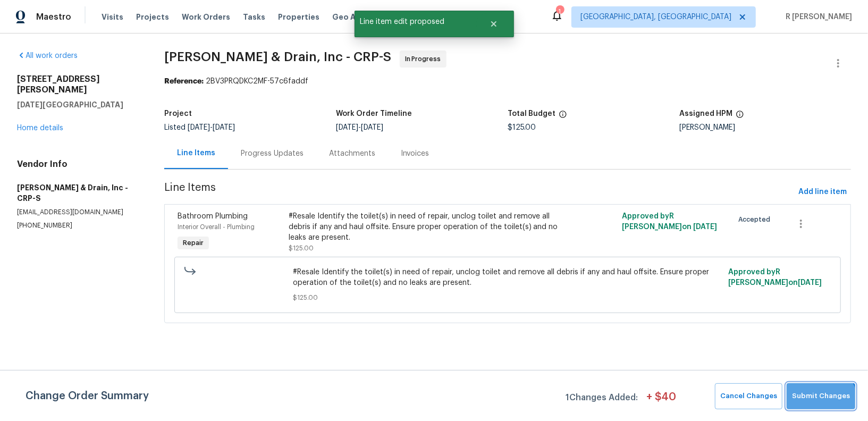
click at [819, 403] on button "Submit Changes" at bounding box center [821, 396] width 69 height 26
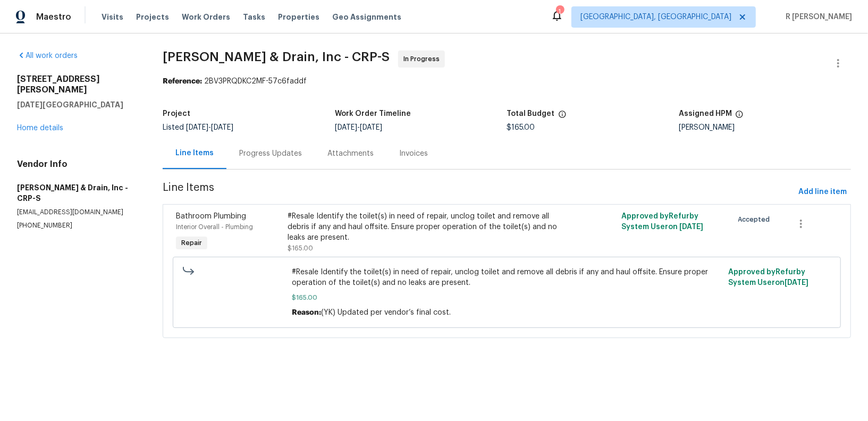
click at [285, 150] on div "Progress Updates" at bounding box center [270, 153] width 63 height 11
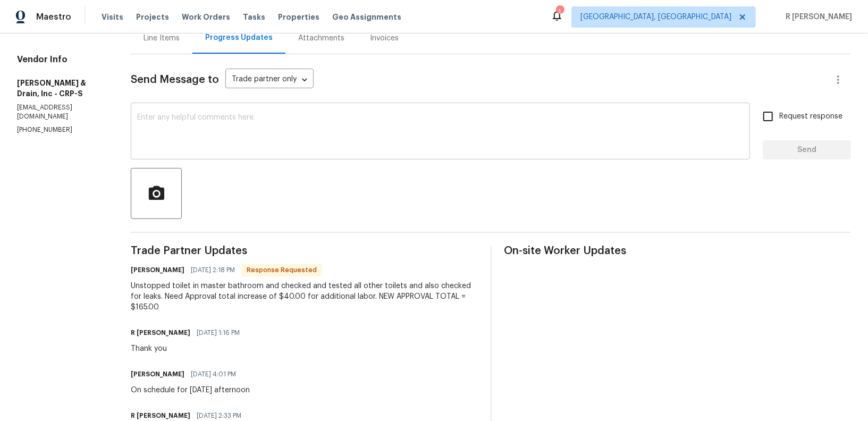
scroll to position [192, 0]
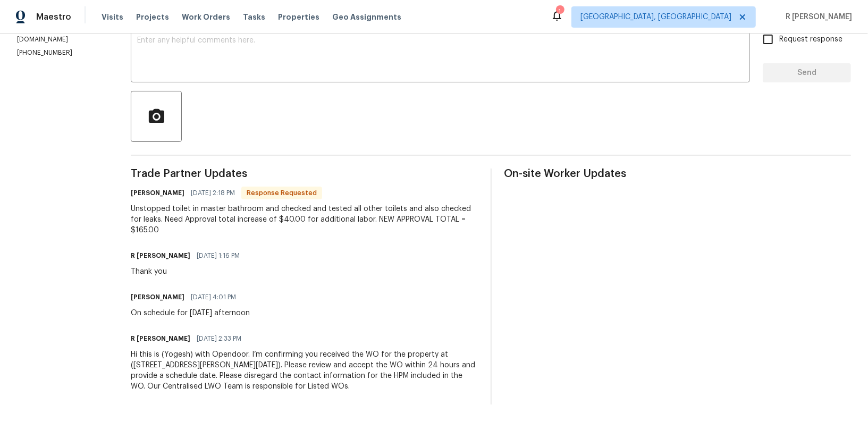
drag, startPoint x: 409, startPoint y: 239, endPoint x: 400, endPoint y: 273, distance: 34.5
click at [404, 260] on div "Trade Partner Updates Philip Owen 08/27/2025 2:18 PM Response Requested Unstopp…" at bounding box center [304, 286] width 347 height 236
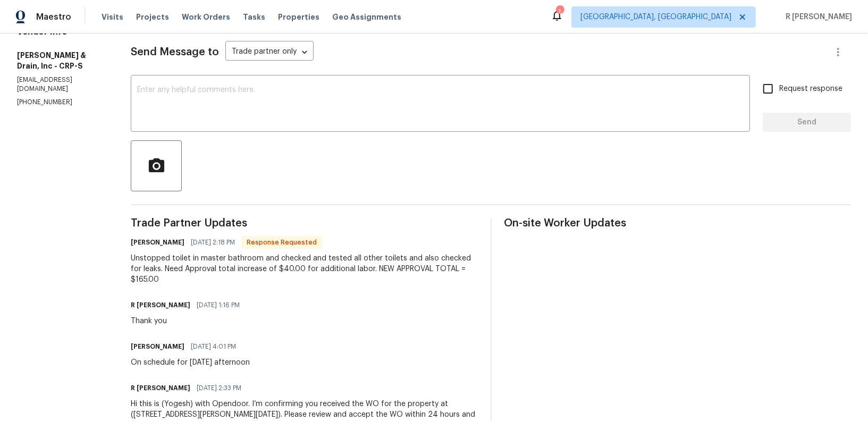
scroll to position [133, 0]
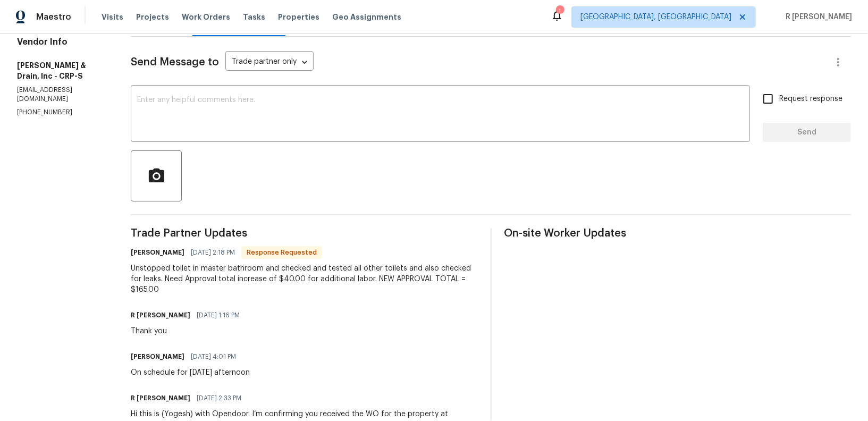
click at [411, 157] on div at bounding box center [491, 175] width 720 height 51
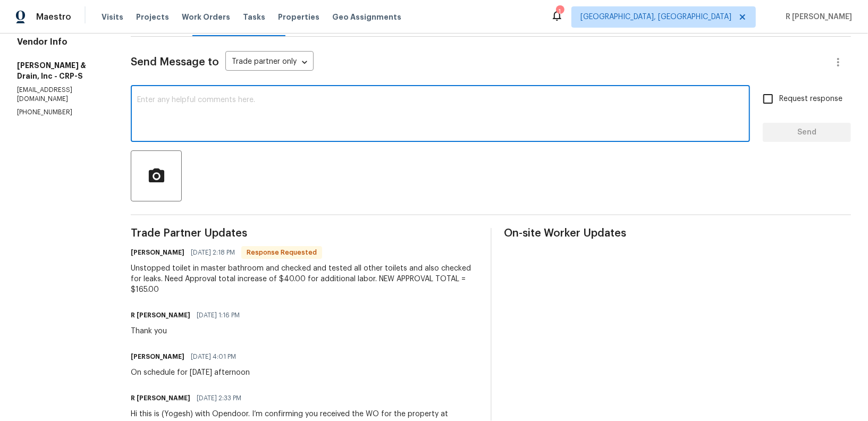
click at [258, 122] on textarea at bounding box center [440, 114] width 606 height 37
type textarea "G"
type textarea "="
type textarea "Final cost updated. Thank you"
click at [791, 128] on span "Send" at bounding box center [806, 132] width 71 height 13
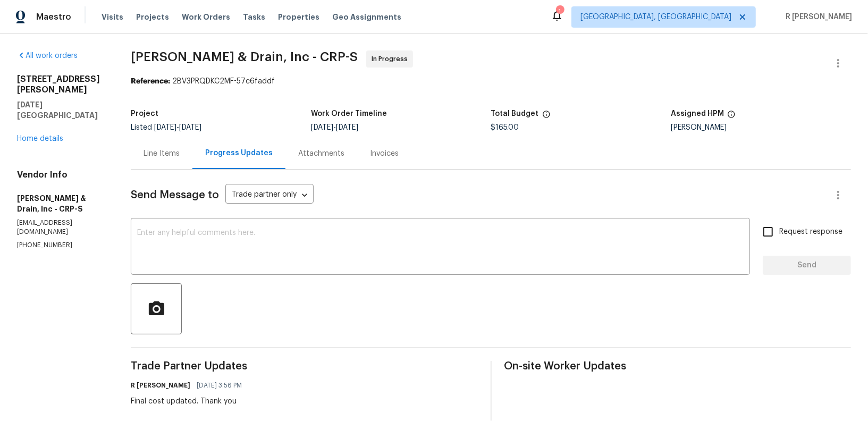
scroll to position [234, 0]
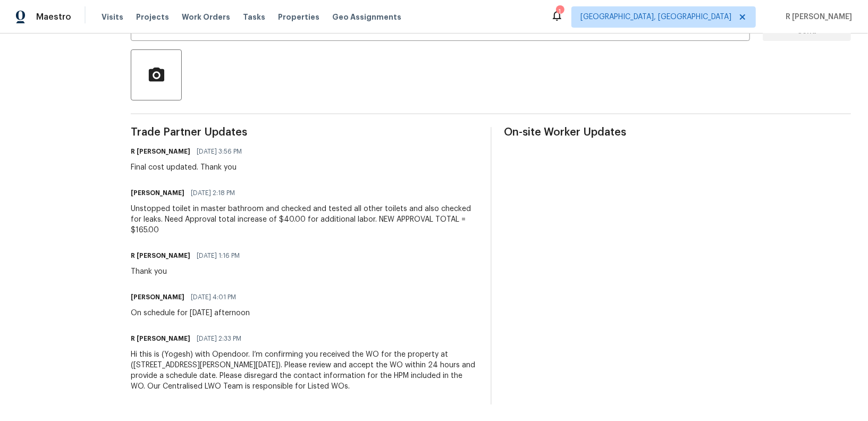
click at [307, 218] on div "Unstopped toilet in master bathroom and checked and tested all other toilets an…" at bounding box center [304, 220] width 347 height 32
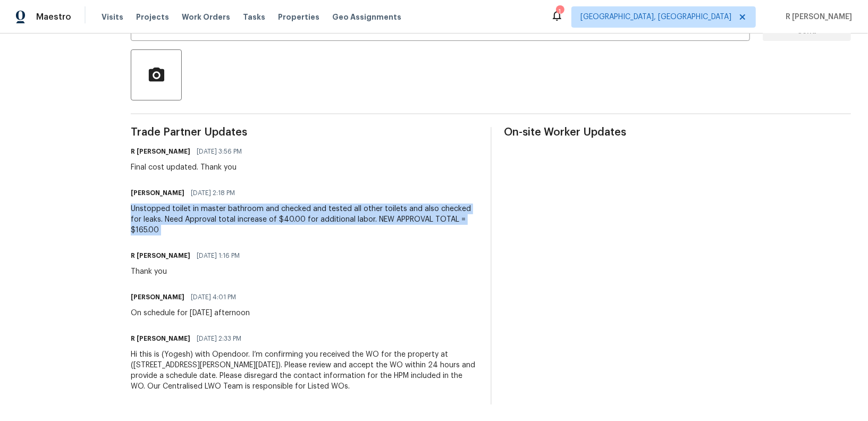
click at [307, 218] on div "Unstopped toilet in master bathroom and checked and tested all other toilets an…" at bounding box center [304, 220] width 347 height 32
copy div "Unstopped toilet in master bathroom and checked and tested all other toilets an…"
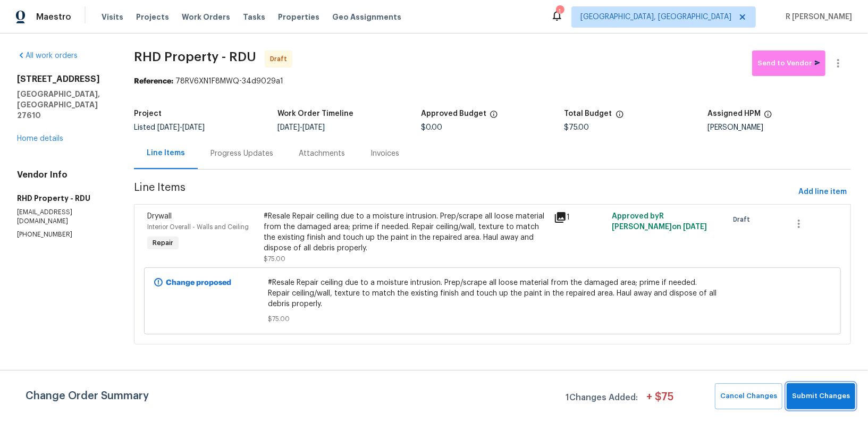
click at [815, 392] on span "Submit Changes" at bounding box center [821, 396] width 58 height 12
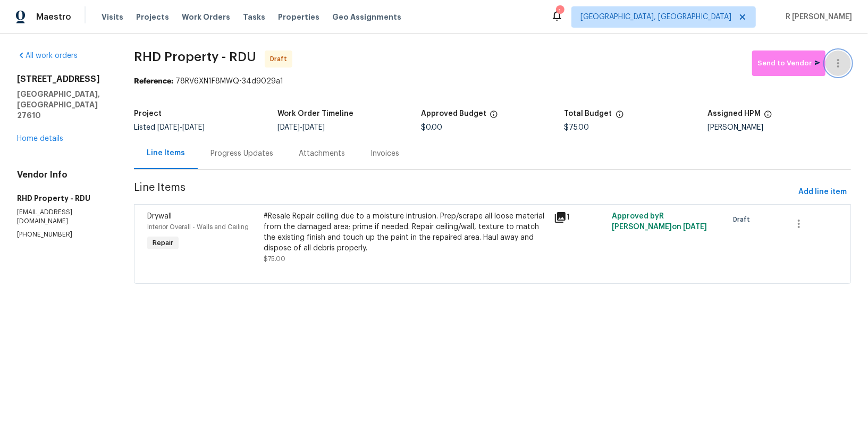
click at [837, 50] on button "button" at bounding box center [838, 63] width 26 height 26
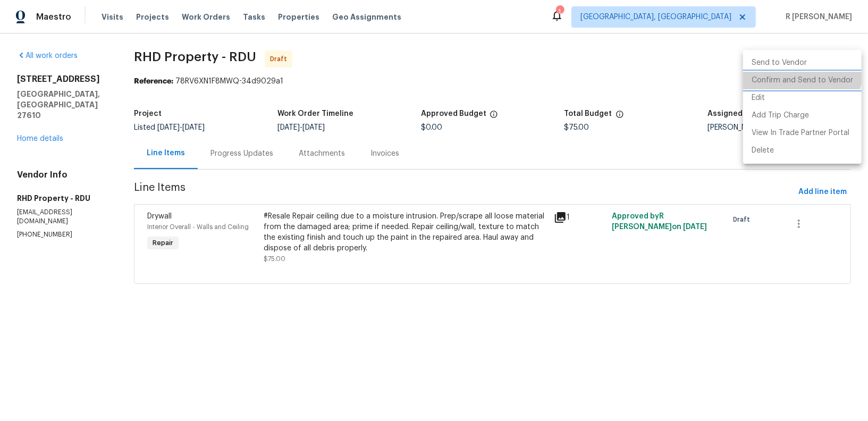
click at [800, 72] on li "Confirm and Send to Vendor" at bounding box center [802, 81] width 119 height 18
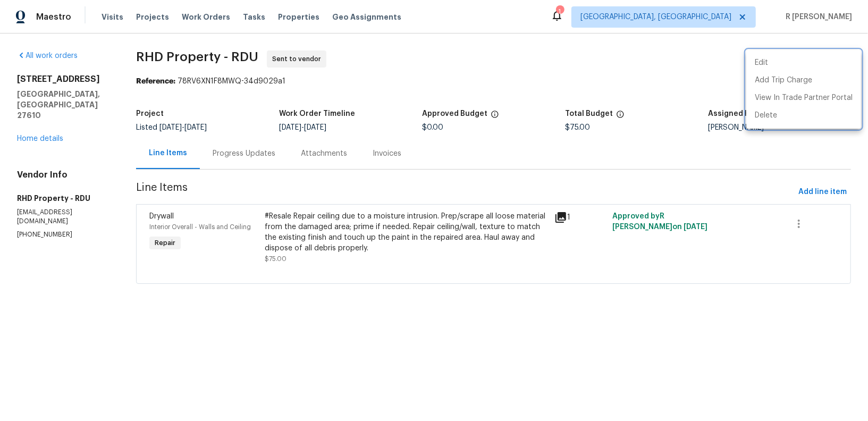
click at [244, 156] on div at bounding box center [434, 210] width 868 height 421
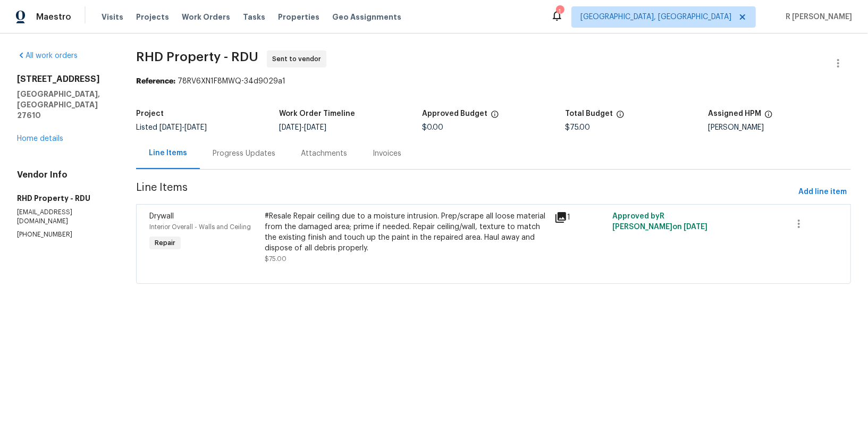
click at [257, 147] on div "Progress Updates" at bounding box center [244, 153] width 88 height 31
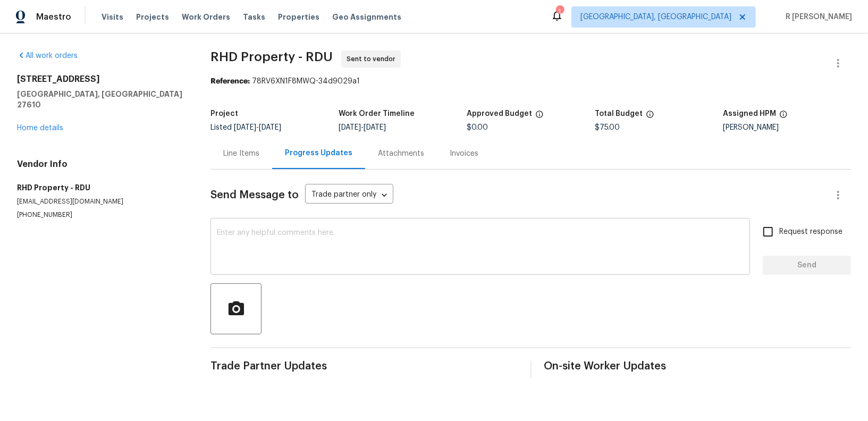
click at [403, 268] on div "x ​" at bounding box center [479, 248] width 539 height 54
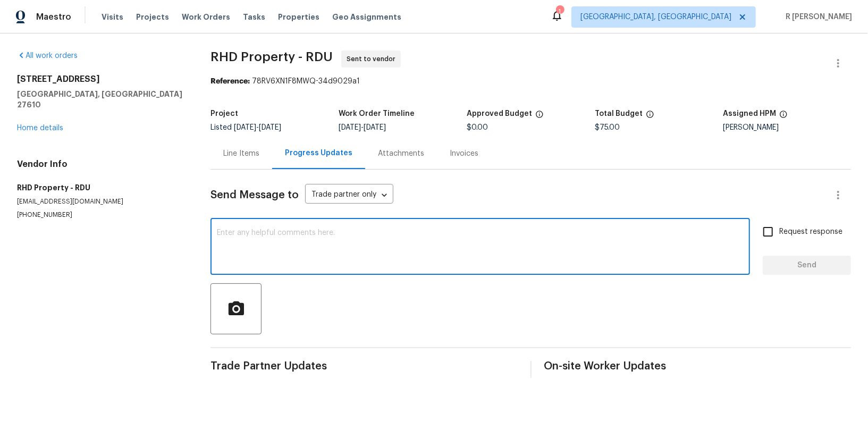
paste textarea "Hi this is (Yogesh) with Opendoor. I’m confirming you received the WO for the p…"
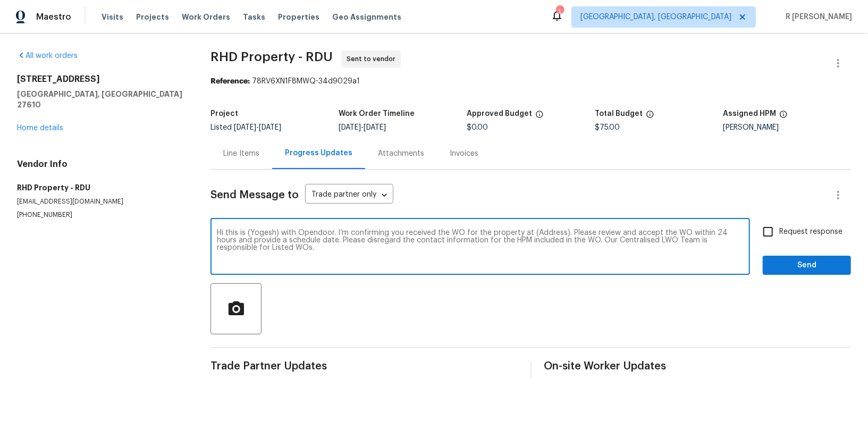
click at [539, 228] on div "Hi this is (Yogesh) with Opendoor. I’m confirming you received the WO for the p…" at bounding box center [479, 248] width 539 height 54
click at [542, 235] on textarea "Hi this is (Yogesh) with Opendoor. I’m confirming you received the WO for the p…" at bounding box center [480, 247] width 527 height 37
paste textarea "[STREET_ADDRESS]"
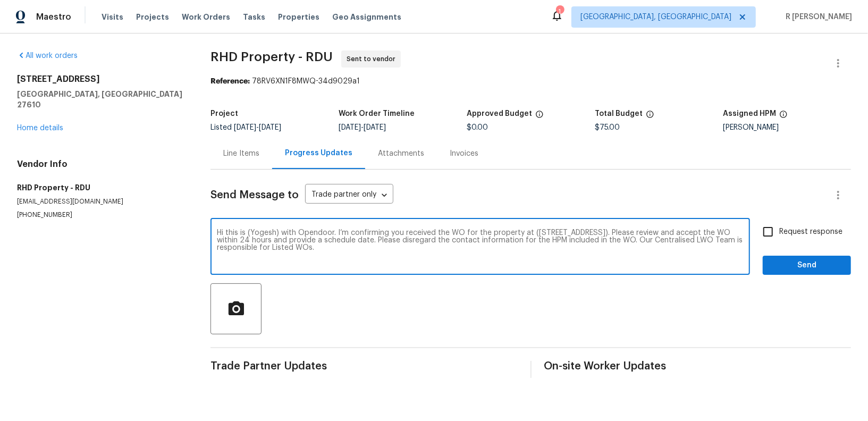
type textarea "Hi this is (Yogesh) with Opendoor. I’m confirming you received the WO for the p…"
click at [779, 233] on input "Request response" at bounding box center [768, 232] width 22 height 22
checkbox input "true"
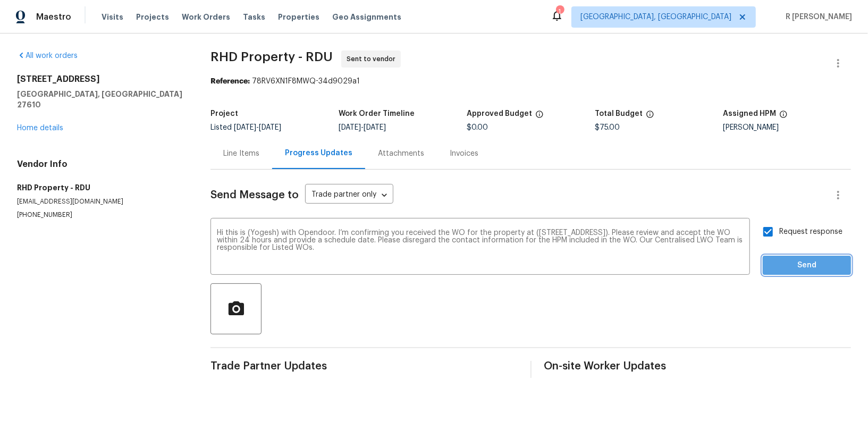
click at [782, 267] on span "Send" at bounding box center [806, 265] width 71 height 13
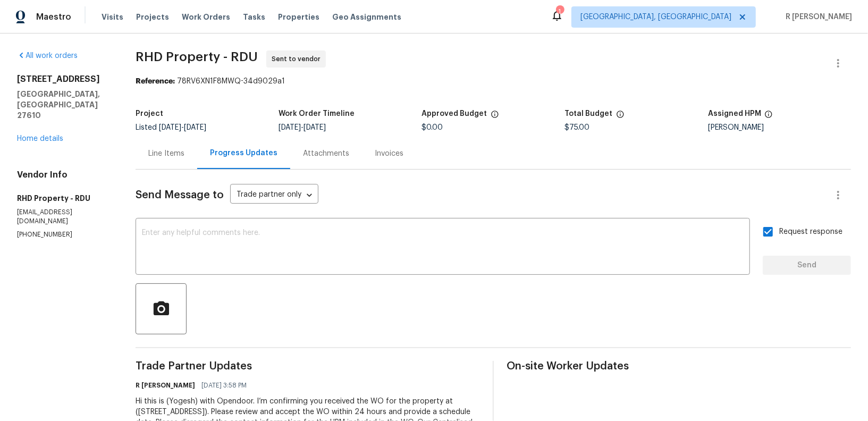
click at [41, 105] on div "[STREET_ADDRESS][PERSON_NAME] Home details" at bounding box center [63, 109] width 93 height 70
click at [41, 135] on link "Home details" at bounding box center [40, 138] width 46 height 7
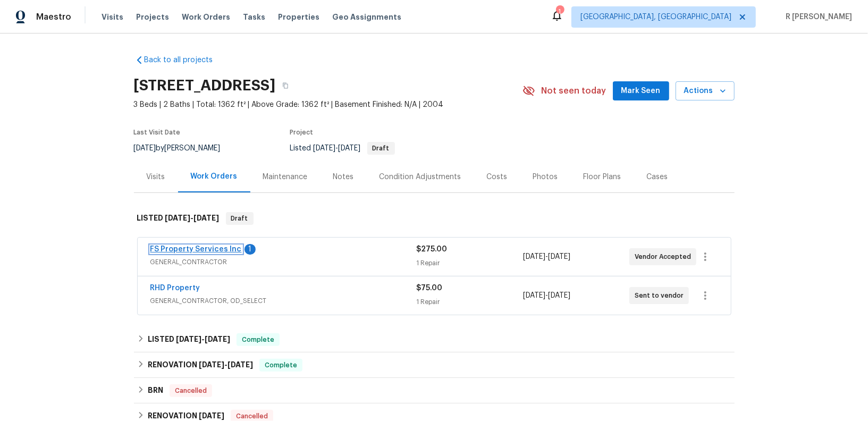
click at [187, 251] on link "FS Property Services Inc" at bounding box center [195, 249] width 91 height 7
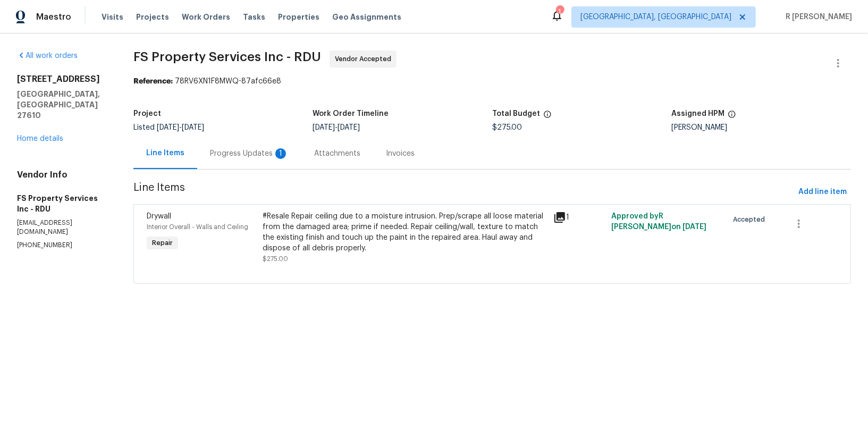
click at [246, 154] on div "Progress Updates 1" at bounding box center [249, 153] width 79 height 11
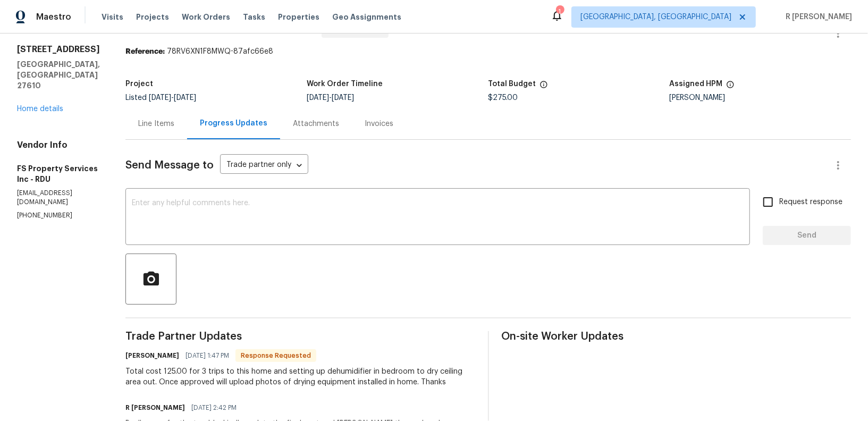
scroll to position [59, 0]
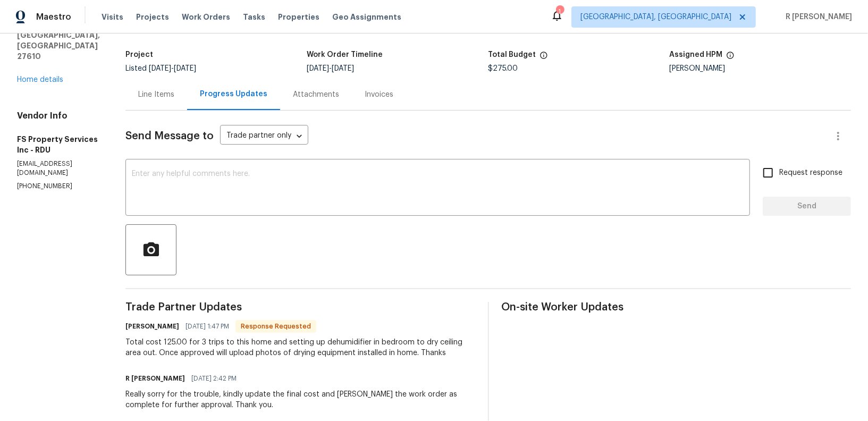
click at [170, 102] on div "Line Items" at bounding box center [156, 94] width 62 height 31
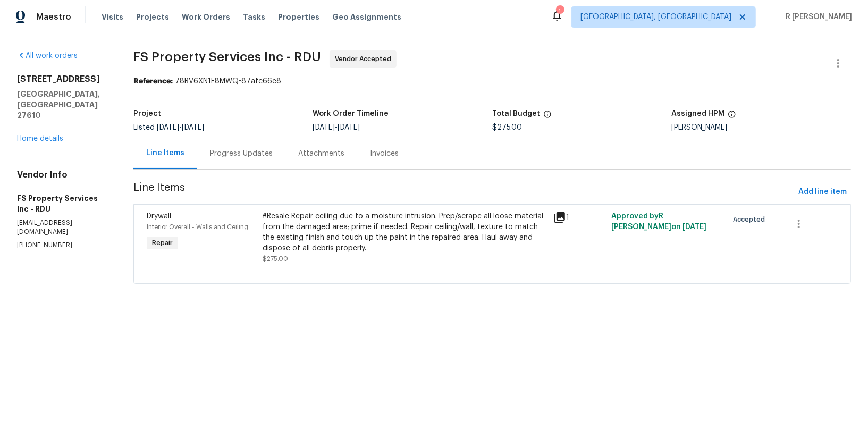
click at [321, 228] on div "#Resale Repair ceiling due to a moisture intrusion. Prep/scrape all loose mater…" at bounding box center [405, 232] width 284 height 43
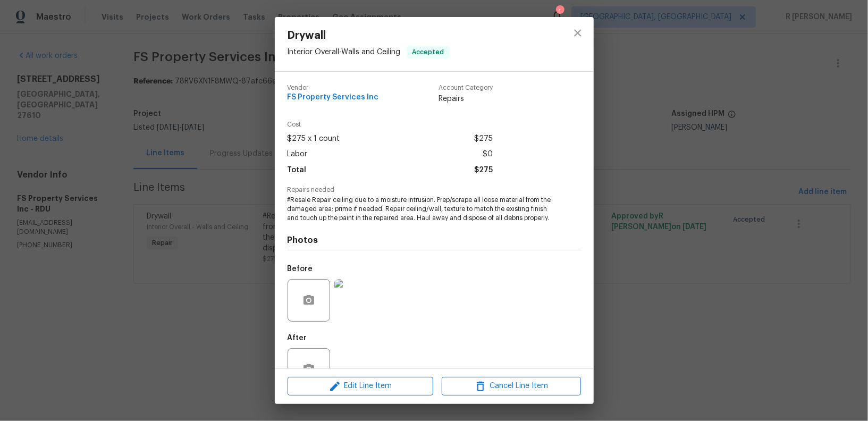
scroll to position [42, 0]
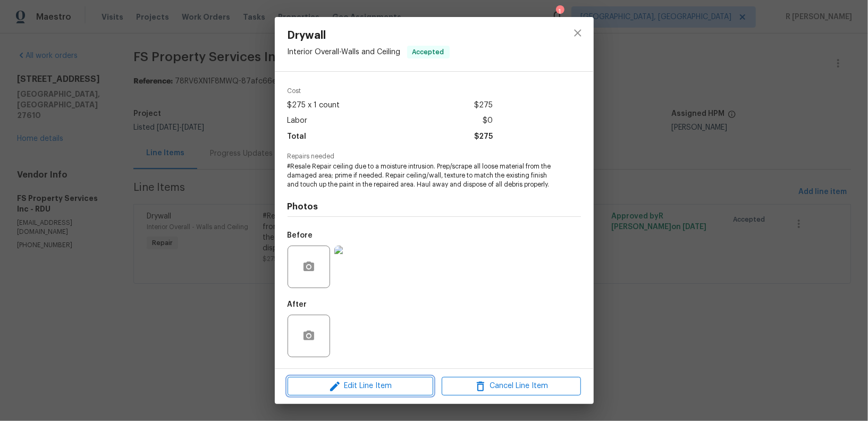
click at [346, 383] on span "Edit Line Item" at bounding box center [360, 385] width 139 height 13
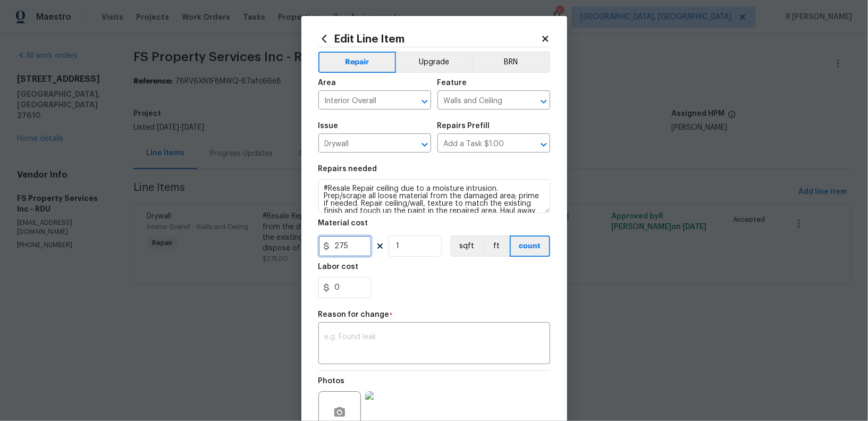
click at [351, 247] on input "275" at bounding box center [344, 245] width 53 height 21
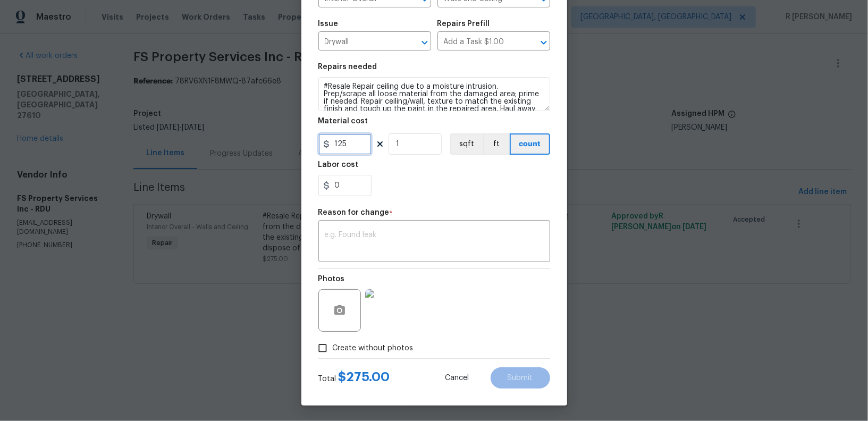
type input "125"
click at [419, 231] on textarea at bounding box center [434, 242] width 219 height 22
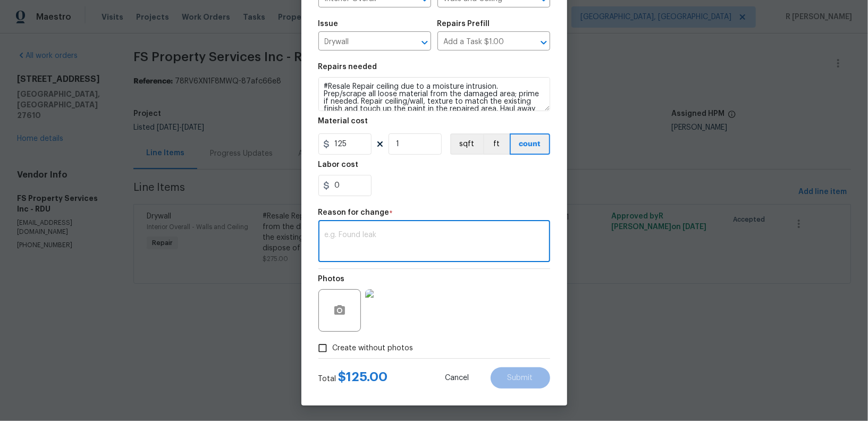
paste textarea "(YK) Updated per vendor’s final cost."
type textarea "(YK) Updated per vendor’s final cost."
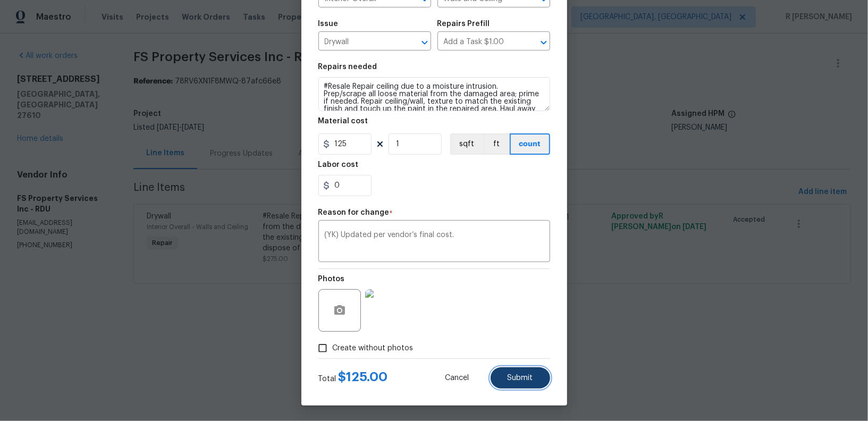
click at [526, 383] on button "Submit" at bounding box center [521, 377] width 60 height 21
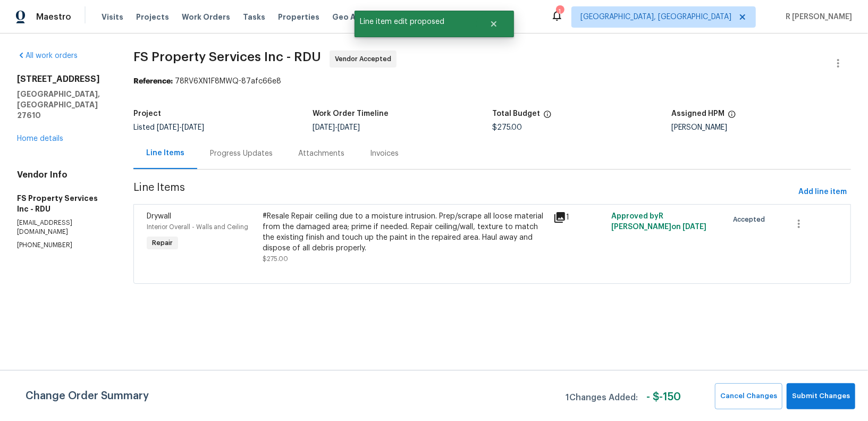
scroll to position [0, 0]
click at [814, 385] on button "Submit Changes" at bounding box center [821, 396] width 69 height 26
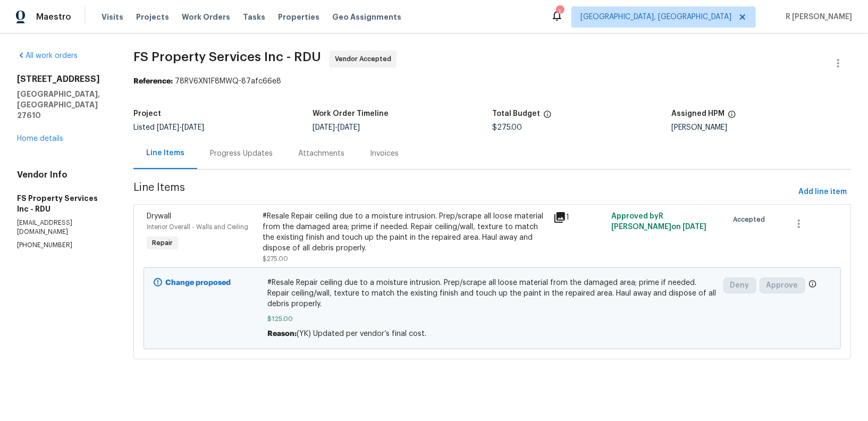
click at [256, 145] on div "Progress Updates" at bounding box center [241, 153] width 88 height 31
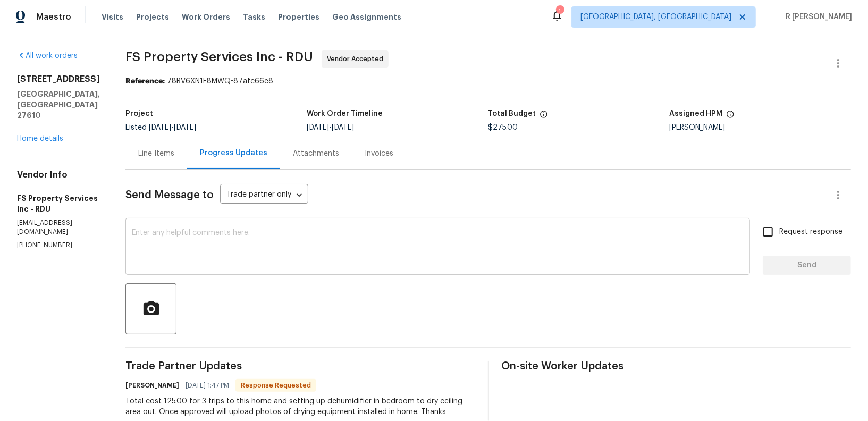
click at [275, 266] on div "x ​" at bounding box center [437, 248] width 624 height 54
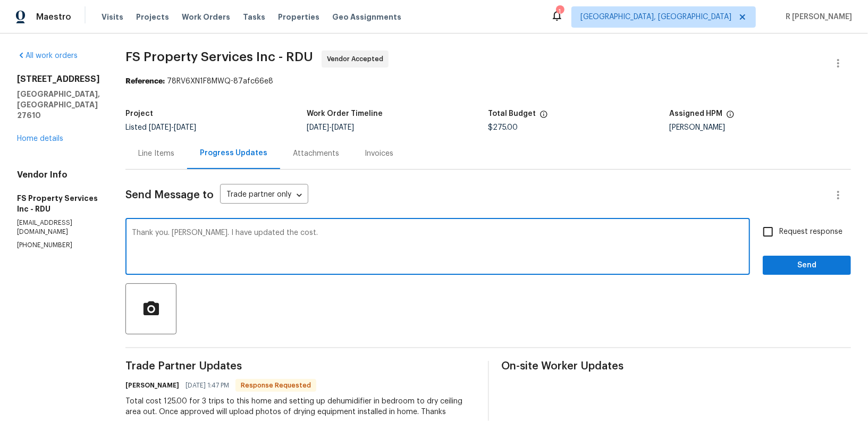
type textarea "Thank you. [PERSON_NAME]. I have updated the cost."
click at [808, 267] on span "Send" at bounding box center [806, 265] width 71 height 13
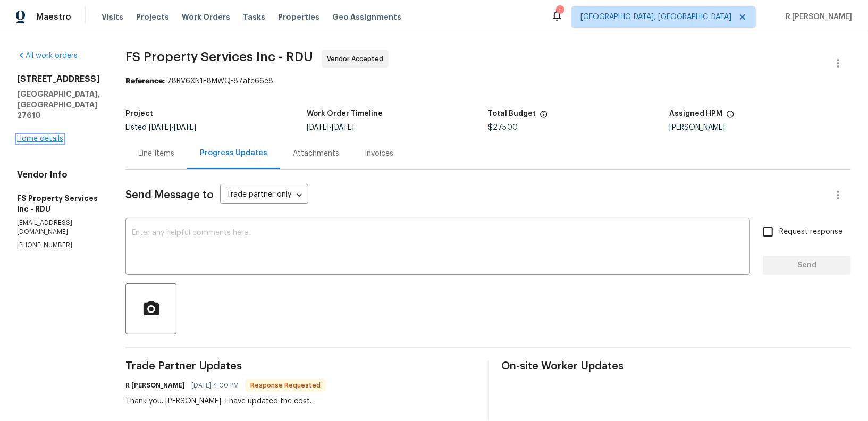
click at [41, 135] on link "Home details" at bounding box center [40, 138] width 46 height 7
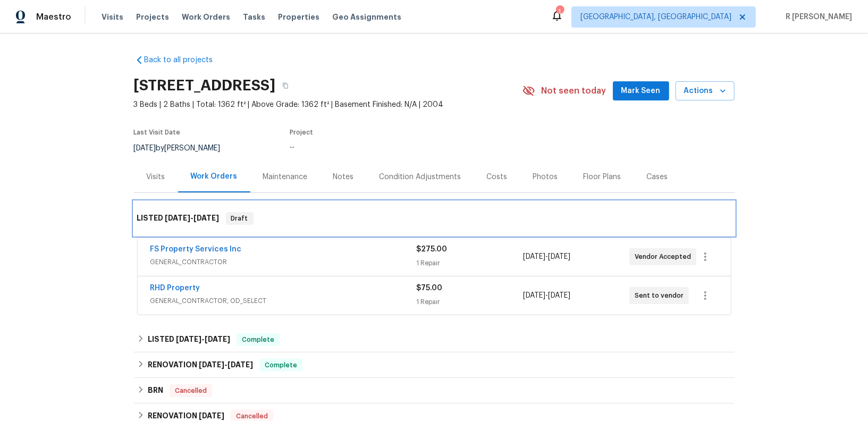
click at [318, 230] on div "LISTED [DATE] - [DATE] Draft" at bounding box center [434, 218] width 601 height 34
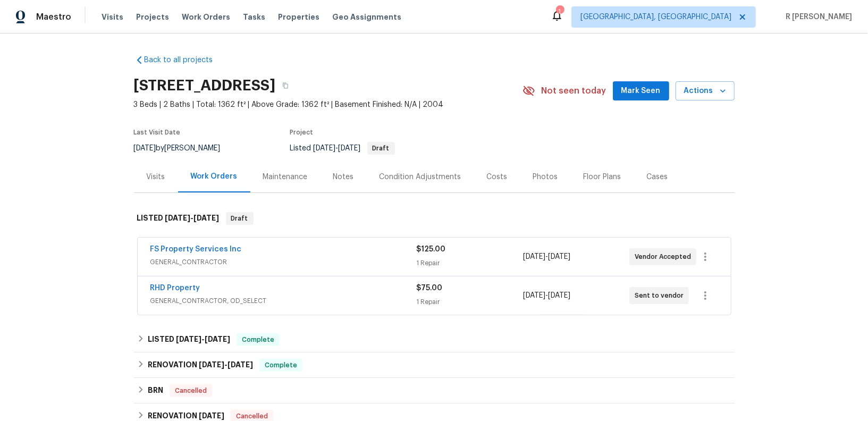
click at [199, 242] on div "FS Property Services Inc GENERAL_CONTRACTOR $125.00 1 Repair [DATE] - [DATE] Ve…" at bounding box center [434, 257] width 593 height 38
click at [201, 248] on link "FS Property Services Inc" at bounding box center [195, 249] width 91 height 7
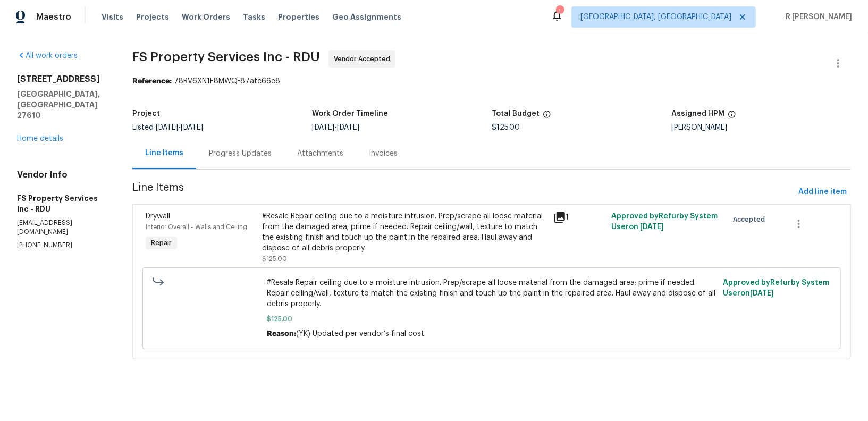
click at [256, 145] on div "Progress Updates" at bounding box center [240, 153] width 88 height 31
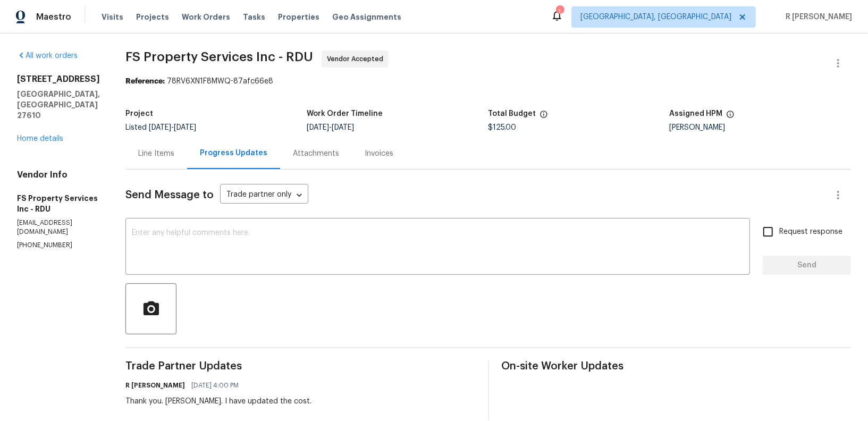
click at [65, 123] on div "All work orders [STREET_ADDRESS][PERSON_NAME] Home details Vendor Info FS Prope…" at bounding box center [58, 149] width 83 height 199
click at [62, 135] on link "Home details" at bounding box center [40, 138] width 46 height 7
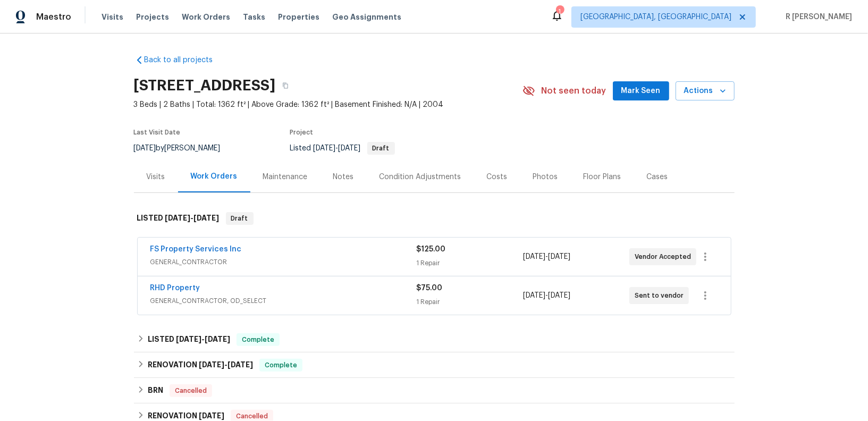
click at [184, 283] on span "RHD Property" at bounding box center [175, 288] width 50 height 11
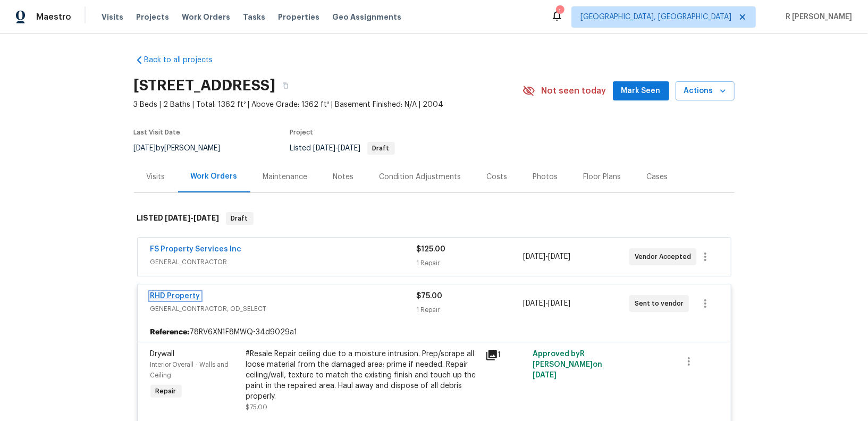
click at [168, 293] on link "RHD Property" at bounding box center [175, 295] width 50 height 7
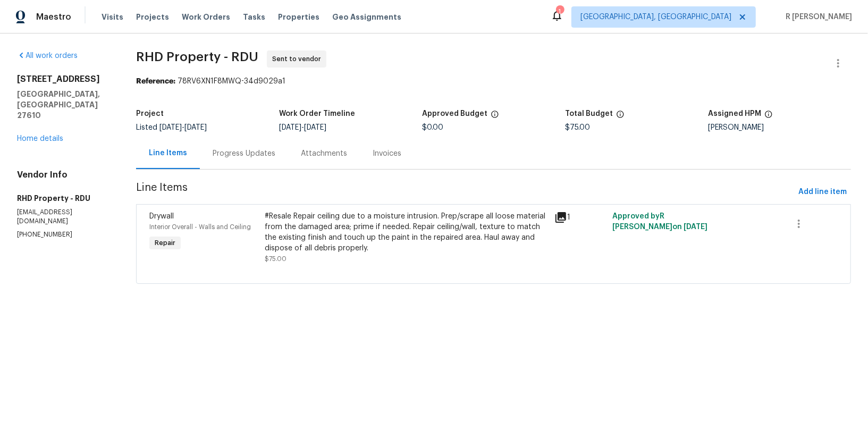
click at [257, 156] on div "Progress Updates" at bounding box center [244, 153] width 63 height 11
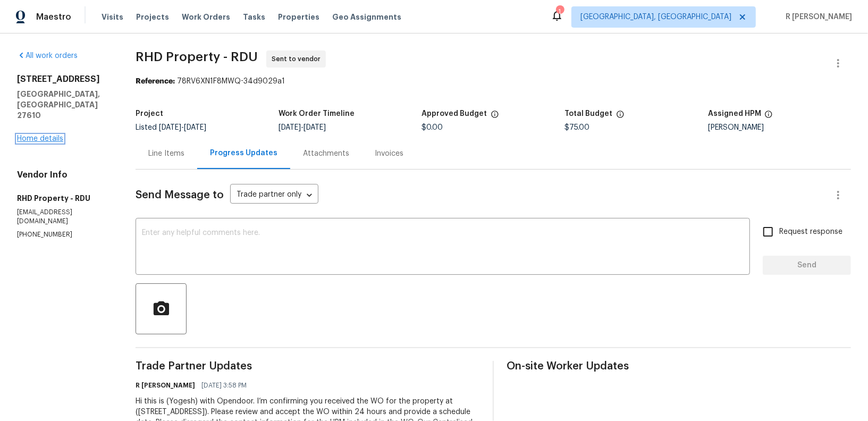
click at [46, 135] on link "Home details" at bounding box center [40, 138] width 46 height 7
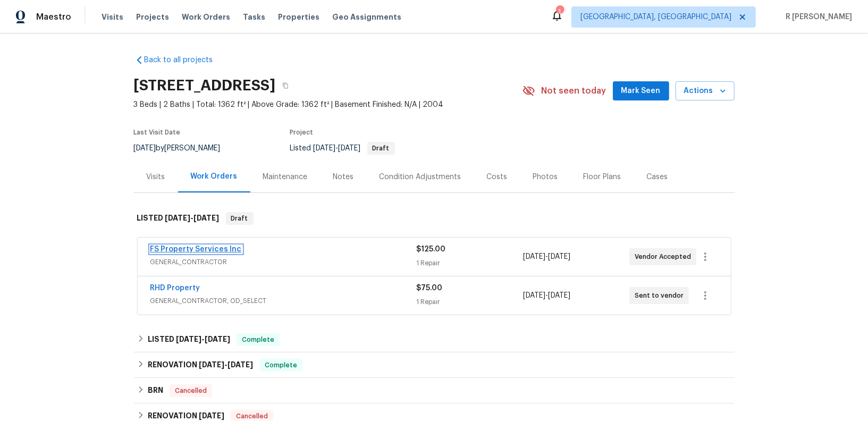
click at [229, 251] on link "FS Property Services Inc" at bounding box center [195, 249] width 91 height 7
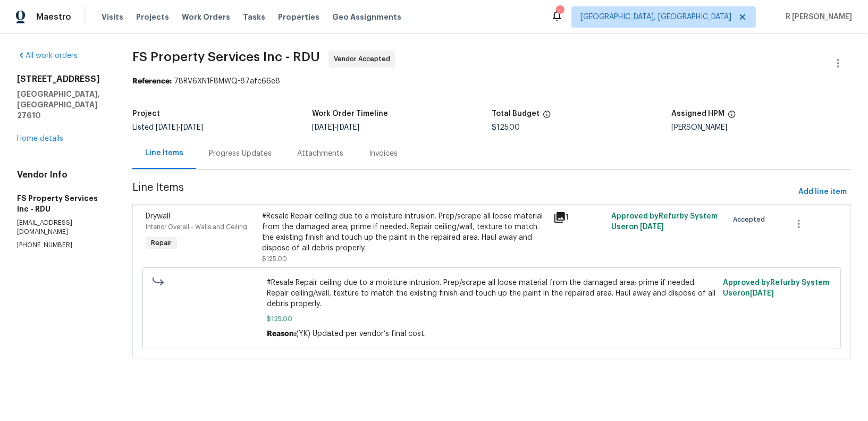
click at [256, 154] on div "Progress Updates" at bounding box center [240, 153] width 63 height 11
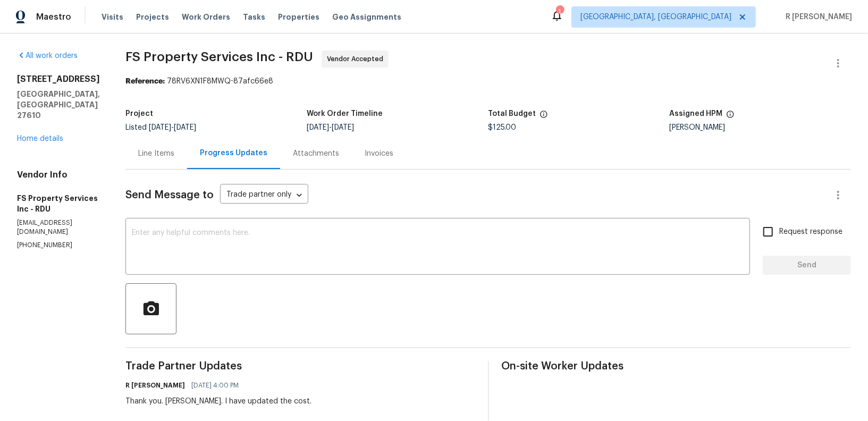
scroll to position [80, 0]
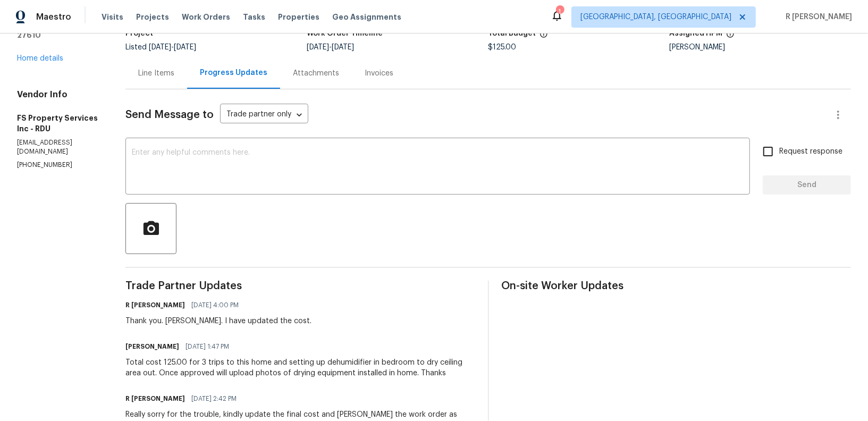
click at [283, 362] on div "Total cost 125.00 for 3 trips to this home and setting up dehumidifier in bedro…" at bounding box center [300, 367] width 350 height 21
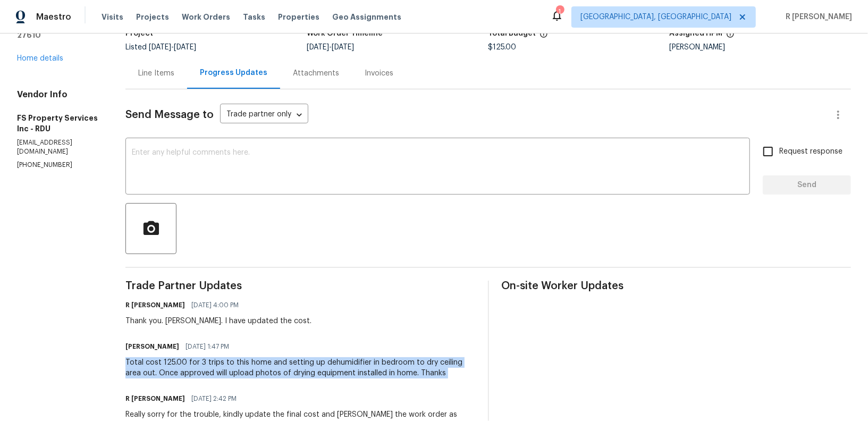
click at [283, 362] on div "Total cost 125.00 for 3 trips to this home and setting up dehumidifier in bedro…" at bounding box center [300, 367] width 350 height 21
copy div "Total cost 125.00 for 3 trips to this home and setting up dehumidifier in bedro…"
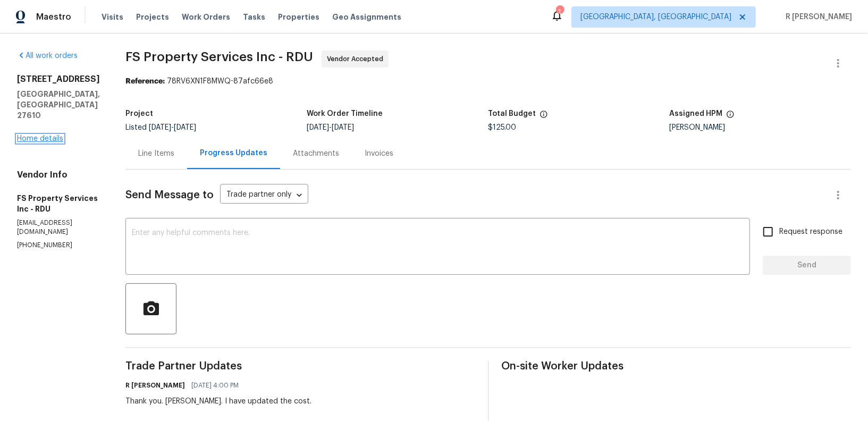
click at [45, 135] on link "Home details" at bounding box center [40, 138] width 46 height 7
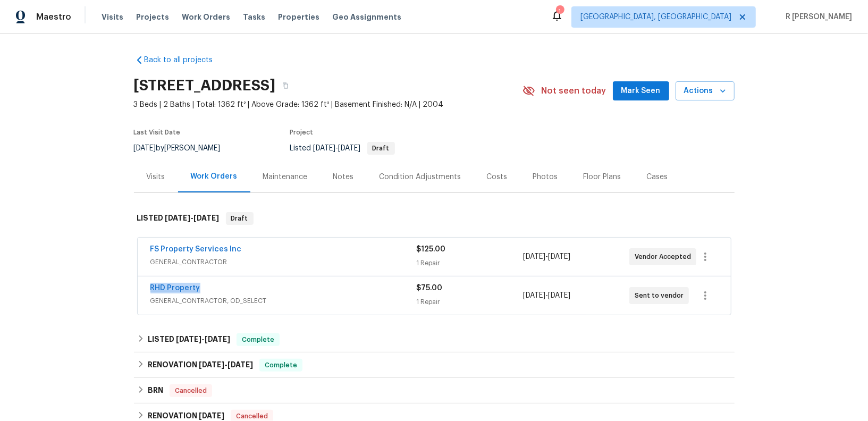
drag, startPoint x: 204, startPoint y: 287, endPoint x: 149, endPoint y: 286, distance: 54.2
click at [150, 286] on div "RHD Property" at bounding box center [283, 289] width 266 height 13
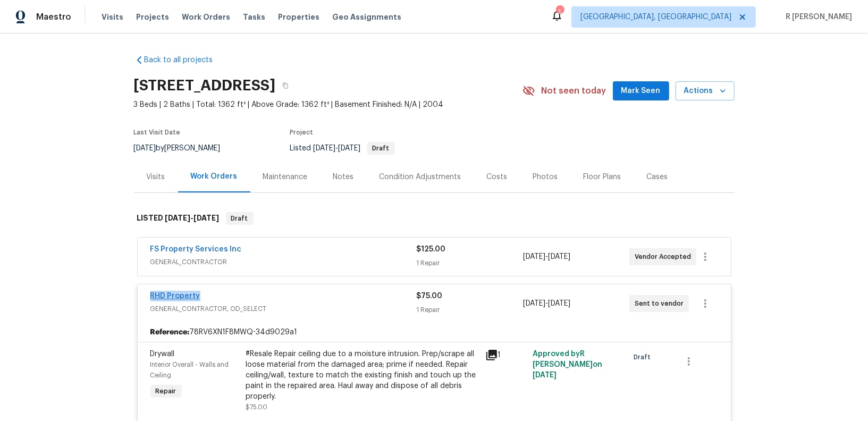
copy link "RHD Property"
